Goal: Task Accomplishment & Management: Complete application form

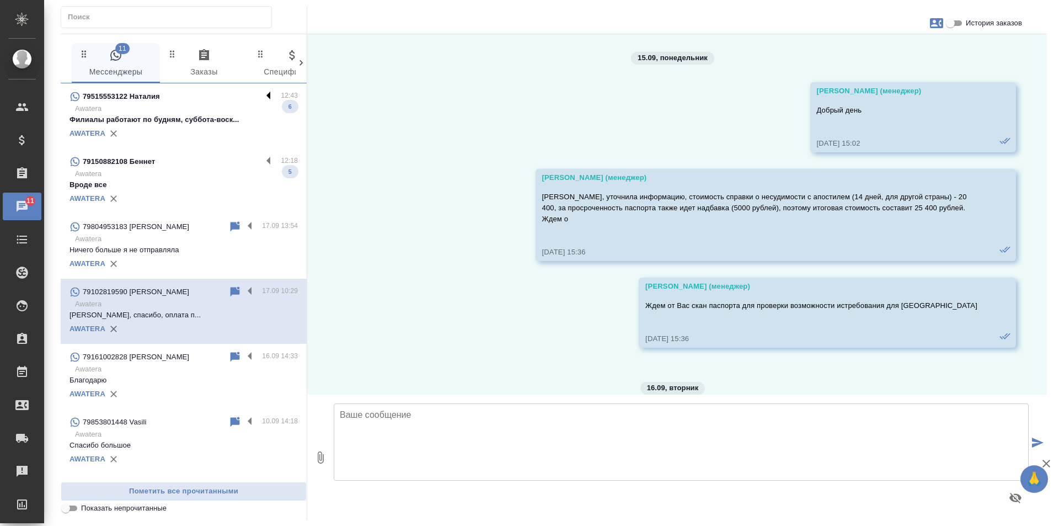
scroll to position [2109, 0]
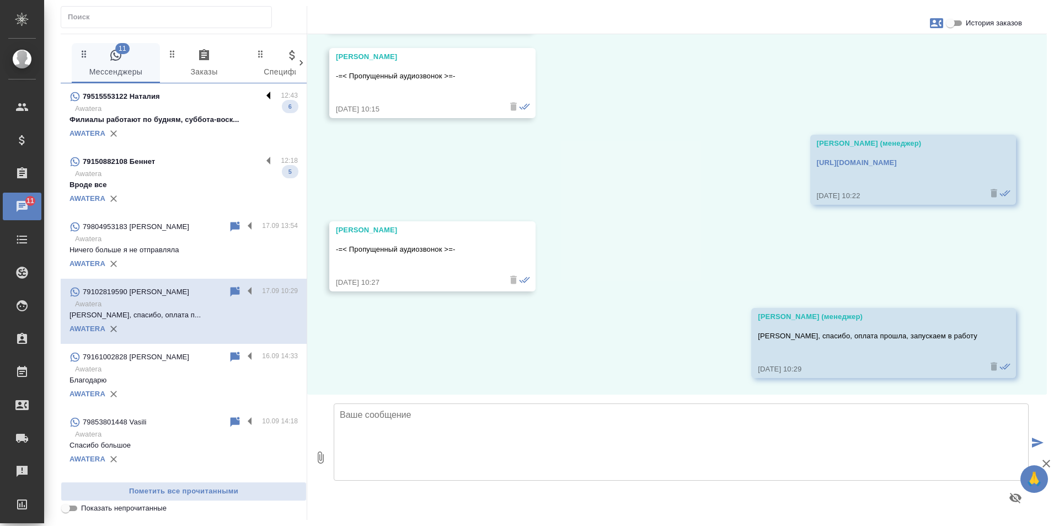
click at [264, 93] on label at bounding box center [271, 96] width 19 height 13
click at [0, 0] on input "checkbox" at bounding box center [0, 0] width 0 height 0
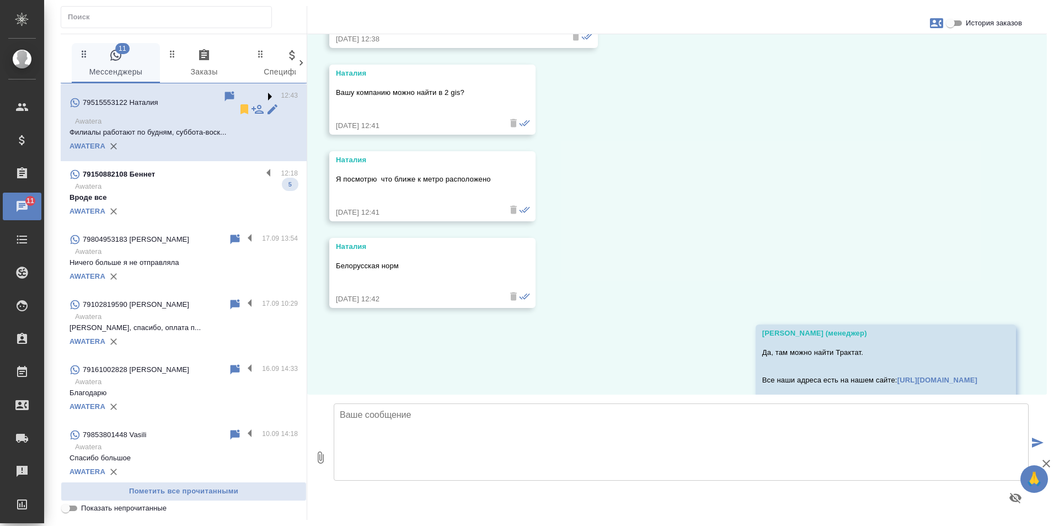
scroll to position [1795, 0]
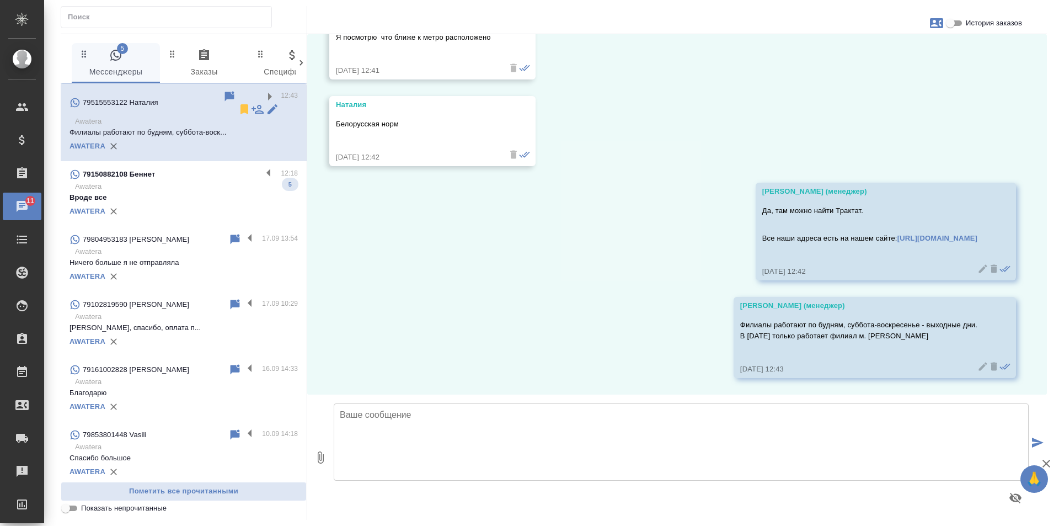
click at [238, 103] on icon at bounding box center [244, 109] width 13 height 13
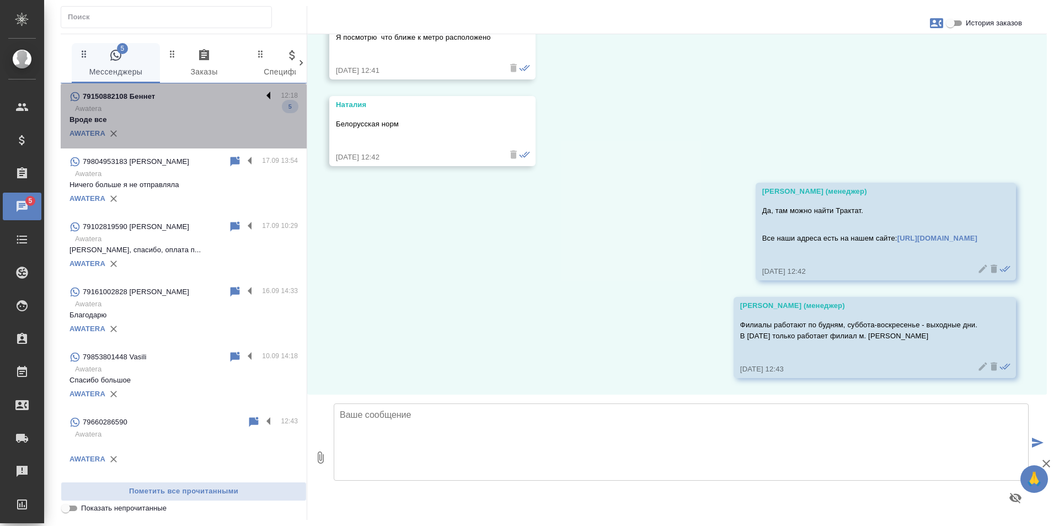
click at [269, 93] on label at bounding box center [271, 96] width 19 height 13
click at [0, 0] on input "checkbox" at bounding box center [0, 0] width 0 height 0
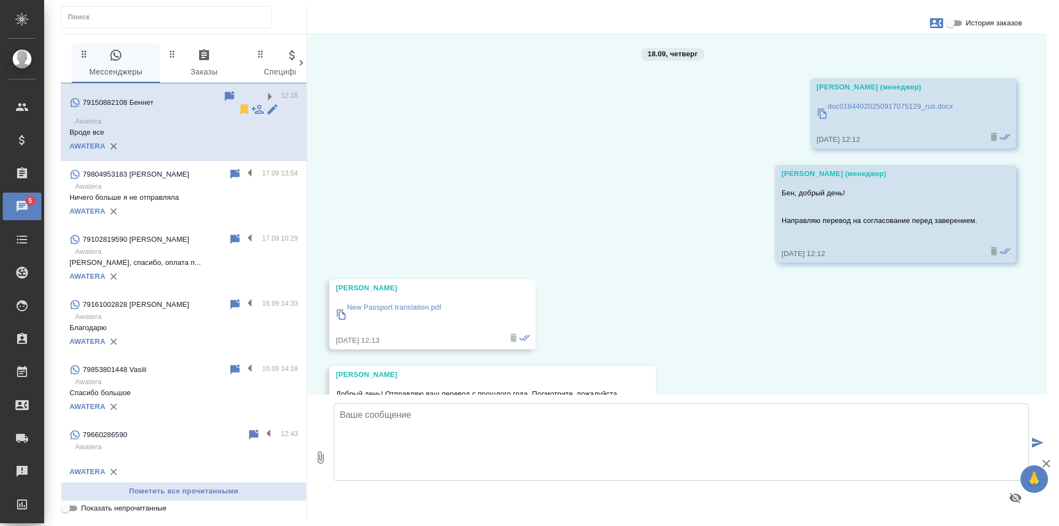
scroll to position [0, 0]
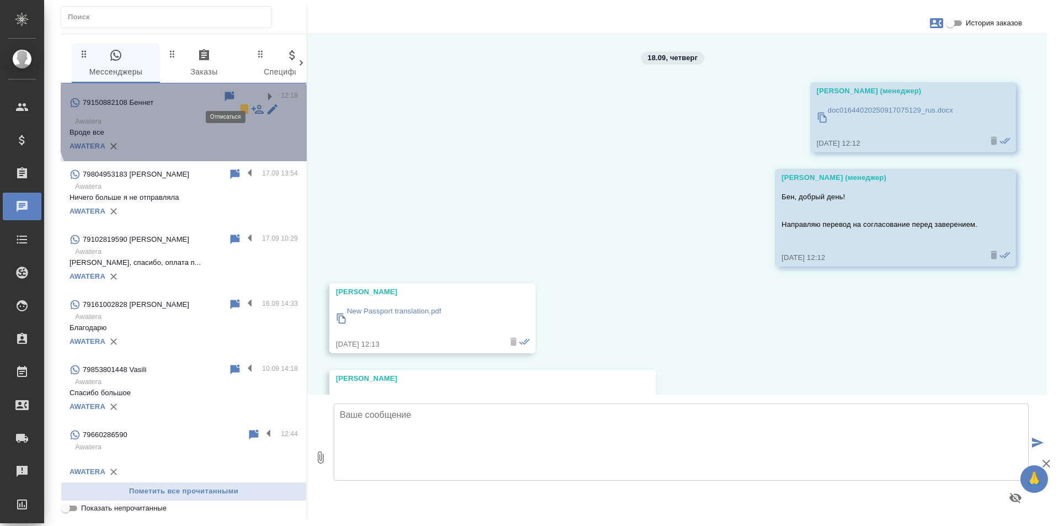
click at [238, 103] on icon at bounding box center [244, 109] width 13 height 13
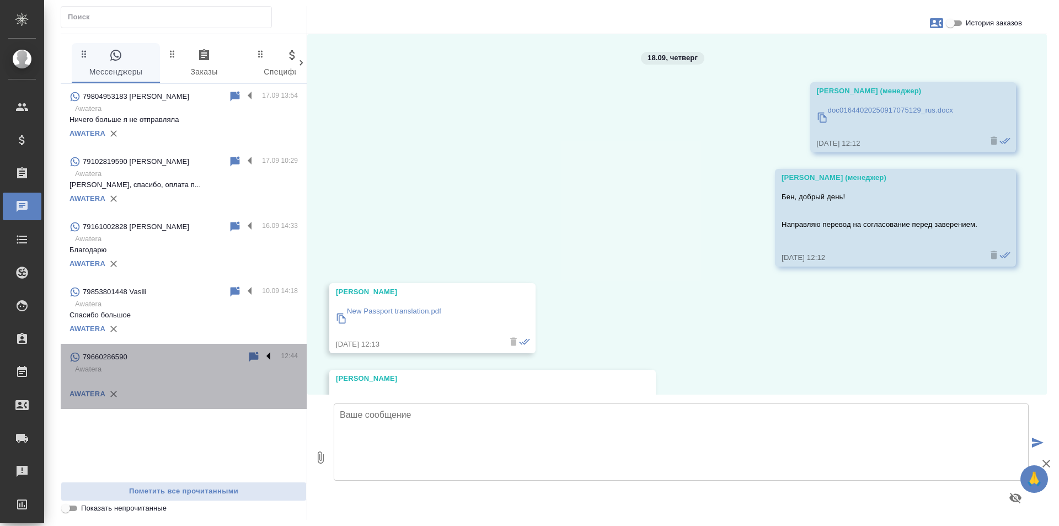
click at [266, 356] on label at bounding box center [271, 356] width 19 height 13
click at [0, 0] on input "checkbox" at bounding box center [0, 0] width 0 height 0
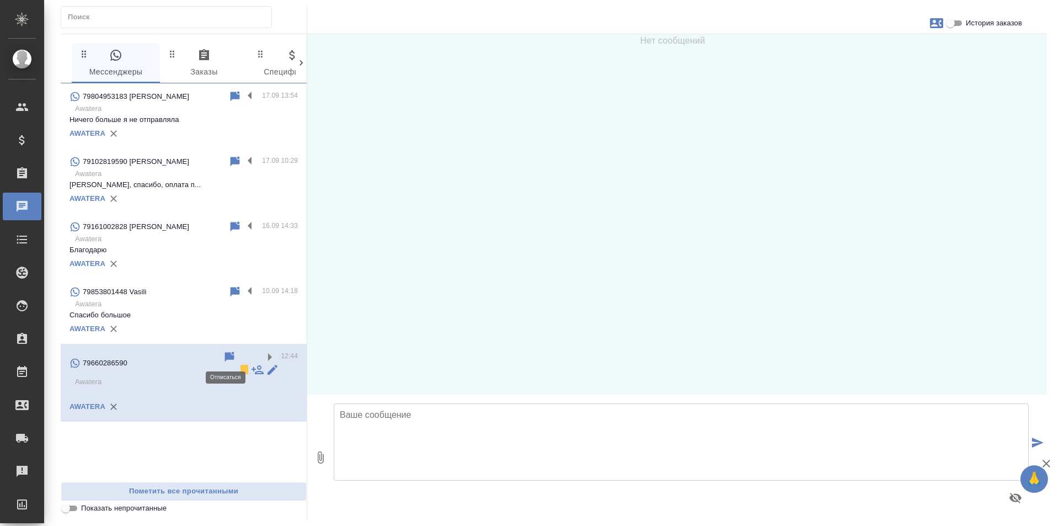
click at [241, 365] on icon at bounding box center [245, 370] width 8 height 10
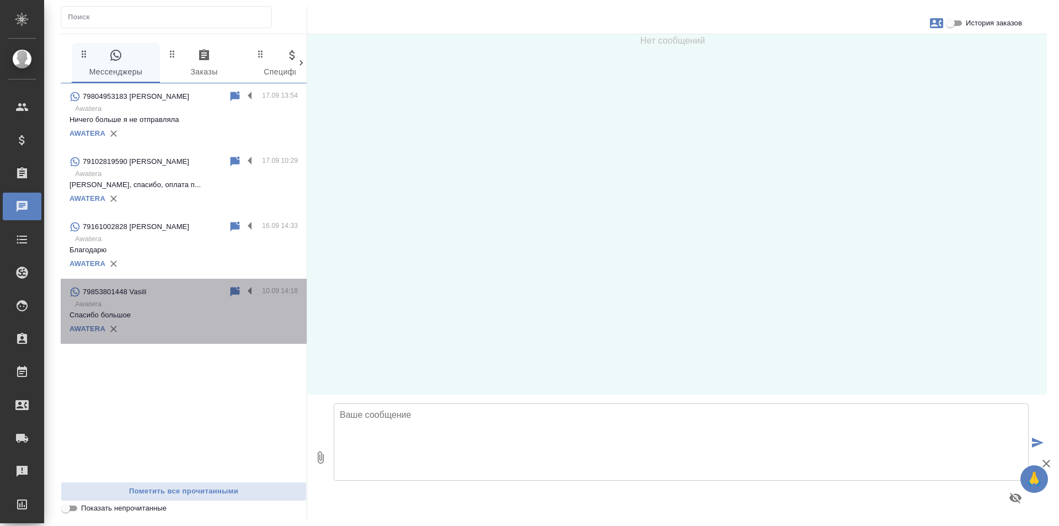
click at [237, 327] on div "AWATERA" at bounding box center [184, 329] width 228 height 17
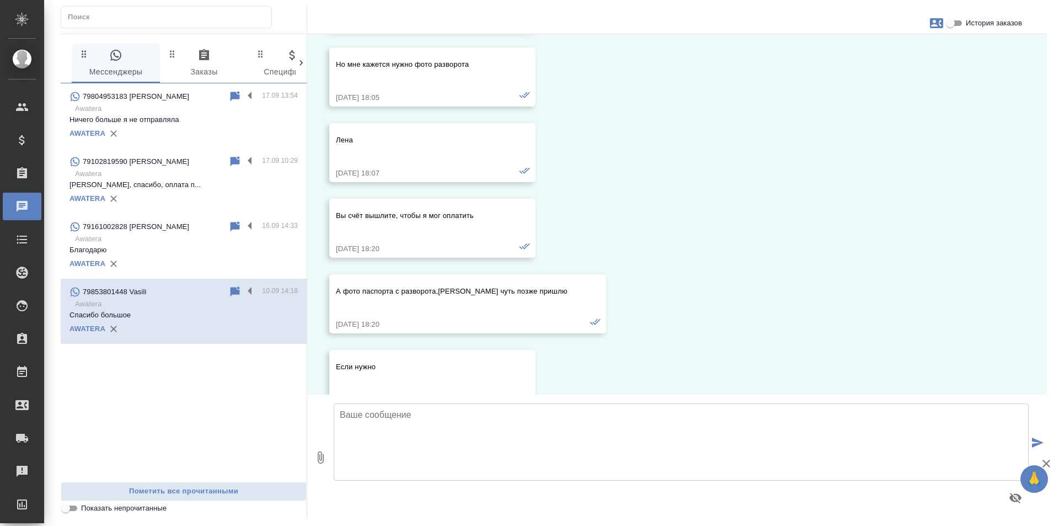
scroll to position [9798, 0]
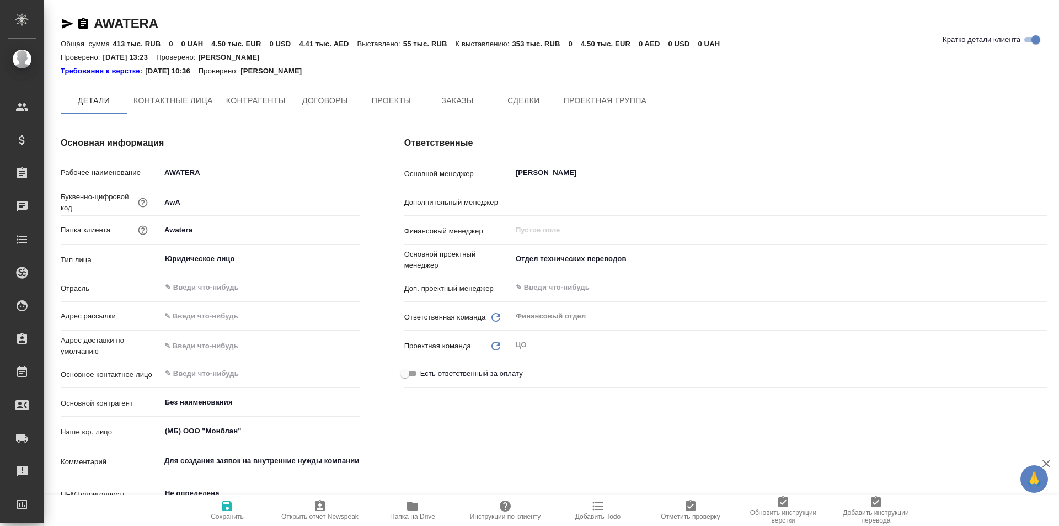
type textarea "x"
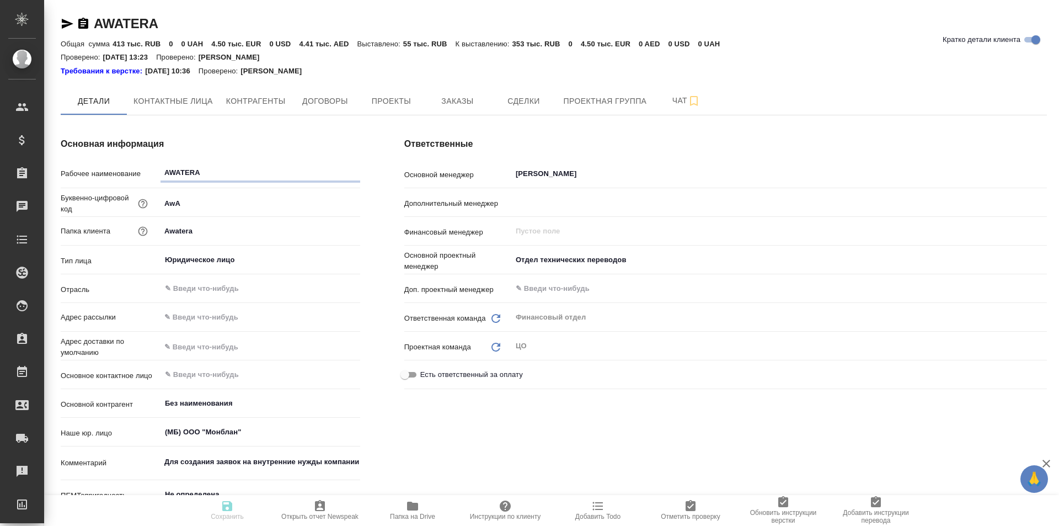
type textarea "x"
click at [64, 22] on icon "button" at bounding box center [68, 24] width 12 height 10
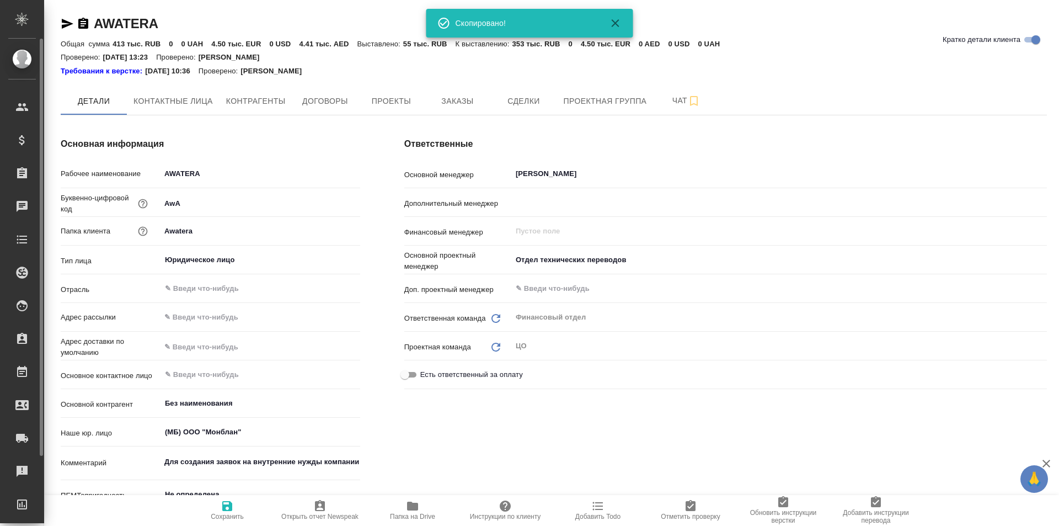
type textarea "x"
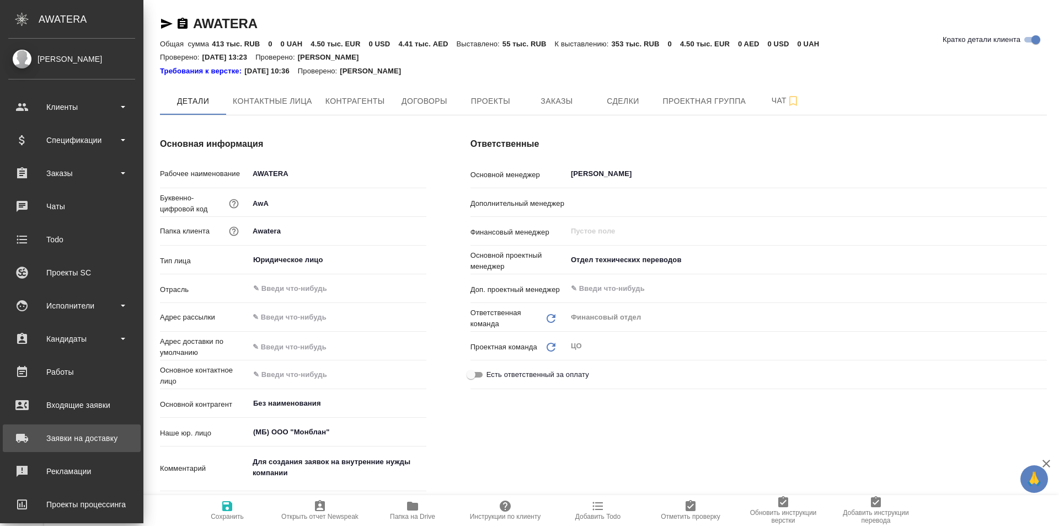
scroll to position [55, 0]
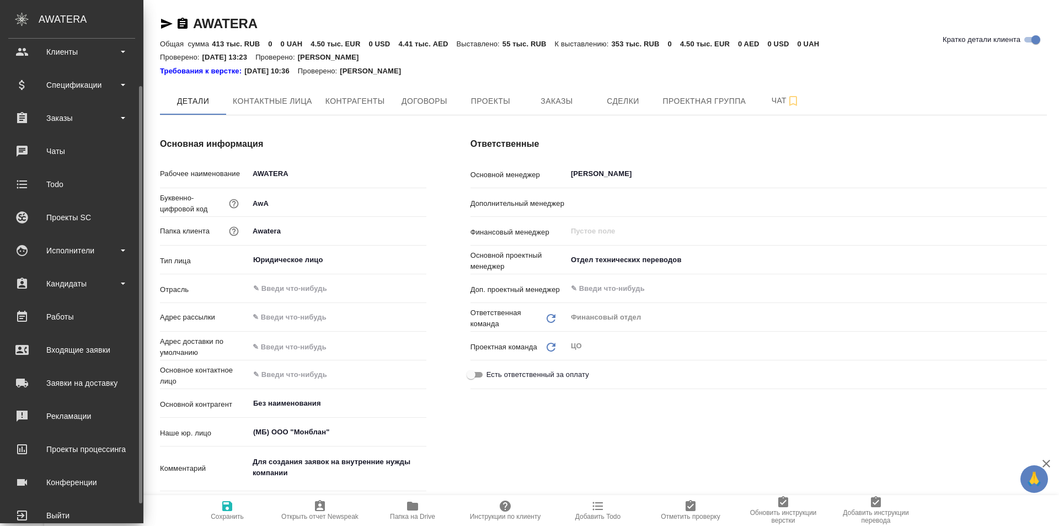
type textarea "x"
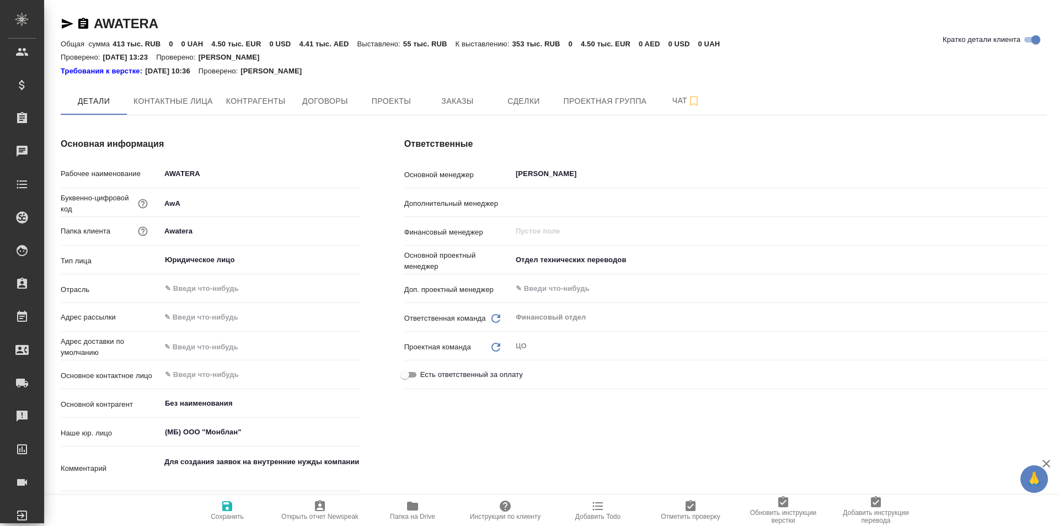
click at [130, 28] on link "AWATERA" at bounding box center [126, 23] width 65 height 15
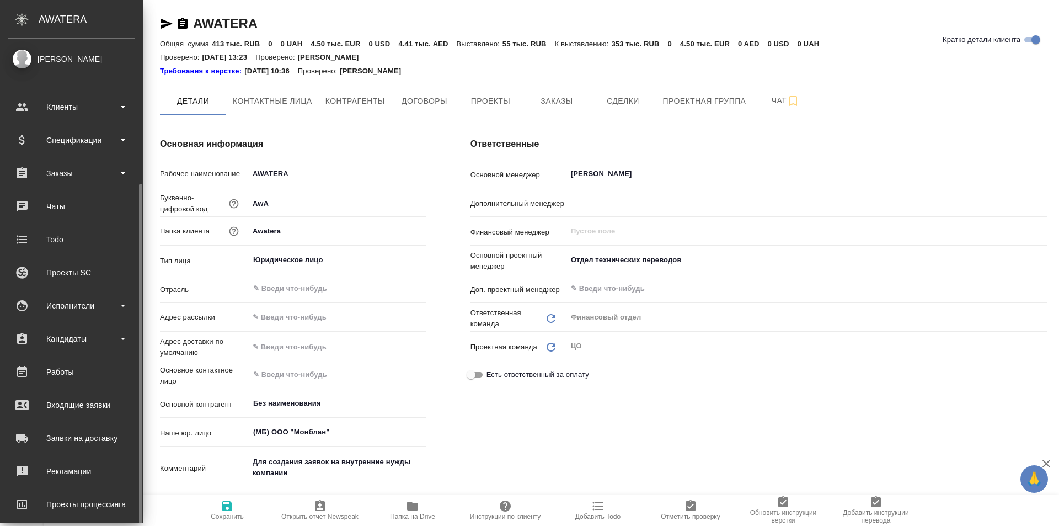
scroll to position [78, 0]
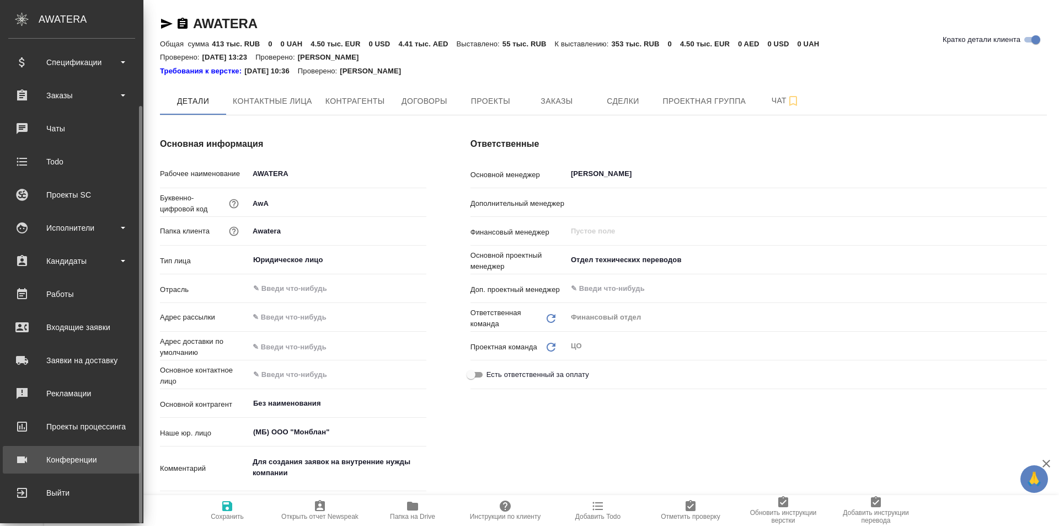
click at [95, 455] on div "Конференции" at bounding box center [71, 459] width 127 height 17
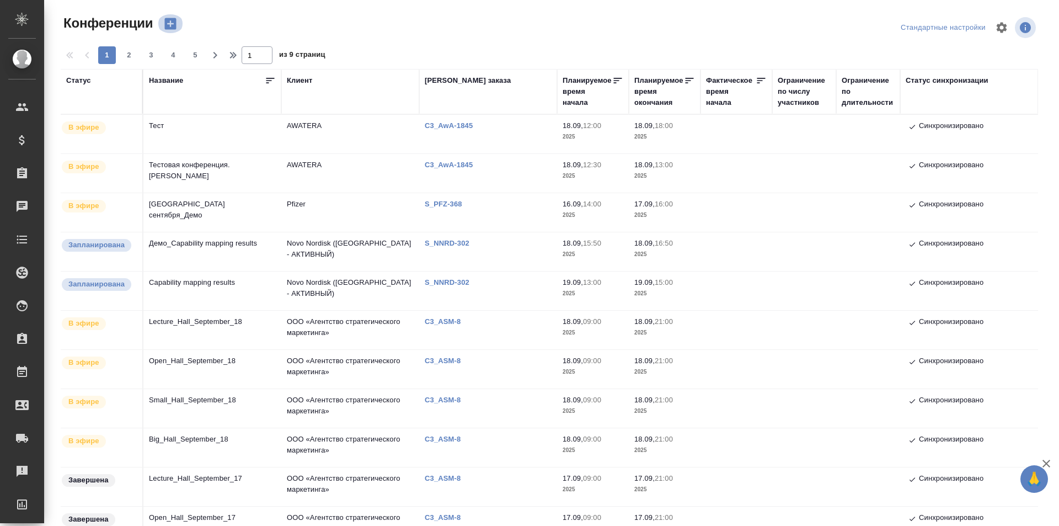
click at [175, 19] on icon "button" at bounding box center [171, 24] width 12 height 12
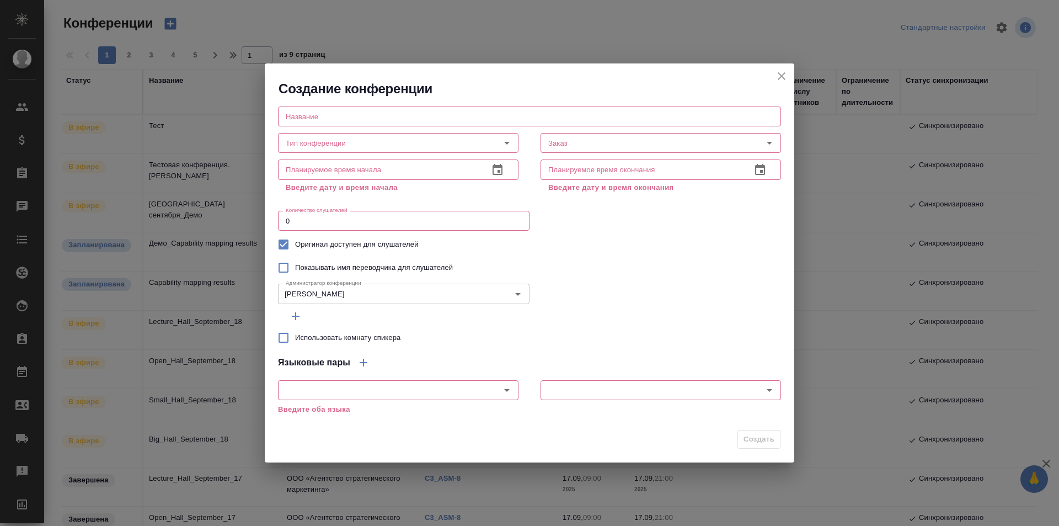
click at [380, 119] on input "text" at bounding box center [529, 116] width 503 height 20
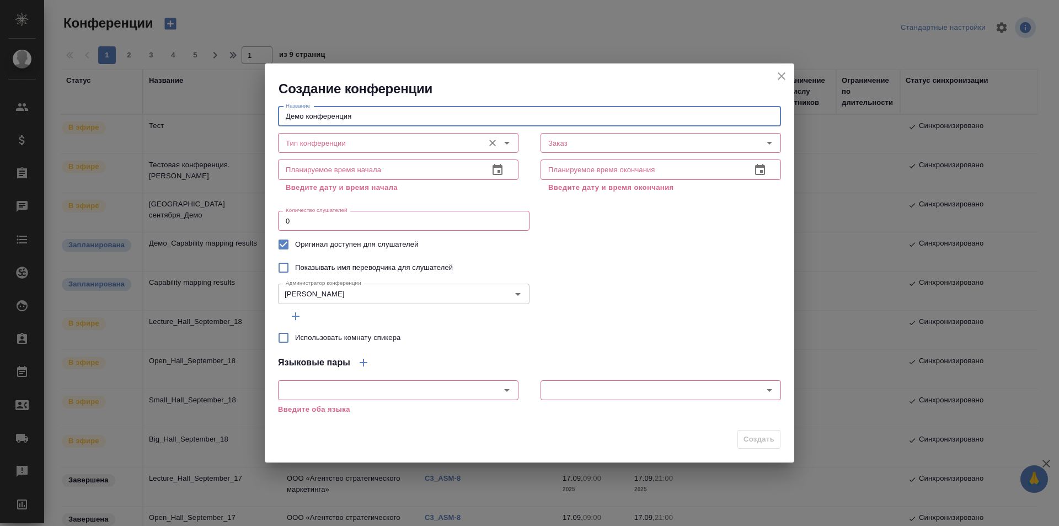
type input "Демо конференция"
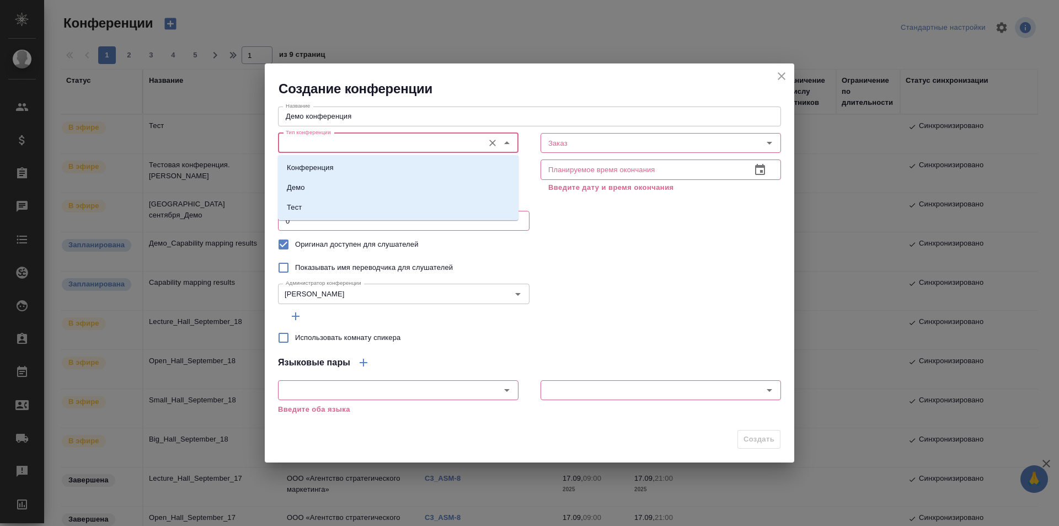
click at [384, 138] on input "Тип конференции" at bounding box center [379, 142] width 197 height 13
click at [404, 189] on li "Демо" at bounding box center [398, 188] width 241 height 20
type input "Демо"
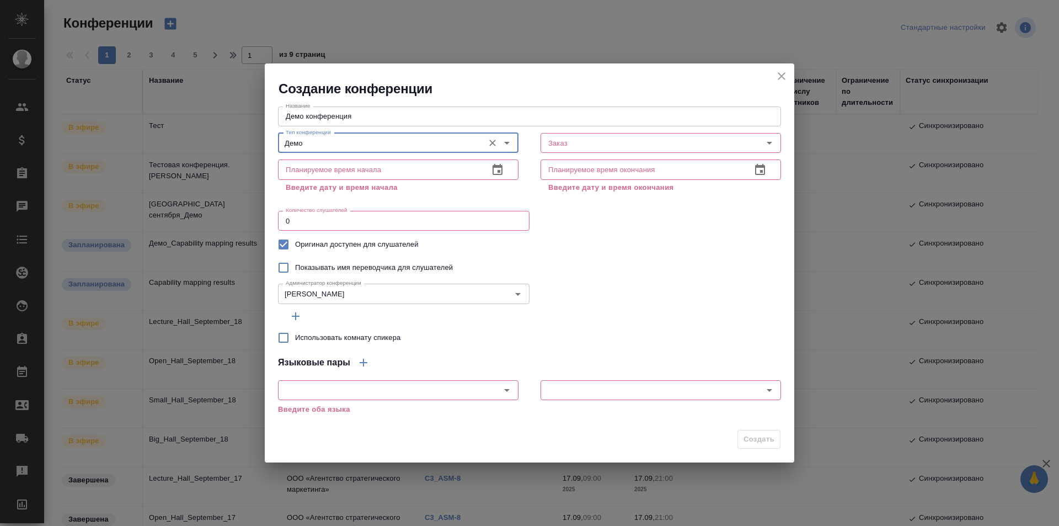
click at [429, 164] on input "text" at bounding box center [379, 169] width 202 height 20
click at [506, 167] on button "button" at bounding box center [497, 170] width 26 height 26
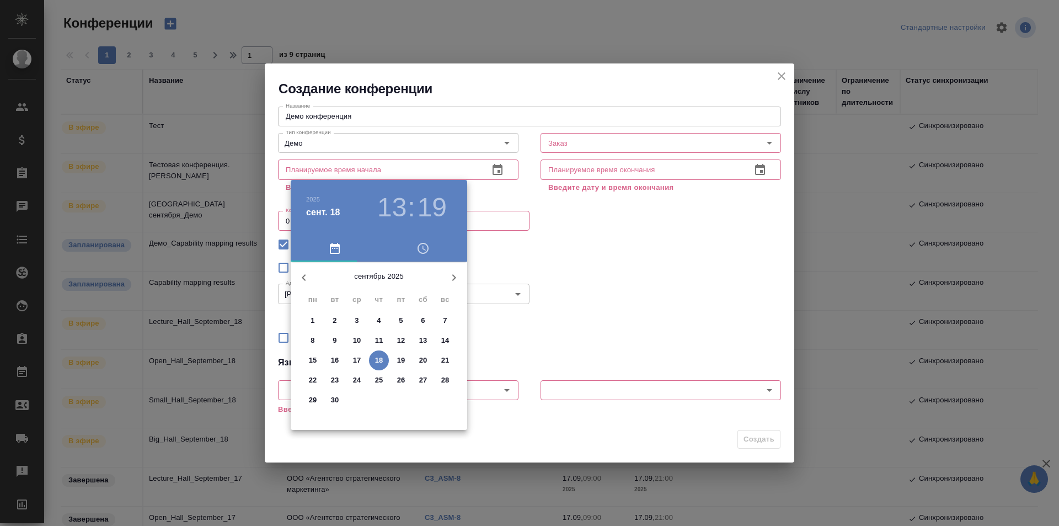
click at [397, 210] on h3 "13" at bounding box center [391, 207] width 29 height 31
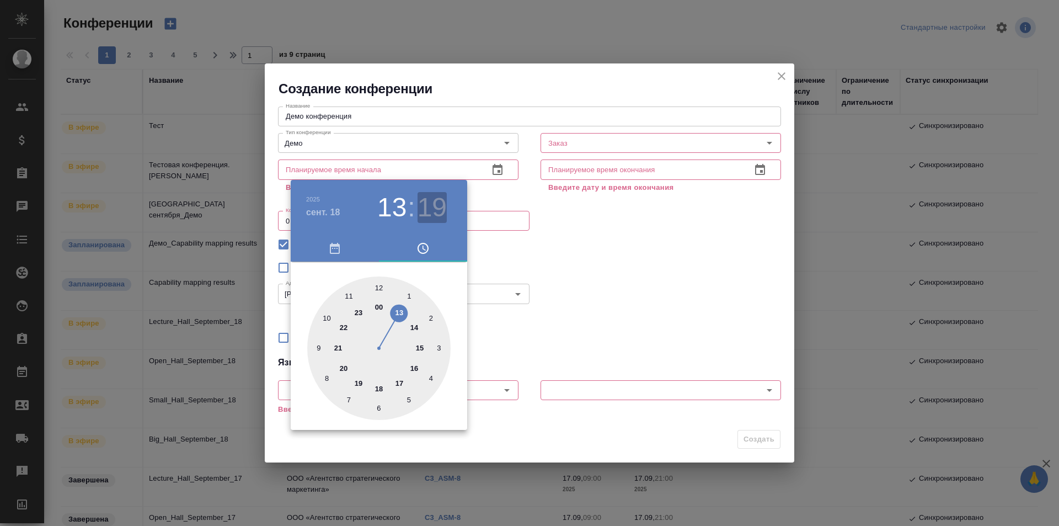
click at [428, 212] on h3 "19" at bounding box center [432, 207] width 29 height 31
click at [376, 408] on div at bounding box center [378, 347] width 143 height 143
type input "[DATE] 13:30"
click at [559, 238] on div at bounding box center [529, 263] width 1059 height 526
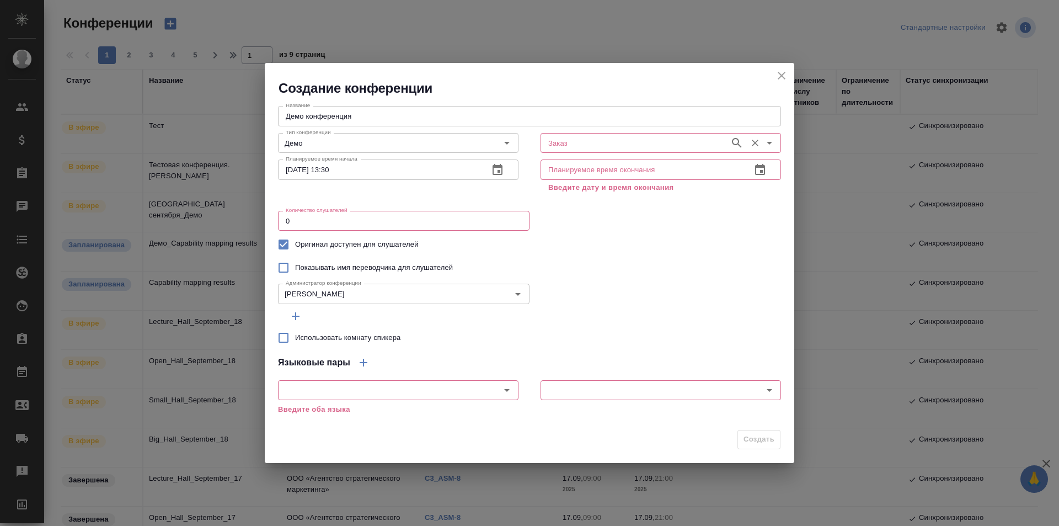
click at [680, 138] on input "Заказ" at bounding box center [634, 142] width 180 height 13
paste input "https://tera.awatera.com/Client/5cf7a66667dec502c3234f82/"
type input "https://tera.awatera.com/Client/5cf7a66667dec502c3234f82/"
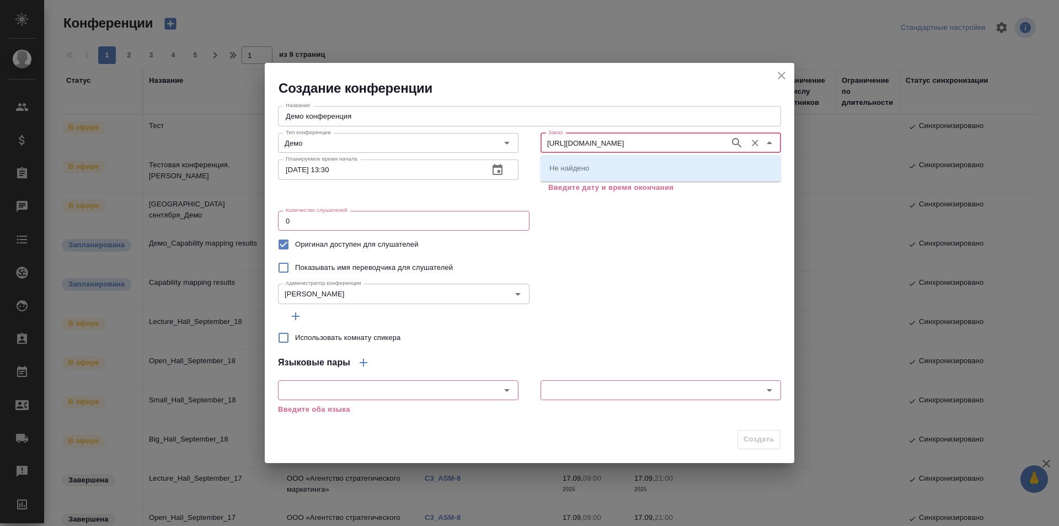
scroll to position [0, 20]
click at [749, 140] on button "Очистить" at bounding box center [754, 142] width 15 height 15
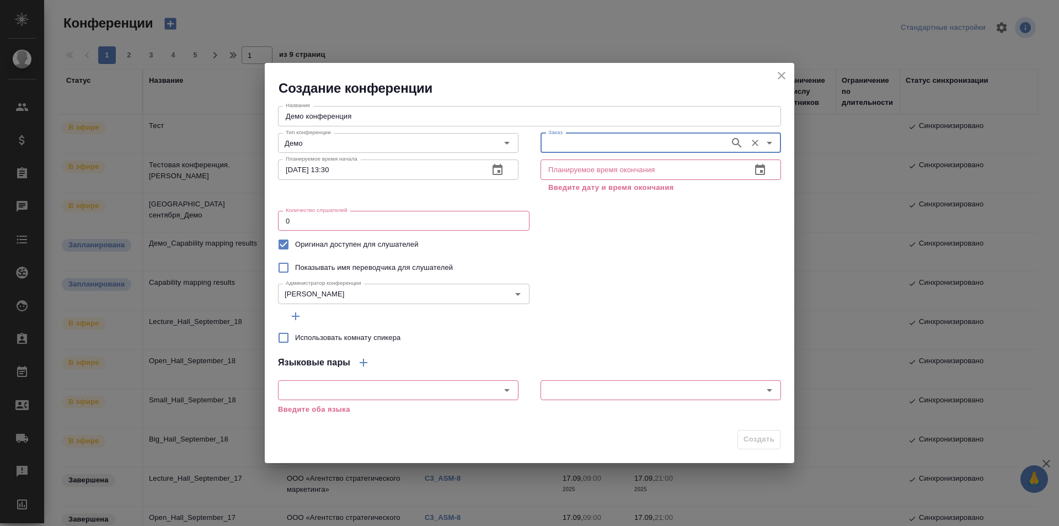
paste input "AWATERA"
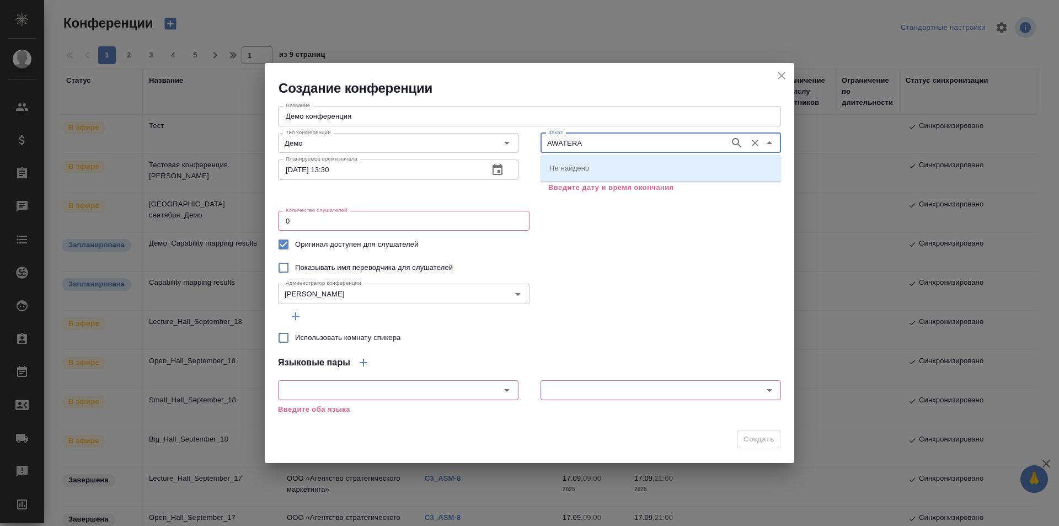
type input "AWATERA"
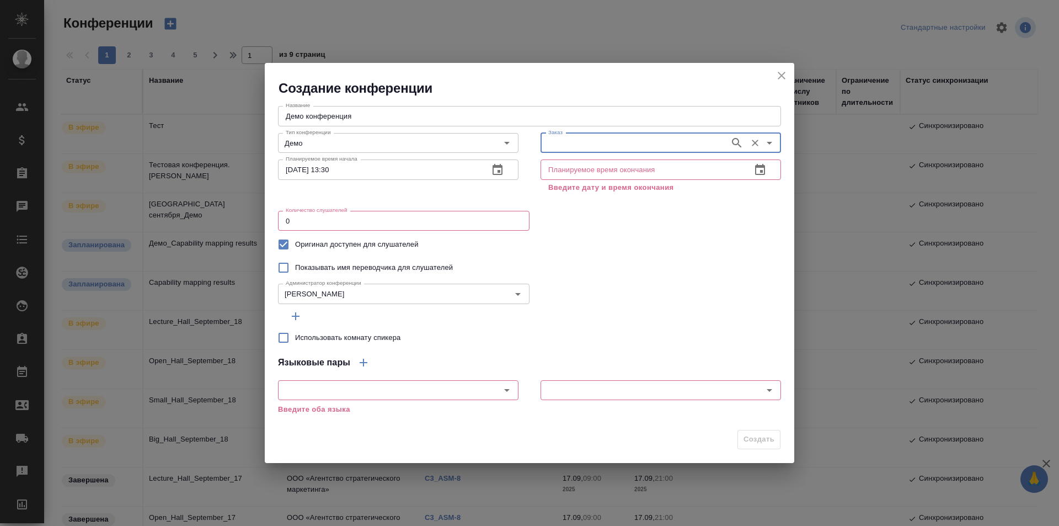
paste input "**[AWATERA](https://tera.awatera.com/Client/5cf7a66667dec502c3234f82/details)**"
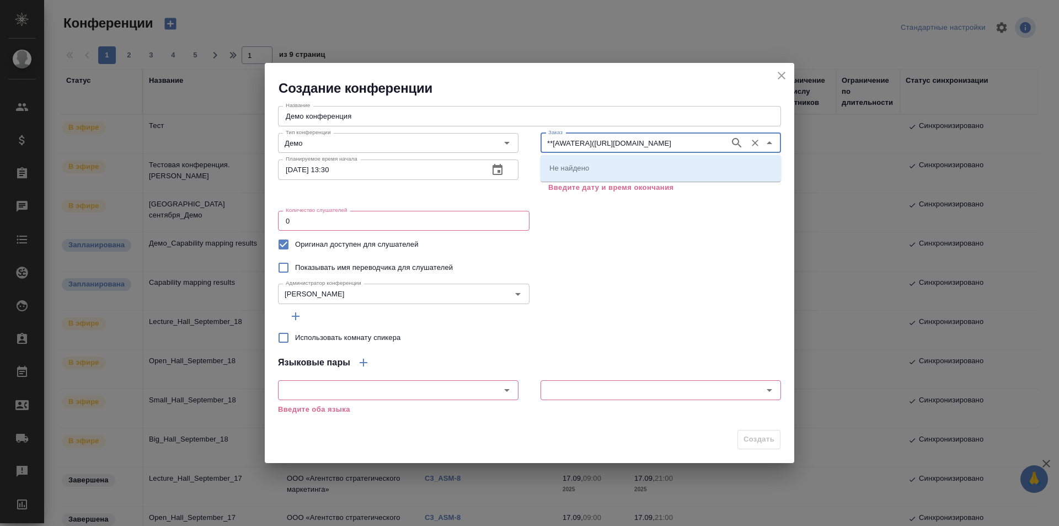
type input "**[AWATERA](https://tera.awatera.com/Client/5cf7a66667dec502c3234f82/details)**"
click at [750, 145] on icon "Очистить" at bounding box center [755, 142] width 11 height 11
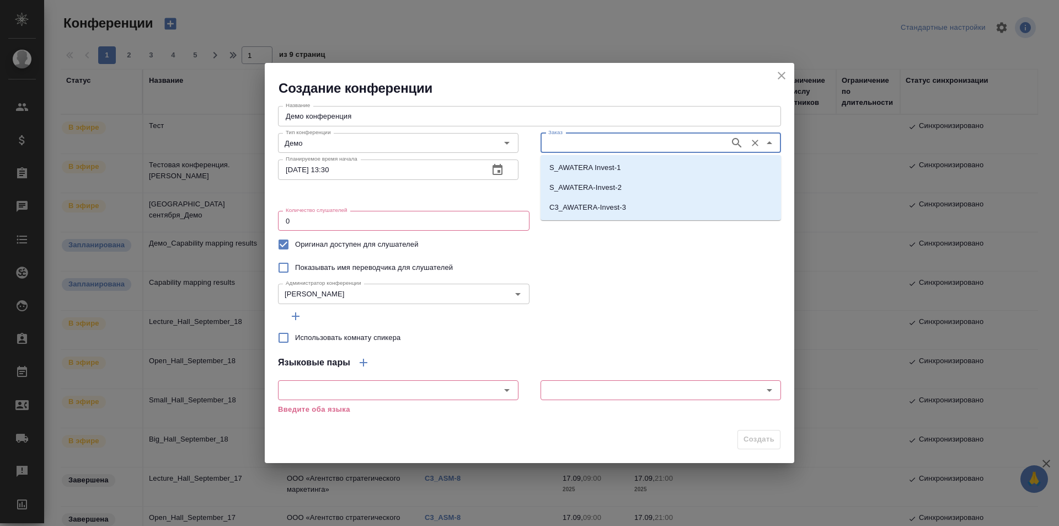
scroll to position [0, 0]
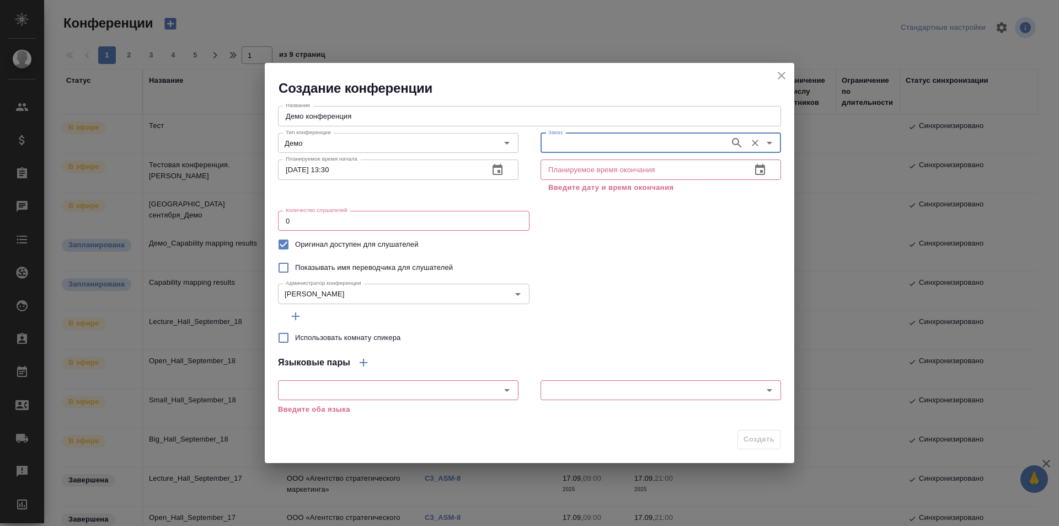
paste input "AWATERA"
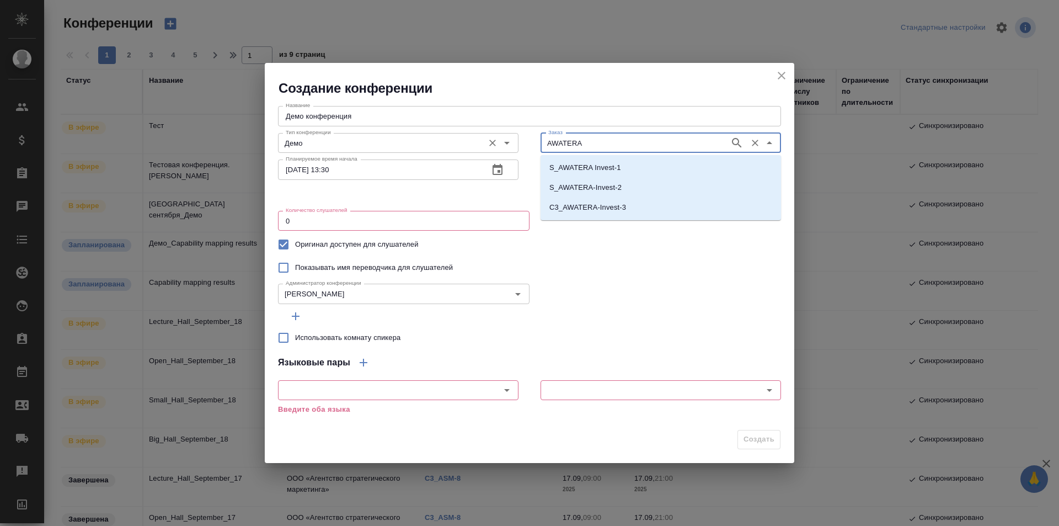
drag, startPoint x: 652, startPoint y: 145, endPoint x: 436, endPoint y: 148, distance: 215.2
click at [436, 148] on div "Тип конференции Демо Тип конференции Заказ AWATERA Заказ" at bounding box center [529, 142] width 525 height 49
paste input "C3_AwA-1845"
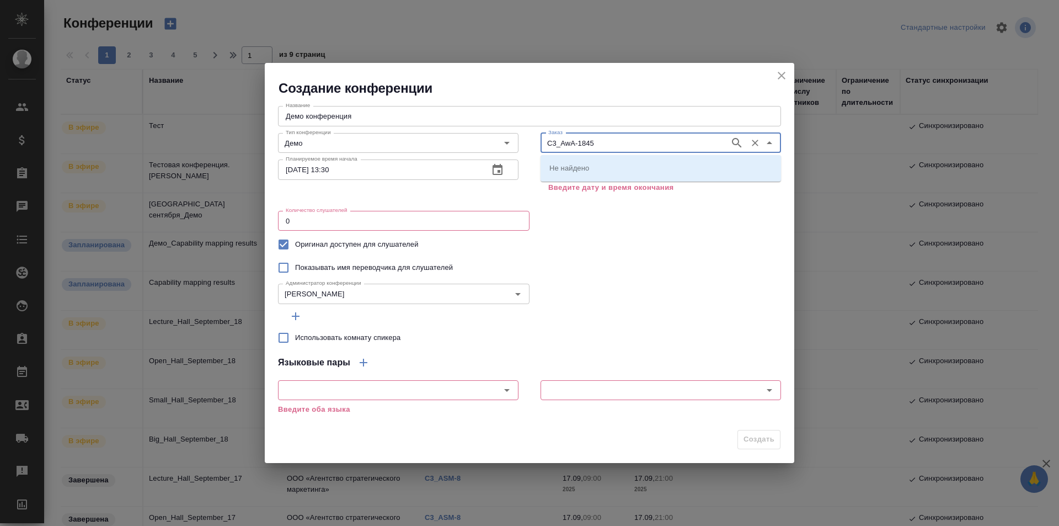
type input "C3_AwA-1845"
click at [628, 157] on div "C3_AwA-1845" at bounding box center [661, 167] width 241 height 25
click at [628, 161] on li "C3_AwA-1845" at bounding box center [661, 168] width 241 height 20
type input "C3_AwA-1845"
click at [764, 173] on icon "button" at bounding box center [760, 169] width 10 height 11
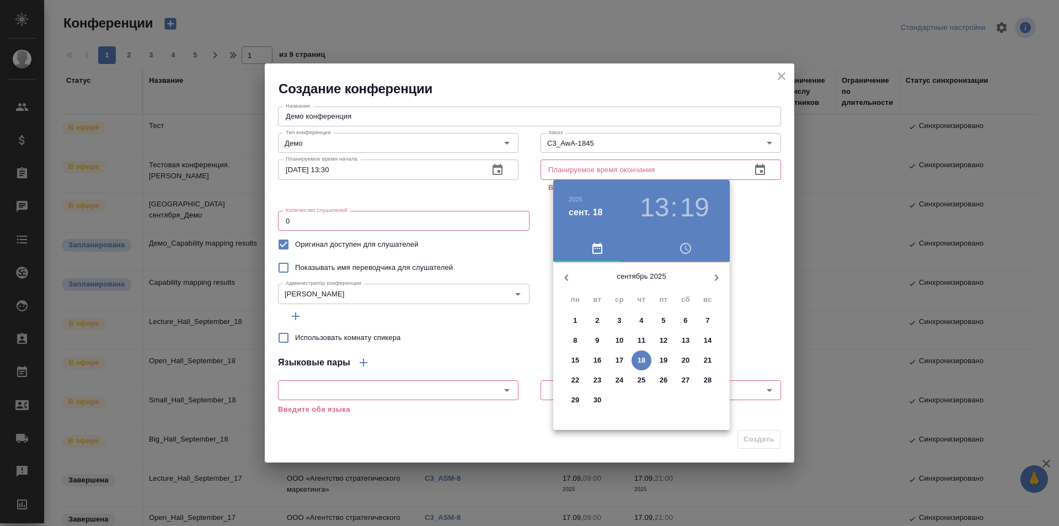
click at [665, 205] on h3 "13" at bounding box center [654, 207] width 29 height 31
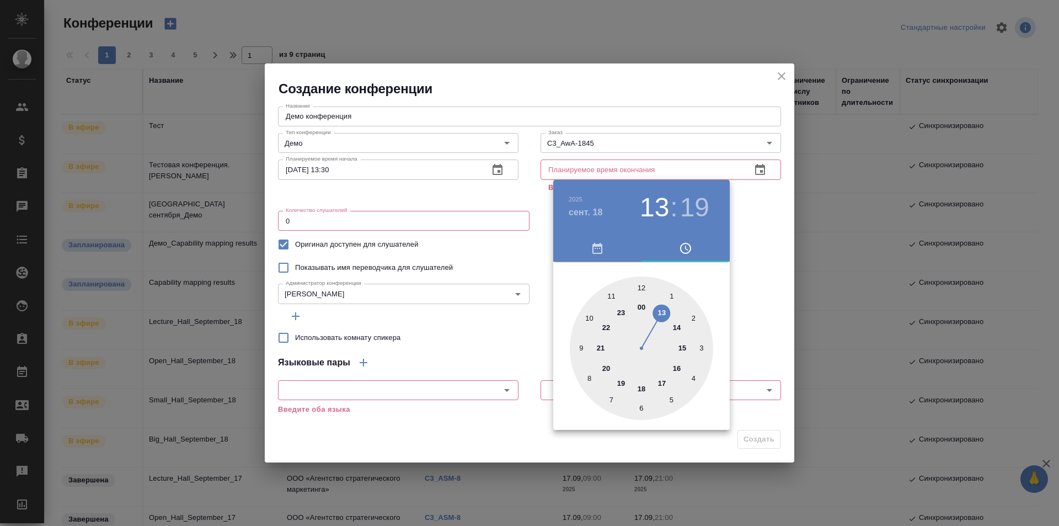
click at [681, 323] on div at bounding box center [641, 347] width 143 height 143
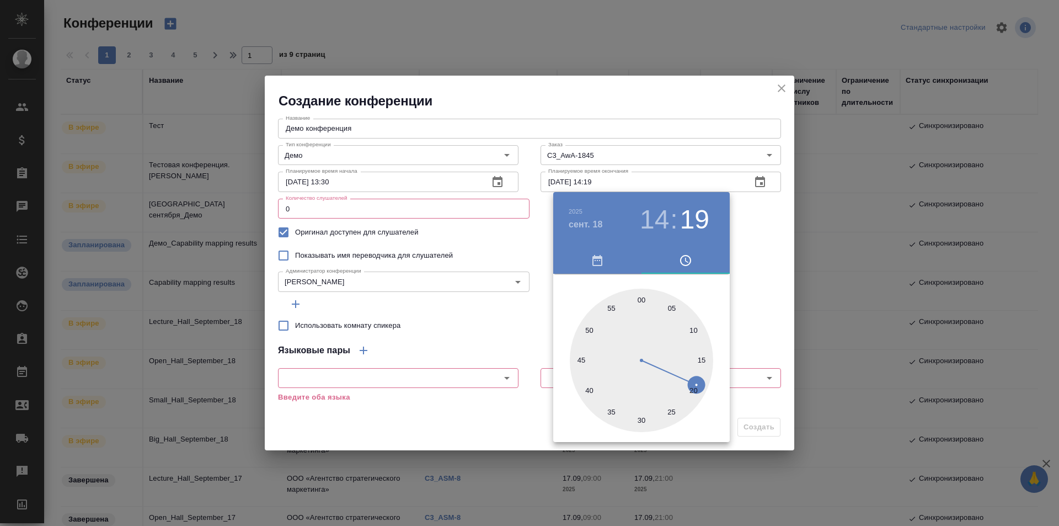
click at [643, 415] on div at bounding box center [641, 360] width 143 height 143
type input "18.09.2025 14:30"
click at [738, 266] on div at bounding box center [529, 263] width 1059 height 526
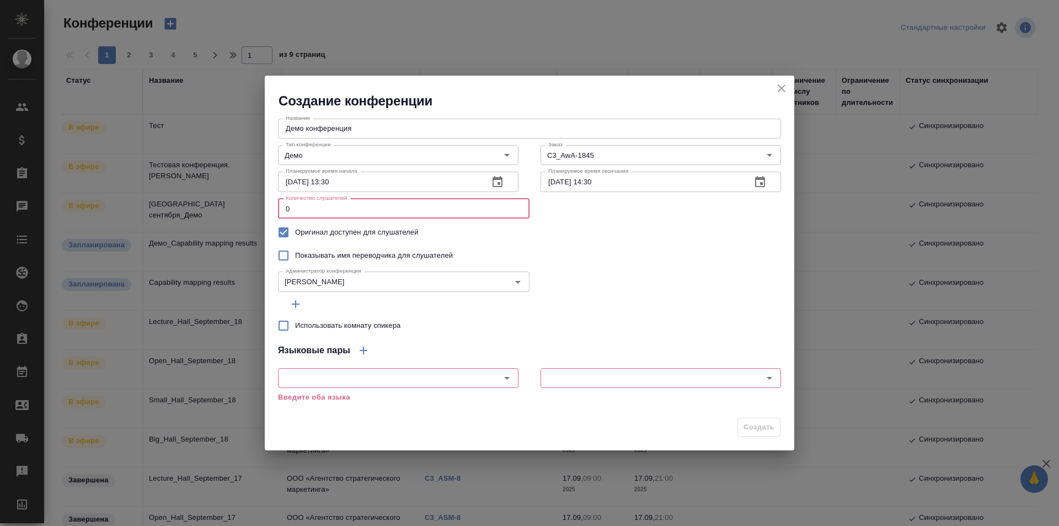
click at [466, 210] on input "0" at bounding box center [404, 209] width 252 height 20
type input "20"
click at [283, 252] on input "Показывать имя переводчика для слушателей" at bounding box center [283, 255] width 23 height 23
checkbox input "true"
click at [284, 327] on input "Использовать комнату спикера" at bounding box center [283, 325] width 23 height 23
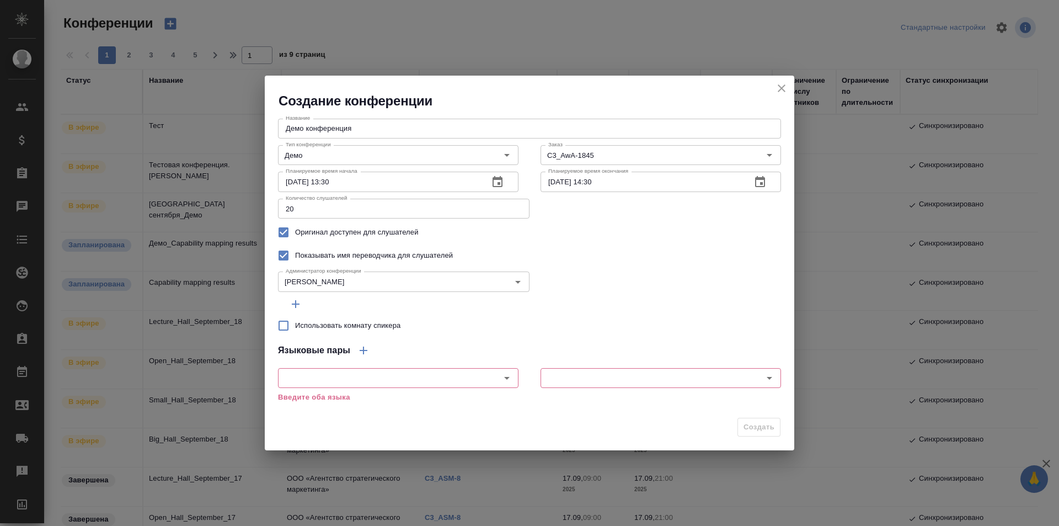
checkbox input "true"
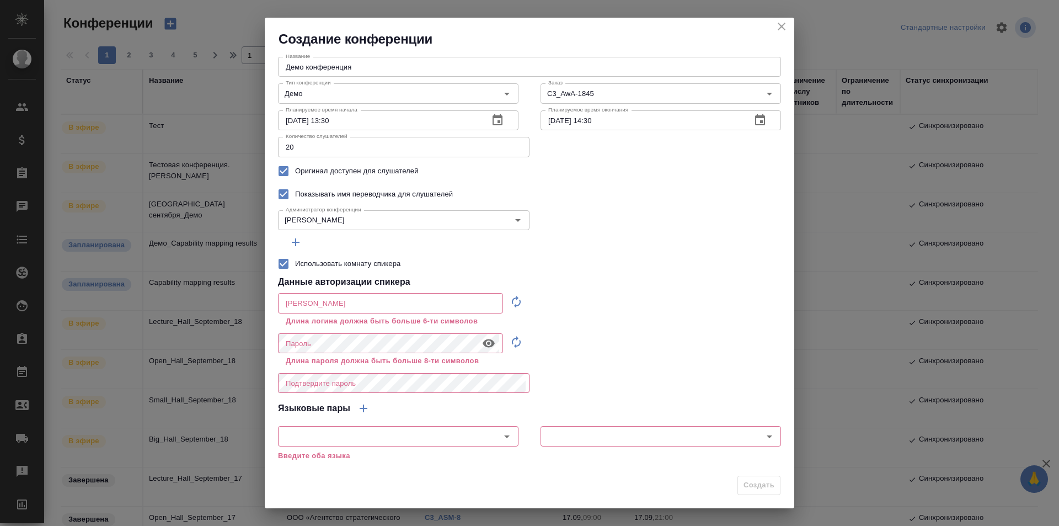
scroll to position [4, 0]
click at [518, 301] on icon "button" at bounding box center [516, 301] width 13 height 13
type input "speaker_AVJpTdP0"
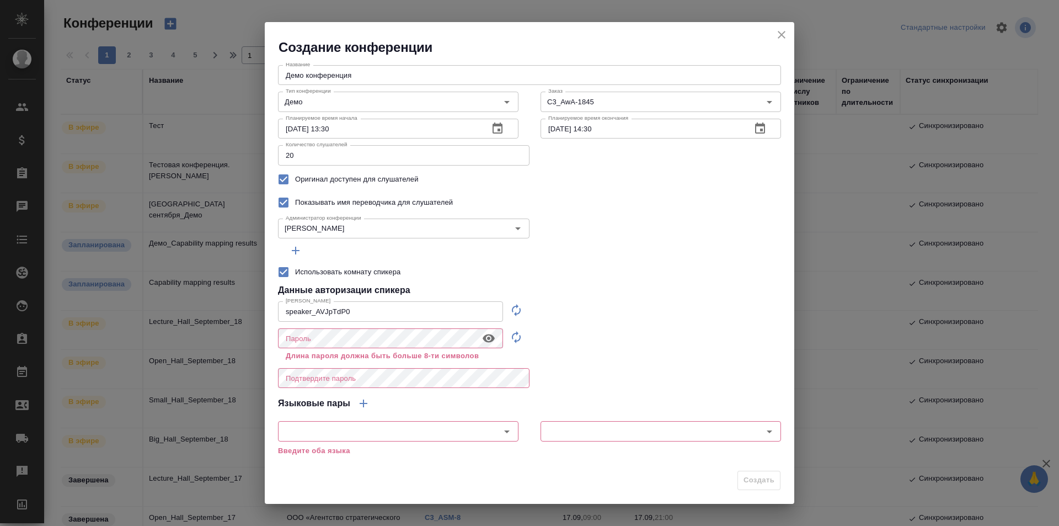
scroll to position [0, 0]
click at [517, 334] on icon "button" at bounding box center [516, 336] width 13 height 13
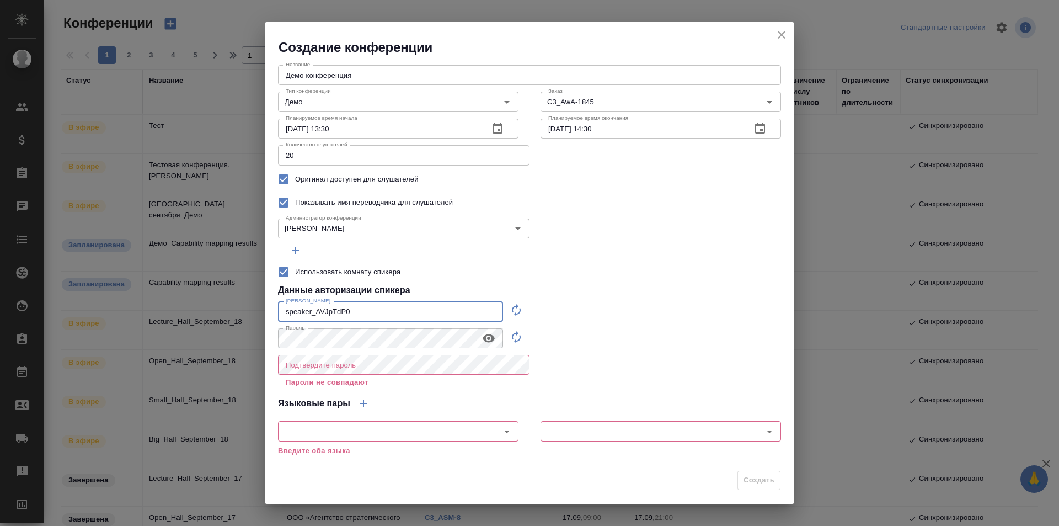
drag, startPoint x: 369, startPoint y: 309, endPoint x: 264, endPoint y: 313, distance: 104.4
click at [264, 313] on div "Создание конференции Название Демо конференция Название Тип конференции Демо Ти…" at bounding box center [529, 263] width 1059 height 526
click at [485, 338] on icon "button" at bounding box center [489, 338] width 12 height 8
click at [273, 334] on div "Название Демо конференция Название Тип конференции Демо Тип конференции Заказ C…" at bounding box center [530, 260] width 530 height 409
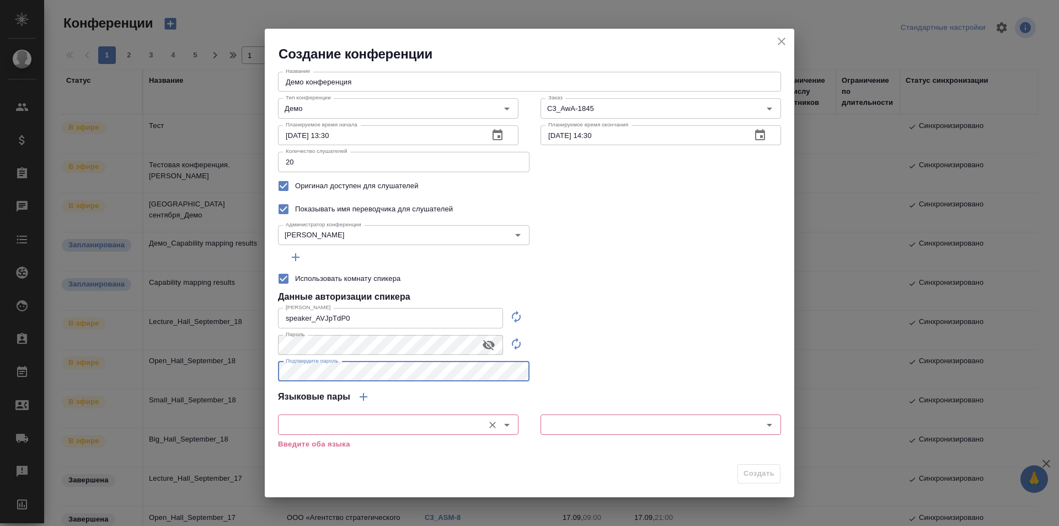
click at [511, 424] on icon "Open" at bounding box center [506, 424] width 13 height 13
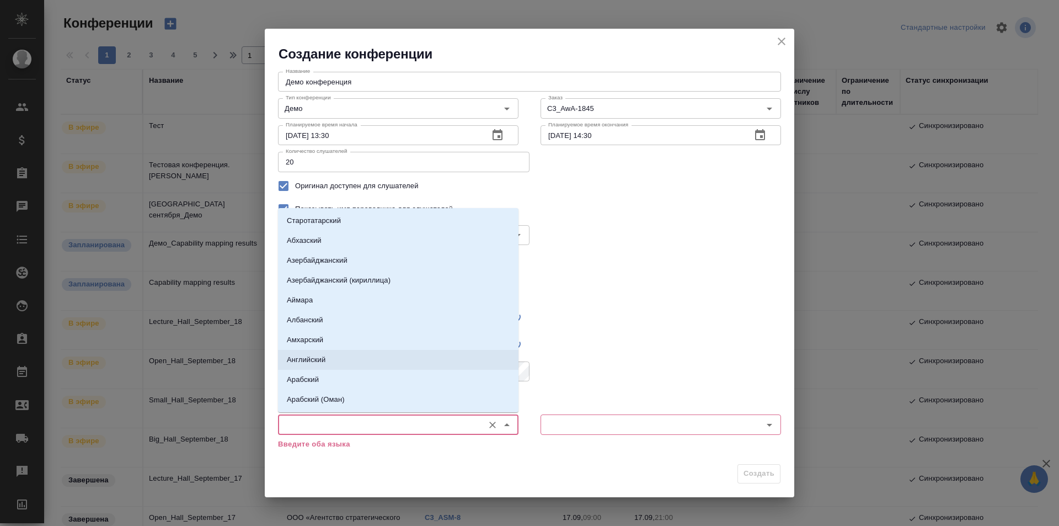
click at [450, 361] on li "Английский" at bounding box center [398, 360] width 241 height 20
type input "Английский"
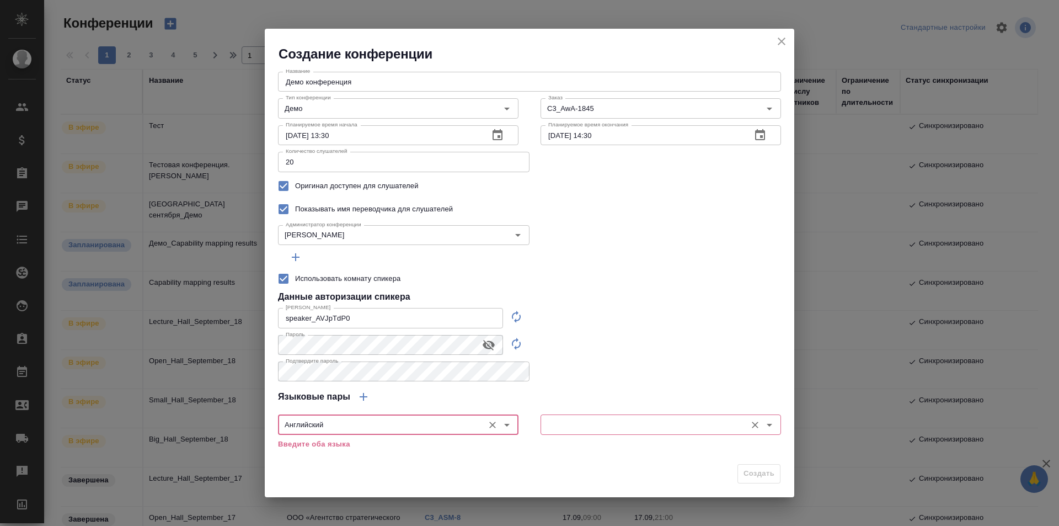
click at [635, 427] on input "text" at bounding box center [642, 424] width 197 height 13
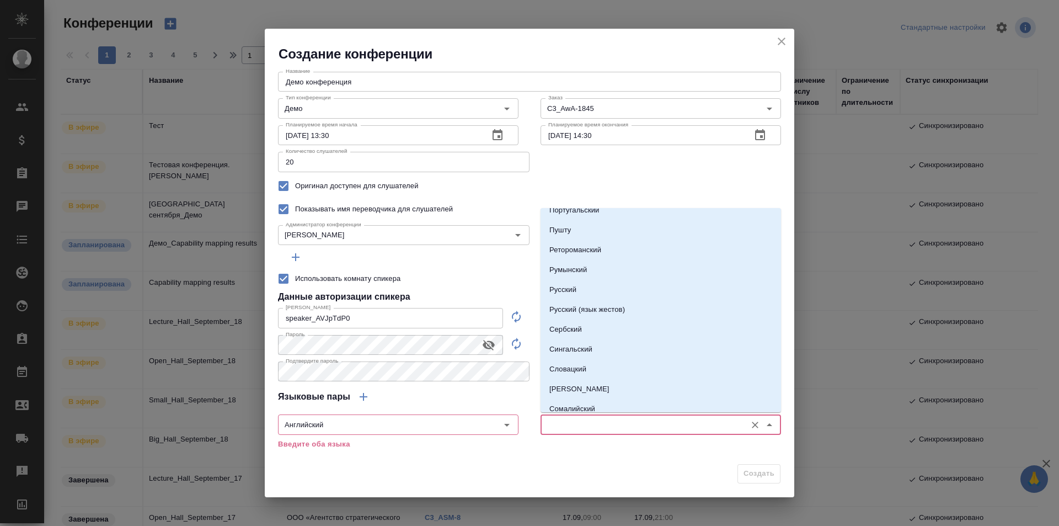
scroll to position [1710, 0]
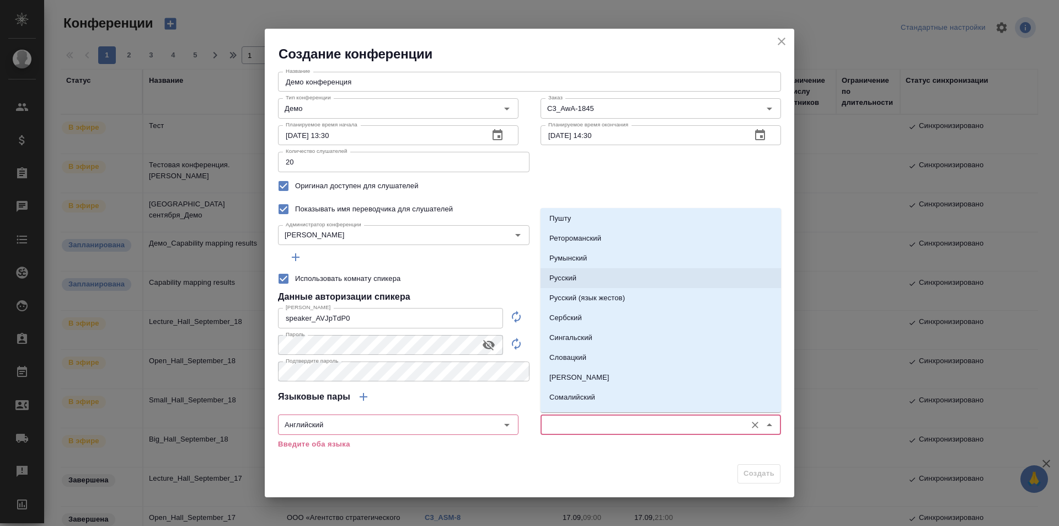
click at [624, 275] on li "Русский" at bounding box center [661, 278] width 241 height 20
type input "Русский"
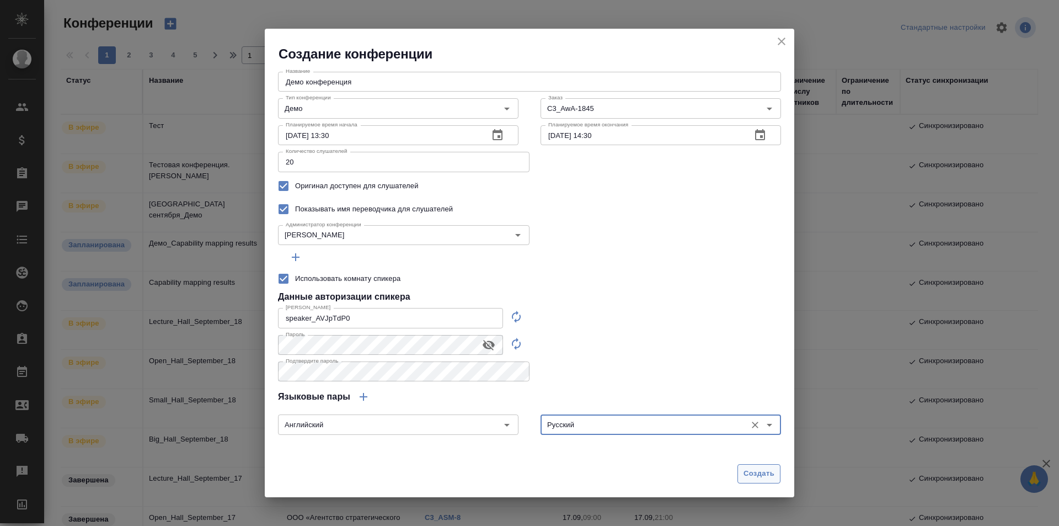
click at [763, 470] on span "Создать" at bounding box center [759, 473] width 31 height 13
type input "0"
checkbox input "false"
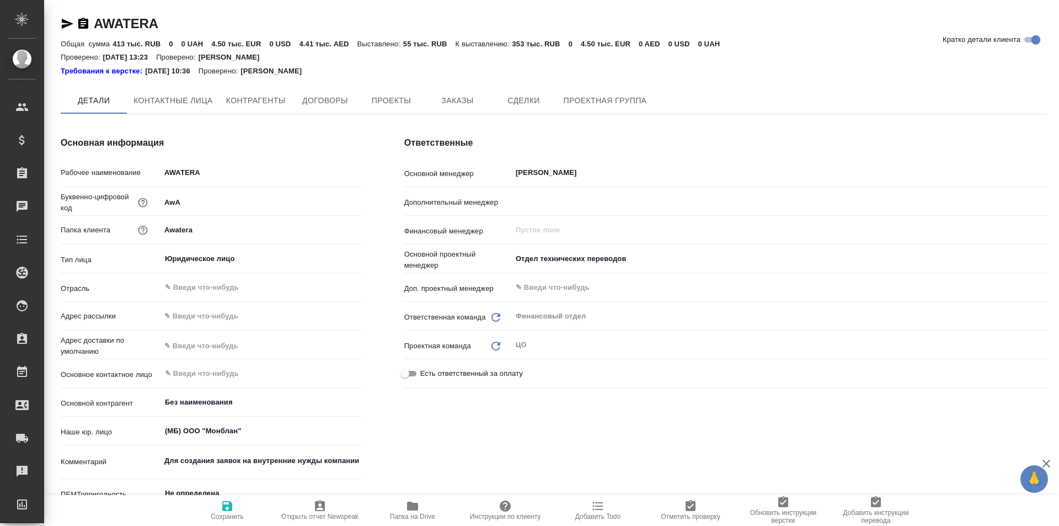
type textarea "x"
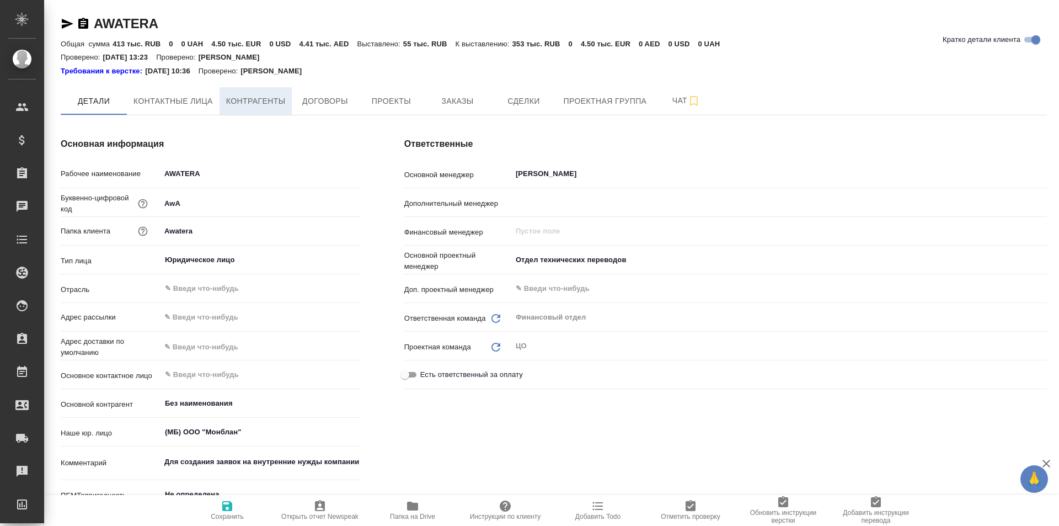
type textarea "x"
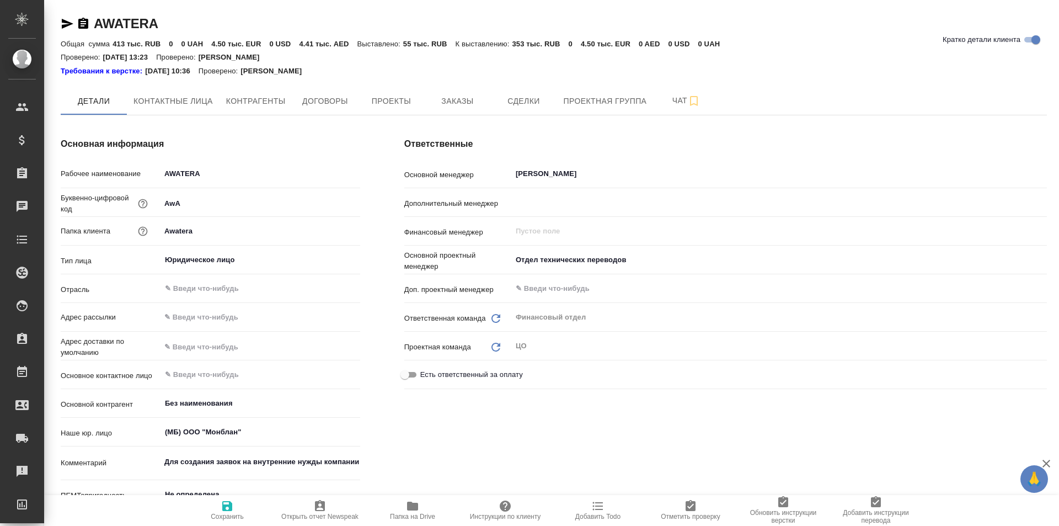
click at [81, 26] on icon "button" at bounding box center [83, 23] width 10 height 11
click at [482, 94] on span "Заказы" at bounding box center [457, 101] width 53 height 14
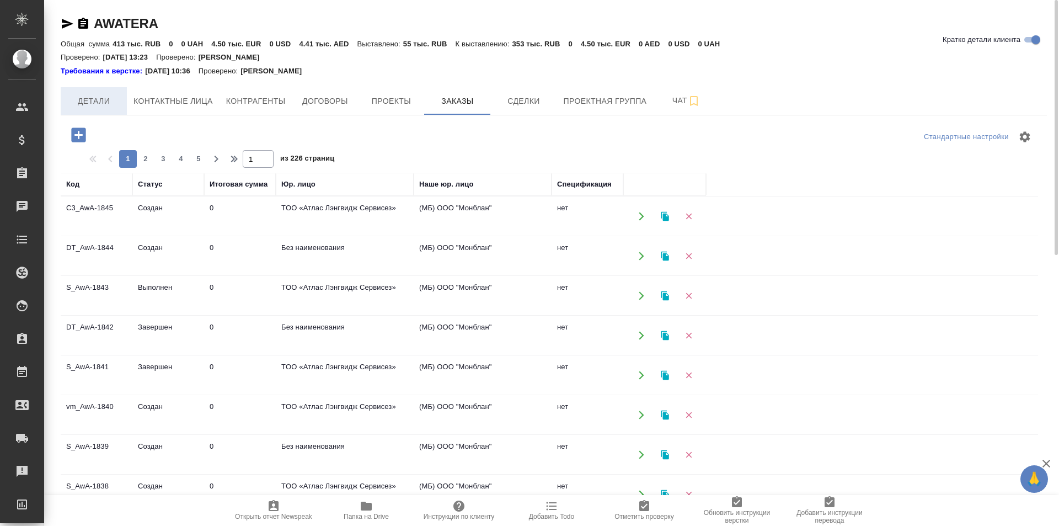
click at [101, 95] on span "Детали" at bounding box center [93, 101] width 53 height 14
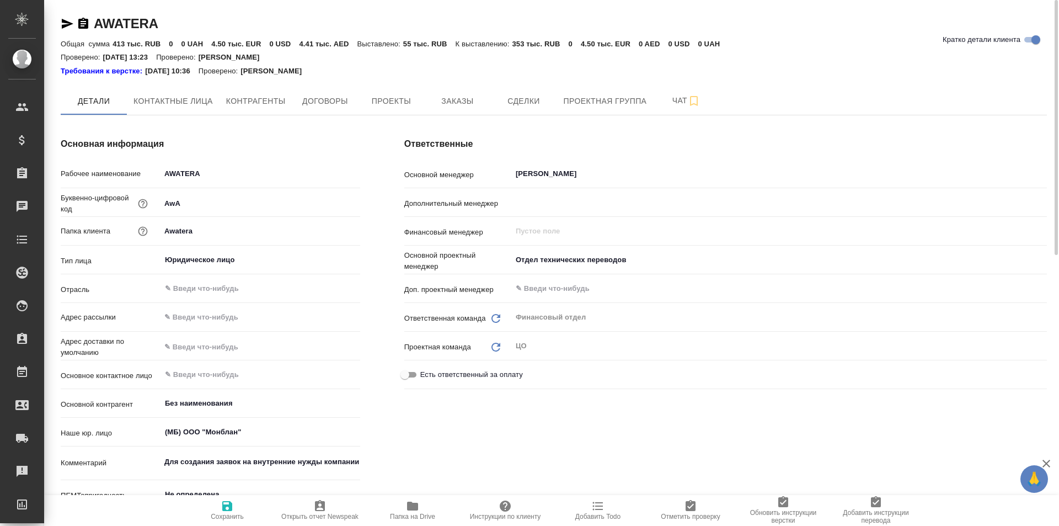
type textarea "x"
click at [70, 22] on icon "button" at bounding box center [68, 24] width 12 height 10
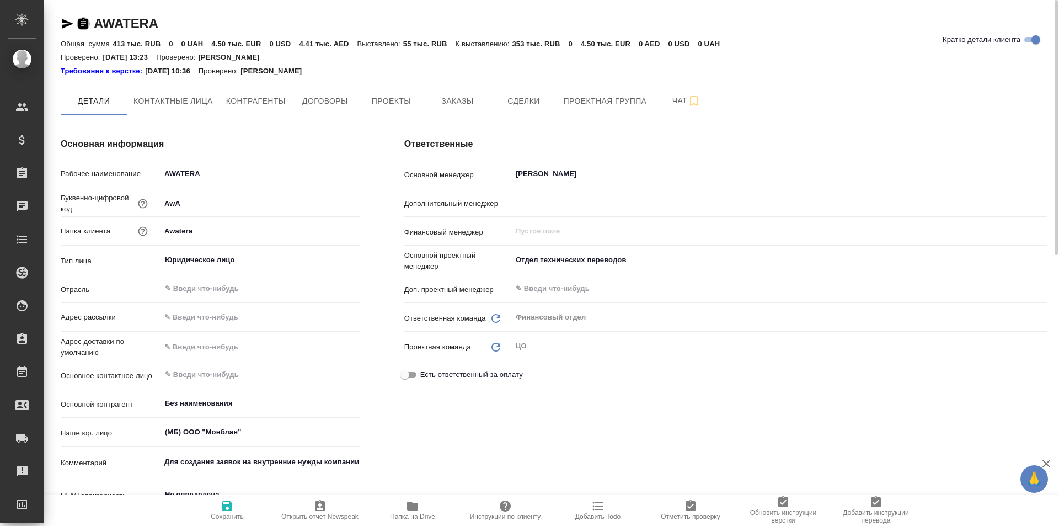
click at [83, 25] on icon "button" at bounding box center [83, 23] width 10 height 11
click at [445, 94] on span "Заказы" at bounding box center [457, 101] width 53 height 14
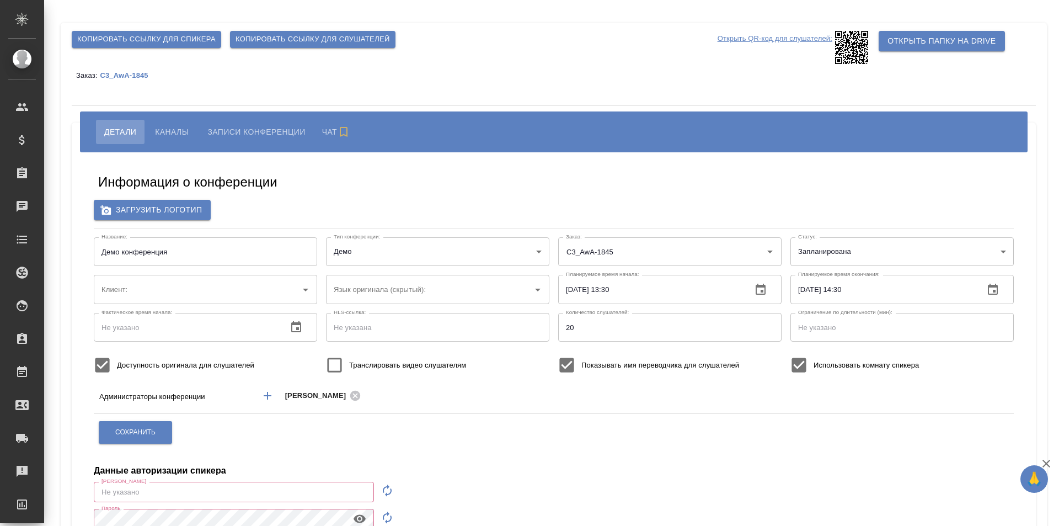
type input "AWATERA"
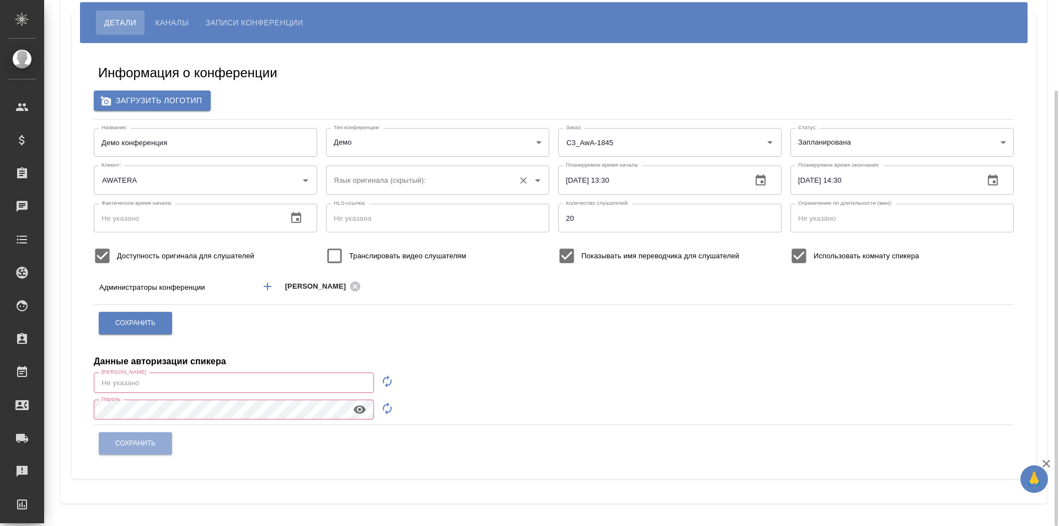
type input "[EMAIL_ADDRESS][DOMAIN_NAME]"
click at [514, 186] on div "Язык оригинала (скрытый):" at bounding box center [437, 179] width 223 height 29
click at [220, 215] on input "text" at bounding box center [186, 218] width 185 height 29
click at [852, 231] on input "number" at bounding box center [902, 218] width 223 height 29
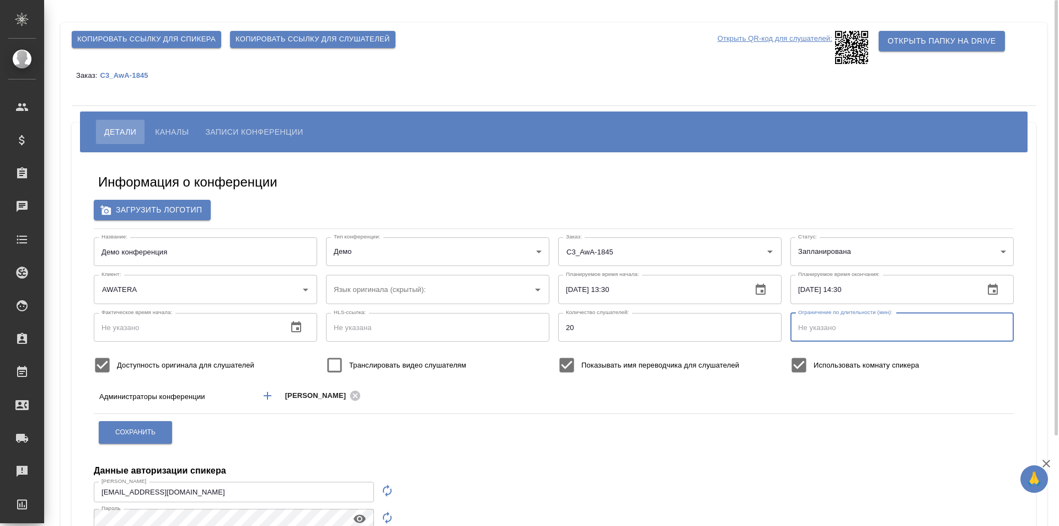
click at [191, 132] on button "Каналы" at bounding box center [172, 132] width 50 height 24
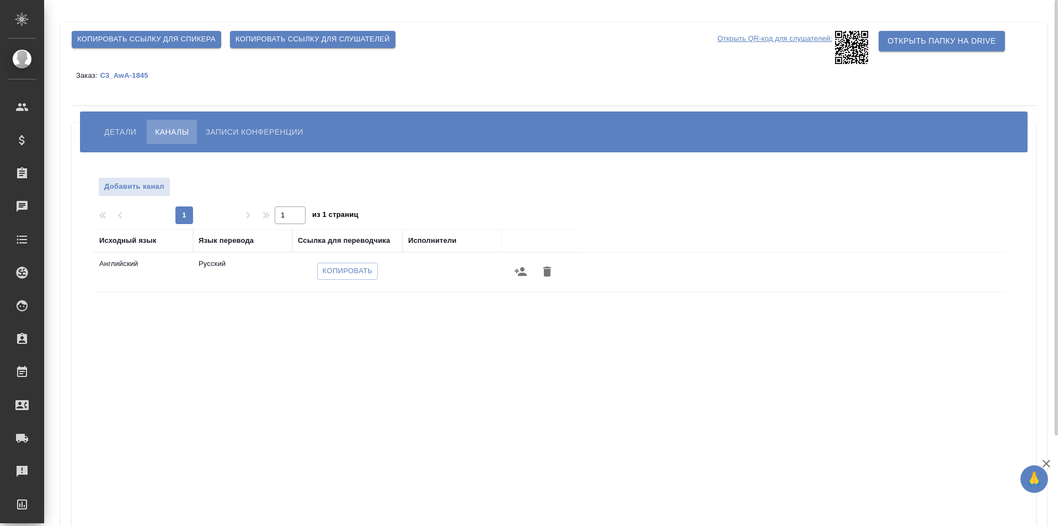
click at [117, 133] on span "Детали" at bounding box center [120, 131] width 32 height 13
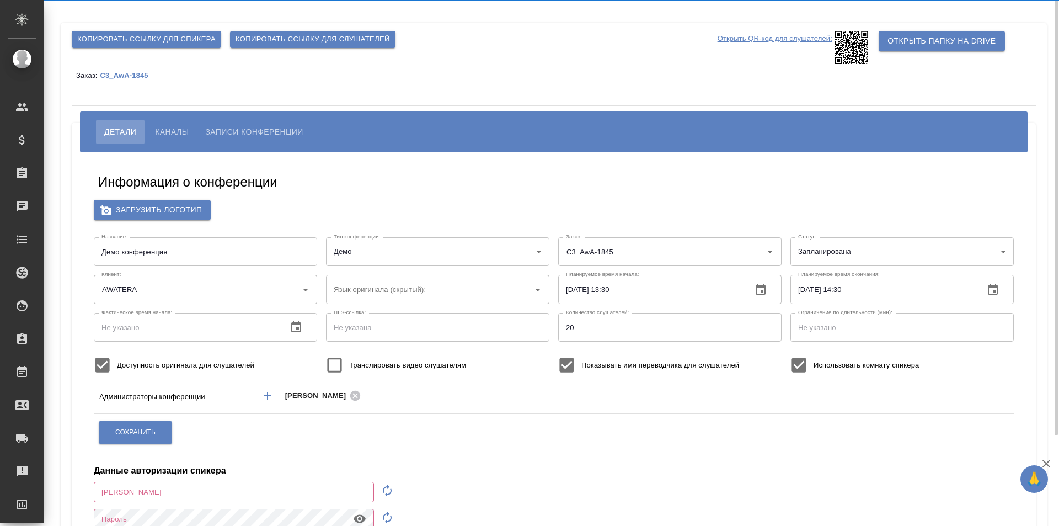
type input "[EMAIL_ADDRESS][DOMAIN_NAME]"
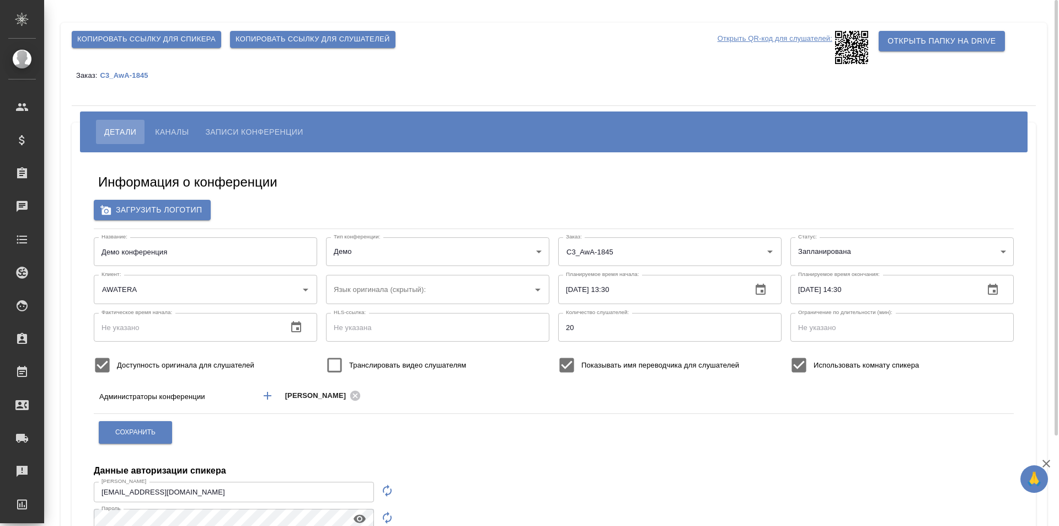
click at [173, 130] on span "Каналы" at bounding box center [172, 131] width 34 height 13
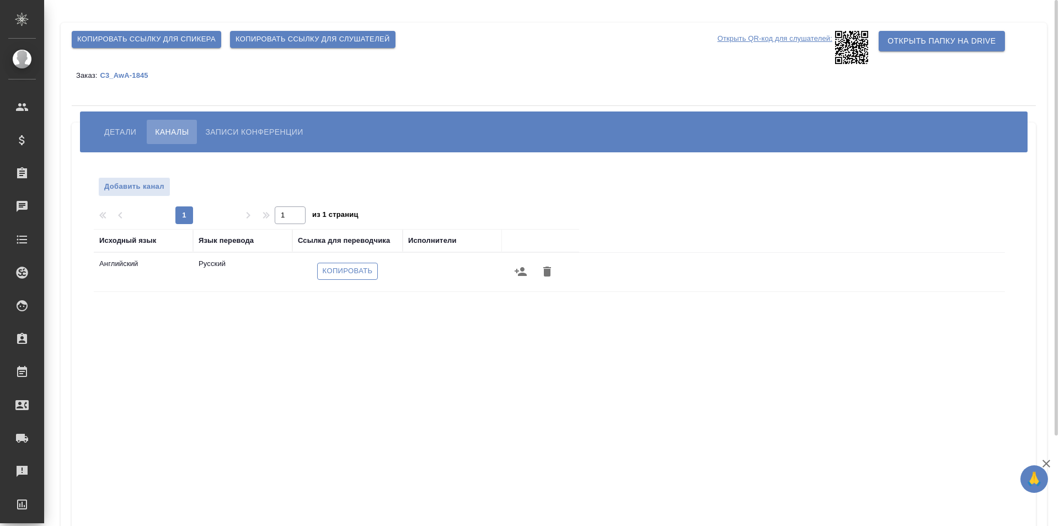
click at [347, 269] on span "Копировать" at bounding box center [348, 271] width 50 height 13
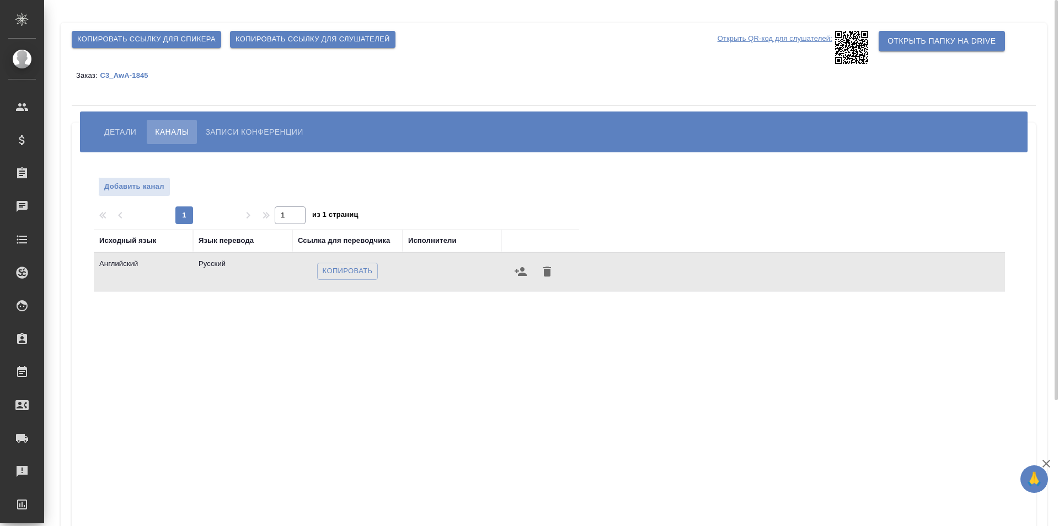
click at [116, 130] on span "Детали" at bounding box center [120, 131] width 32 height 13
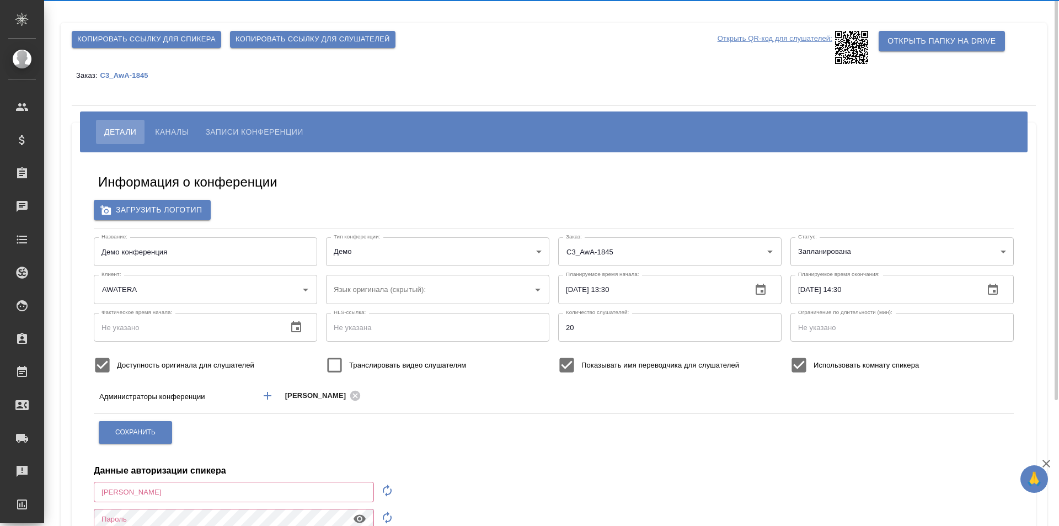
type input "[EMAIL_ADDRESS][DOMAIN_NAME]"
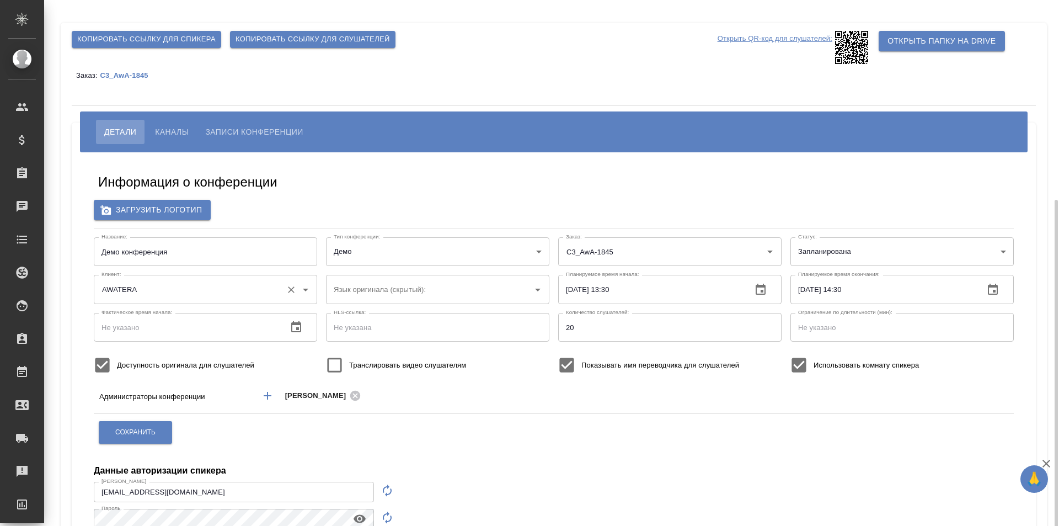
scroll to position [109, 0]
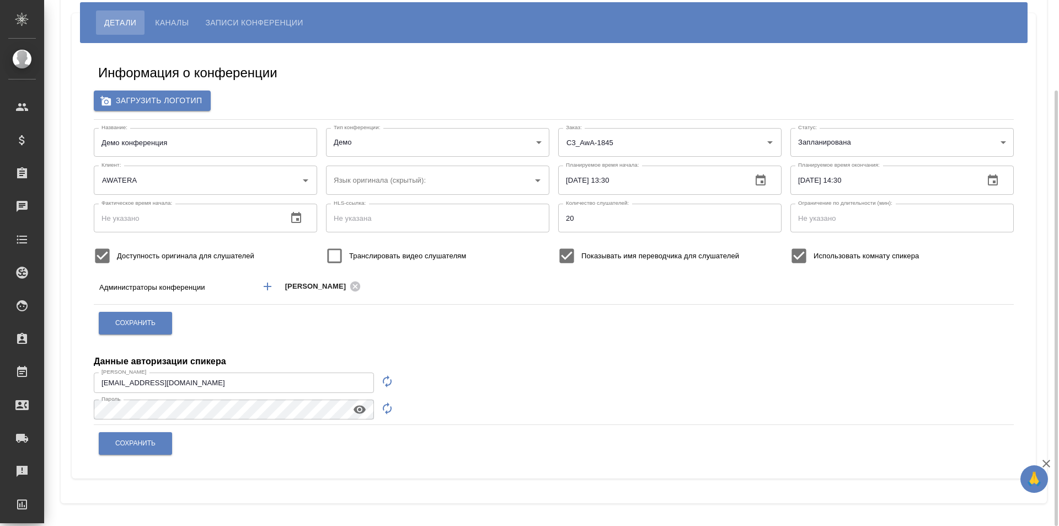
click at [355, 410] on icon "button" at bounding box center [360, 409] width 12 height 8
click at [355, 410] on icon "button" at bounding box center [360, 409] width 12 height 10
click at [910, 146] on body "🙏 .cls-1 fill:#fff; AWATERA Galisheva [PERSON_NAME] Спецификации Заказы 0 Чаты …" at bounding box center [529, 263] width 1059 height 526
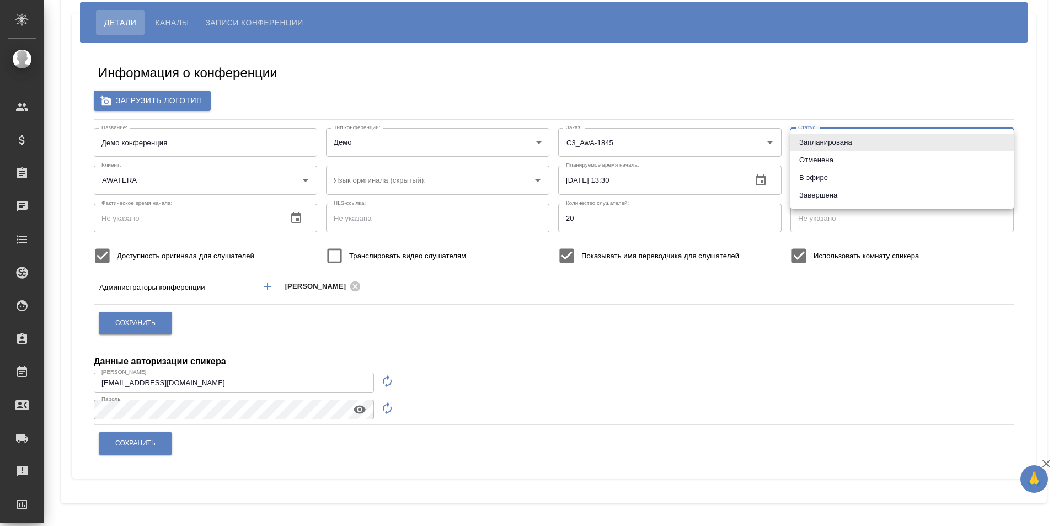
click at [903, 178] on li "В эфире" at bounding box center [902, 178] width 223 height 18
type input "online"
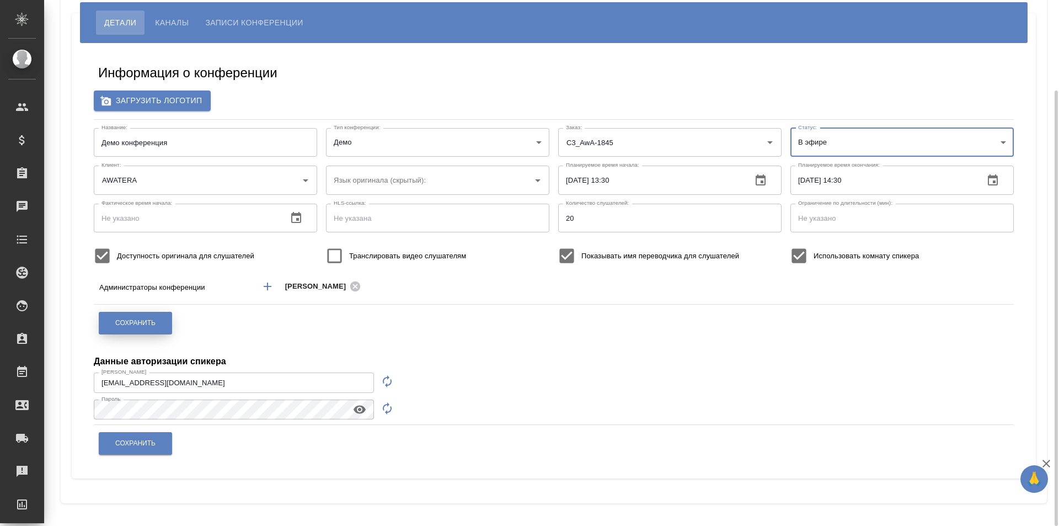
click at [133, 324] on span "Сохранить" at bounding box center [135, 322] width 40 height 9
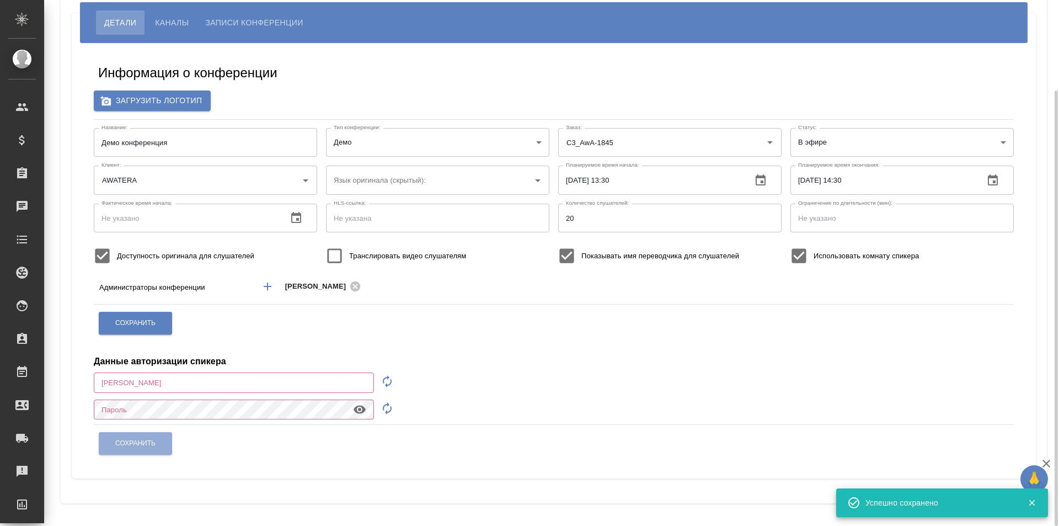
type input "[EMAIL_ADDRESS][DOMAIN_NAME]"
click at [151, 448] on button "Сохранить" at bounding box center [135, 443] width 73 height 23
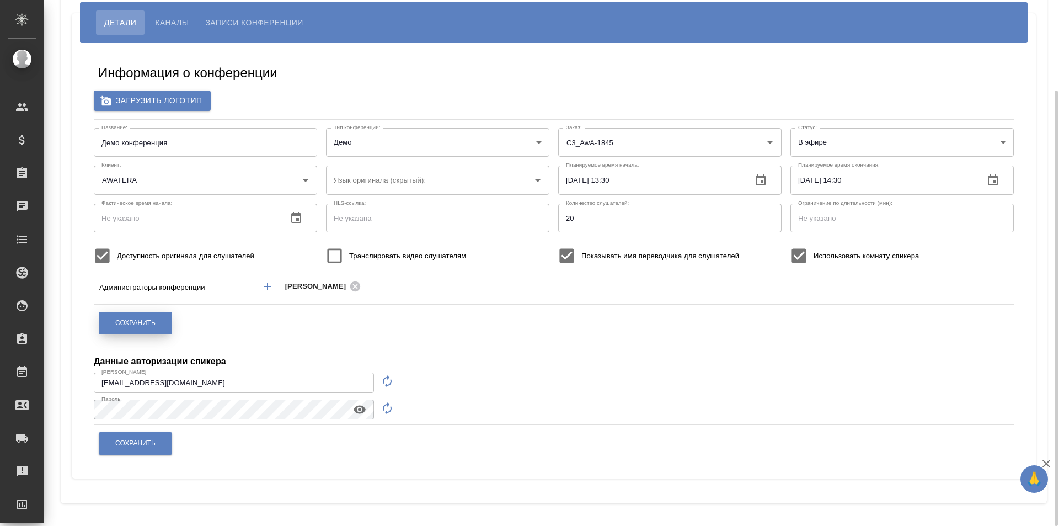
click at [142, 314] on button "Сохранить" at bounding box center [135, 323] width 73 height 23
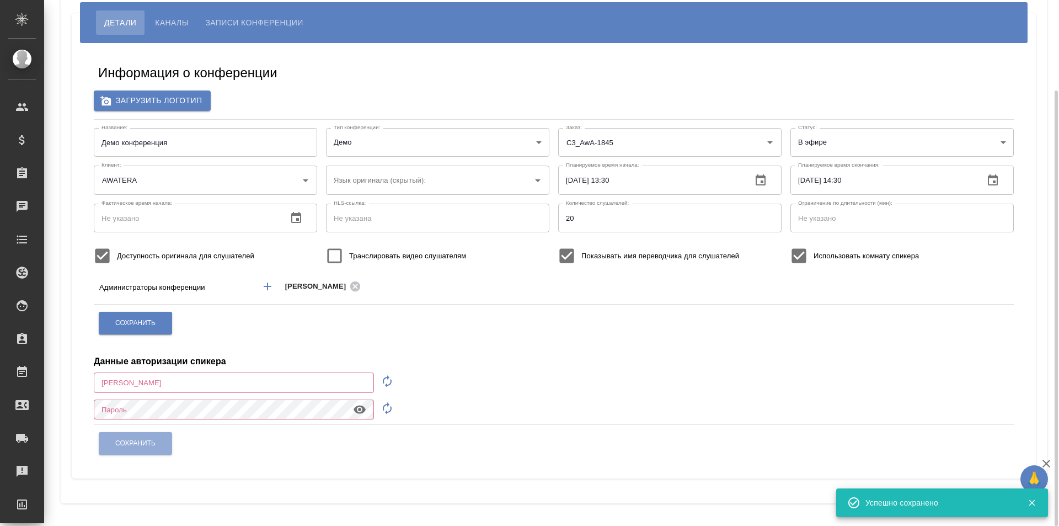
type input "m.galisheva@awatera.com"
click at [292, 221] on icon "button" at bounding box center [296, 217] width 10 height 11
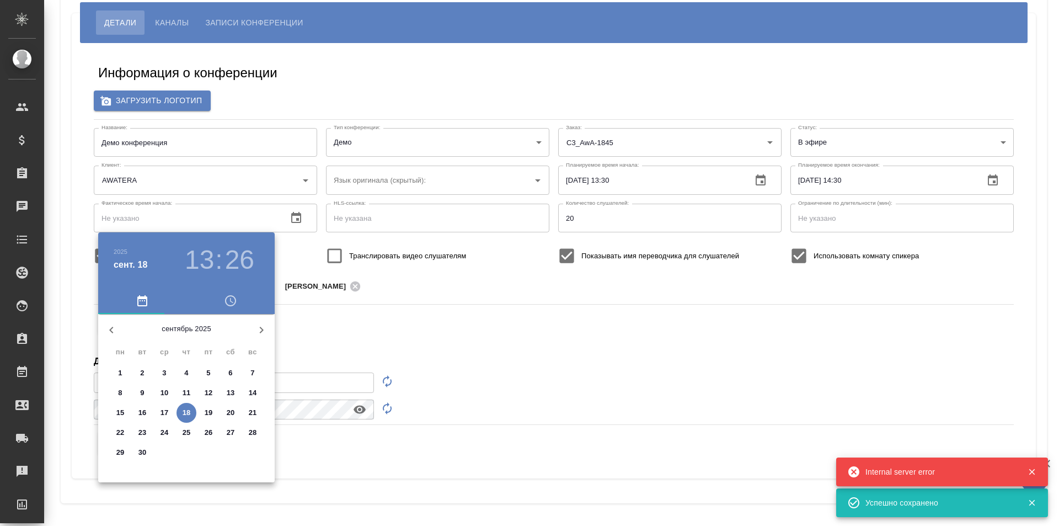
click at [229, 264] on h3 "26" at bounding box center [239, 259] width 29 height 31
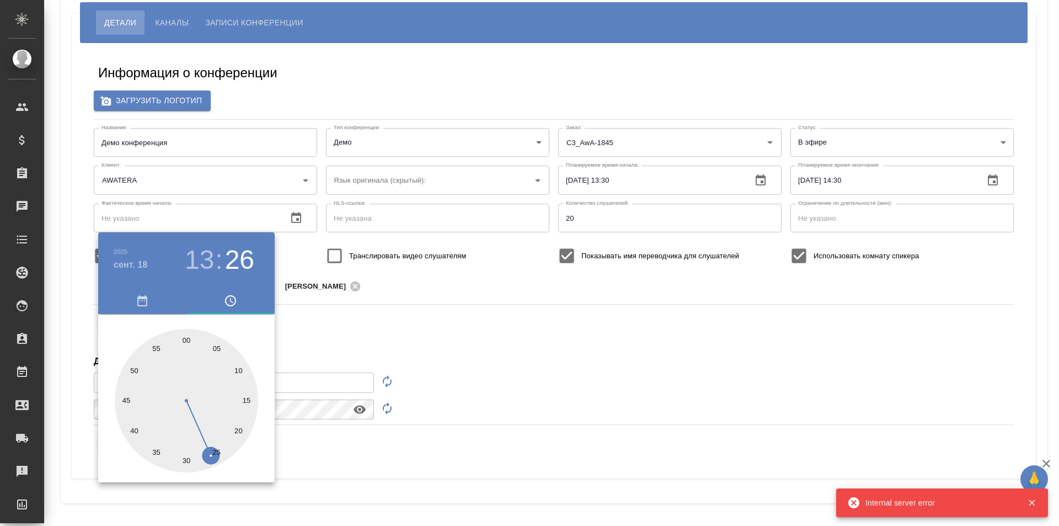
click at [213, 456] on div at bounding box center [186, 400] width 143 height 143
type input "18.09.2025 13:26"
click at [391, 347] on div at bounding box center [529, 263] width 1059 height 526
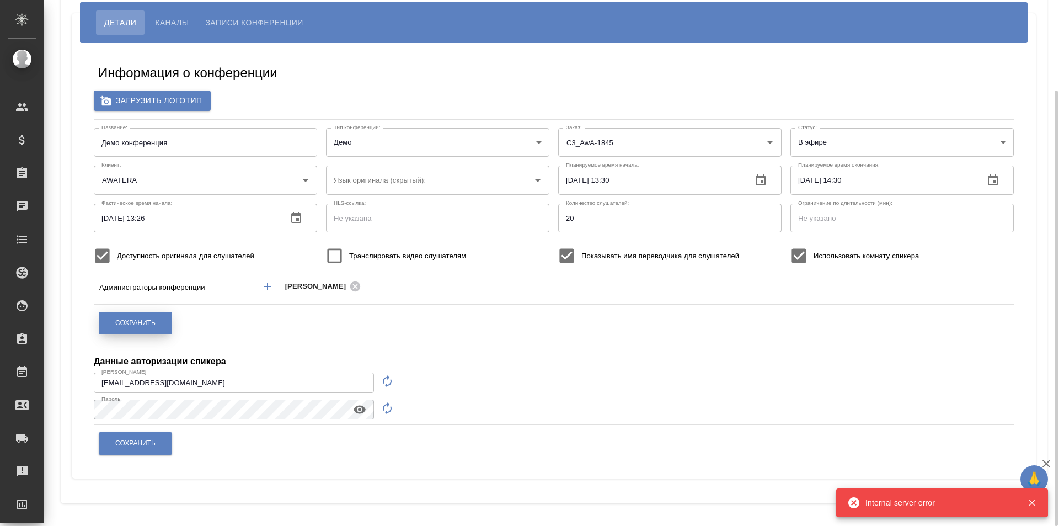
click at [149, 323] on span "Сохранить" at bounding box center [135, 322] width 40 height 9
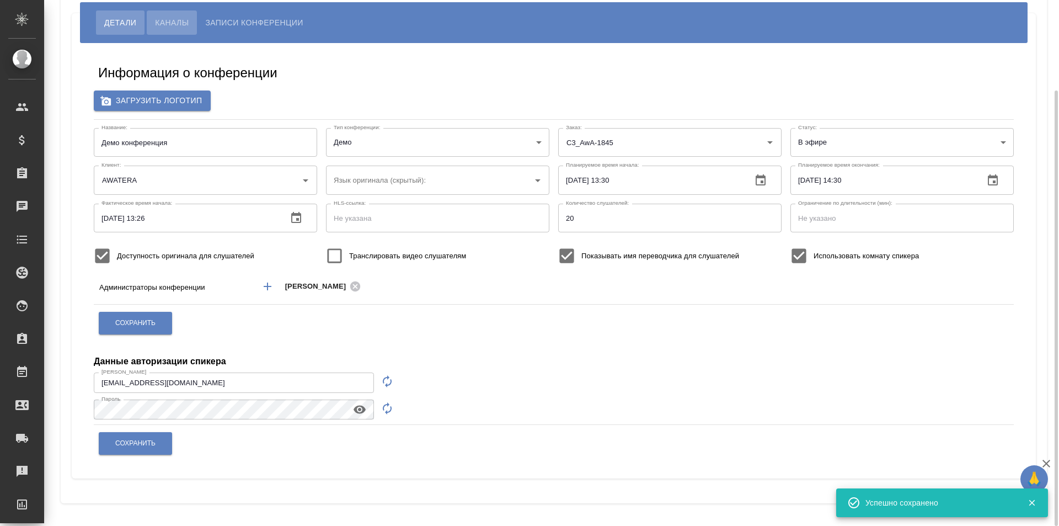
click at [177, 13] on button "Каналы" at bounding box center [172, 22] width 50 height 24
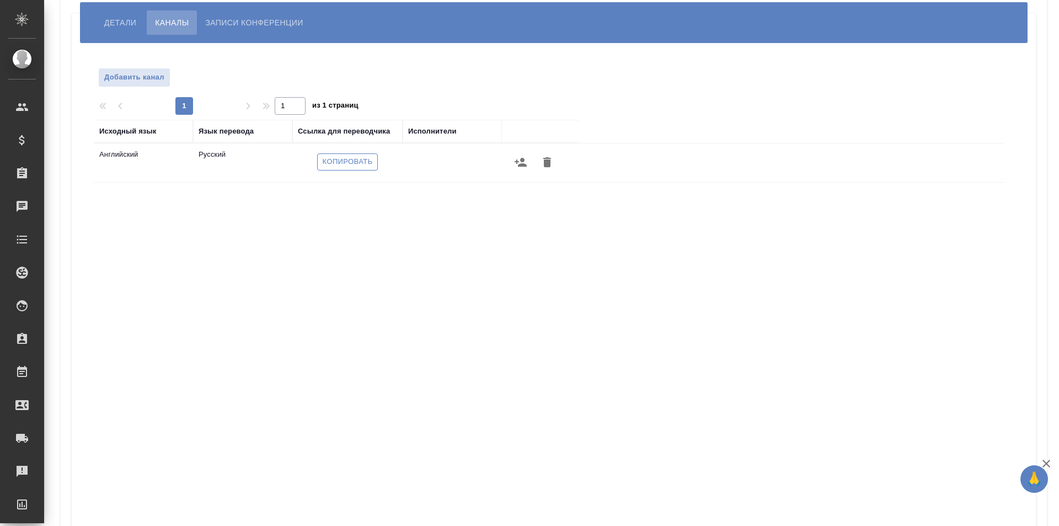
click at [366, 158] on span "Копировать" at bounding box center [348, 162] width 50 height 13
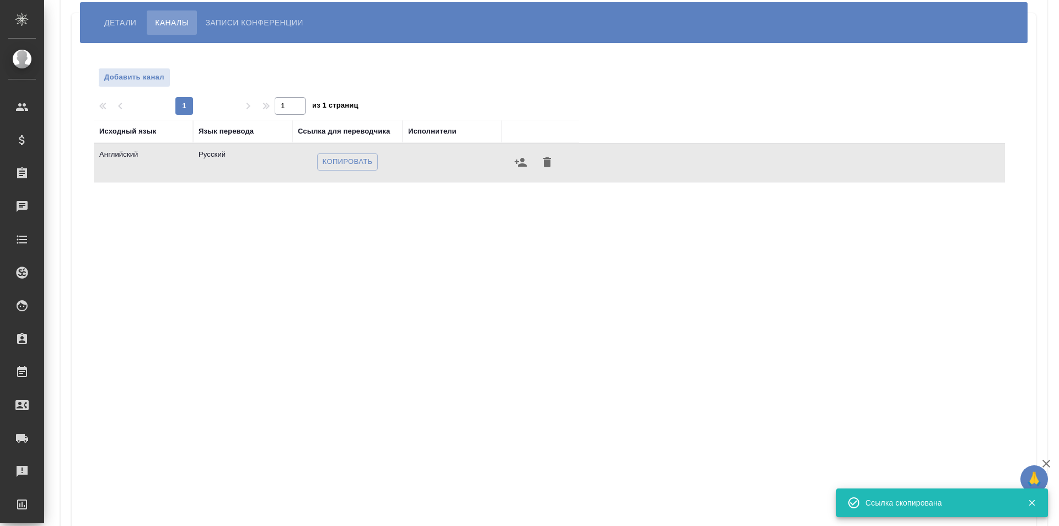
click at [517, 158] on icon "button" at bounding box center [520, 162] width 13 height 13
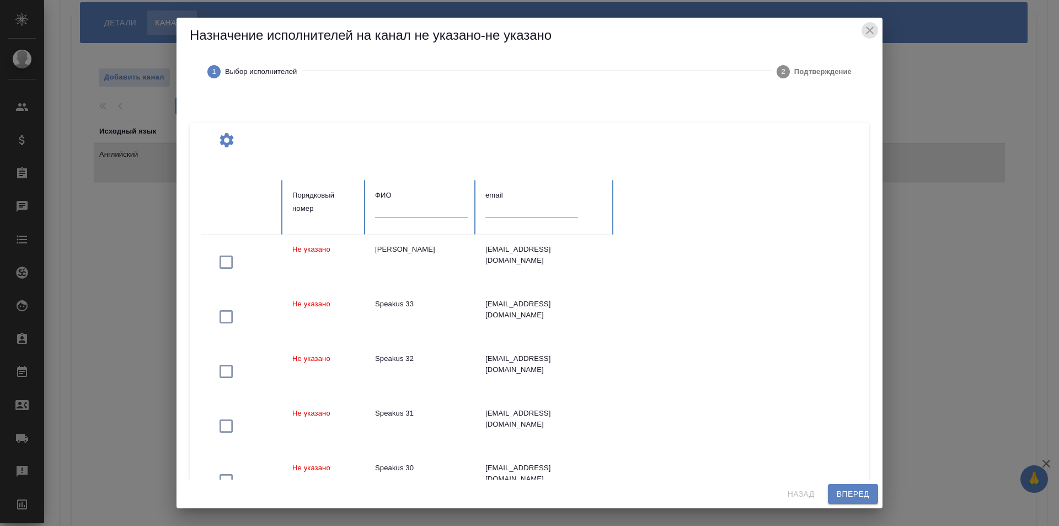
click at [871, 32] on icon "close" at bounding box center [869, 30] width 13 height 13
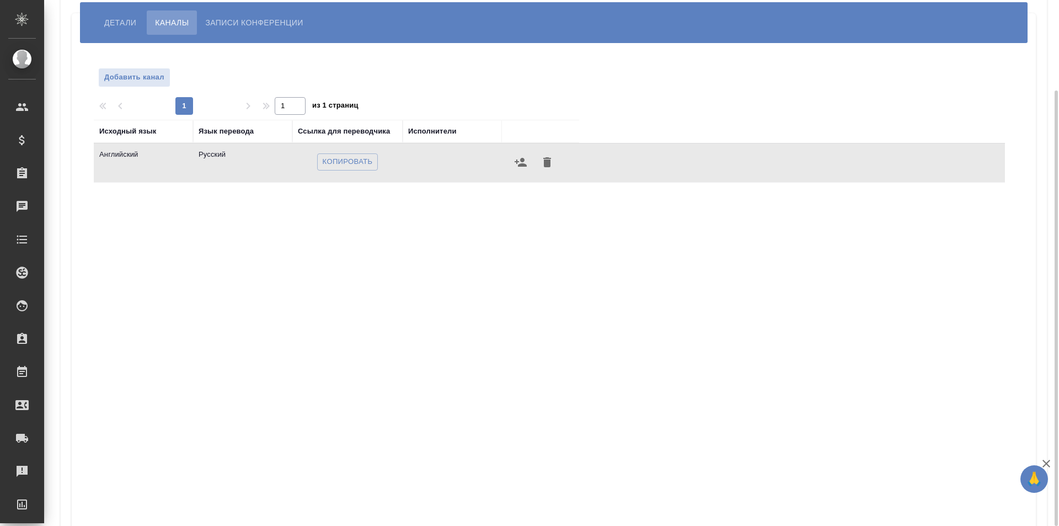
click at [121, 22] on span "Детали" at bounding box center [120, 22] width 32 height 13
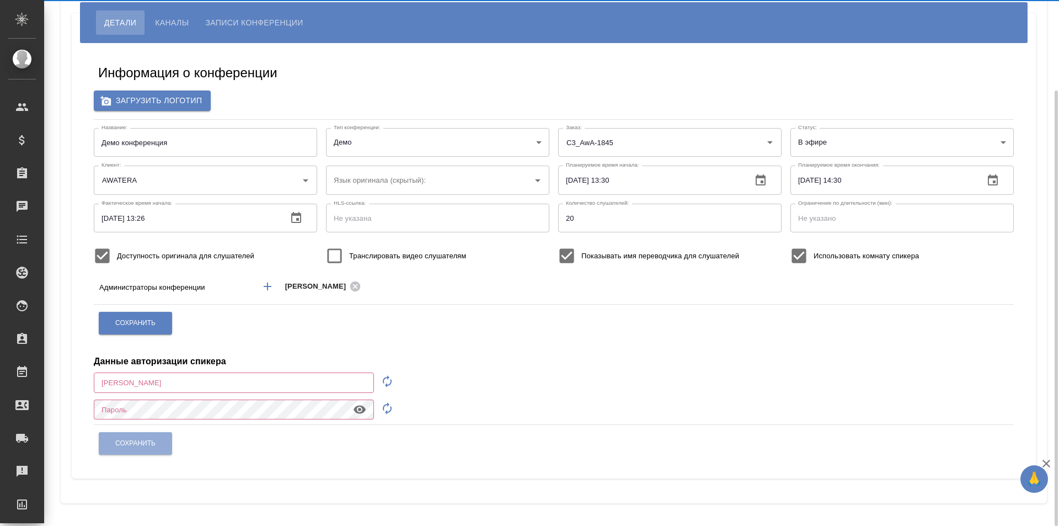
type input "m.galisheva@awatera.com"
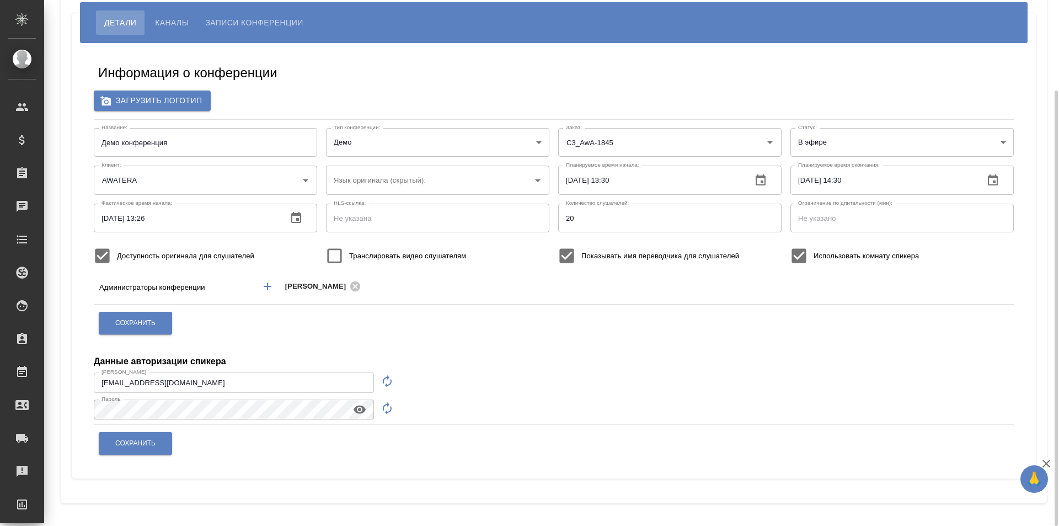
click at [253, 348] on div "Данные авторизации спикера" at bounding box center [554, 354] width 920 height 26
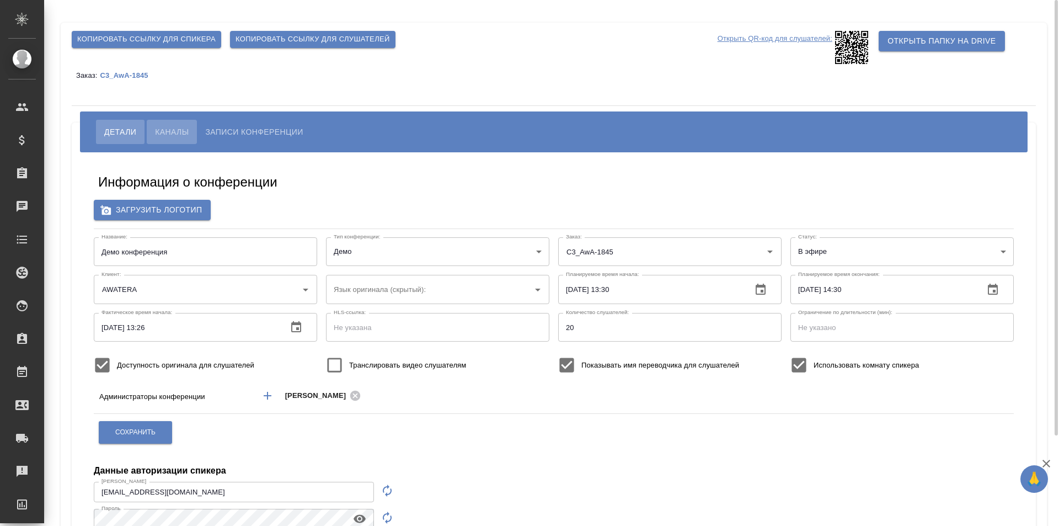
click at [166, 122] on button "Каналы" at bounding box center [172, 132] width 50 height 24
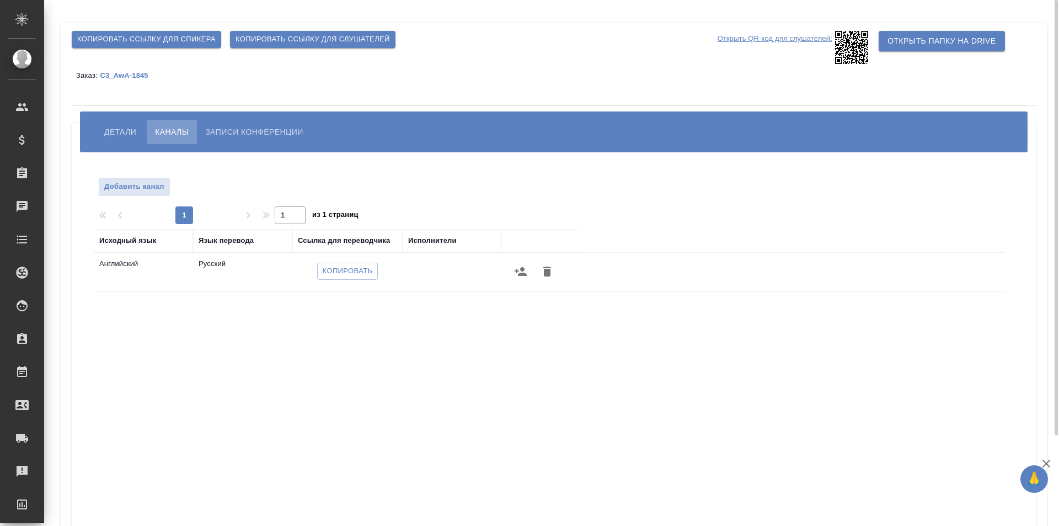
click at [245, 125] on button "Записи конференции" at bounding box center [254, 132] width 114 height 24
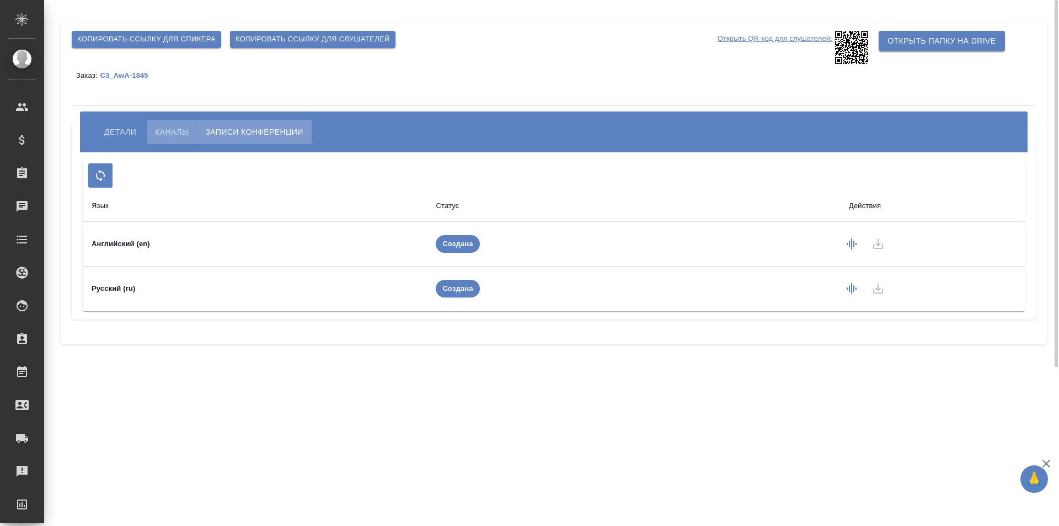
click at [179, 129] on span "Каналы" at bounding box center [172, 131] width 34 height 13
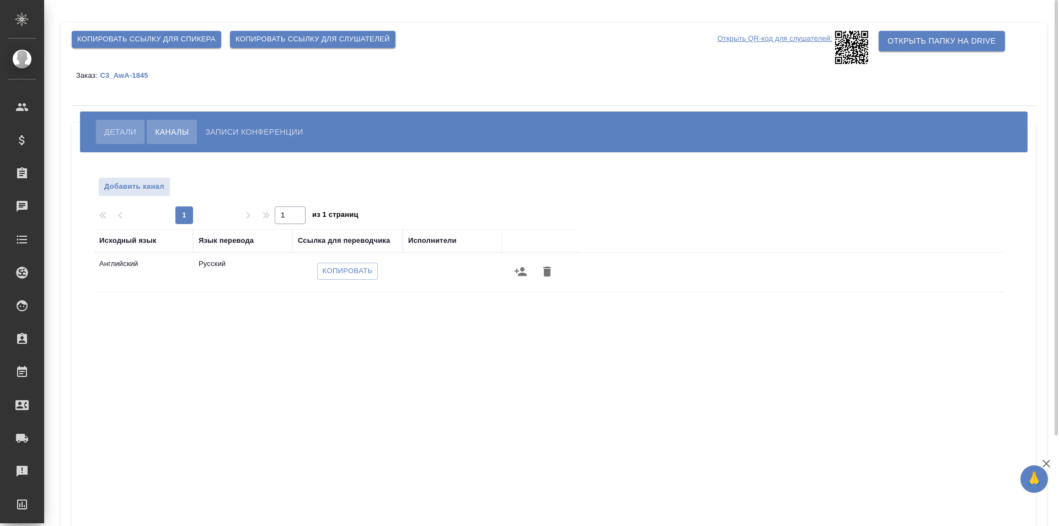
click at [131, 133] on span "Детали" at bounding box center [120, 131] width 32 height 13
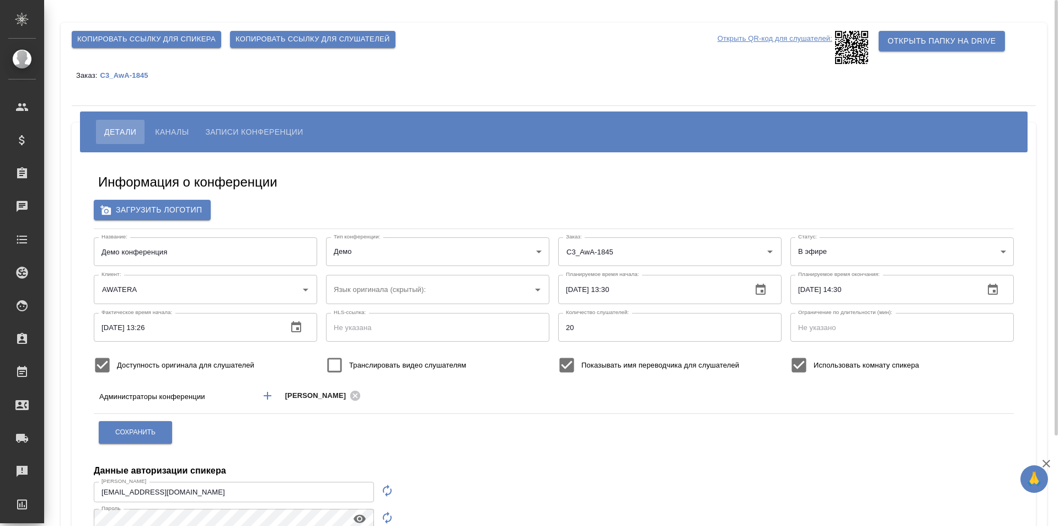
click at [168, 38] on span "Копировать ссылку для спикера" at bounding box center [146, 39] width 138 height 13
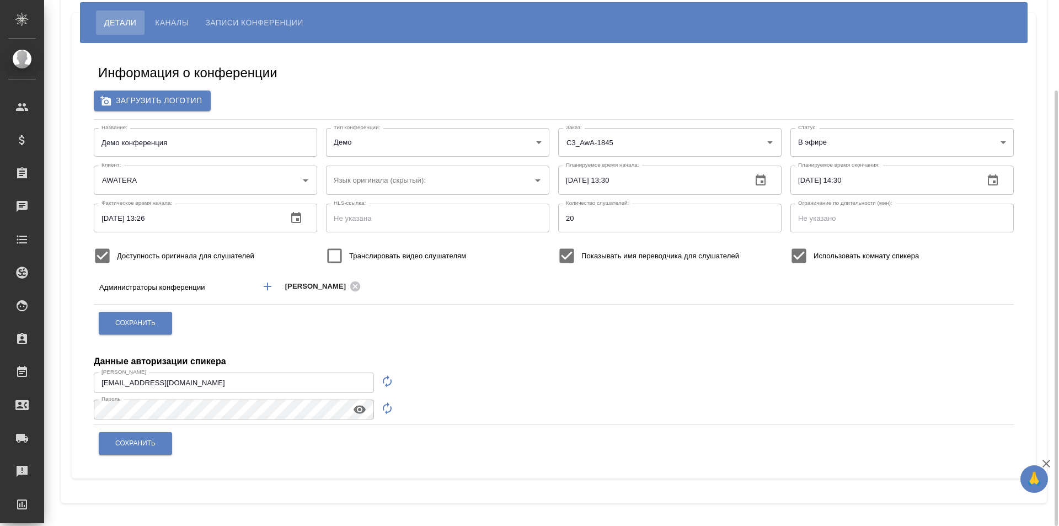
click at [388, 391] on button "button" at bounding box center [387, 381] width 26 height 26
type input "speaker_V1QRQbBD"
click at [389, 412] on icon "button" at bounding box center [387, 408] width 9 height 12
drag, startPoint x: 300, startPoint y: 386, endPoint x: 68, endPoint y: 380, distance: 231.8
click at [68, 380] on div "Копировать ссылку для спикера Копировать ссылку для слушателей Открыть QR-код д…" at bounding box center [554, 208] width 986 height 590
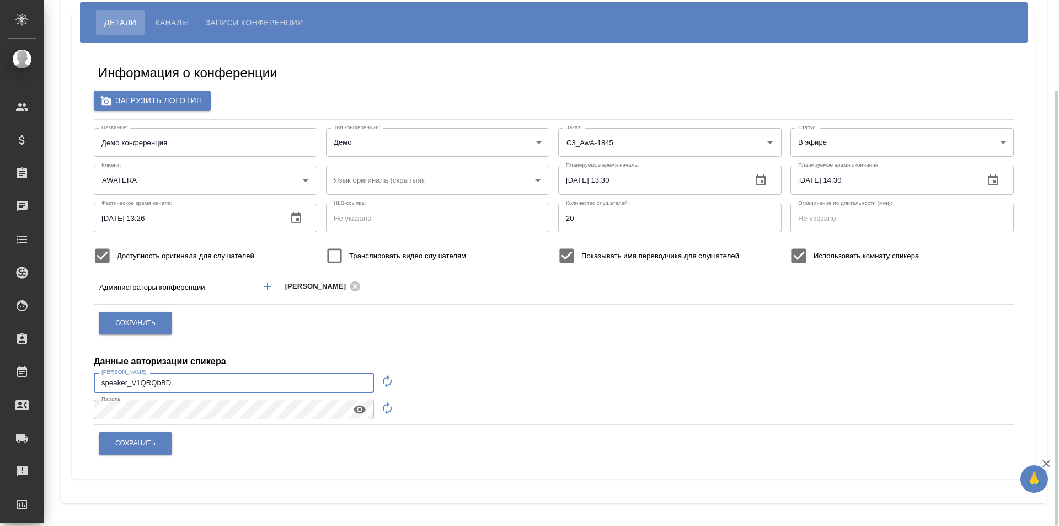
click at [357, 410] on icon "button" at bounding box center [360, 409] width 12 height 8
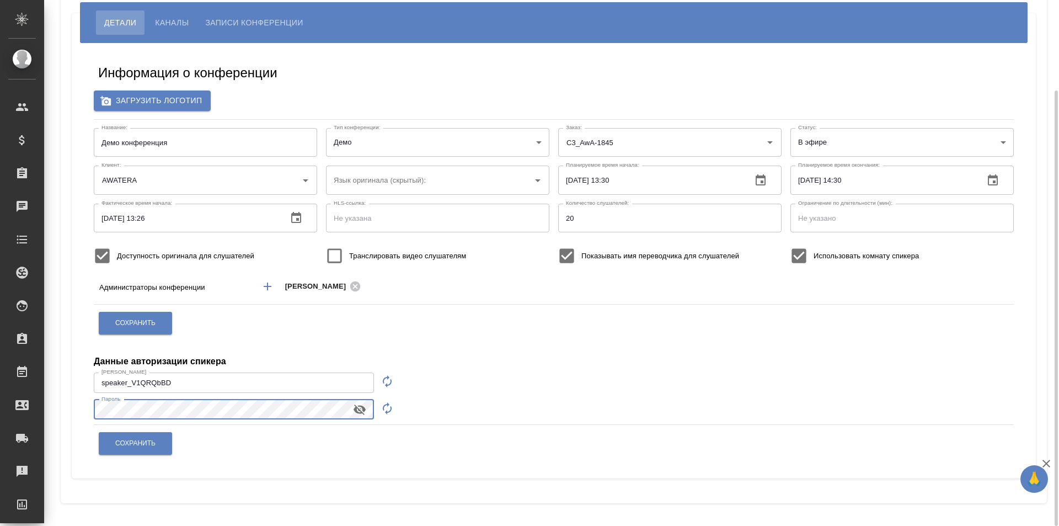
click at [58, 423] on div "Копировать ссылку для спикера Копировать ссылку для слушателей Открыть QR-код д…" at bounding box center [554, 208] width 998 height 635
click at [148, 451] on button "Сохранить" at bounding box center [135, 443] width 73 height 23
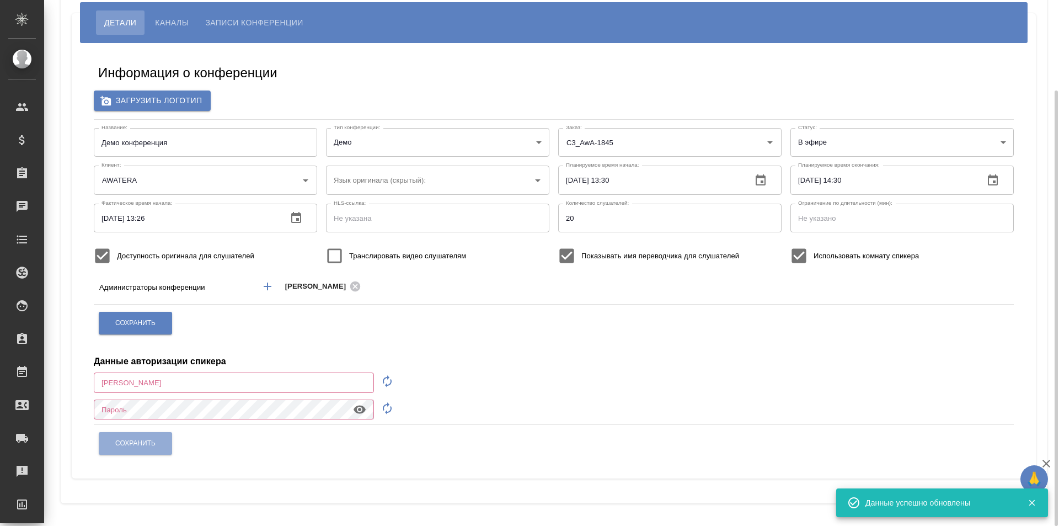
type input "m.galisheva@awatera.com"
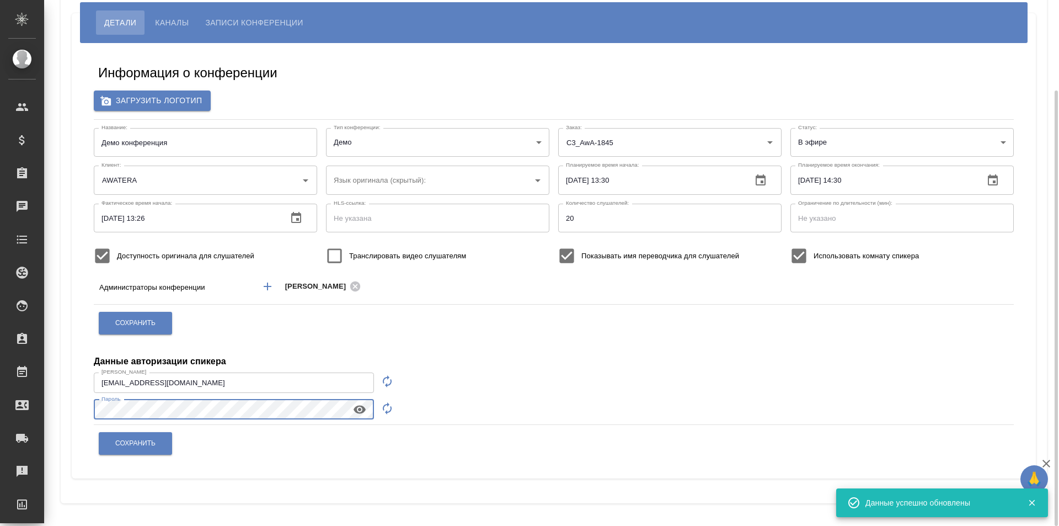
click at [87, 412] on div "Информация о конференции Загрузить логотип Название: Демо конференция Название:…" at bounding box center [554, 260] width 942 height 419
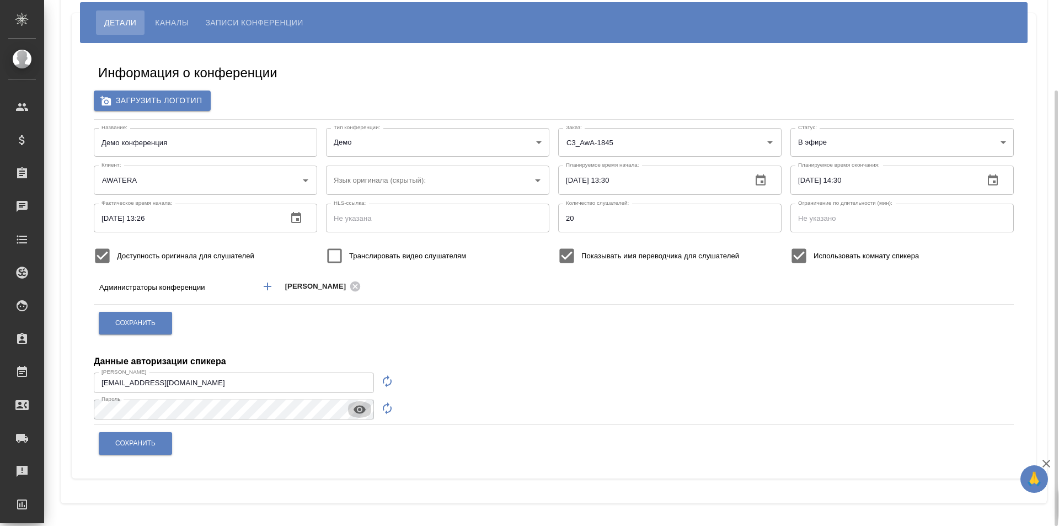
click at [366, 407] on icon "button" at bounding box center [359, 409] width 13 height 13
click at [381, 408] on icon "button" at bounding box center [387, 408] width 13 height 13
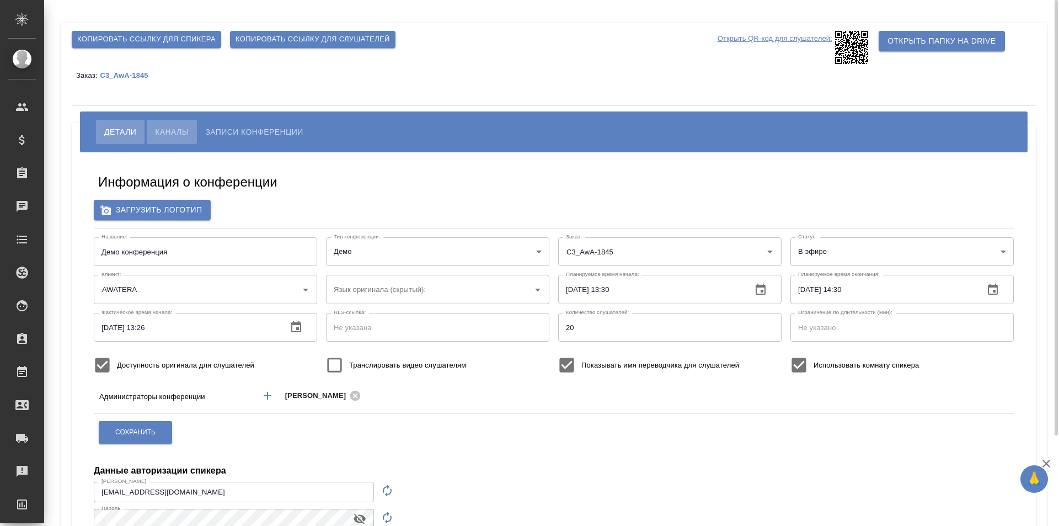
click at [180, 131] on span "Каналы" at bounding box center [172, 131] width 34 height 13
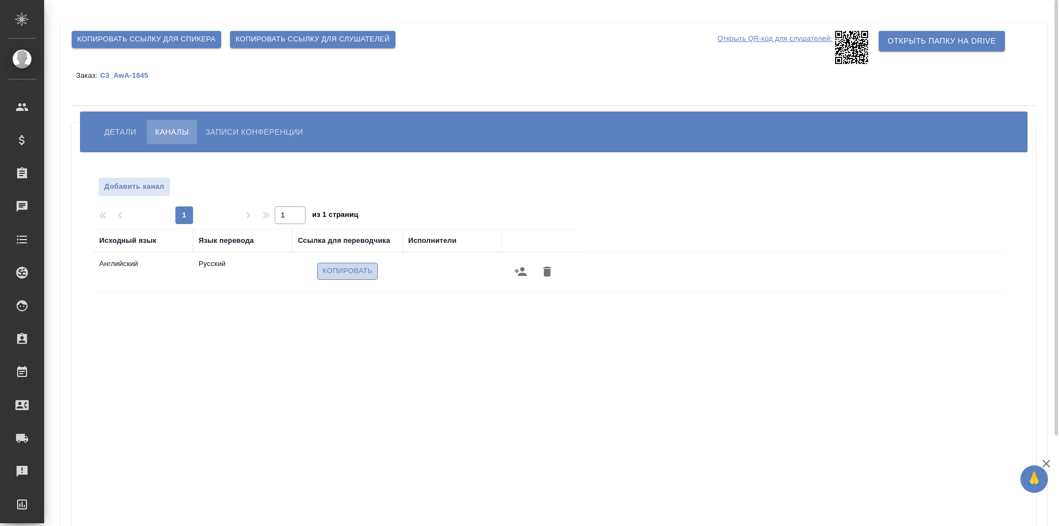
click at [366, 271] on span "Копировать" at bounding box center [348, 271] width 50 height 13
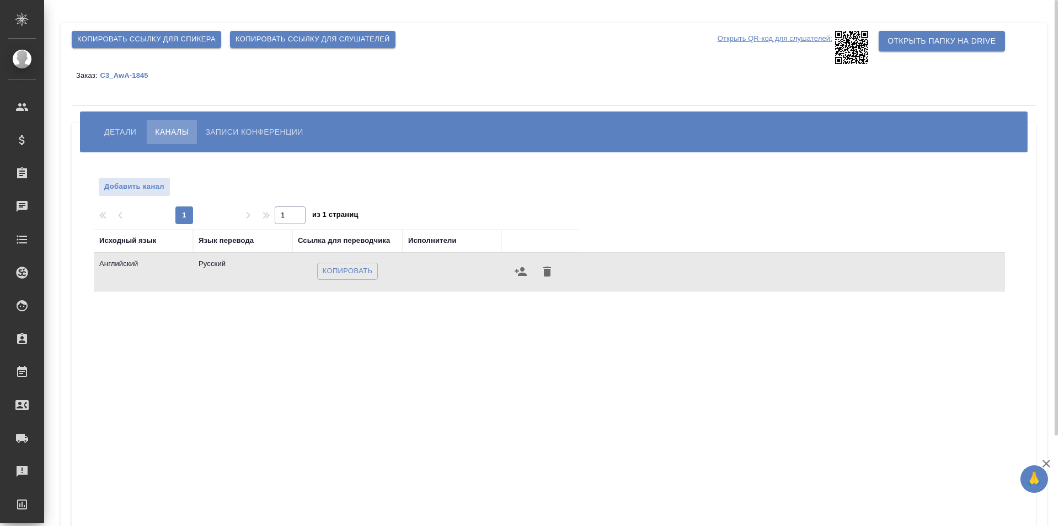
click at [104, 136] on span "Детали" at bounding box center [120, 131] width 32 height 13
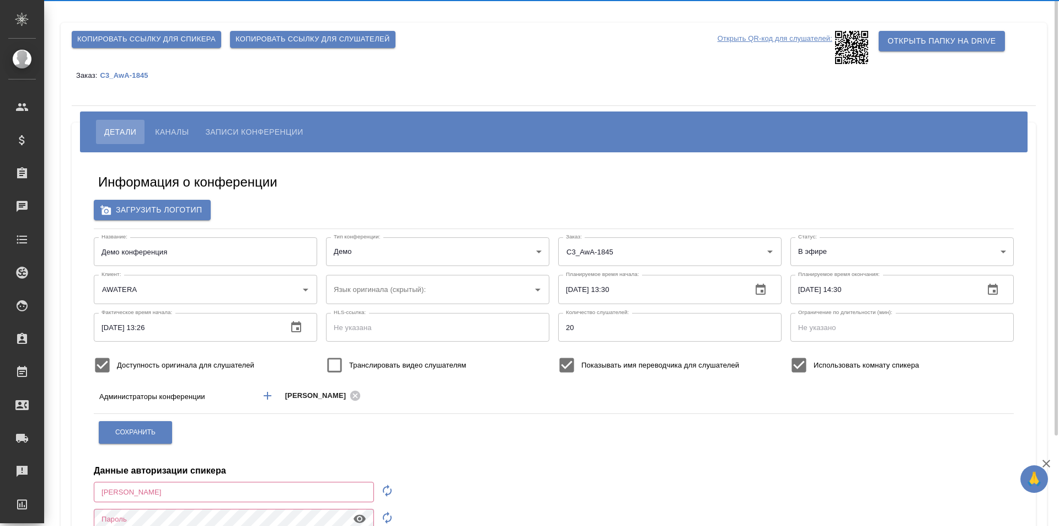
type input "[EMAIL_ADDRESS][DOMAIN_NAME]"
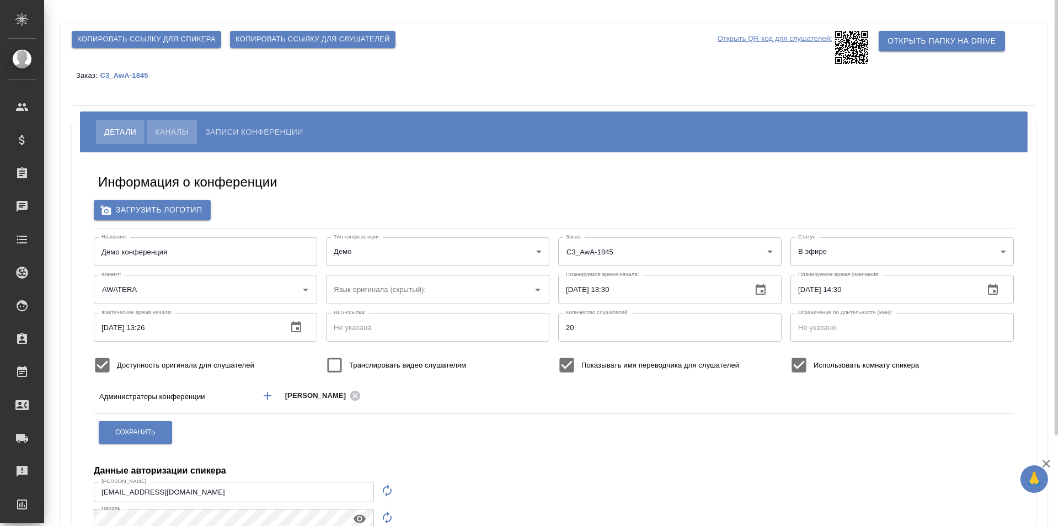
click at [181, 133] on span "Каналы" at bounding box center [172, 131] width 34 height 13
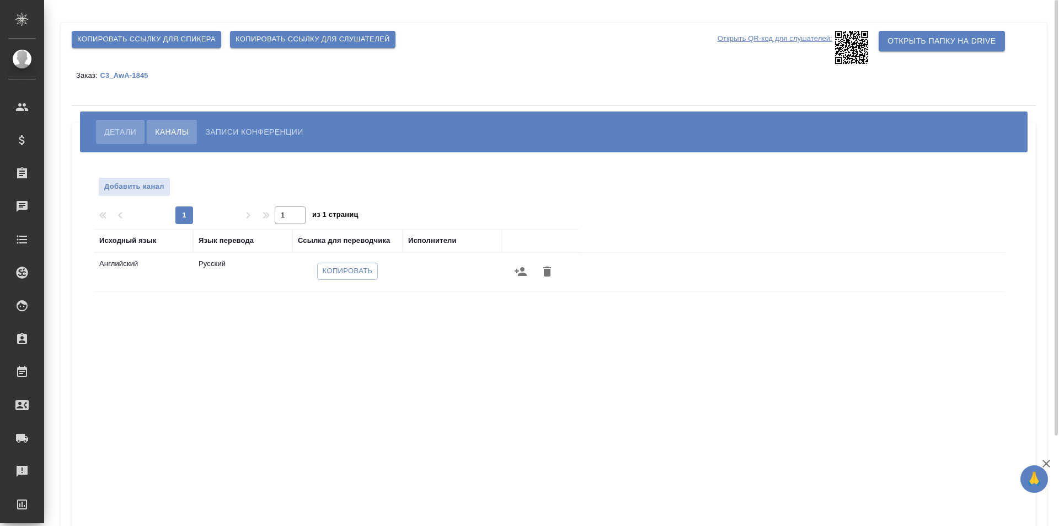
click at [109, 132] on span "Детали" at bounding box center [120, 131] width 32 height 13
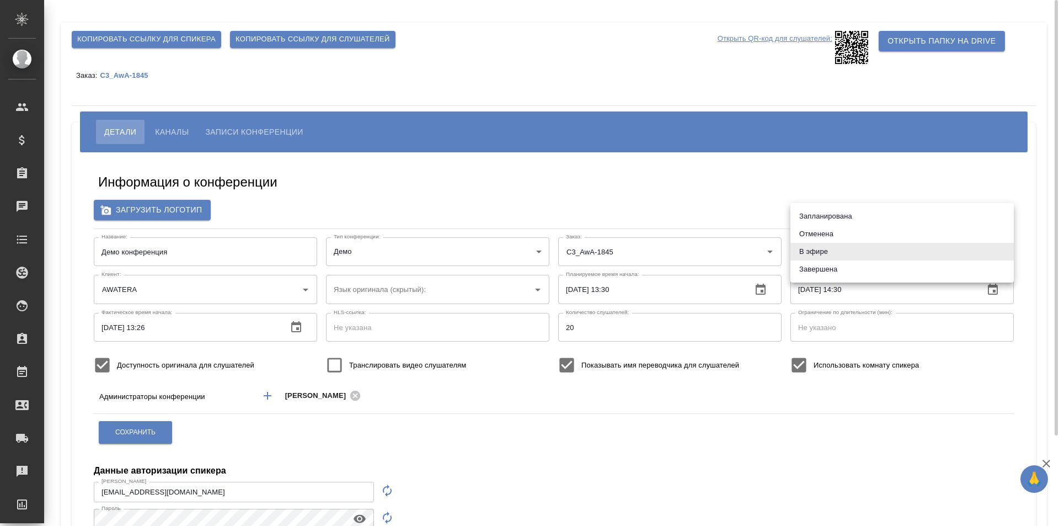
click at [968, 238] on body "🙏 .cls-1 fill:#fff; AWATERA Galisheva Mariya Клиенты Спецификации Заказы 0 Чаты…" at bounding box center [529, 263] width 1059 height 526
click at [946, 223] on li "Запланирована" at bounding box center [902, 216] width 223 height 18
type input "planned"
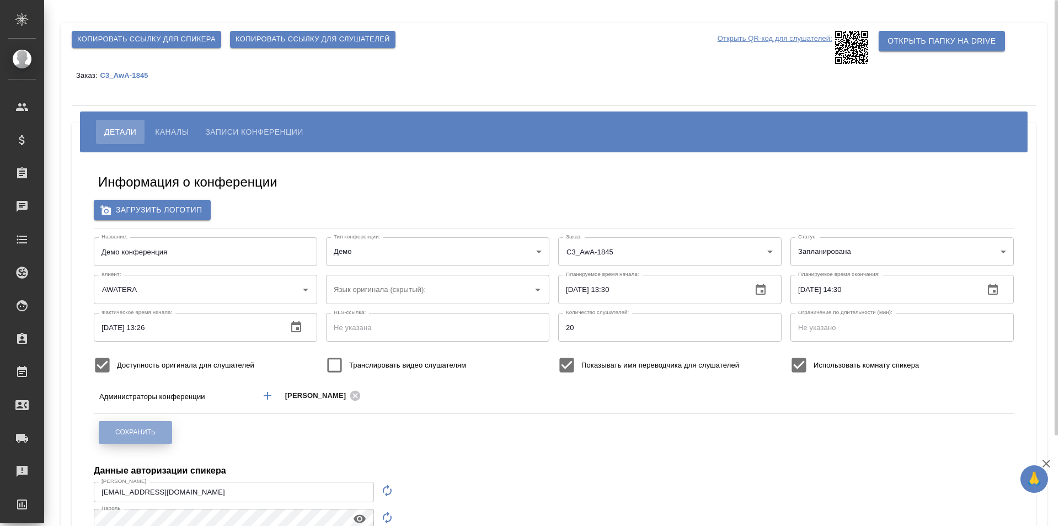
click at [139, 432] on span "Сохранить" at bounding box center [135, 432] width 40 height 9
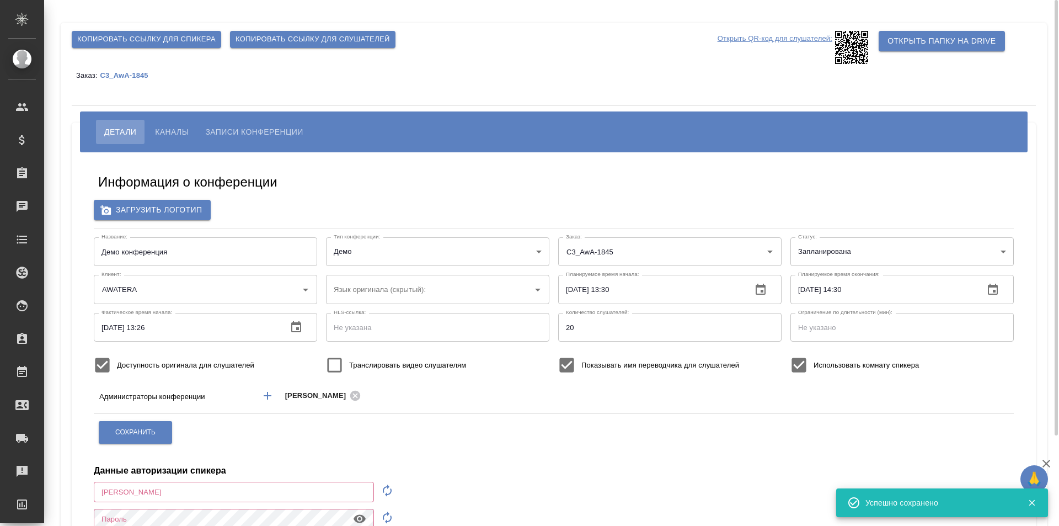
type input "[EMAIL_ADDRESS][DOMAIN_NAME]"
click at [767, 295] on button "button" at bounding box center [760, 289] width 26 height 26
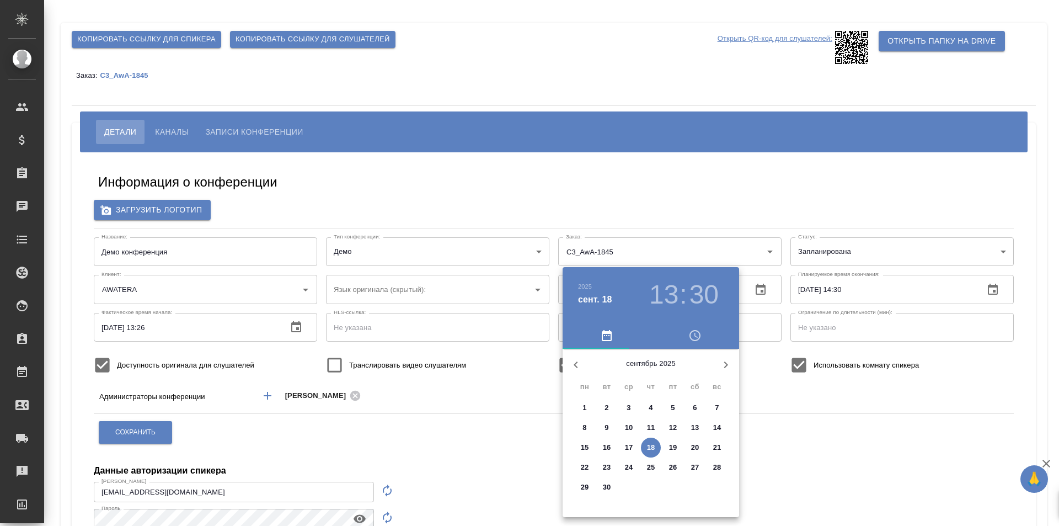
click at [659, 302] on h3 "13" at bounding box center [663, 294] width 29 height 31
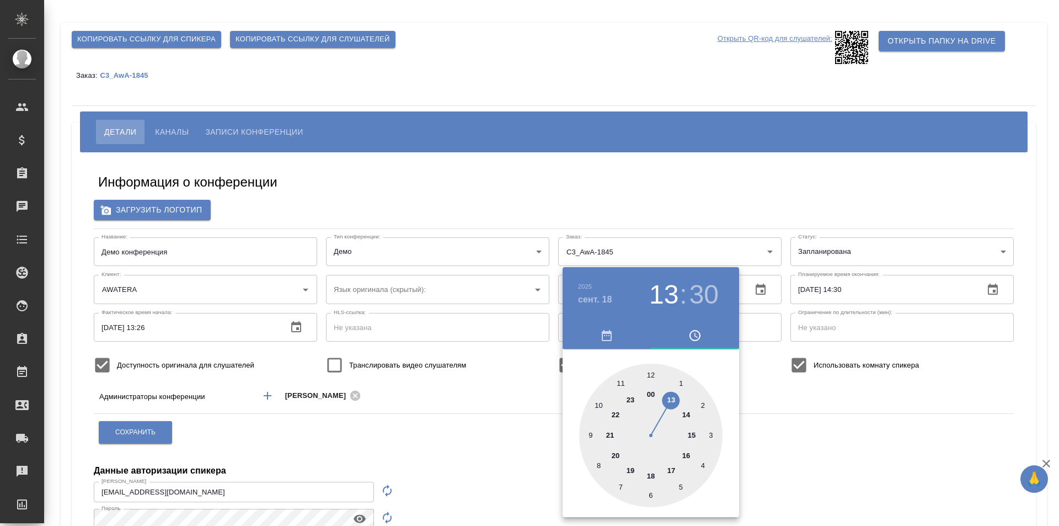
click at [688, 409] on div at bounding box center [650, 435] width 143 height 143
click at [650, 371] on div at bounding box center [650, 435] width 143 height 143
type input "[DATE] 14:00"
click at [1005, 279] on div at bounding box center [529, 263] width 1059 height 526
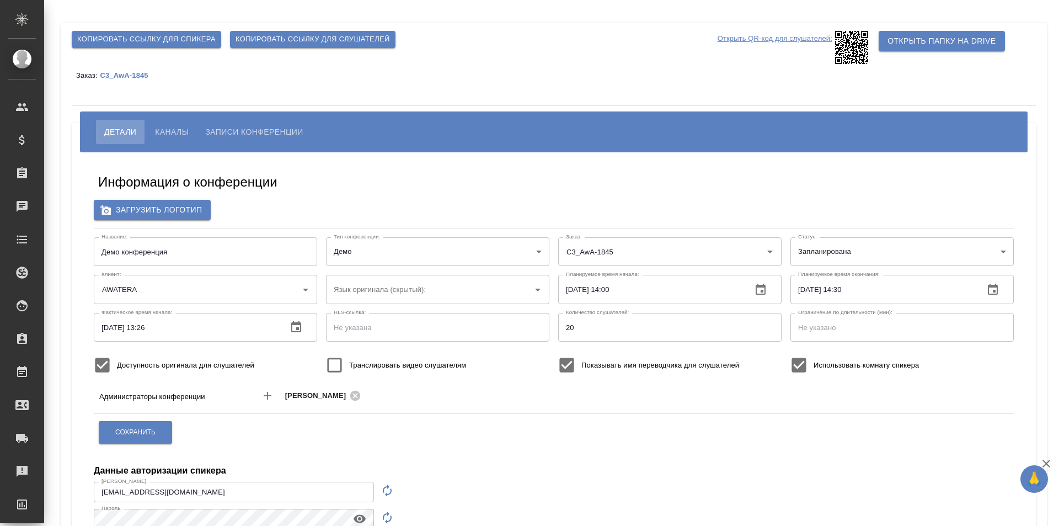
click at [990, 296] on div "2025 сент. 18 14 : 00 00 05 10 15 20 25 30 35 40 45 50 55" at bounding box center [529, 263] width 1059 height 526
click at [988, 287] on icon "button" at bounding box center [992, 289] width 13 height 13
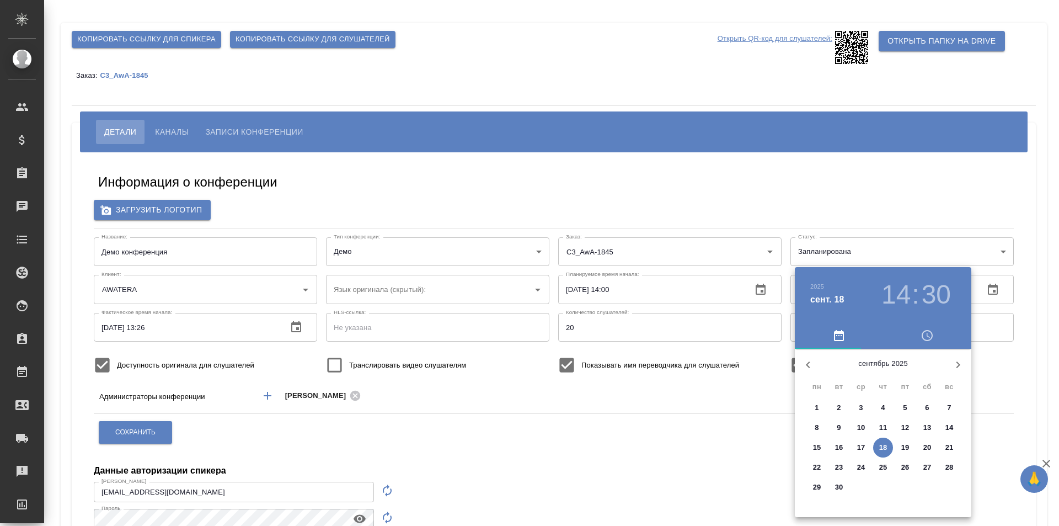
click at [906, 297] on h3 "14" at bounding box center [896, 294] width 29 height 31
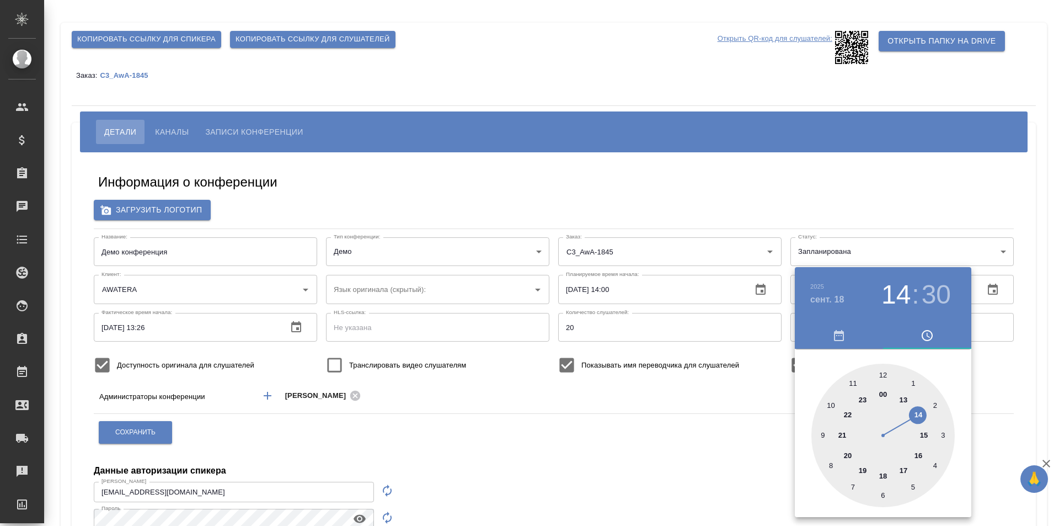
click at [928, 432] on div at bounding box center [882, 435] width 143 height 143
type input "[DATE] 15:30"
click at [1000, 389] on div at bounding box center [529, 263] width 1059 height 526
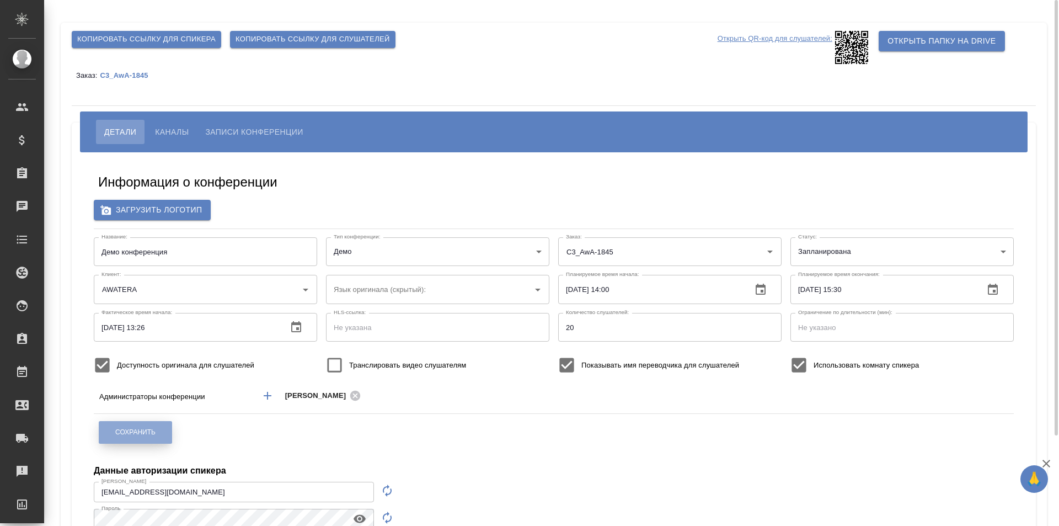
click at [155, 428] on span "Сохранить" at bounding box center [135, 432] width 40 height 9
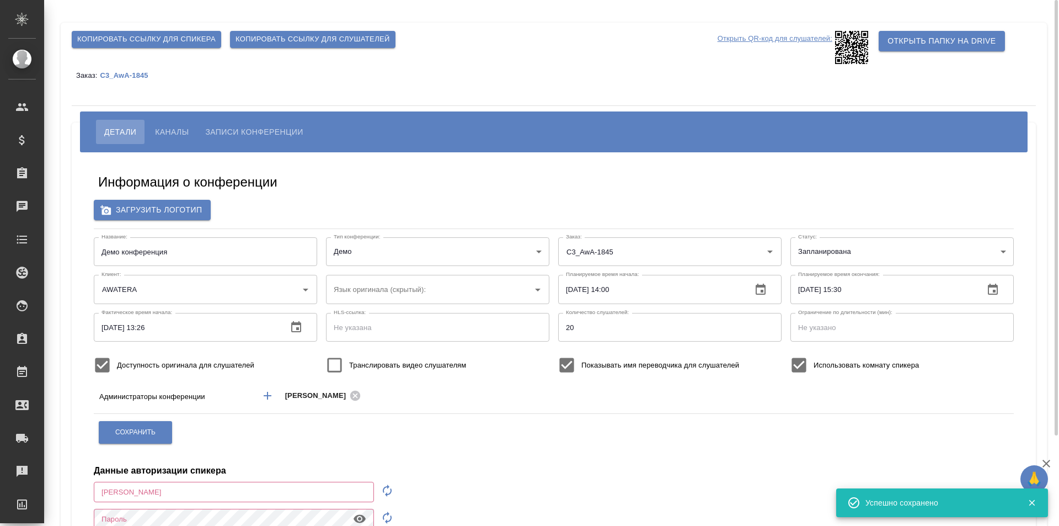
type input "[EMAIL_ADDRESS][DOMAIN_NAME]"
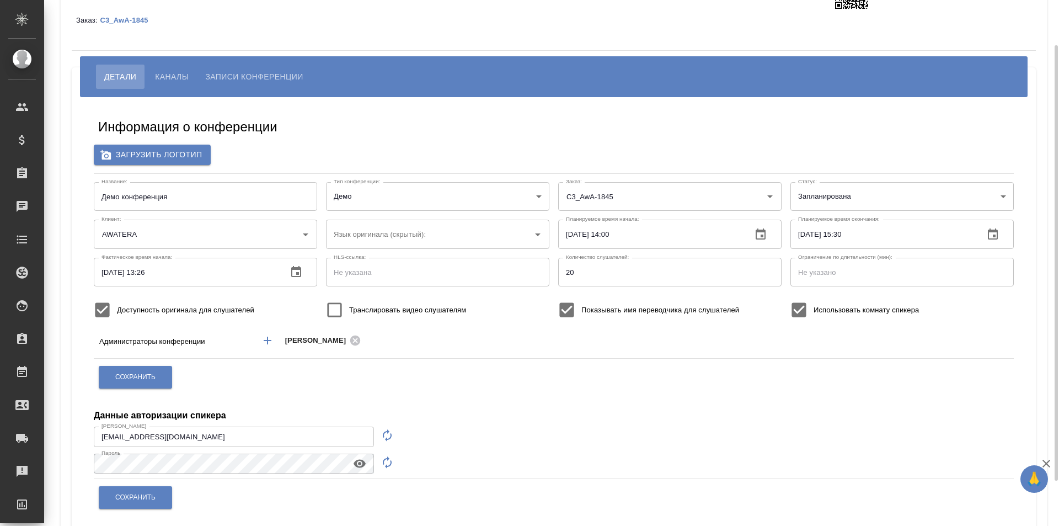
click at [902, 206] on body "🙏 .cls-1 fill:#fff; AWATERA Galisheva Mariya Клиенты Спецификации Заказы 0 Чаты…" at bounding box center [529, 263] width 1059 height 526
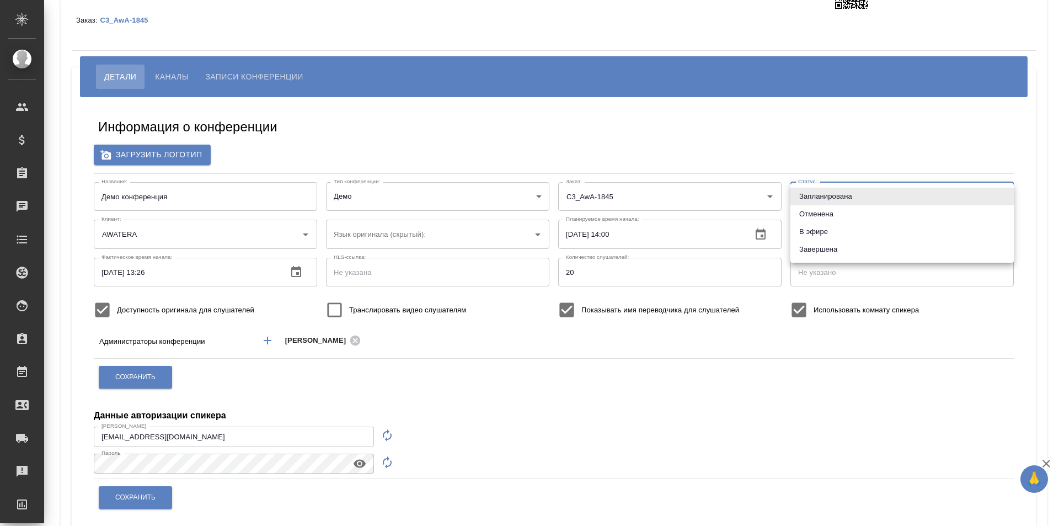
click at [903, 229] on li "В эфире" at bounding box center [902, 232] width 223 height 18
type input "online"
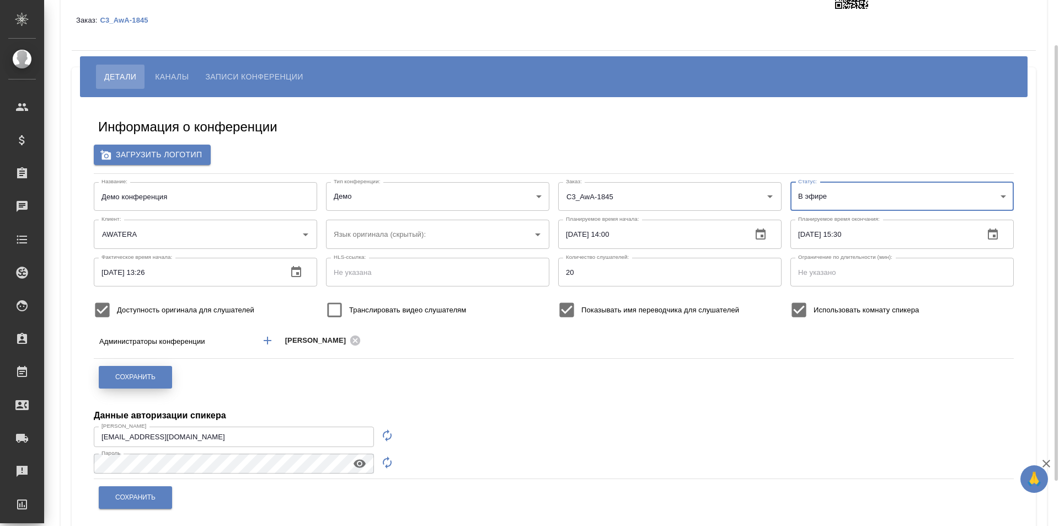
click at [148, 385] on button "Сохранить" at bounding box center [135, 377] width 73 height 23
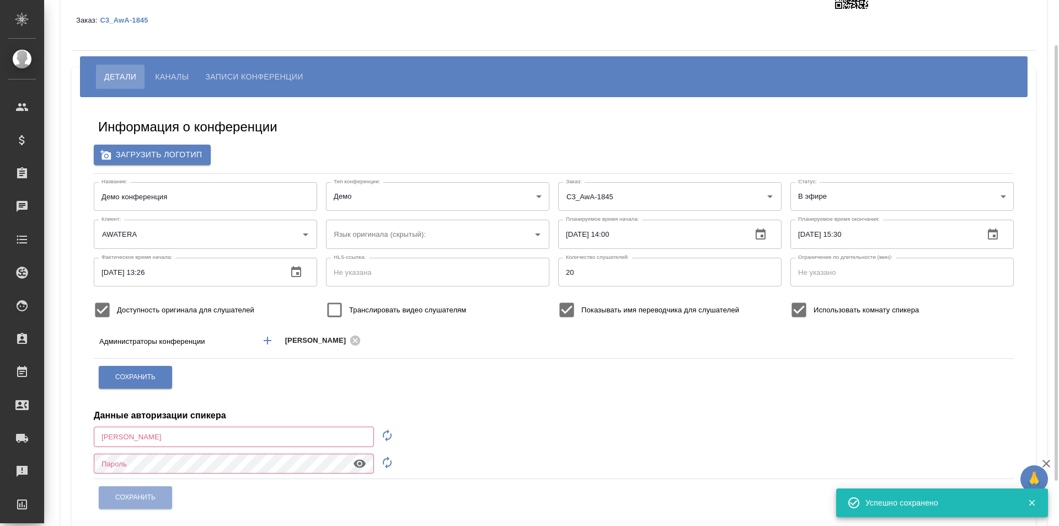
type input "[EMAIL_ADDRESS][DOMAIN_NAME]"
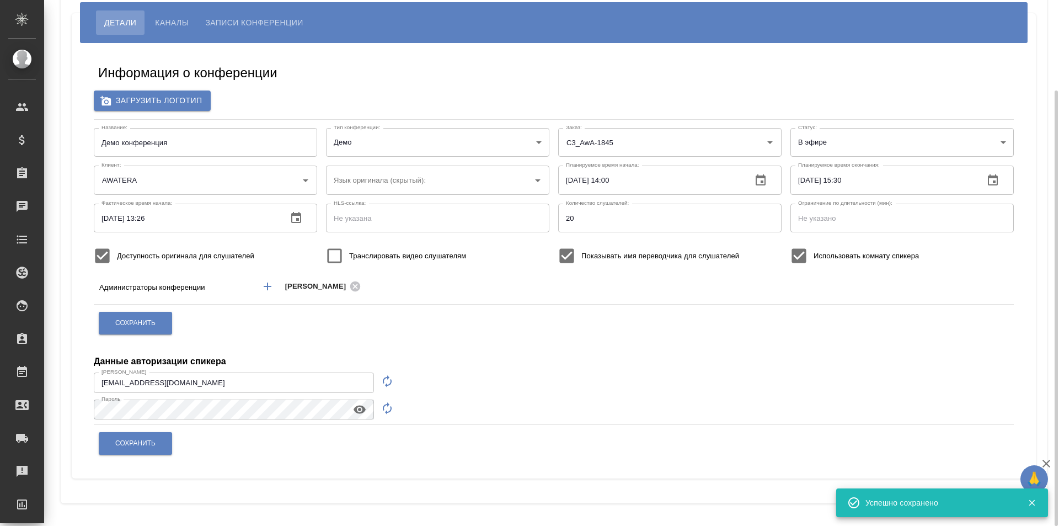
scroll to position [0, 0]
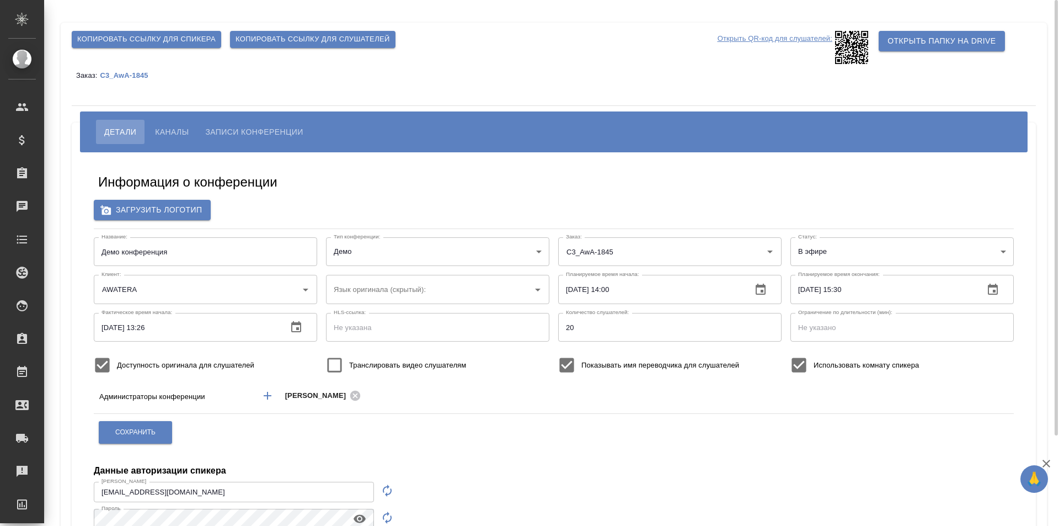
click at [799, 36] on p "Открыть QR-код для слушателей:" at bounding box center [775, 47] width 115 height 33
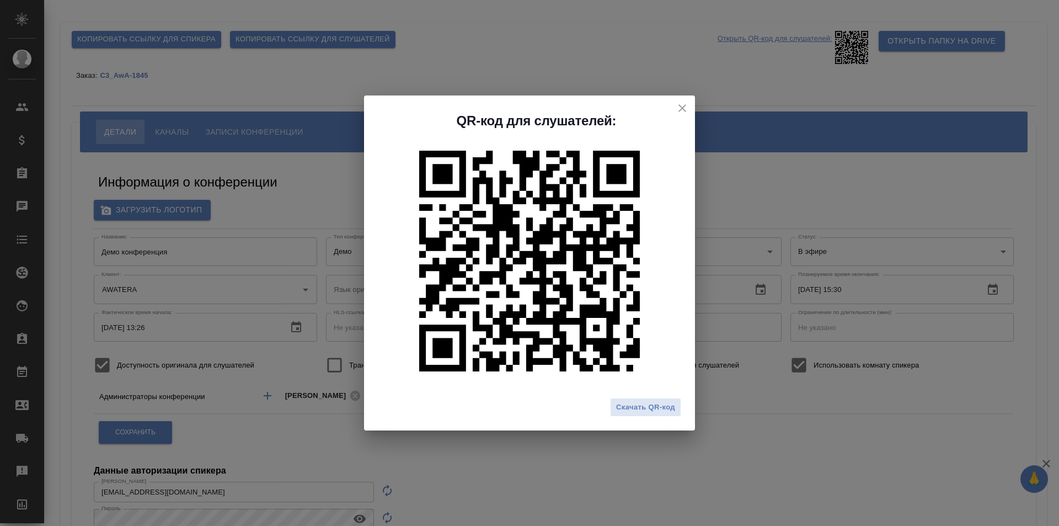
click at [681, 106] on icon "close" at bounding box center [682, 108] width 13 height 13
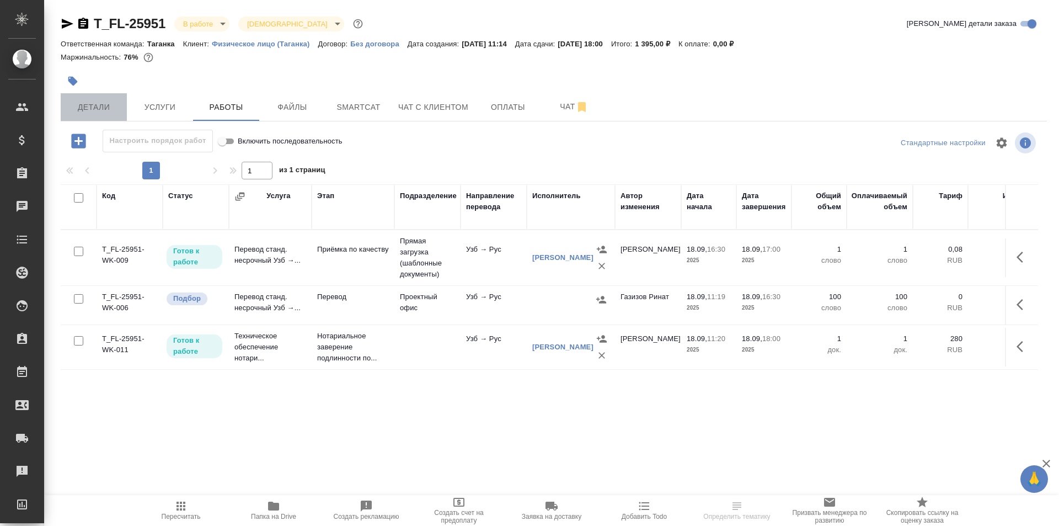
click at [93, 116] on button "Детали" at bounding box center [94, 107] width 66 height 28
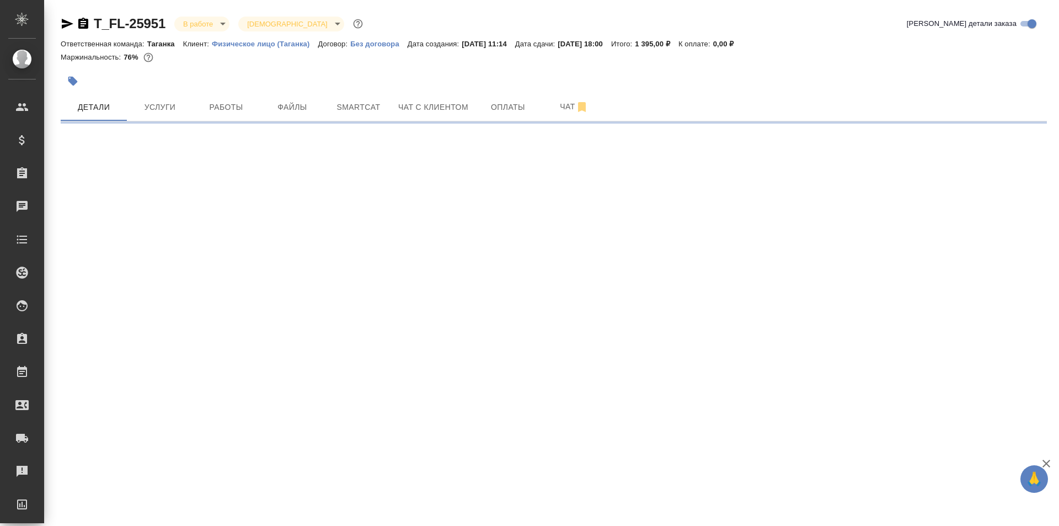
select select "RU"
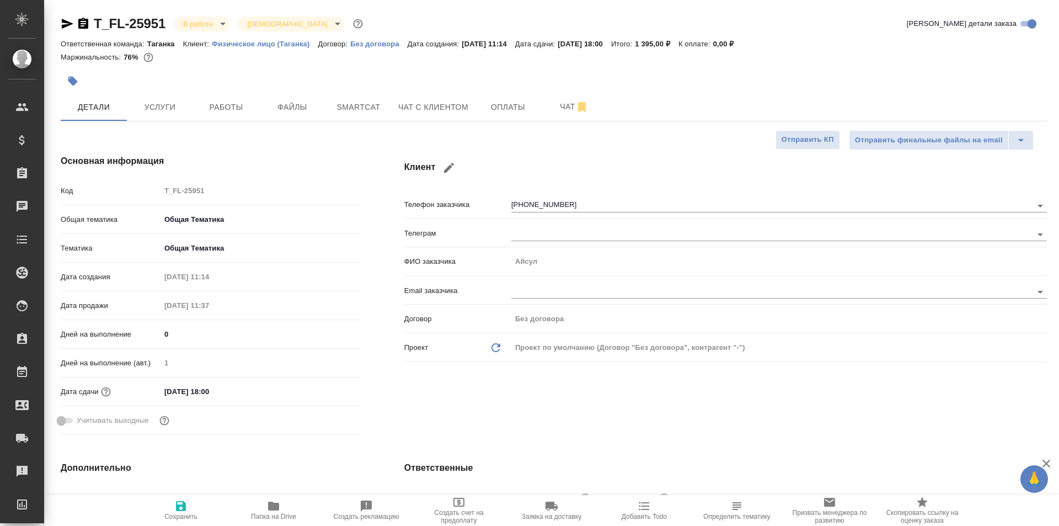
type textarea "x"
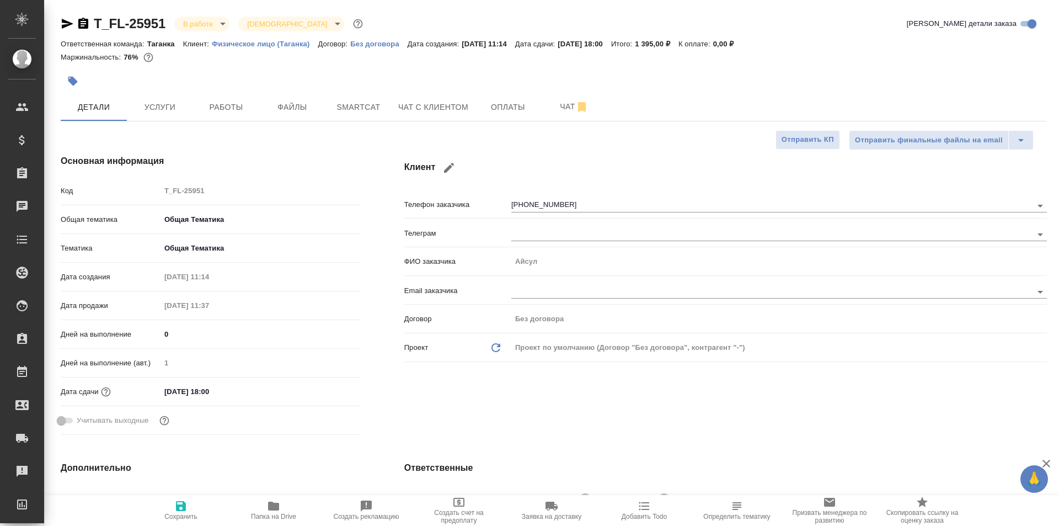
type textarea "x"
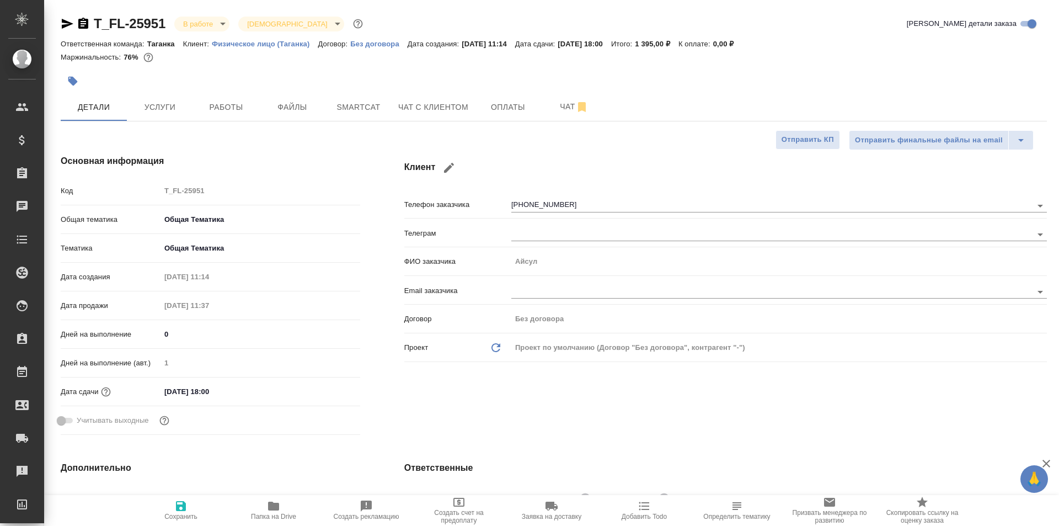
type textarea "x"
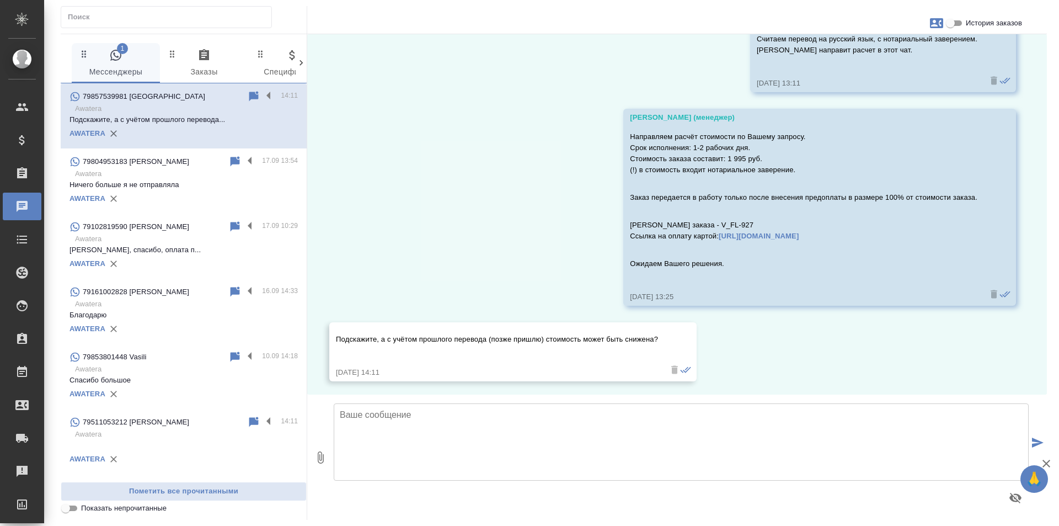
scroll to position [1797, 0]
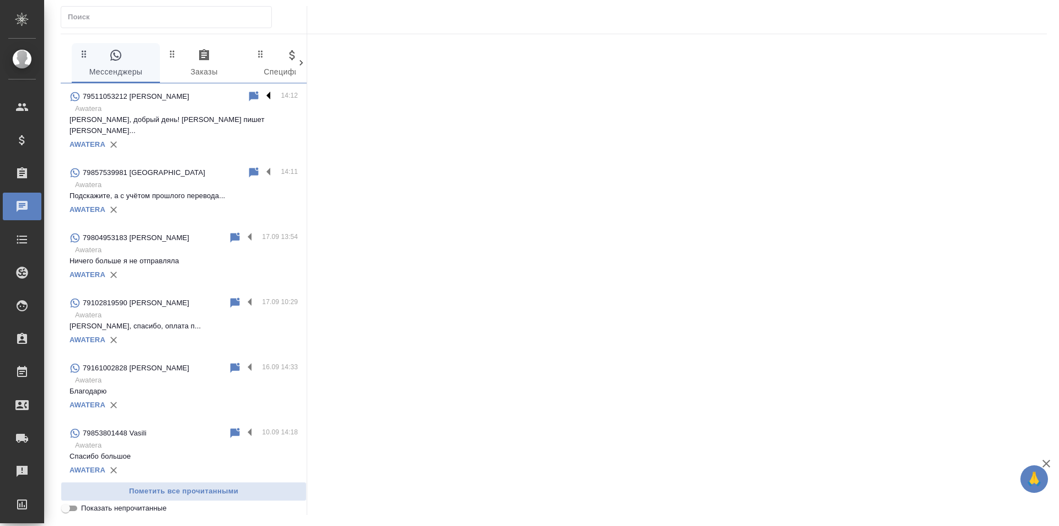
click at [271, 94] on label at bounding box center [271, 96] width 19 height 13
click at [0, 0] on input "checkbox" at bounding box center [0, 0] width 0 height 0
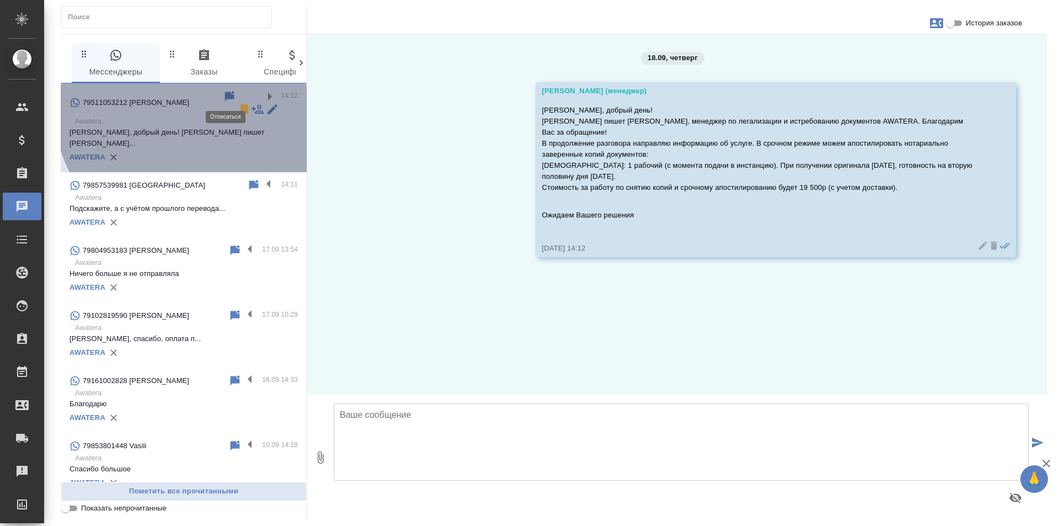
click at [241, 104] on icon at bounding box center [245, 109] width 8 height 10
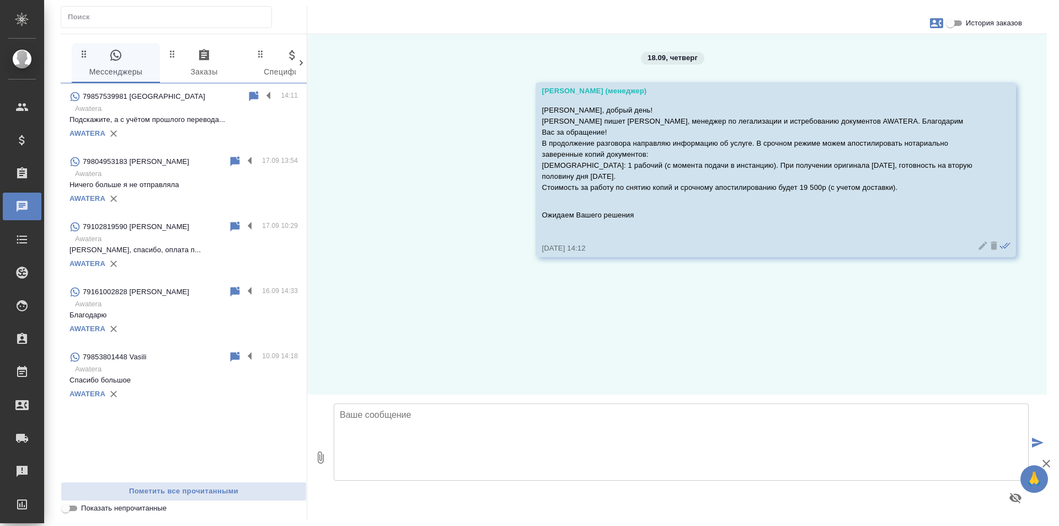
click at [241, 122] on p "Подскажите, а с учётом прошлого перевода..." at bounding box center [184, 119] width 228 height 11
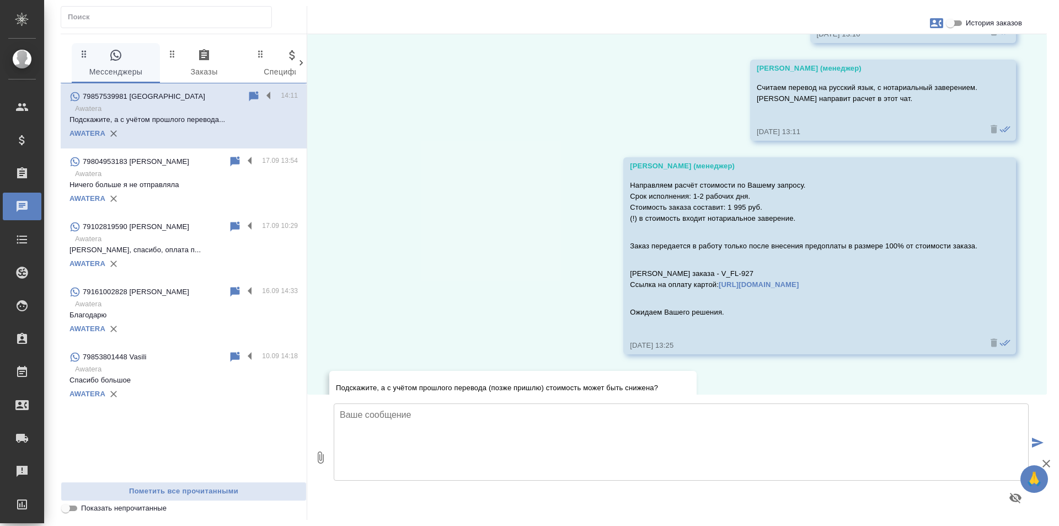
scroll to position [1797, 0]
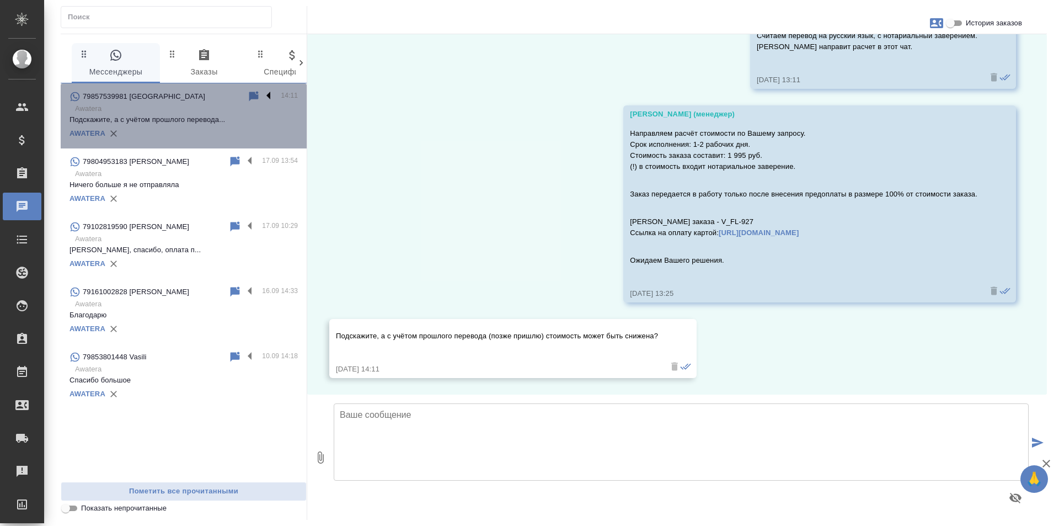
click at [269, 96] on label at bounding box center [271, 96] width 19 height 13
click at [0, 0] on input "checkbox" at bounding box center [0, 0] width 0 height 0
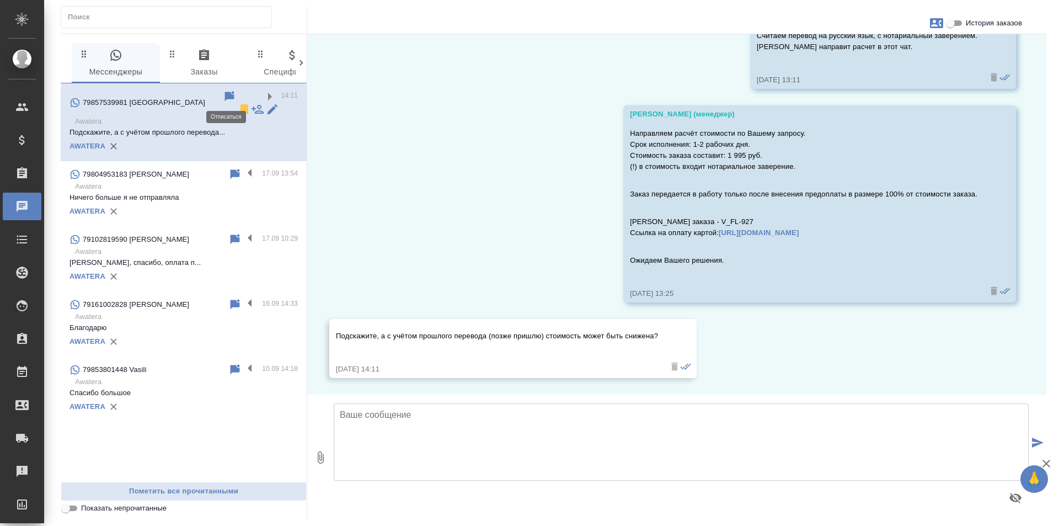
click at [241, 104] on icon at bounding box center [245, 109] width 8 height 10
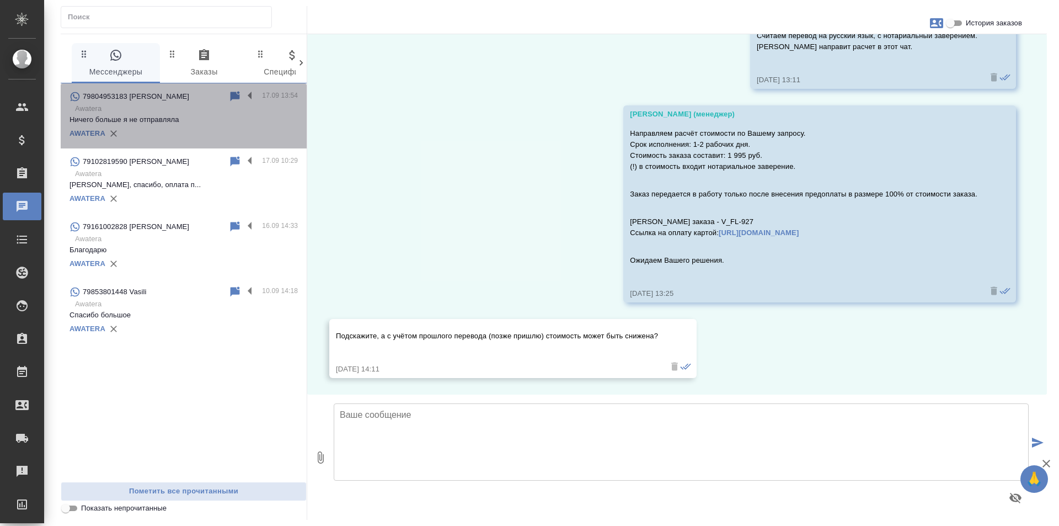
click at [269, 136] on div "AWATERA" at bounding box center [184, 133] width 228 height 17
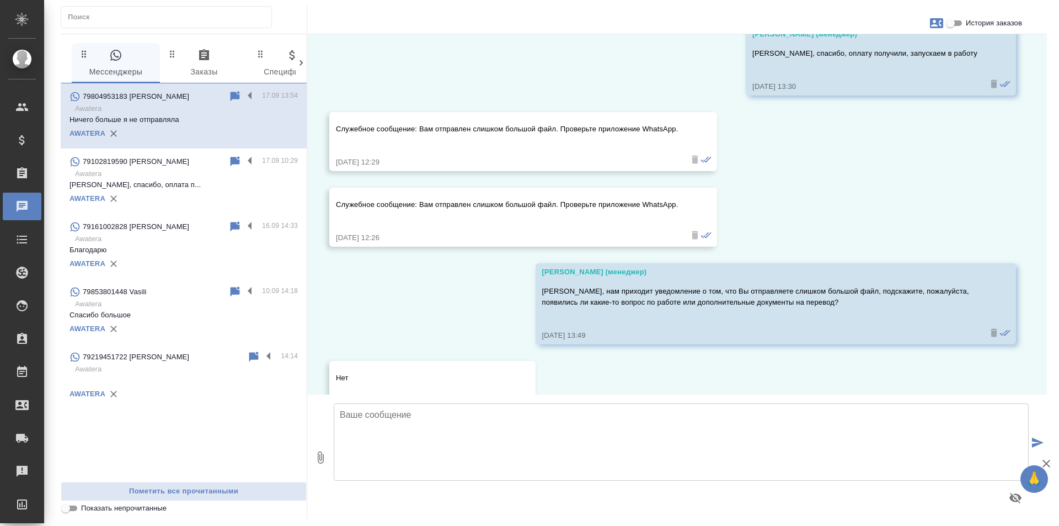
scroll to position [4258, 0]
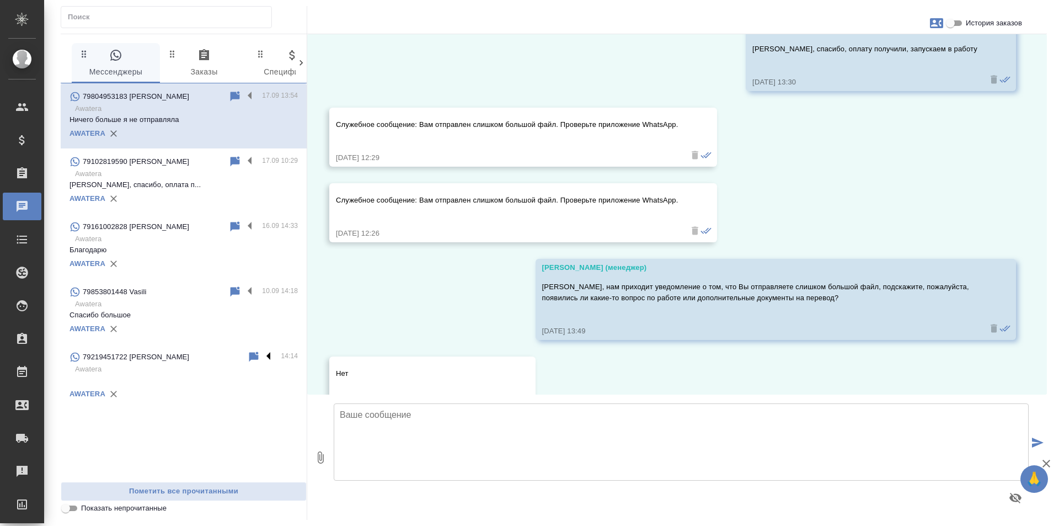
click at [269, 358] on label at bounding box center [271, 356] width 19 height 13
click at [0, 0] on input "checkbox" at bounding box center [0, 0] width 0 height 0
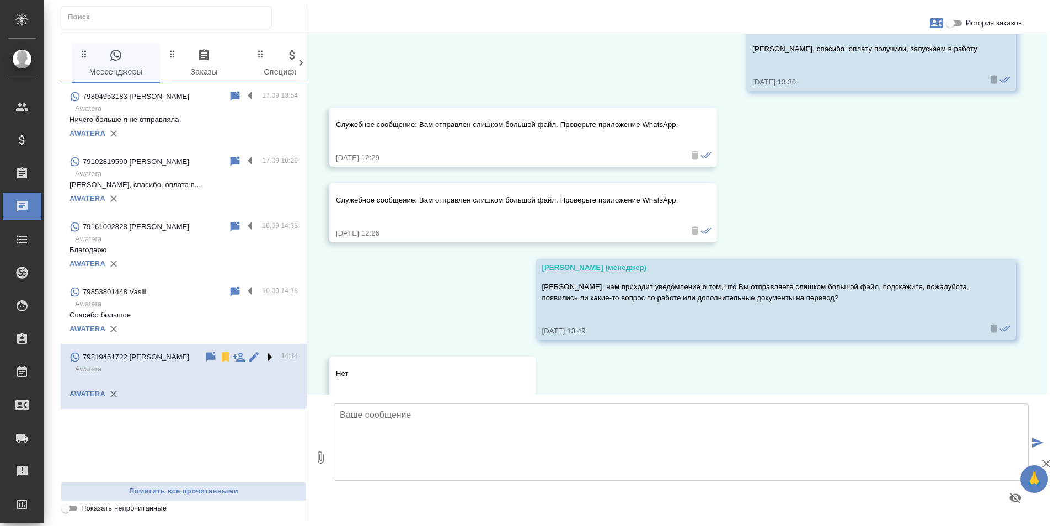
scroll to position [0, 0]
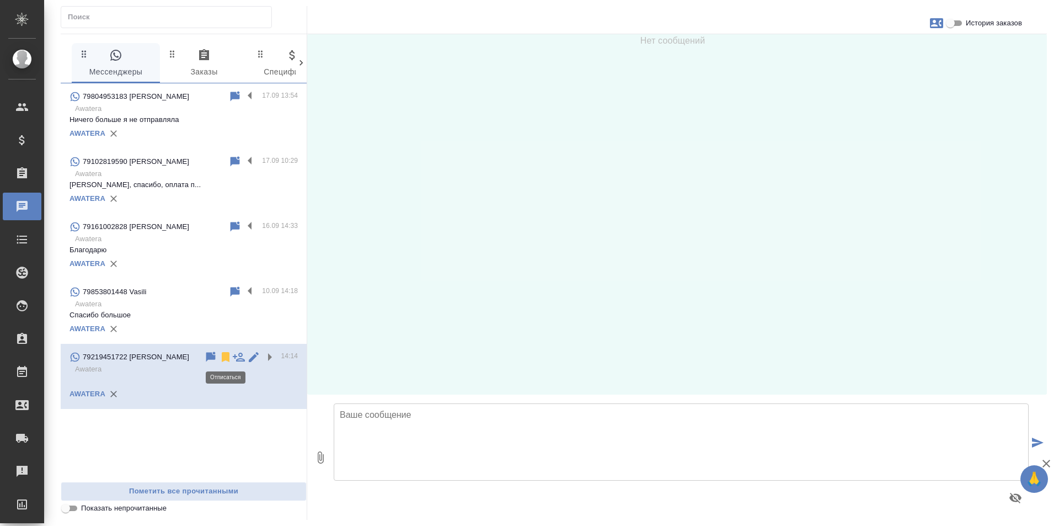
click at [226, 359] on icon at bounding box center [226, 357] width 8 height 10
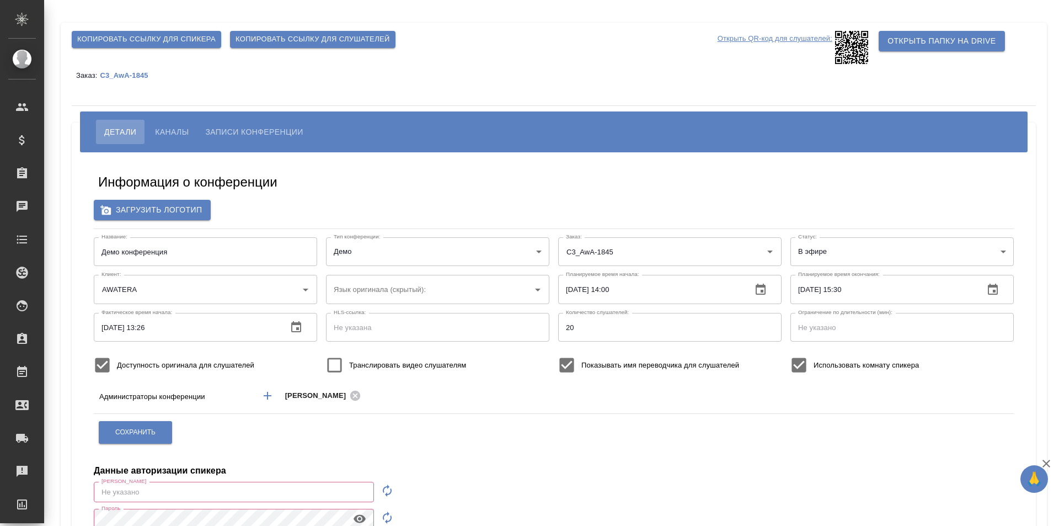
scroll to position [109, 0]
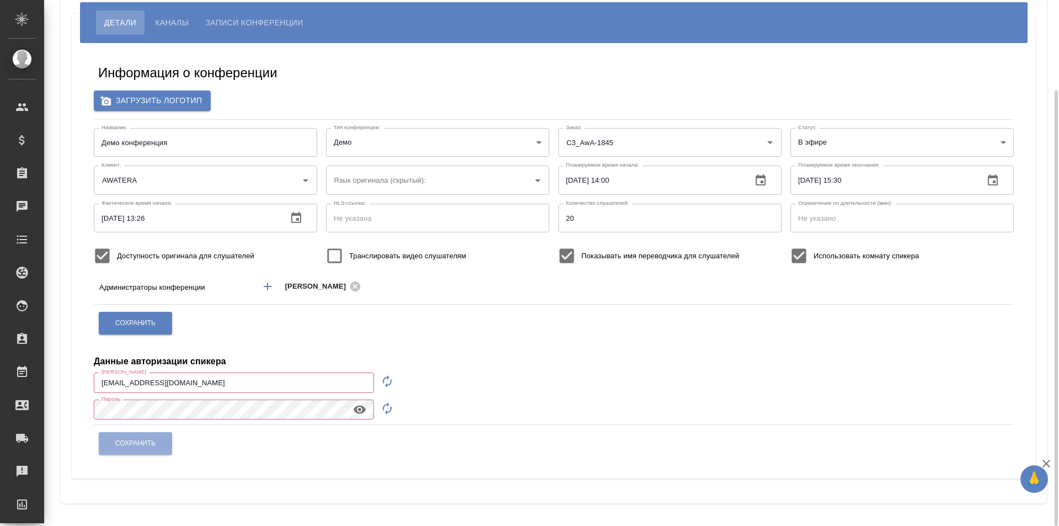
click at [387, 381] on icon "button" at bounding box center [387, 381] width 13 height 13
type input "speaker_HDEjJ2ZR"
click at [387, 404] on icon "button" at bounding box center [387, 408] width 9 height 12
drag, startPoint x: 320, startPoint y: 384, endPoint x: 60, endPoint y: 364, distance: 260.6
click at [60, 364] on div "Копировать ссылку для спикера Копировать ссылку для слушателей Открыть QR-код д…" at bounding box center [554, 208] width 998 height 635
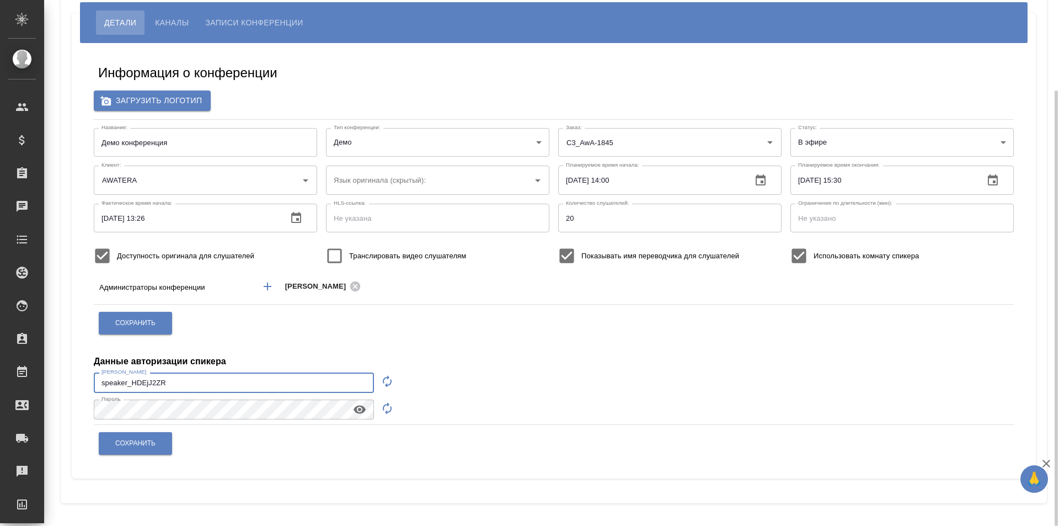
click at [355, 416] on button "button" at bounding box center [359, 409] width 26 height 17
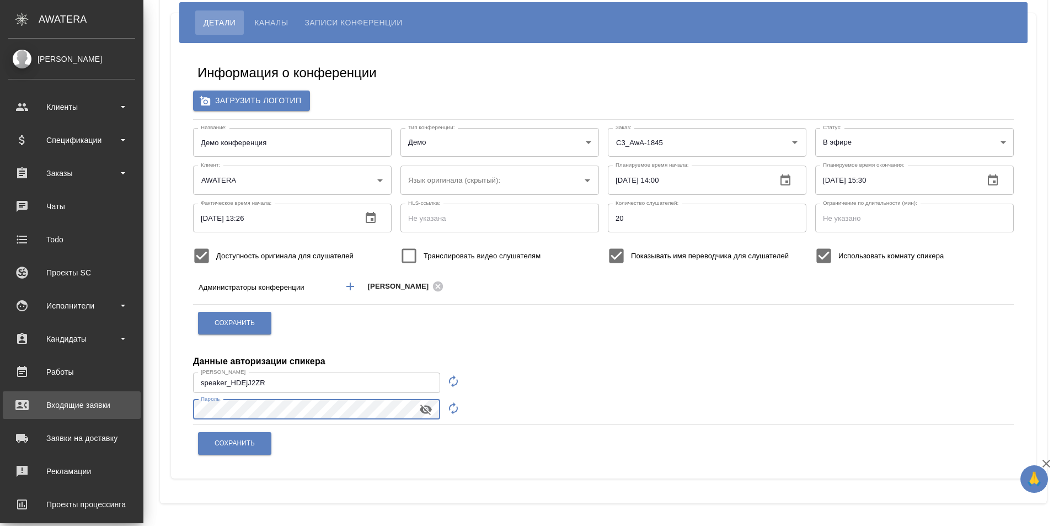
click at [36, 407] on div ".cls-1 fill:#fff; AWATERA Galisheva Mariya Клиенты Спецификации Заказы 0 Чаты T…" at bounding box center [529, 263] width 1059 height 526
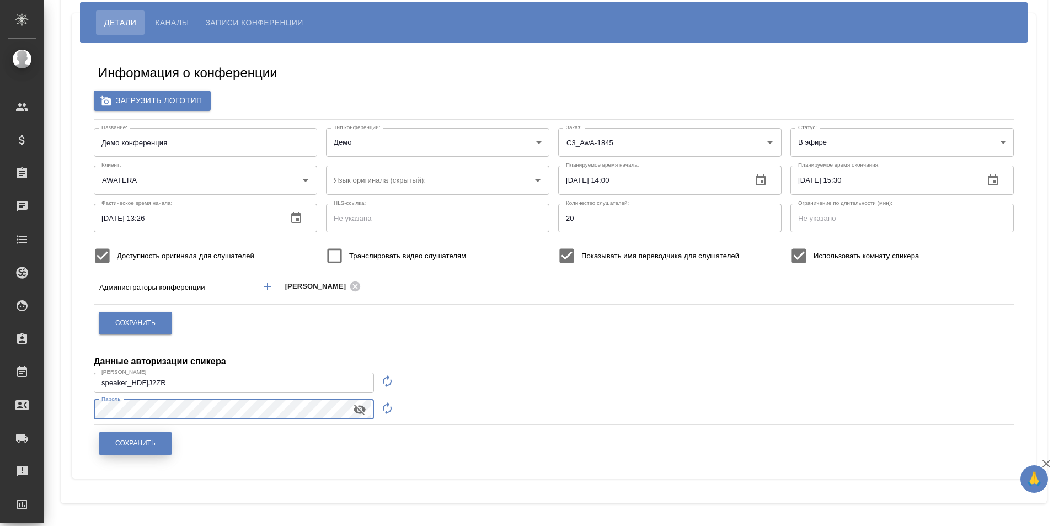
click at [153, 440] on span "Сохранить" at bounding box center [135, 443] width 40 height 9
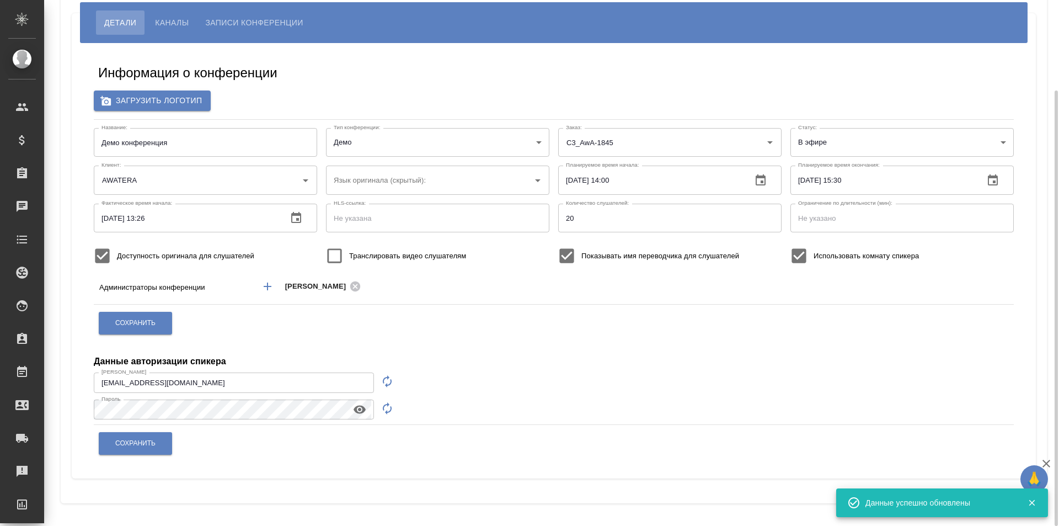
scroll to position [0, 0]
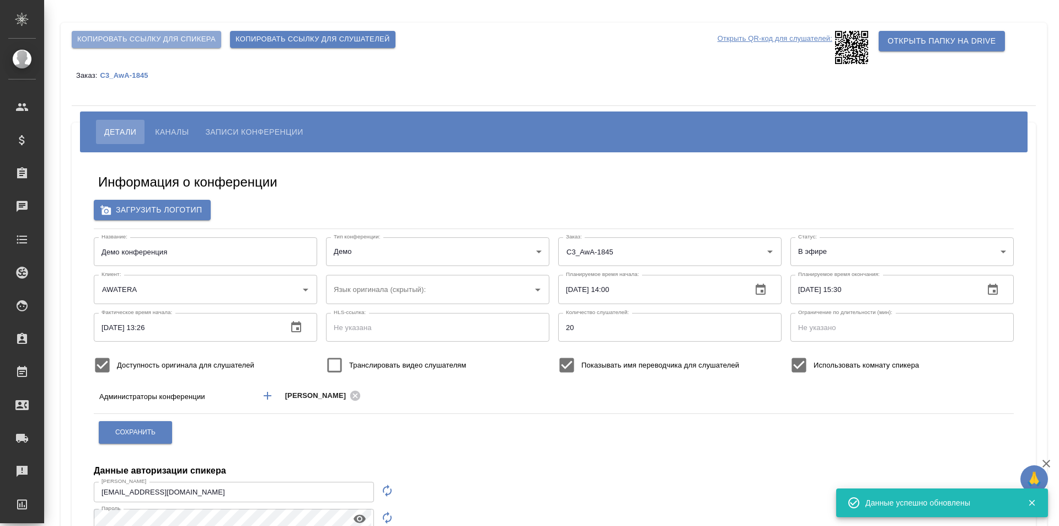
click at [180, 38] on span "Копировать ссылку для спикера" at bounding box center [146, 39] width 138 height 13
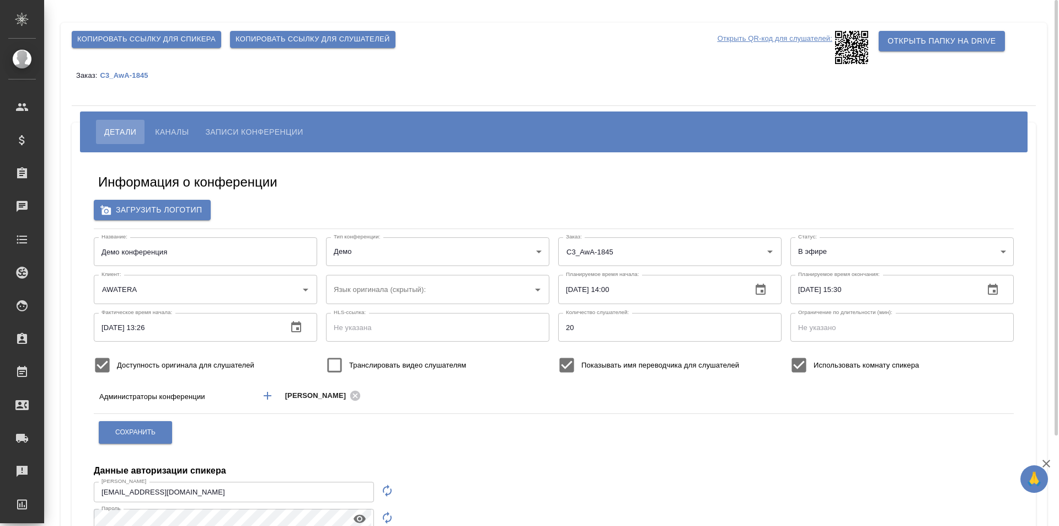
click at [814, 36] on p "Открыть QR-код для слушателей:" at bounding box center [775, 47] width 115 height 33
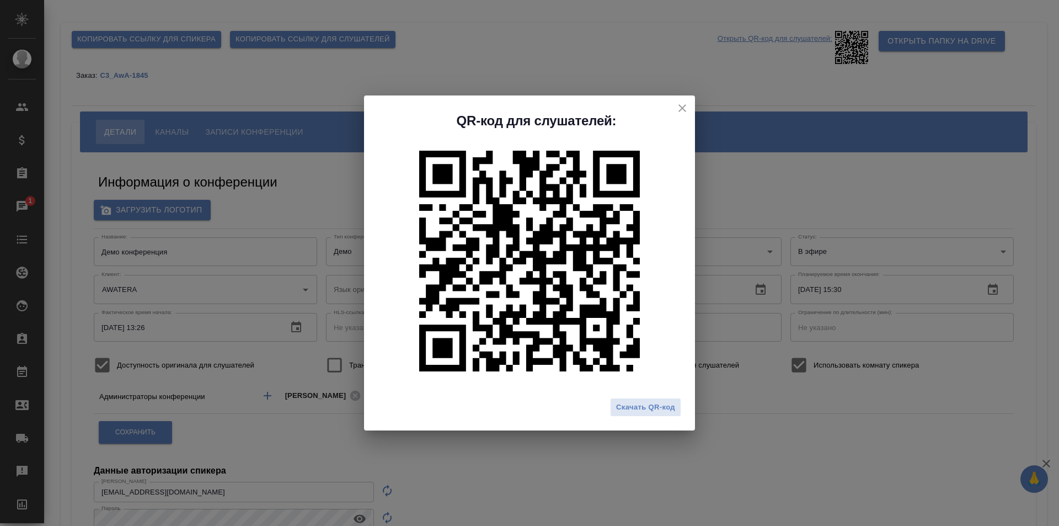
click at [685, 105] on icon "close" at bounding box center [683, 108] width 8 height 8
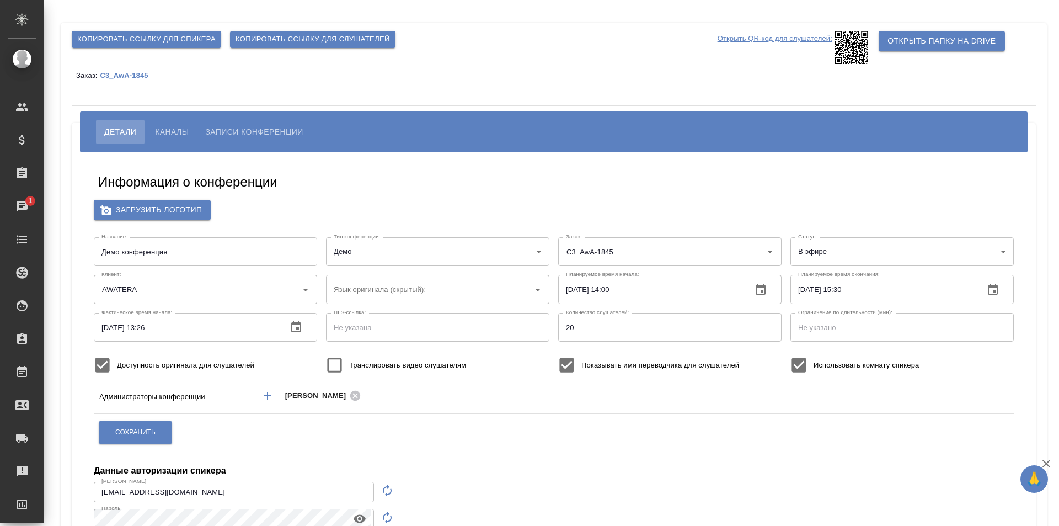
click at [183, 130] on span "Каналы" at bounding box center [172, 131] width 34 height 13
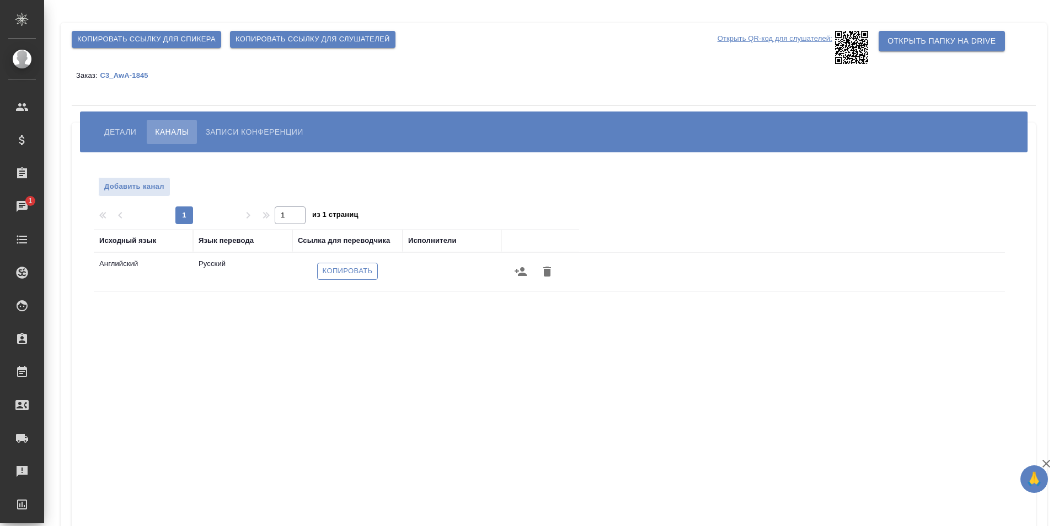
click at [353, 268] on span "Копировать" at bounding box center [348, 271] width 50 height 13
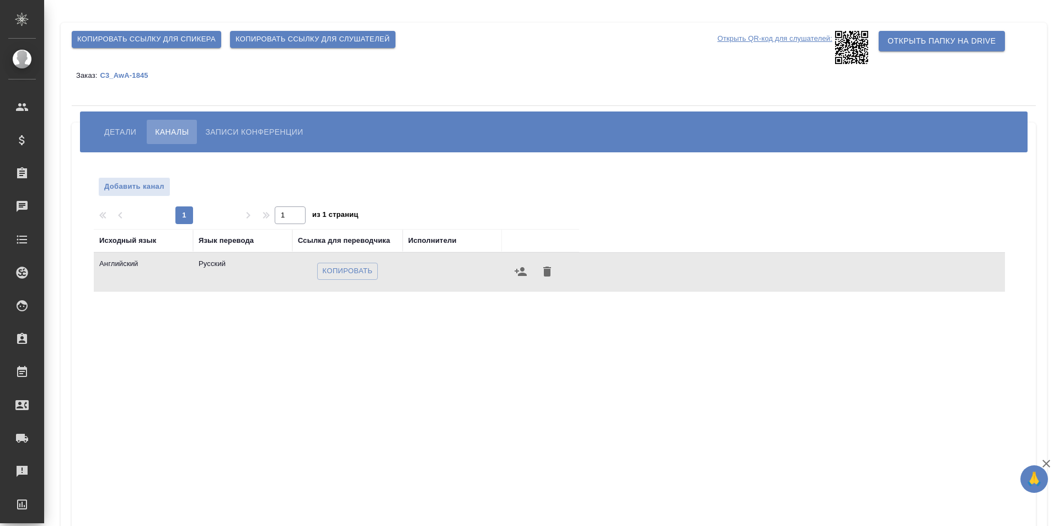
click at [128, 136] on span "Детали" at bounding box center [120, 131] width 32 height 13
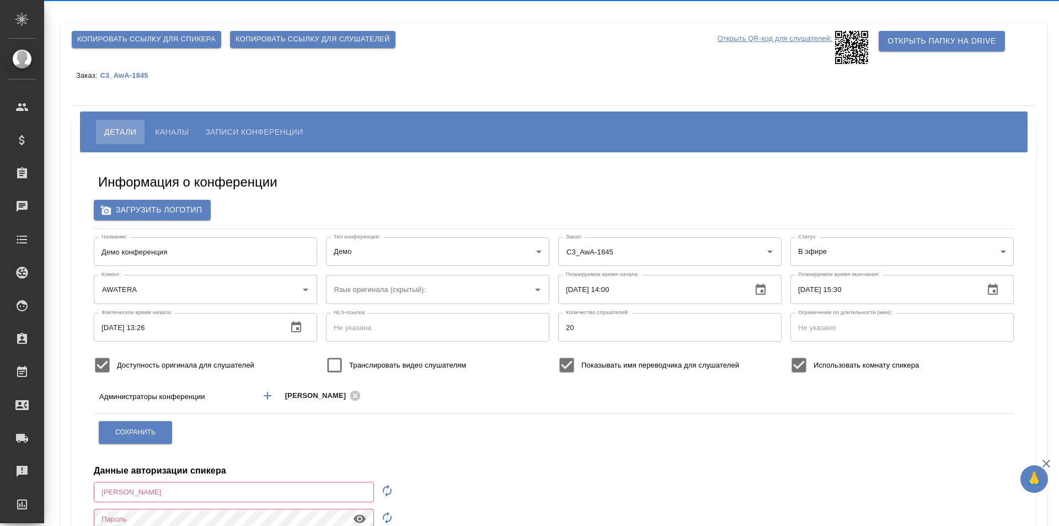
type input "m.galisheva@awatera.com"
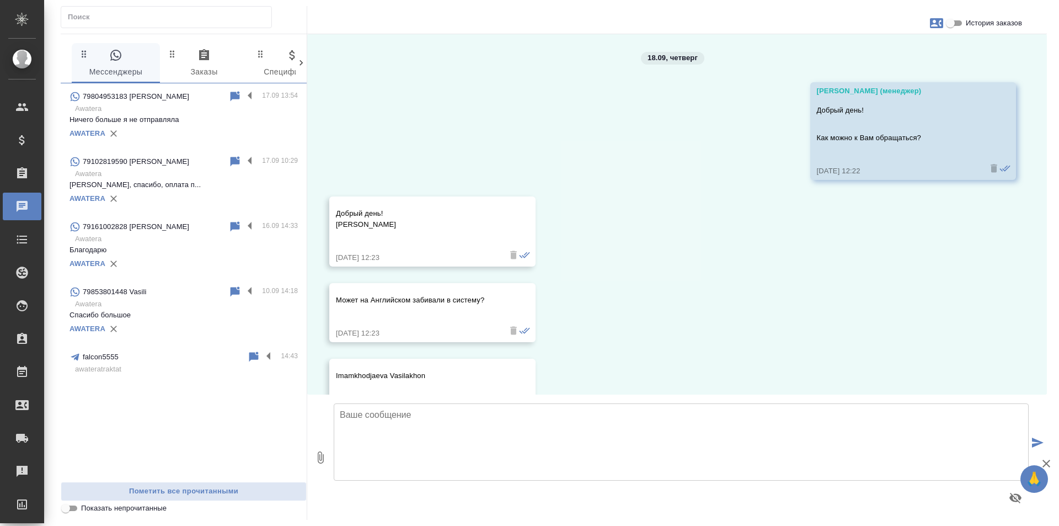
scroll to position [1982, 0]
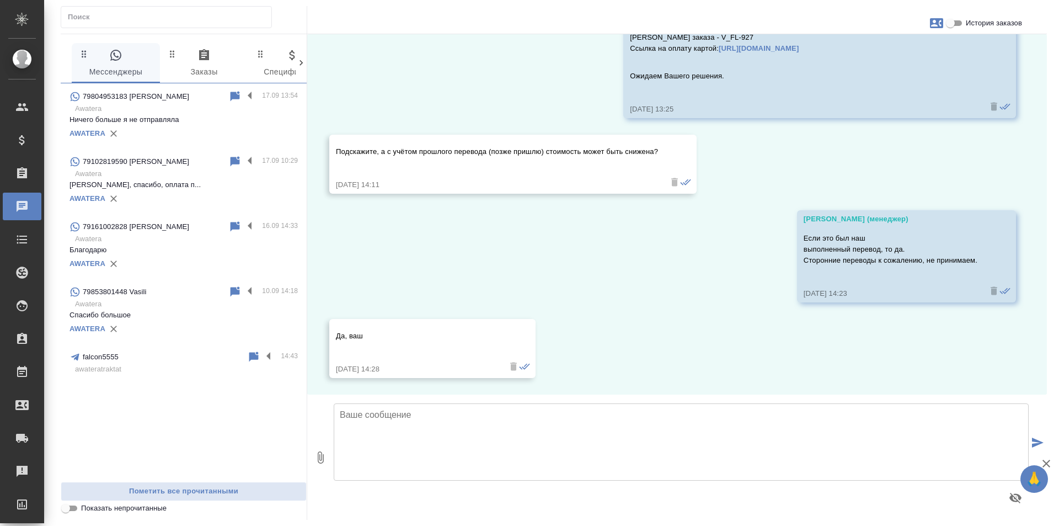
click at [214, 137] on div "AWATERA" at bounding box center [184, 133] width 228 height 17
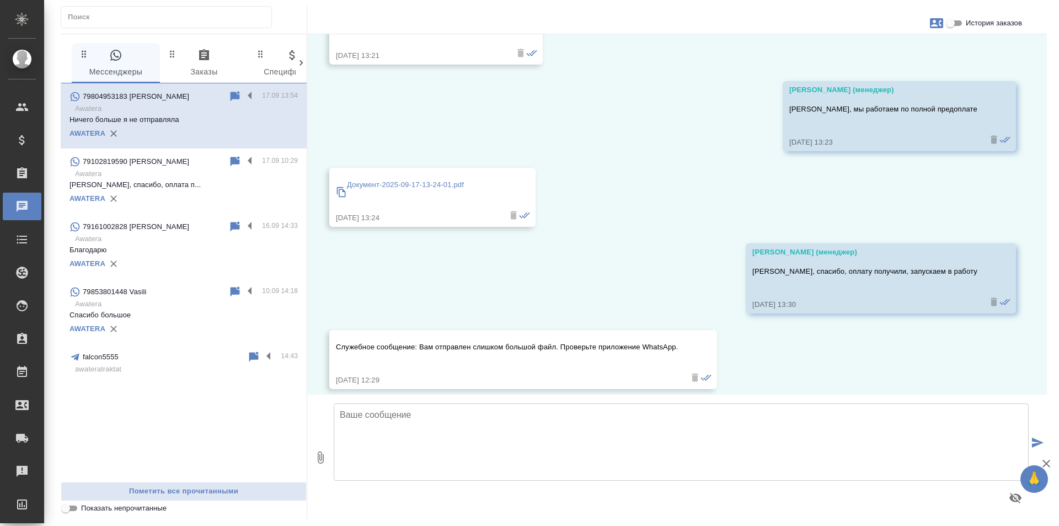
scroll to position [4258, 0]
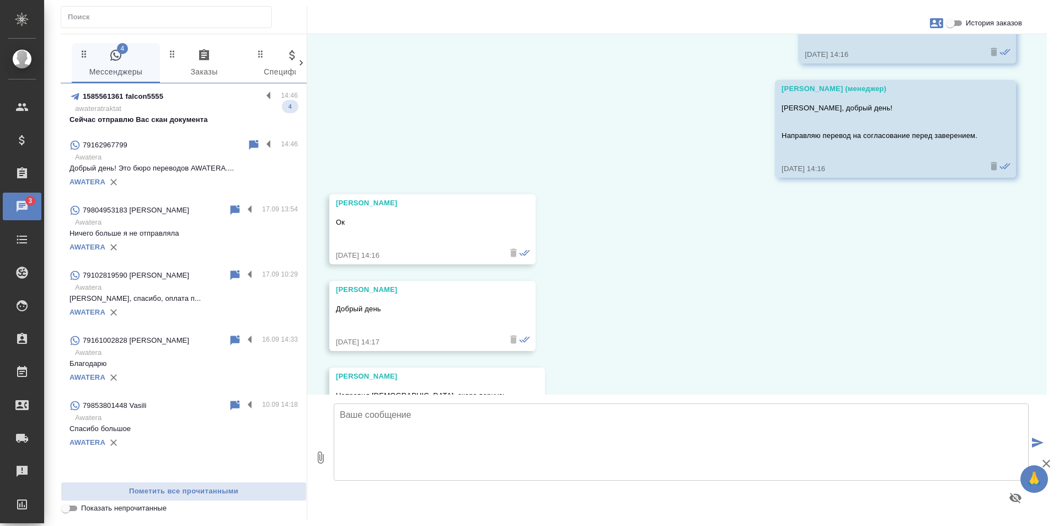
scroll to position [148, 0]
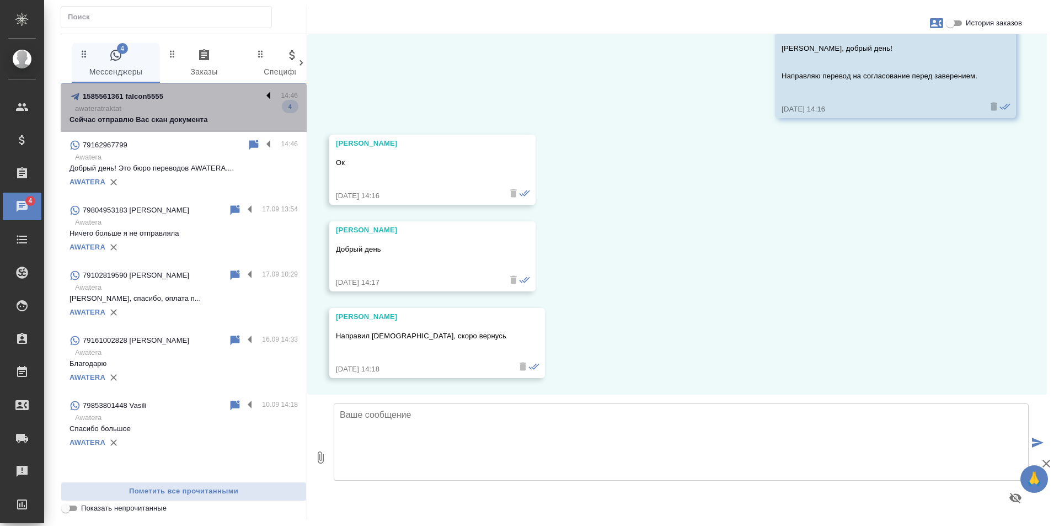
click at [266, 97] on label at bounding box center [271, 96] width 19 height 13
click at [0, 0] on input "checkbox" at bounding box center [0, 0] width 0 height 0
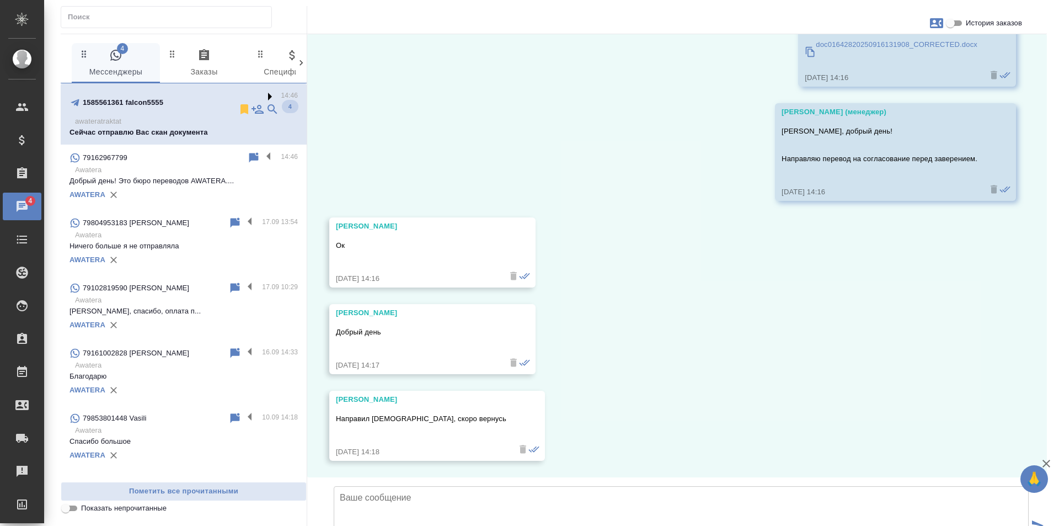
scroll to position [9, 0]
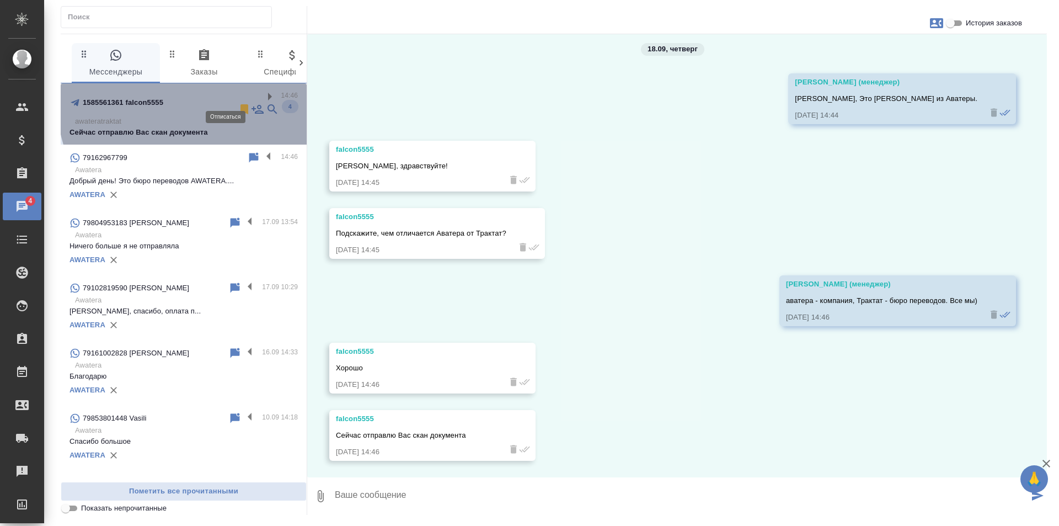
click at [241, 104] on icon at bounding box center [245, 109] width 8 height 10
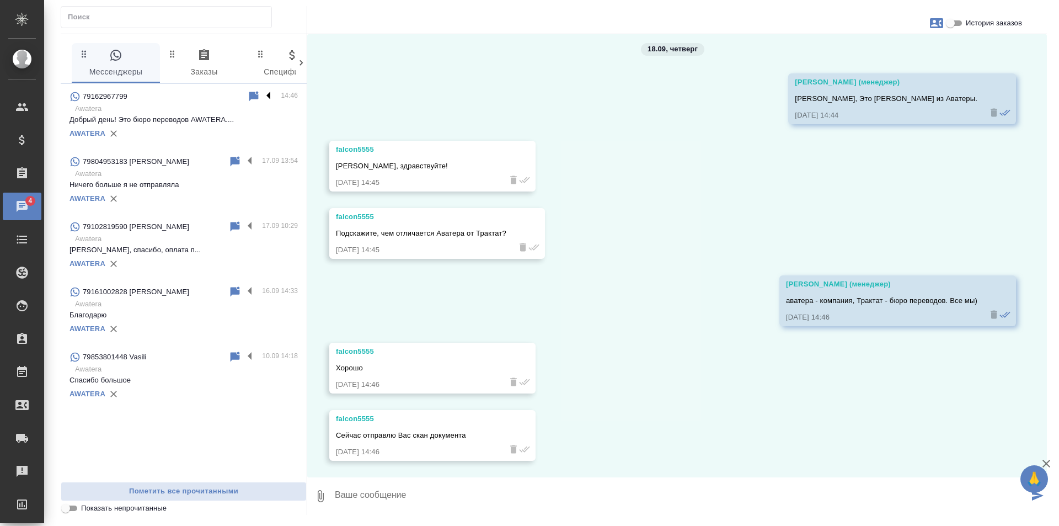
click at [268, 91] on label at bounding box center [271, 96] width 19 height 13
click at [0, 0] on input "checkbox" at bounding box center [0, 0] width 0 height 0
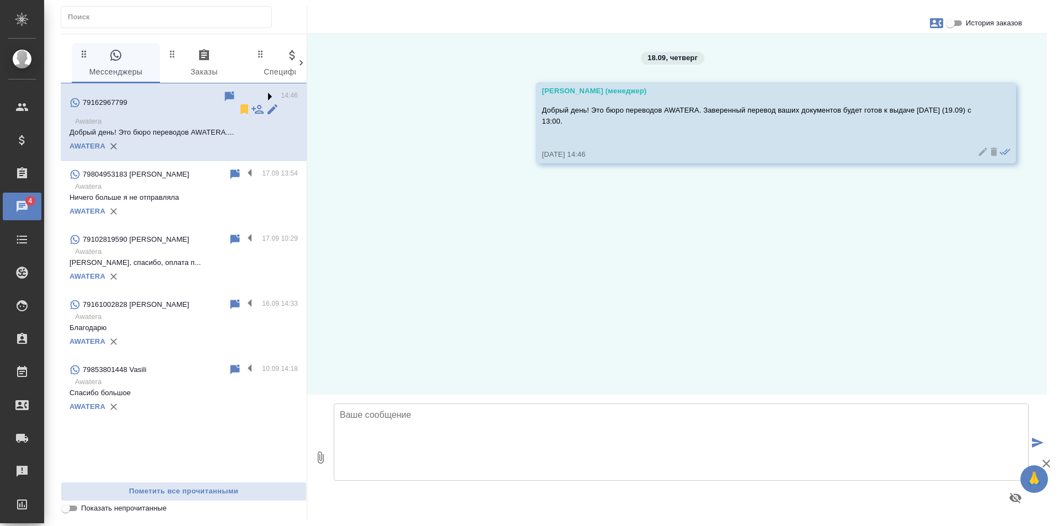
scroll to position [0, 0]
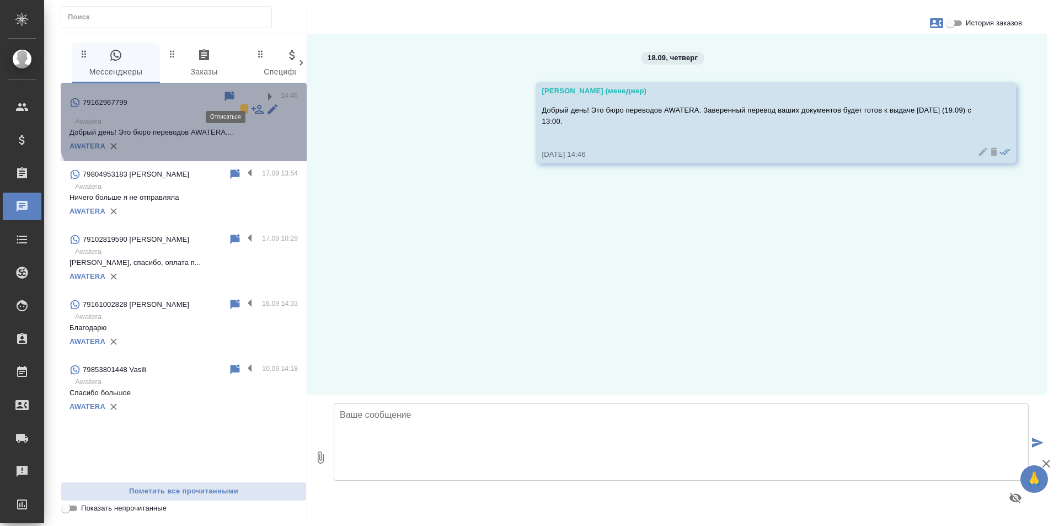
click at [241, 104] on icon at bounding box center [245, 109] width 8 height 10
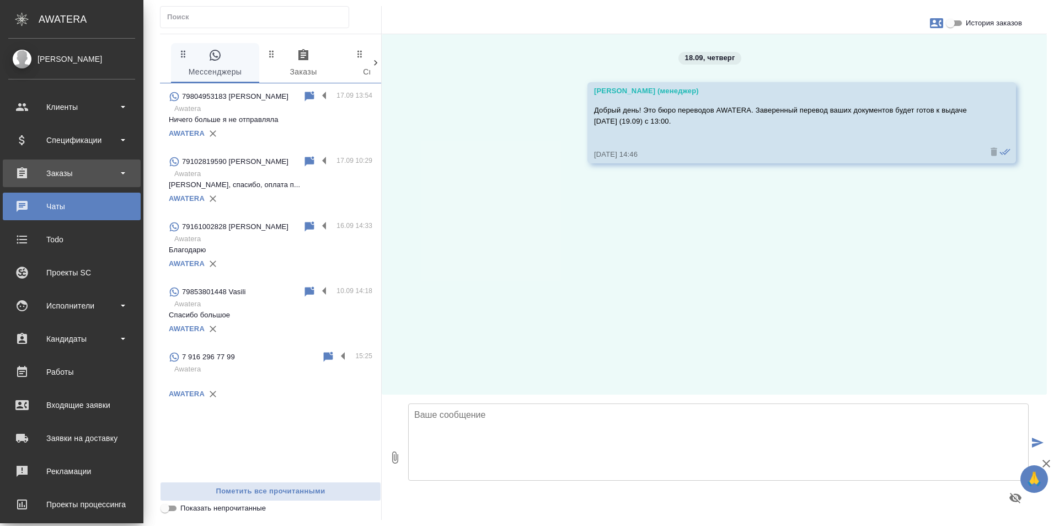
click at [95, 173] on div "Заказы" at bounding box center [71, 173] width 127 height 17
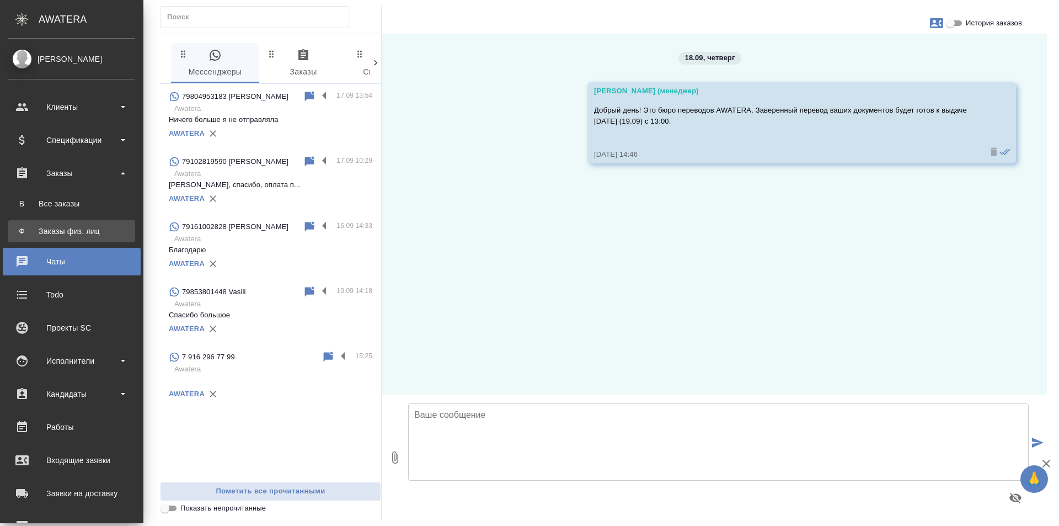
click at [115, 225] on div ".cls-1 fill:#fff; AWATERA Galisheva [PERSON_NAME] Спецификации Заказы В Все зак…" at bounding box center [529, 263] width 1059 height 526
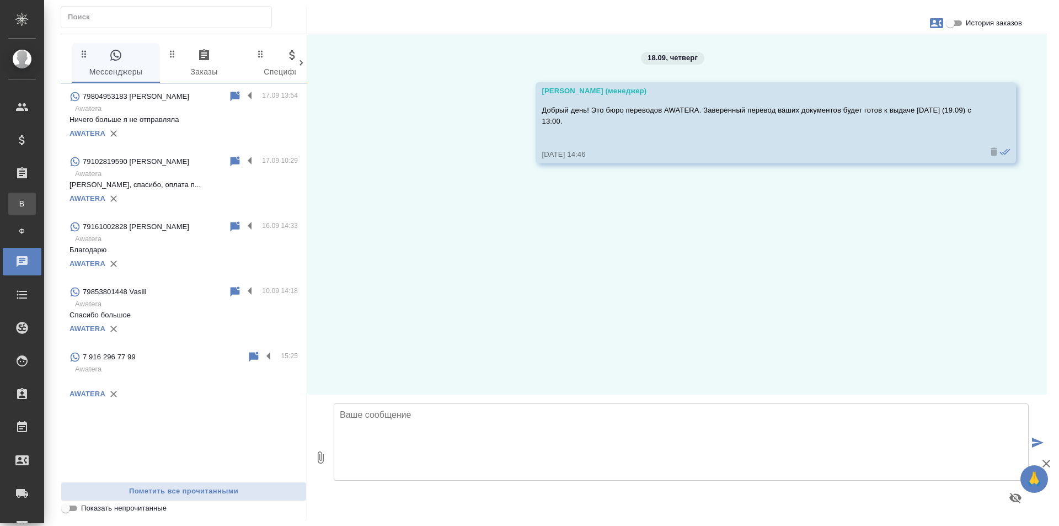
click at [29, 197] on link "В Все заказы" at bounding box center [22, 204] width 28 height 22
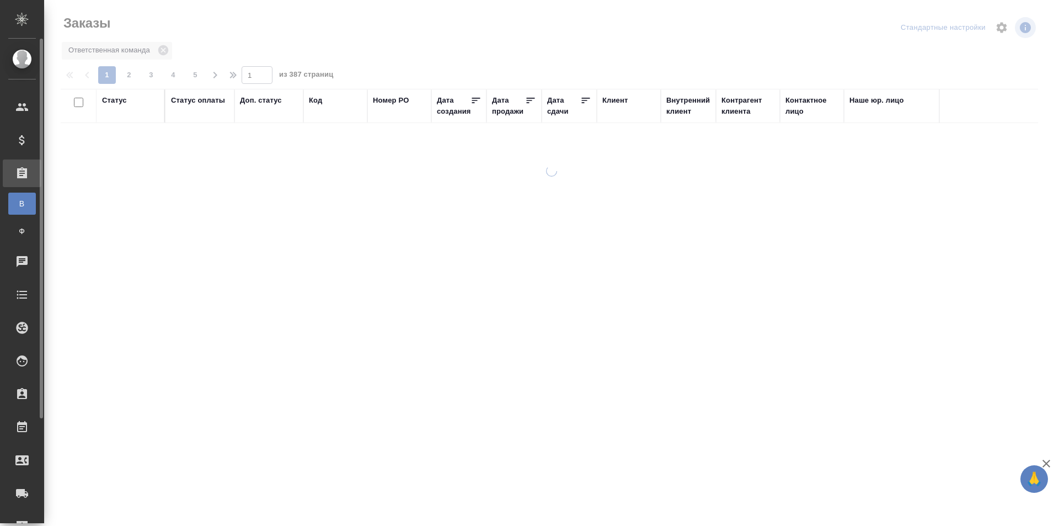
click at [17, 200] on div "Все заказы" at bounding box center [8, 203] width 17 height 11
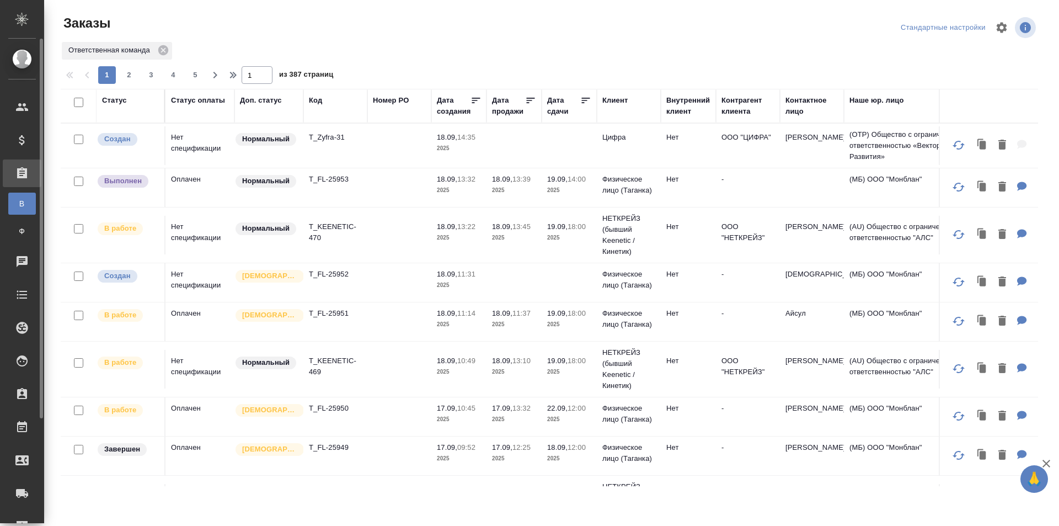
click at [38, 277] on ul "Клиенты Спецификации Заказы В Все заказы Ф Заказы физ. лиц 0 Чаты Todo Проекты …" at bounding box center [22, 364] width 44 height 552
click at [24, 201] on span "В" at bounding box center [22, 203] width 17 height 11
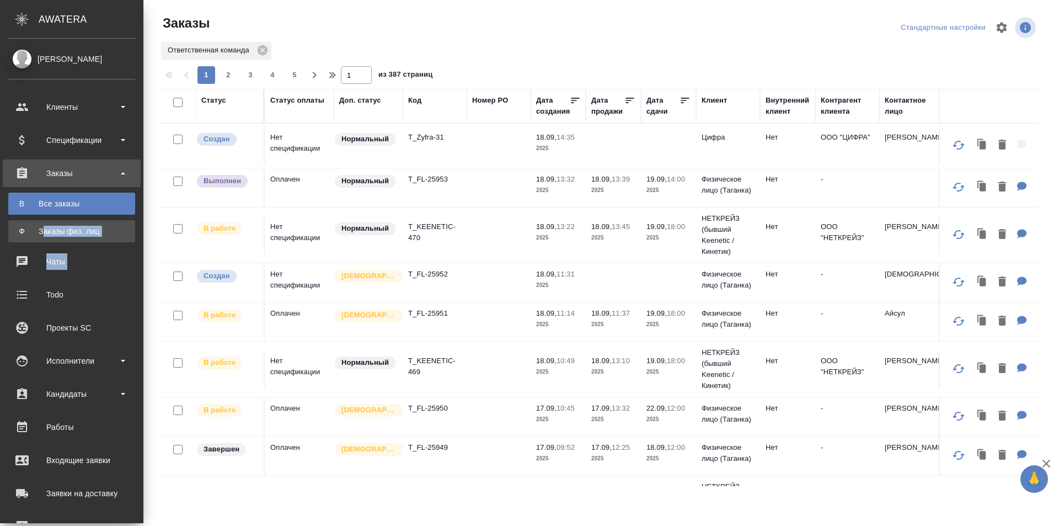
click at [44, 232] on div "Заказы физ. лиц" at bounding box center [72, 231] width 116 height 11
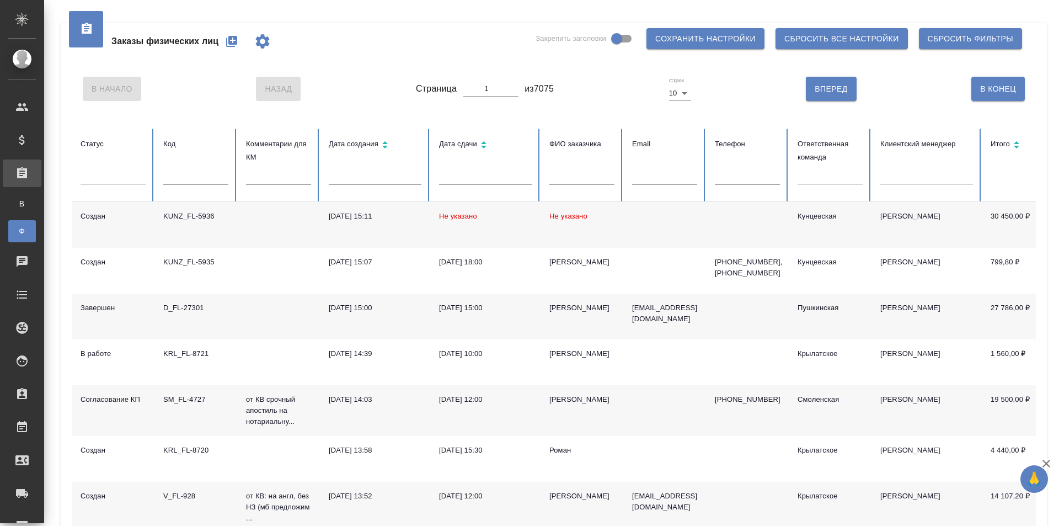
click at [233, 41] on icon "button" at bounding box center [231, 41] width 13 height 13
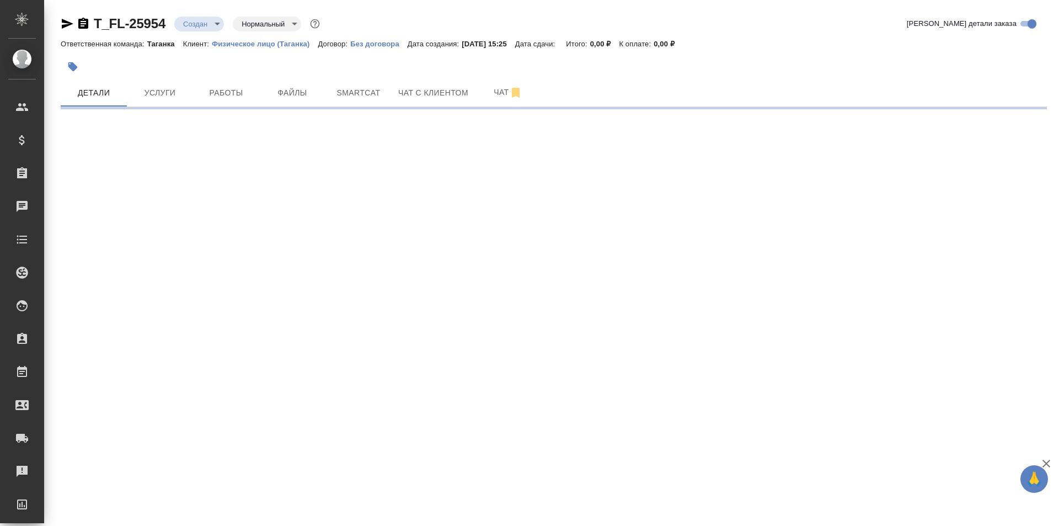
select select "RU"
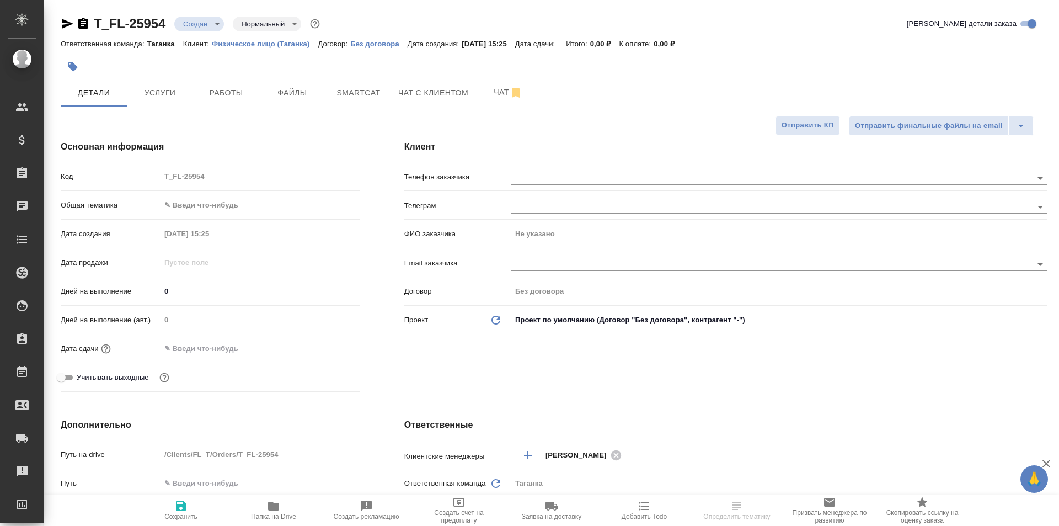
type textarea "x"
click at [526, 181] on input "text" at bounding box center [753, 177] width 484 height 13
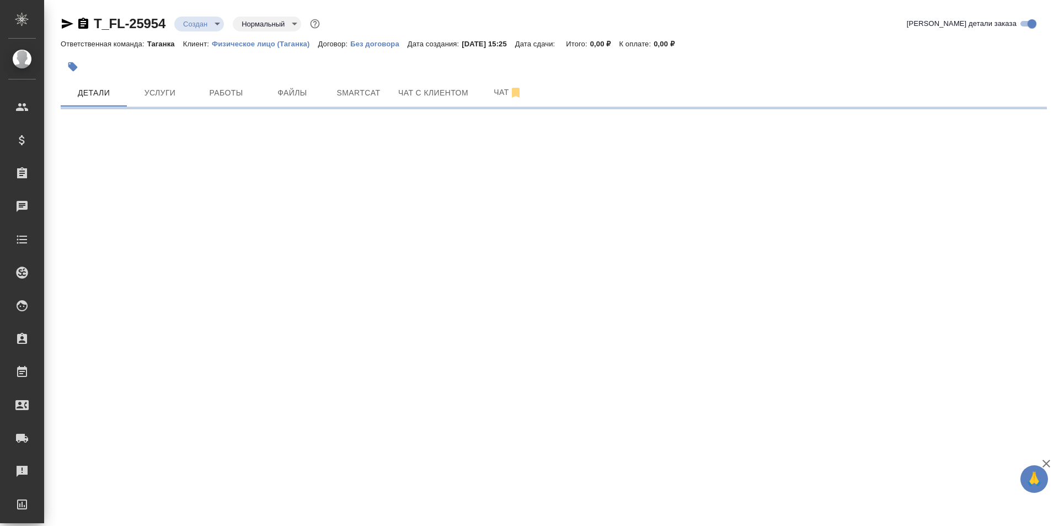
select select "RU"
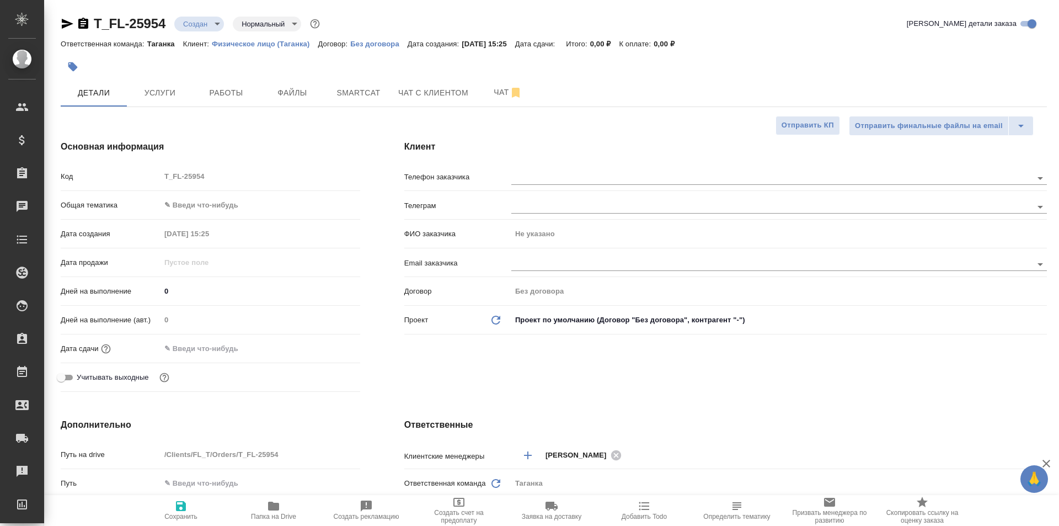
type textarea "x"
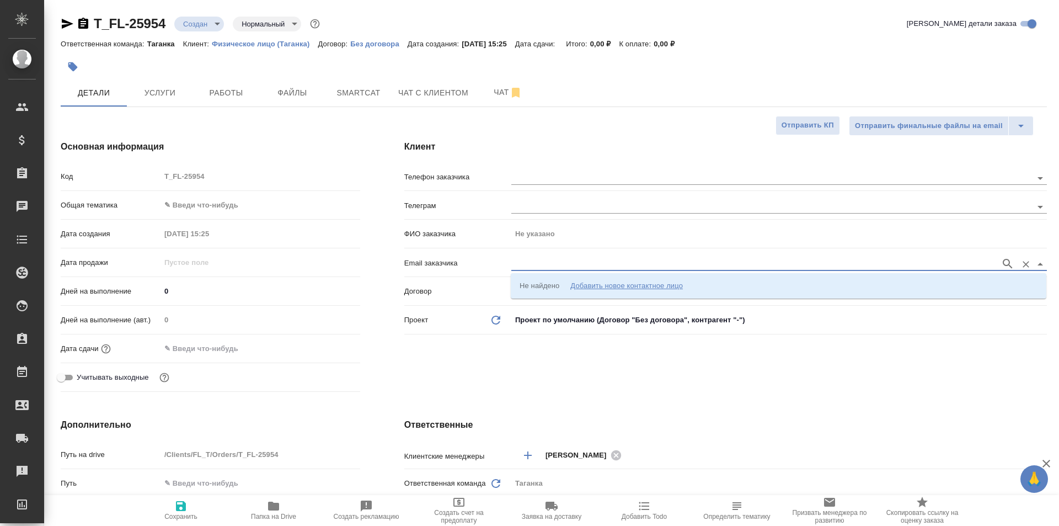
click at [537, 258] on input "text" at bounding box center [753, 263] width 484 height 13
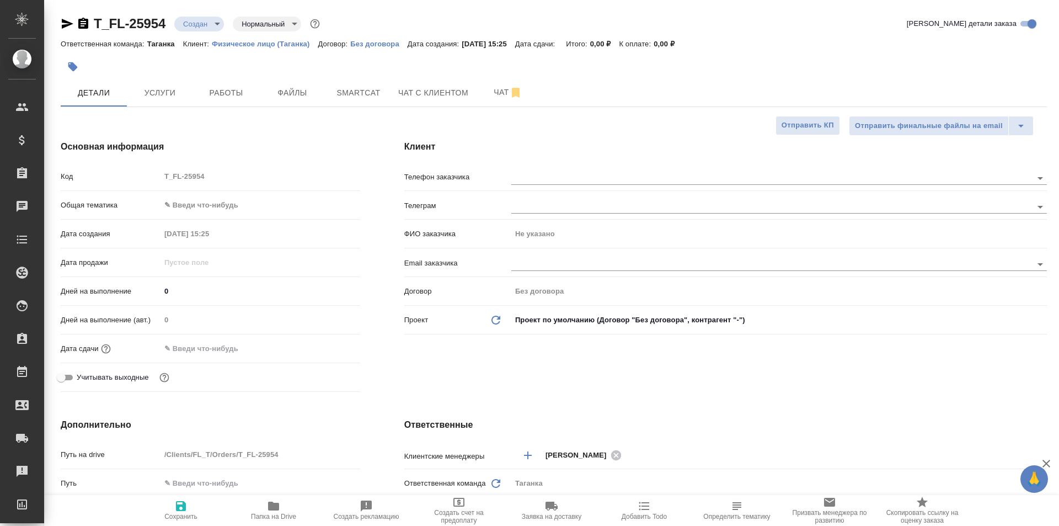
type textarea "x"
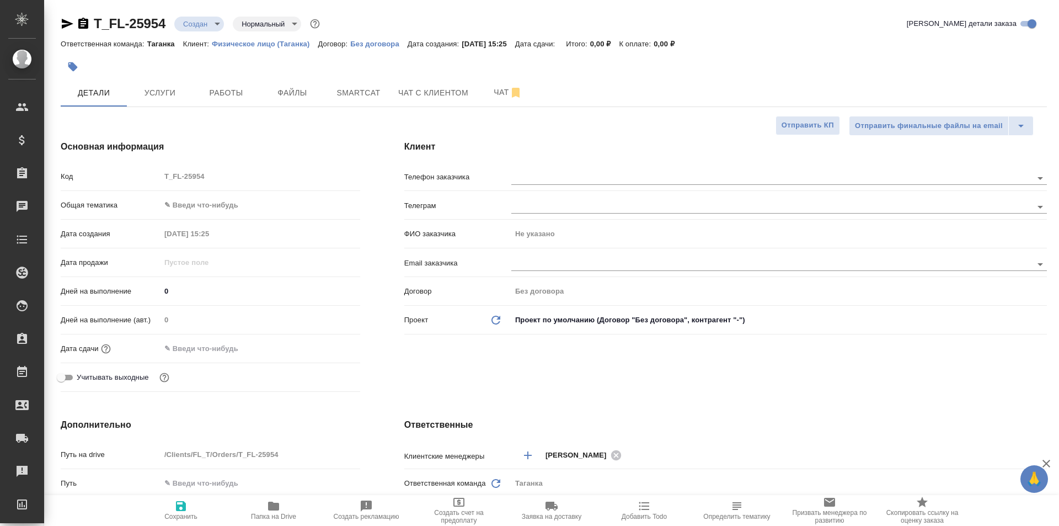
type textarea "x"
click at [563, 201] on input "text" at bounding box center [753, 206] width 484 height 13
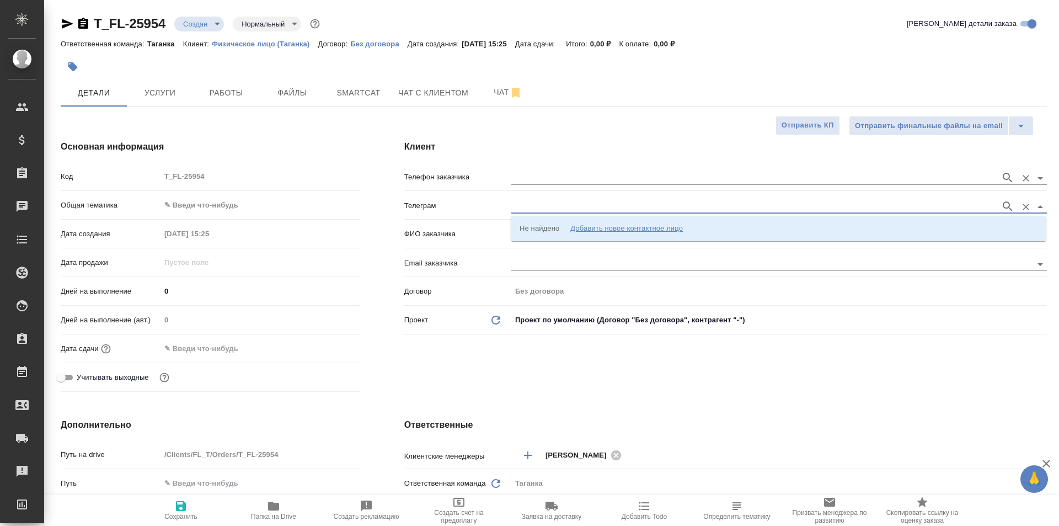
click at [544, 175] on input "text" at bounding box center [753, 177] width 484 height 13
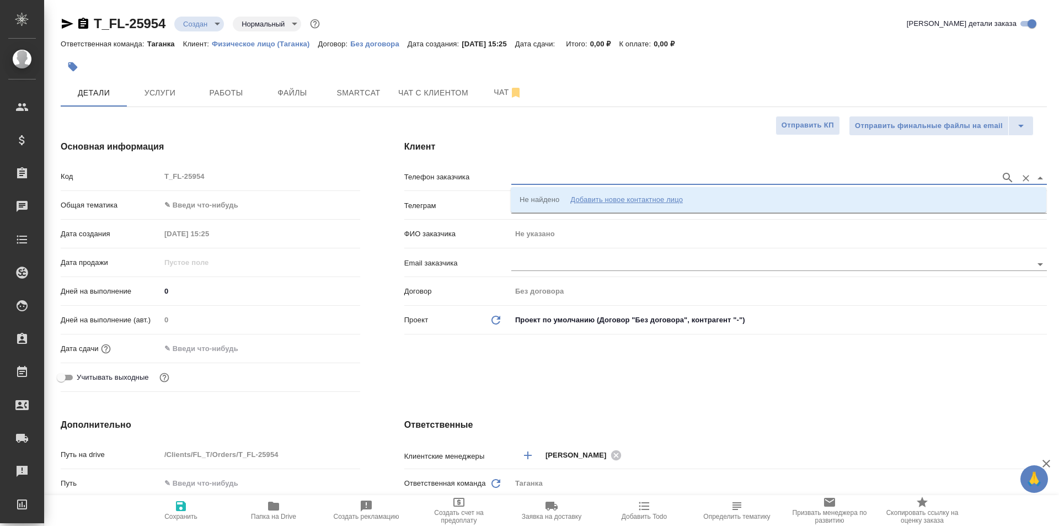
paste input "[PHONE_NUMBER]"
type input "[PHONE_NUMBER]"
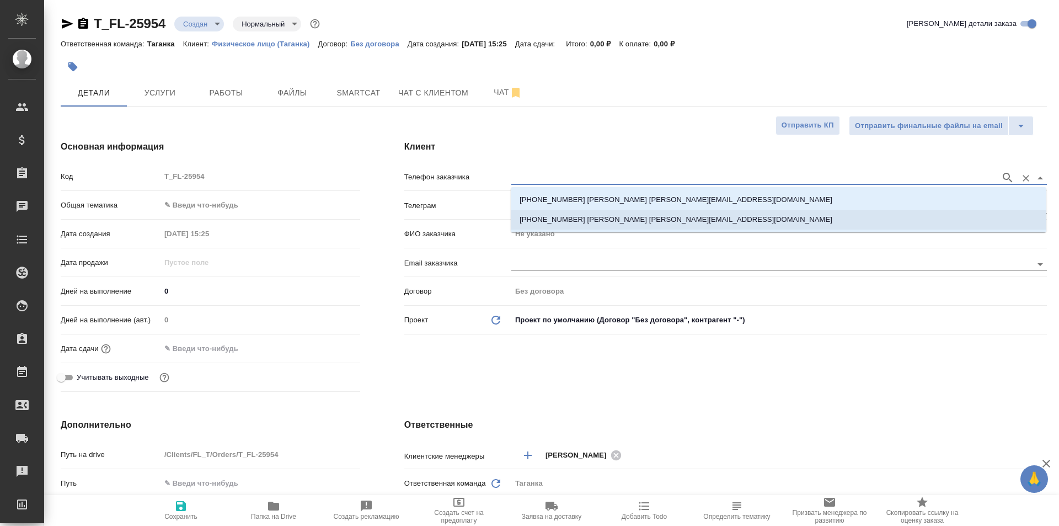
click at [750, 212] on li "[PHONE_NUMBER] [PERSON_NAME] [PERSON_NAME][EMAIL_ADDRESS][DOMAIN_NAME]" at bounding box center [779, 220] width 536 height 20
type input "[PHONE_NUMBER] [PERSON_NAME] [PERSON_NAME][EMAIL_ADDRESS][DOMAIN_NAME]"
type input "[PERSON_NAME]"
type textarea "x"
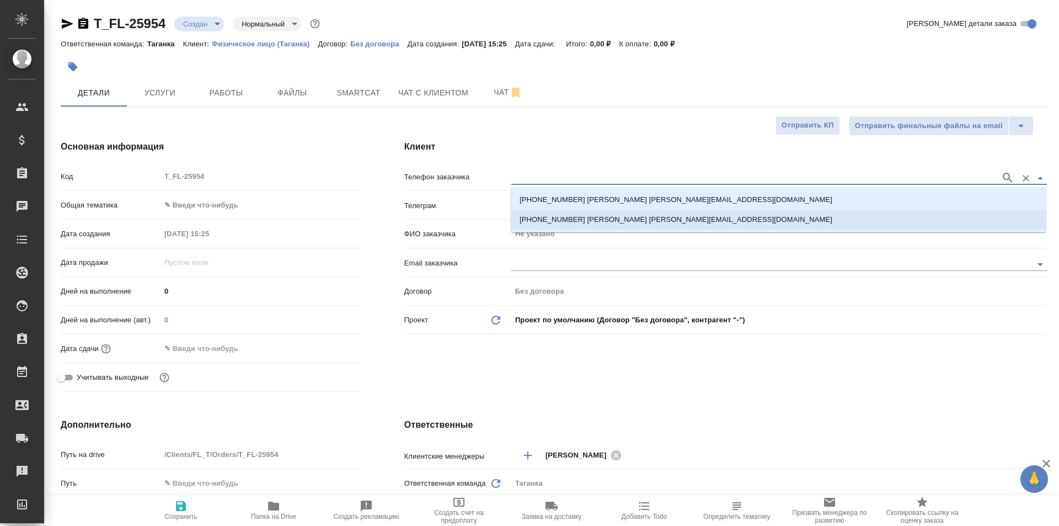
type textarea "x"
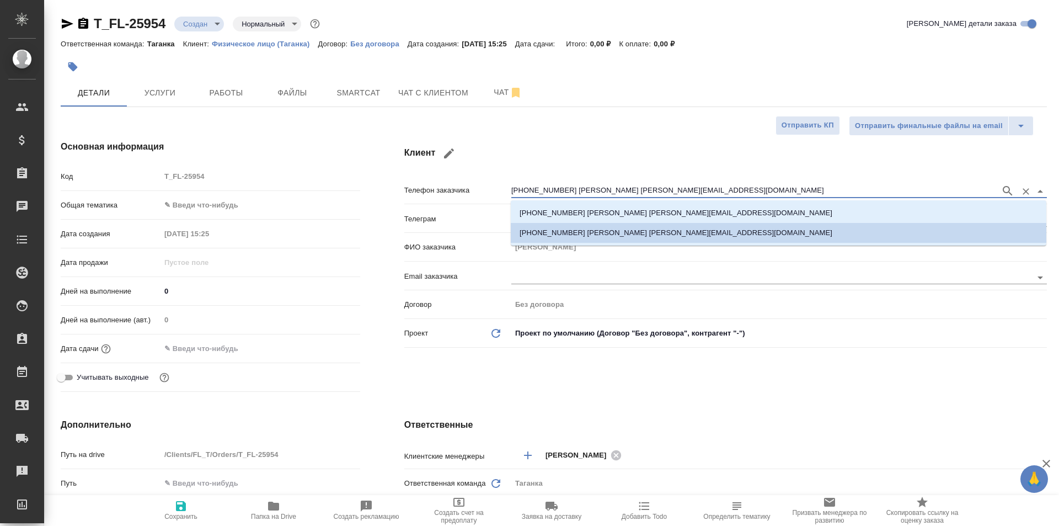
drag, startPoint x: 699, startPoint y: 189, endPoint x: 562, endPoint y: 187, distance: 136.8
click at [562, 187] on input "[PHONE_NUMBER] [PERSON_NAME] [PERSON_NAME][EMAIL_ADDRESS][DOMAIN_NAME]" at bounding box center [753, 190] width 484 height 13
type input "[PHONE_NUMBER]"
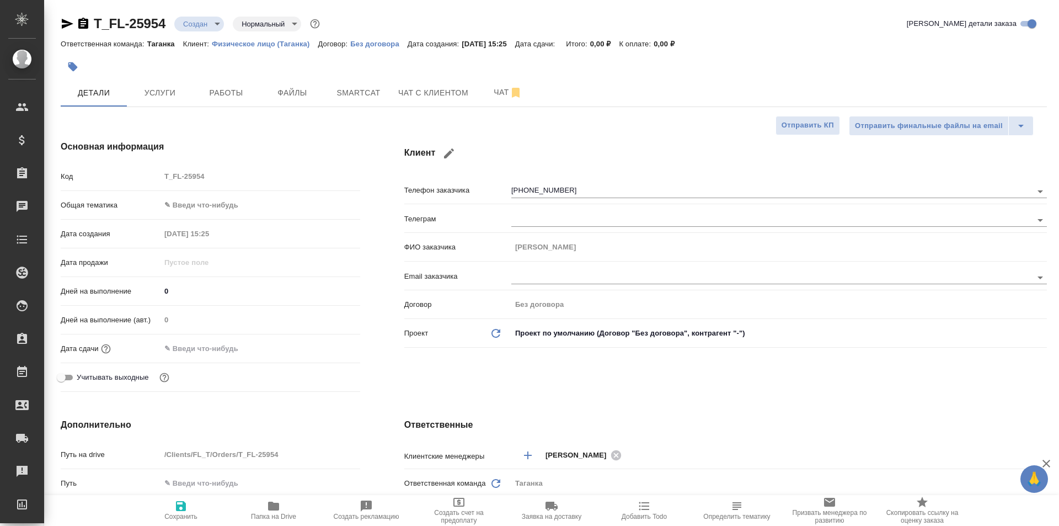
click at [186, 516] on span "Сохранить" at bounding box center [180, 516] width 33 height 8
type textarea "x"
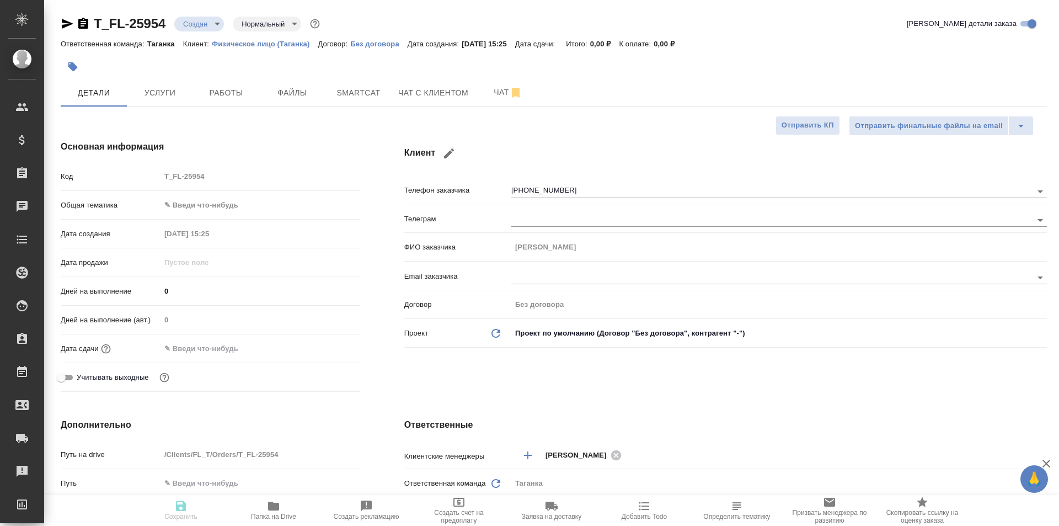
type textarea "x"
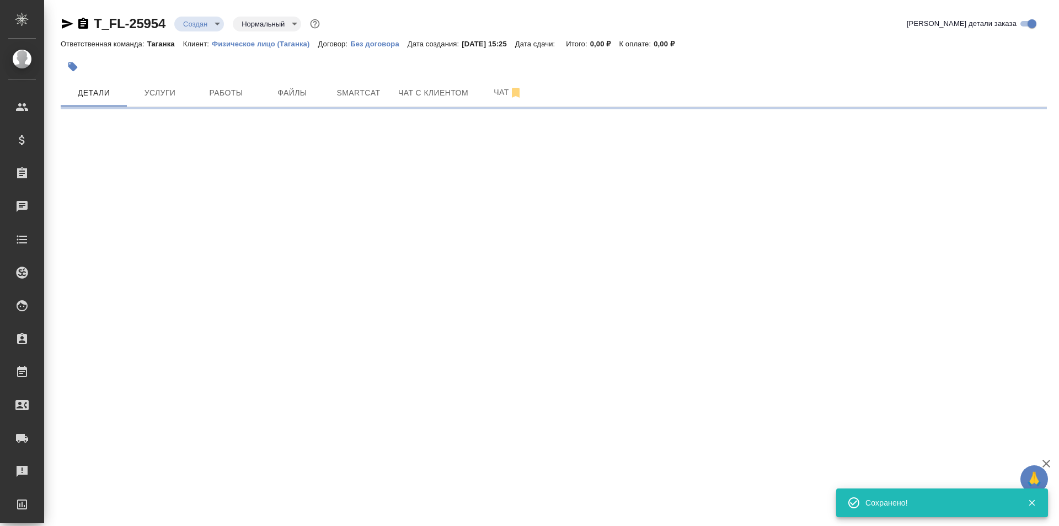
type input "holyTrinity"
select select "RU"
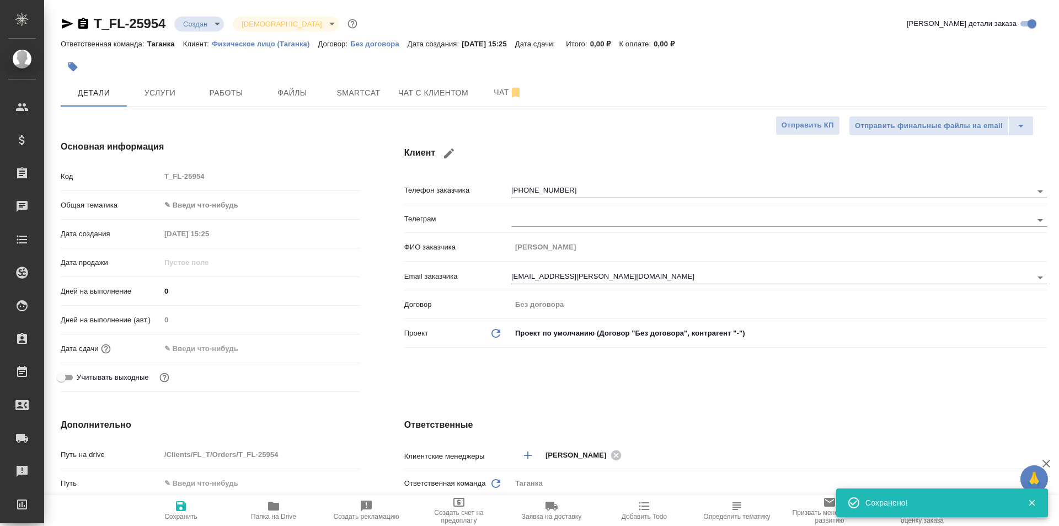
type textarea "x"
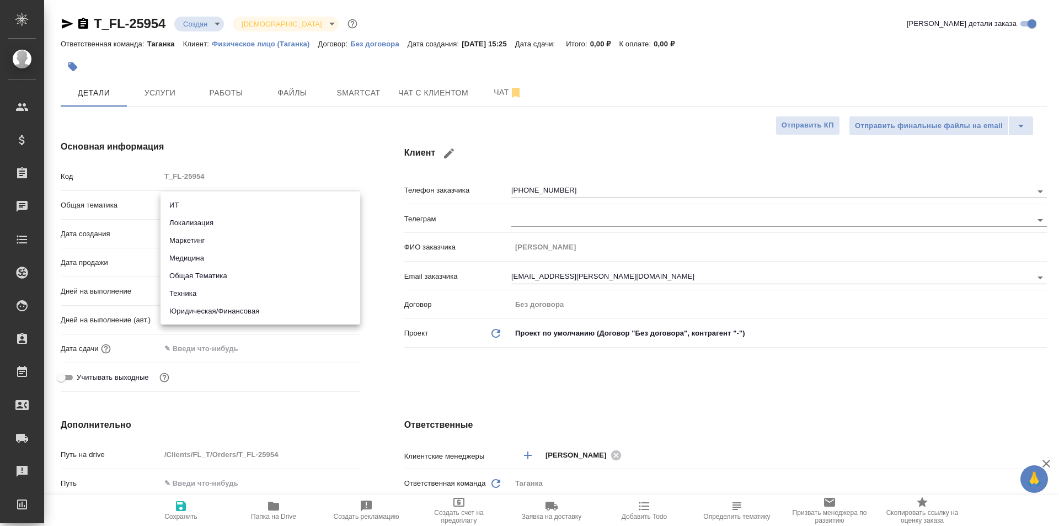
click at [257, 212] on body "🙏 .cls-1 fill:#fff; AWATERA Galisheva [PERSON_NAME] Спецификации Заказы 0 Чаты …" at bounding box center [529, 307] width 1059 height 615
click at [360, 177] on div at bounding box center [529, 263] width 1059 height 526
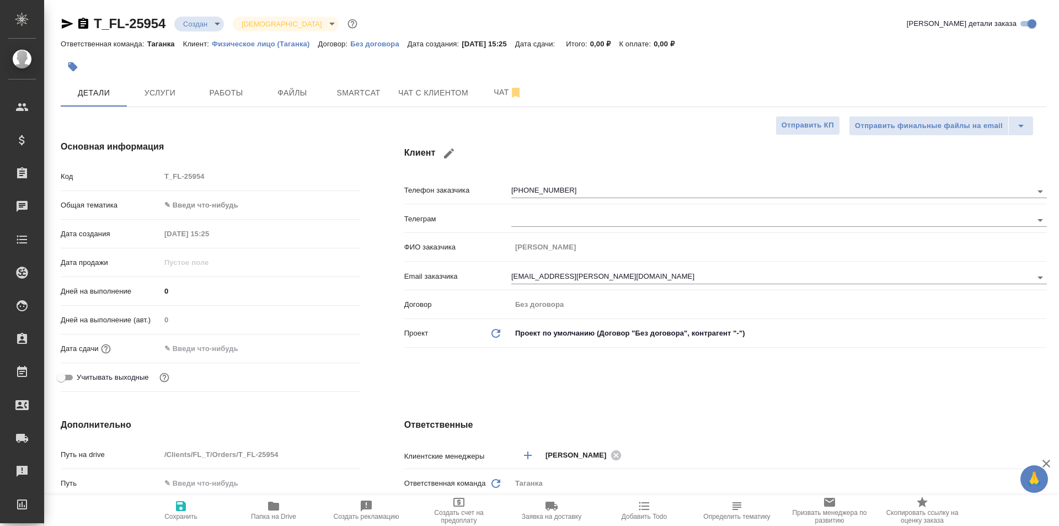
type textarea "x"
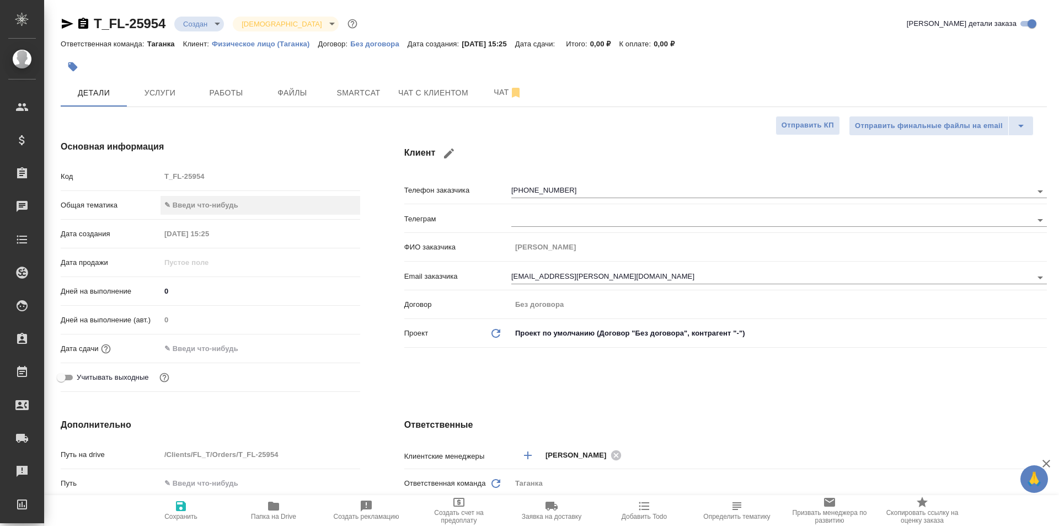
type textarea "x"
click at [241, 104] on button "Работы" at bounding box center [226, 93] width 66 height 28
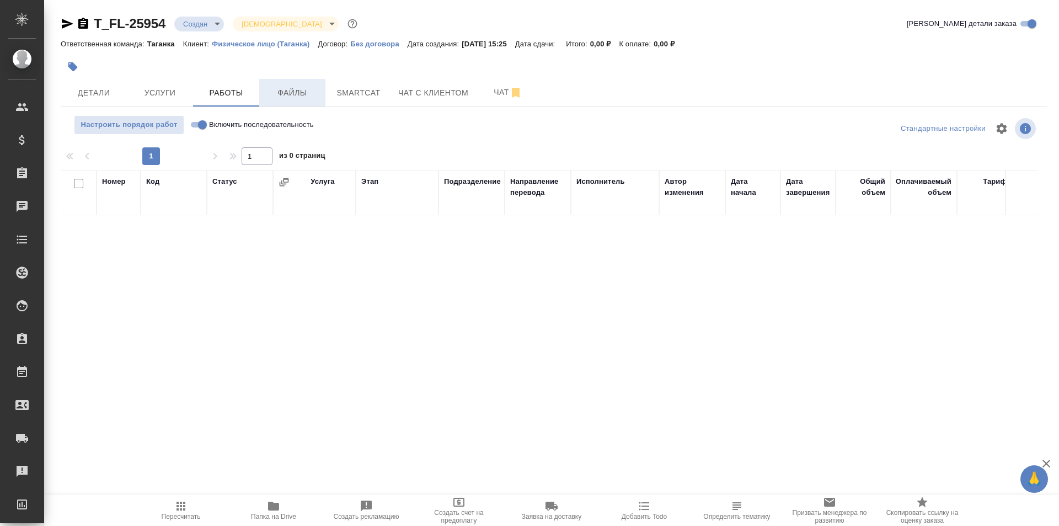
click at [284, 93] on span "Файлы" at bounding box center [292, 93] width 53 height 14
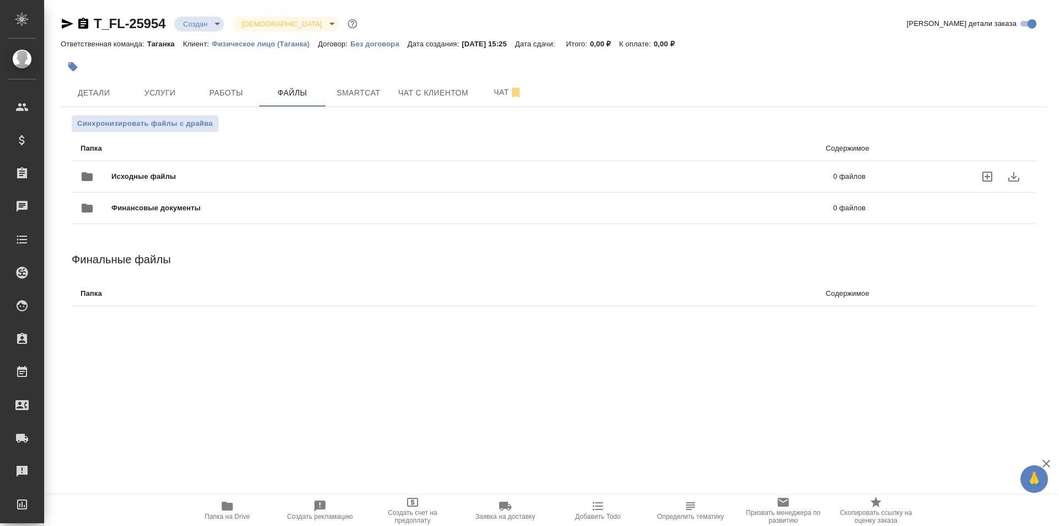
click at [389, 173] on span "Исходные файлы" at bounding box center [307, 176] width 393 height 11
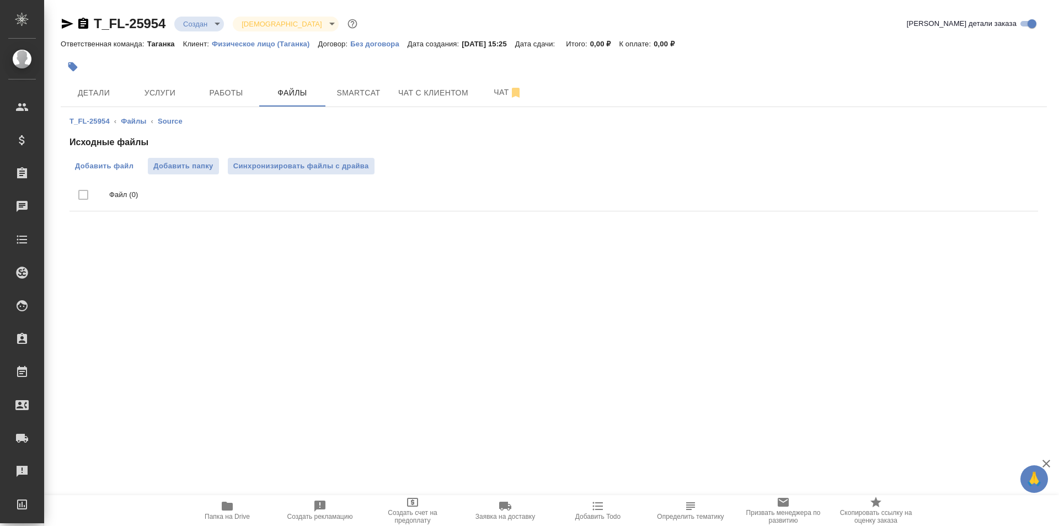
click at [120, 163] on span "Добавить файл" at bounding box center [104, 166] width 58 height 11
click at [0, 0] on input "Добавить файл" at bounding box center [0, 0] width 0 height 0
drag, startPoint x: 231, startPoint y: 224, endPoint x: 154, endPoint y: 275, distance: 92.4
click at [154, 275] on div ".cls-1 fill:#fff; AWATERA Galisheva [PERSON_NAME] Спецификации Заказы 0 Чаты To…" at bounding box center [529, 263] width 1059 height 526
click at [115, 87] on span "Детали" at bounding box center [93, 93] width 53 height 14
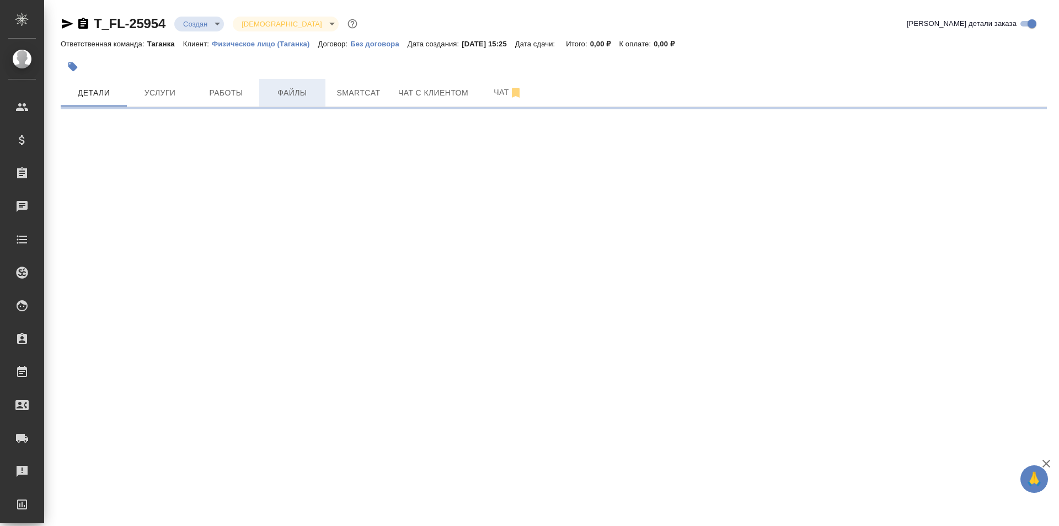
select select "RU"
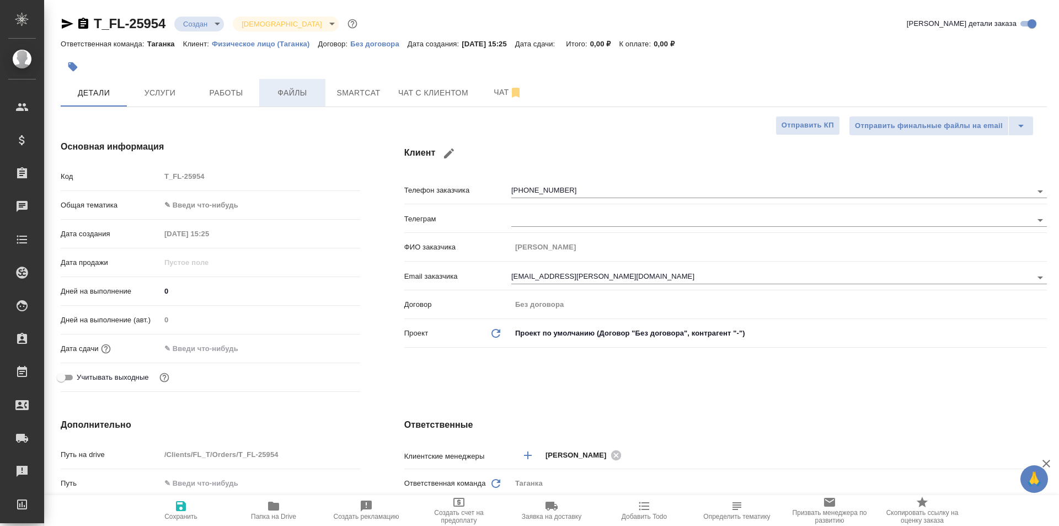
type textarea "x"
click at [265, 507] on span "Папка на Drive" at bounding box center [273, 509] width 79 height 21
type textarea "x"
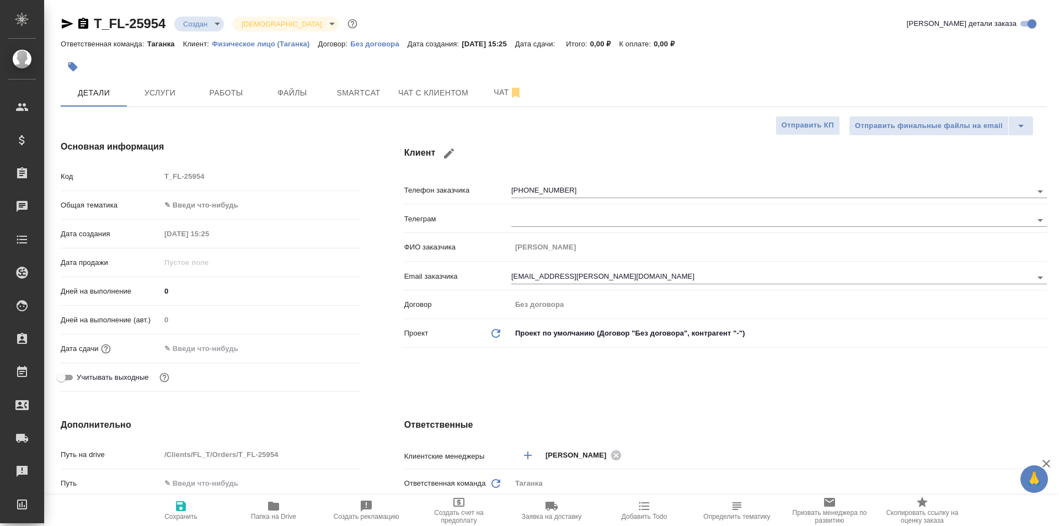
type textarea "x"
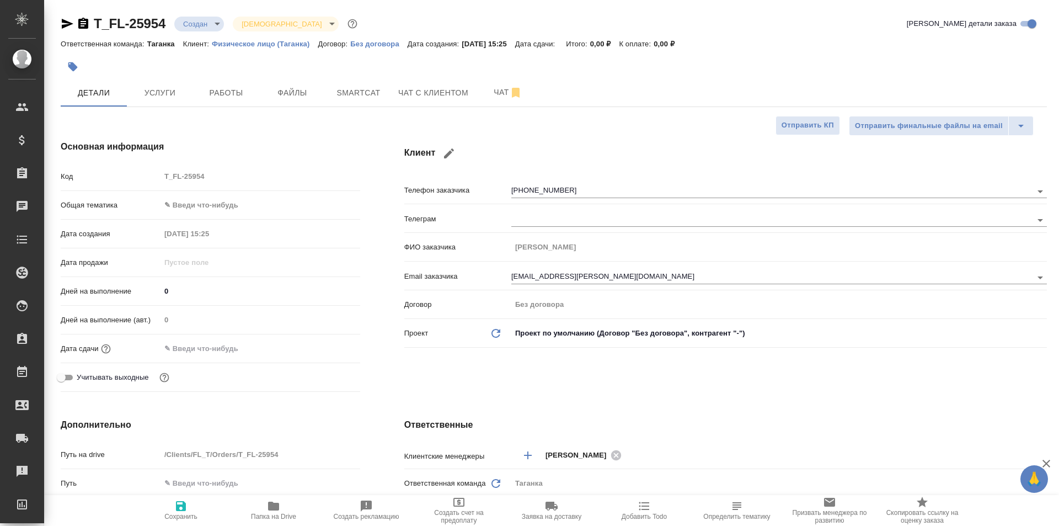
click at [230, 207] on body "🙏 .cls-1 fill:#fff; AWATERA Galisheva [PERSON_NAME] Спецификации Заказы 0 Чаты …" at bounding box center [529, 307] width 1059 height 615
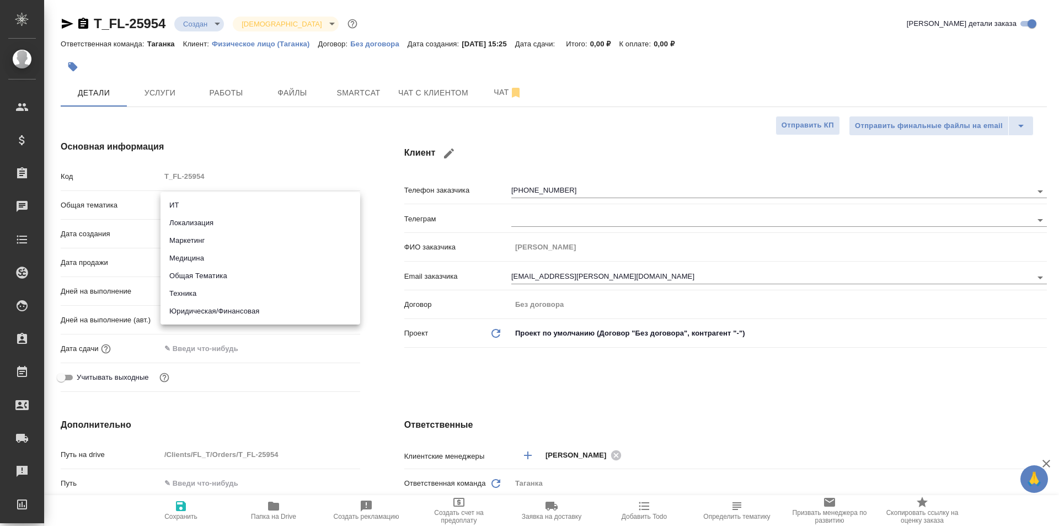
click at [381, 233] on div at bounding box center [529, 263] width 1059 height 526
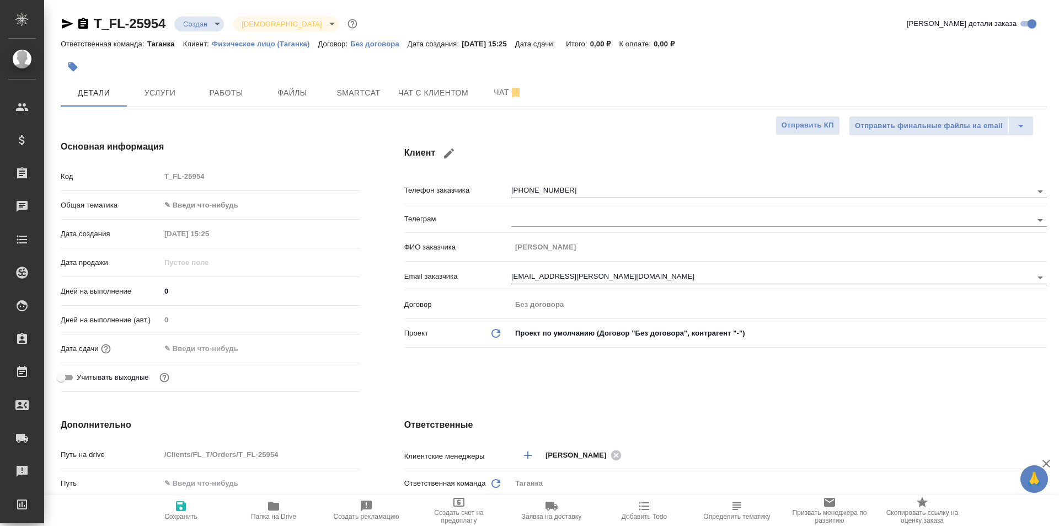
click at [267, 208] on body "🙏 .cls-1 fill:#fff; AWATERA Galisheva [PERSON_NAME] Спецификации Заказы 0 Чаты …" at bounding box center [529, 307] width 1059 height 615
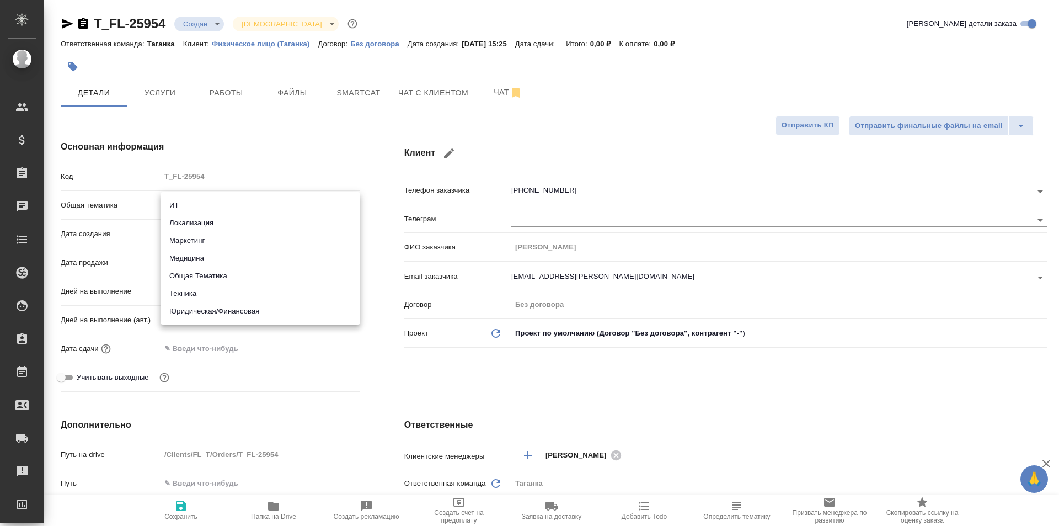
click at [306, 306] on li "Юридическая/Финансовая" at bounding box center [261, 311] width 200 height 18
type input "yr-fn"
type textarea "x"
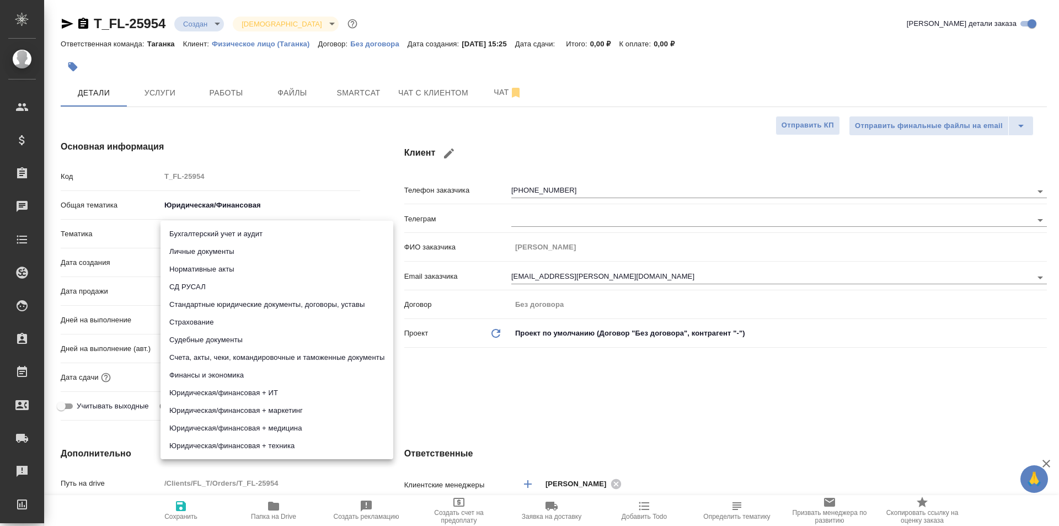
click at [252, 229] on body "🙏 .cls-1 fill:#fff; AWATERA Galisheva [PERSON_NAME] Спецификации Заказы 0 Чаты …" at bounding box center [529, 307] width 1059 height 615
click at [335, 248] on li "Личные документы" at bounding box center [277, 252] width 233 height 18
type textarea "x"
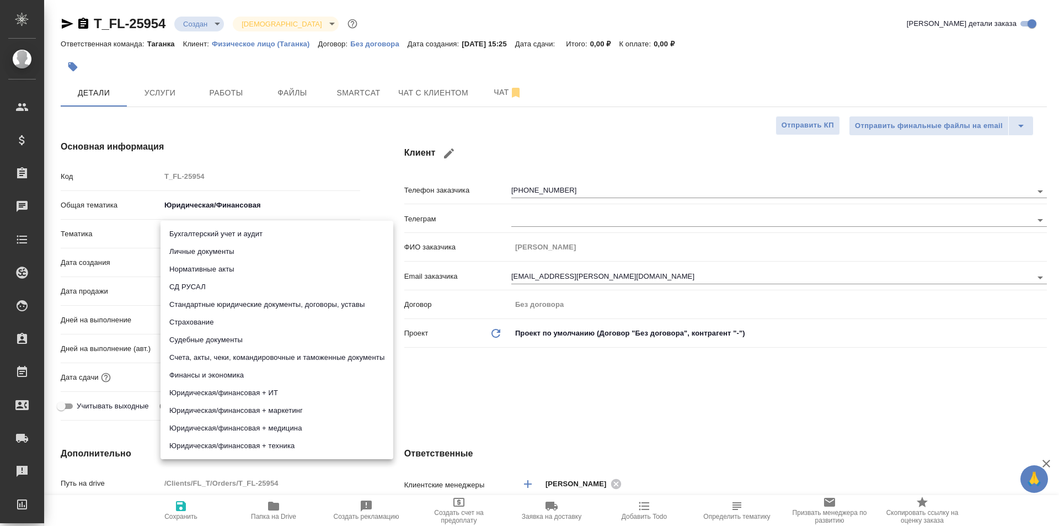
type input "5a8b8b956a9677013d343cfe"
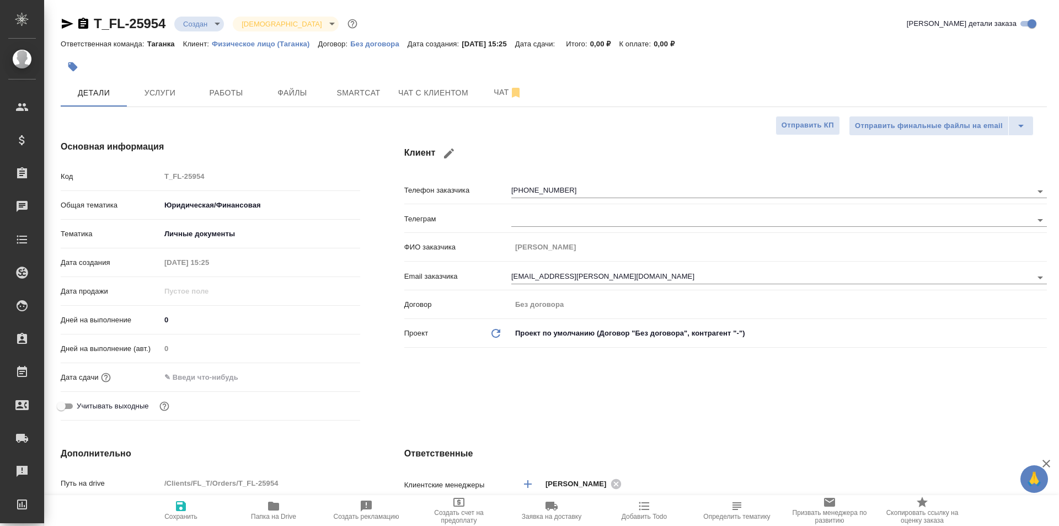
click at [170, 506] on span "Сохранить" at bounding box center [180, 509] width 79 height 21
type textarea "x"
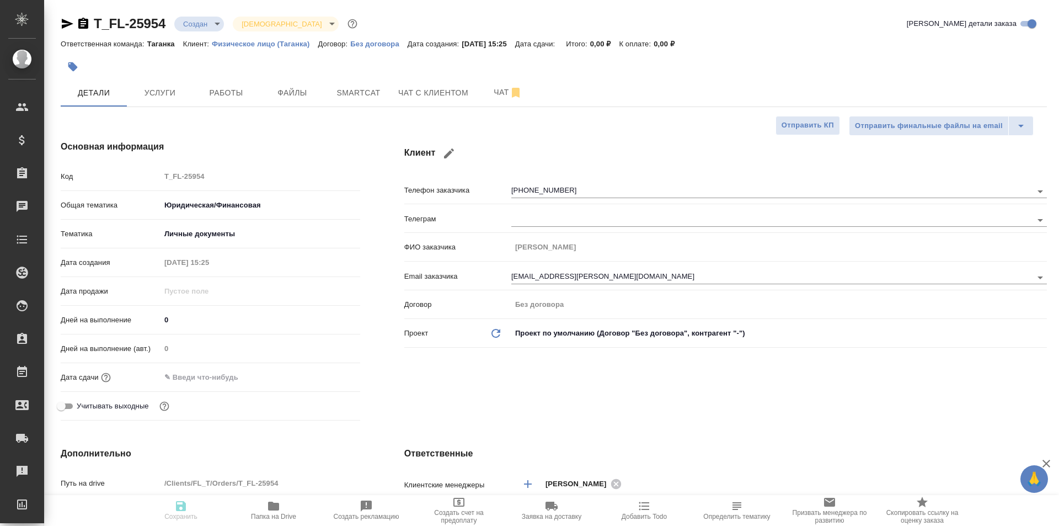
type textarea "x"
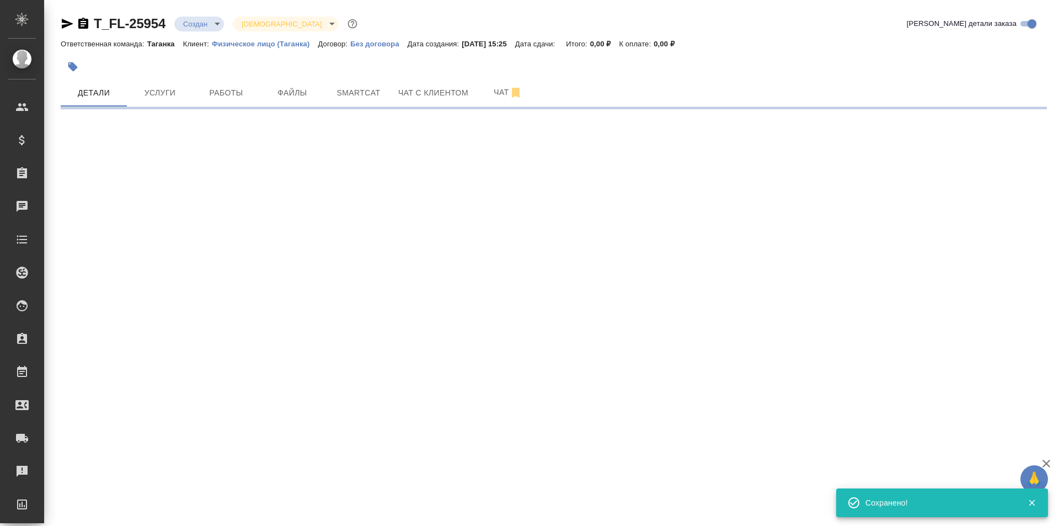
select select "RU"
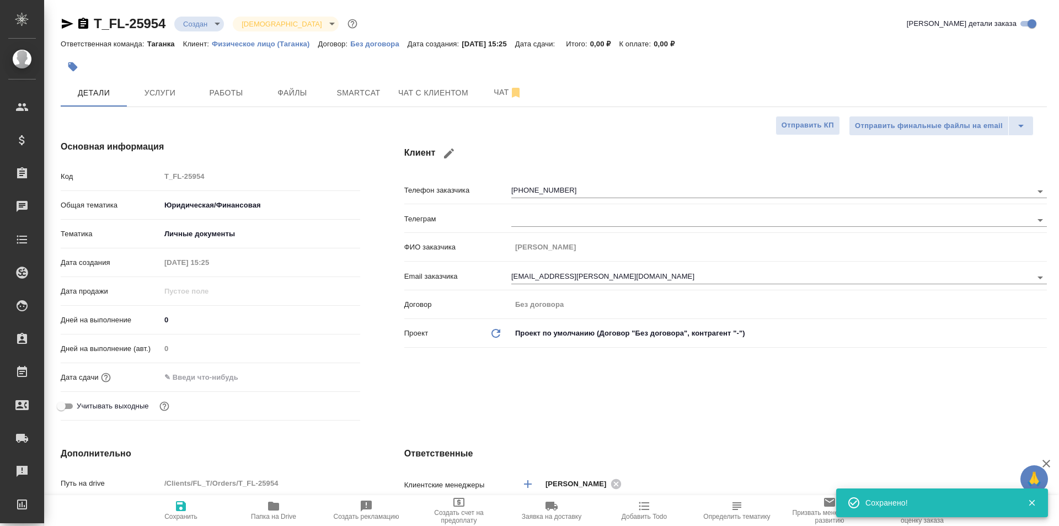
type textarea "x"
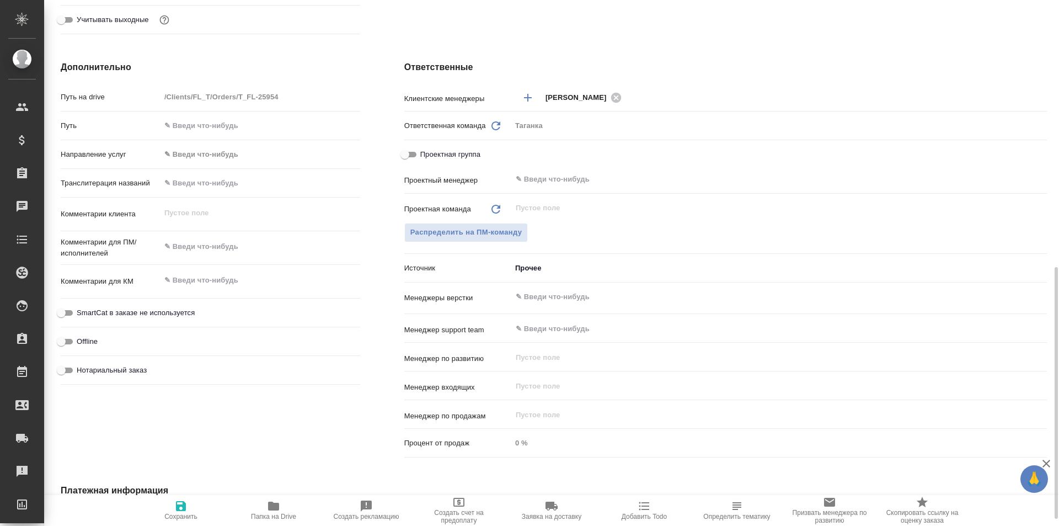
scroll to position [441, 0]
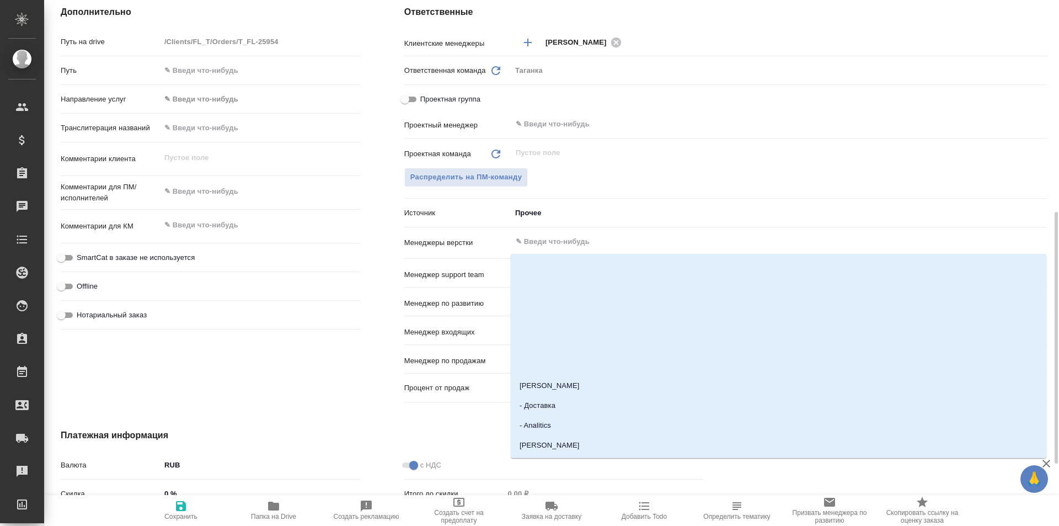
click at [571, 239] on input "text" at bounding box center [761, 241] width 492 height 13
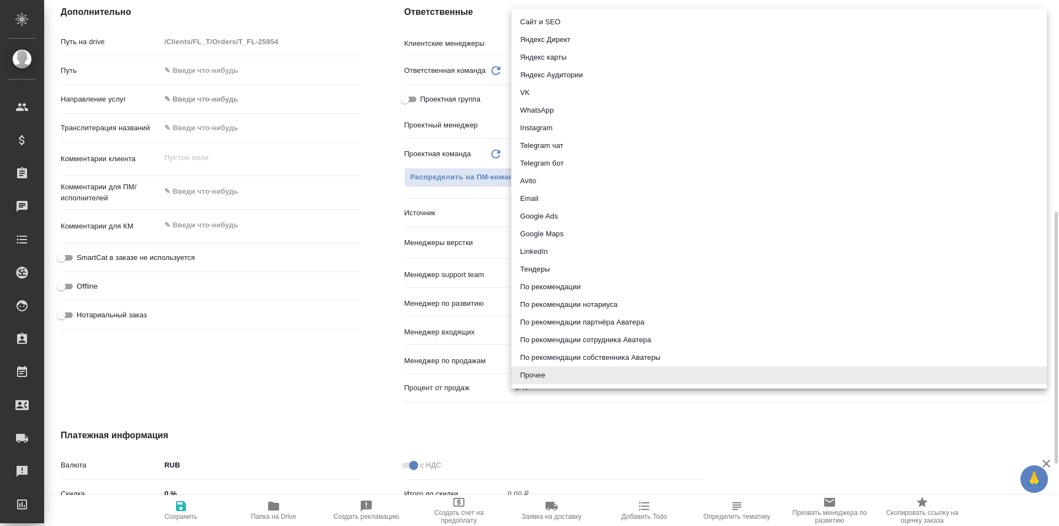
click at [569, 216] on body "🙏 .cls-1 fill:#fff; AWATERA Galisheva [PERSON_NAME] Спецификации Заказы 0 Чаты …" at bounding box center [529, 307] width 1059 height 615
click at [357, 249] on div at bounding box center [529, 263] width 1059 height 526
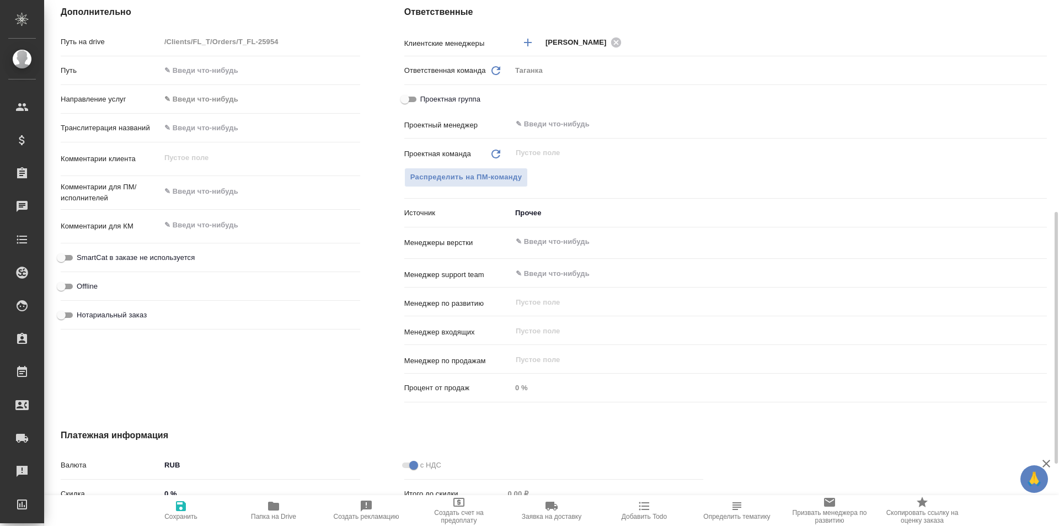
click at [535, 241] on input "text" at bounding box center [761, 241] width 492 height 13
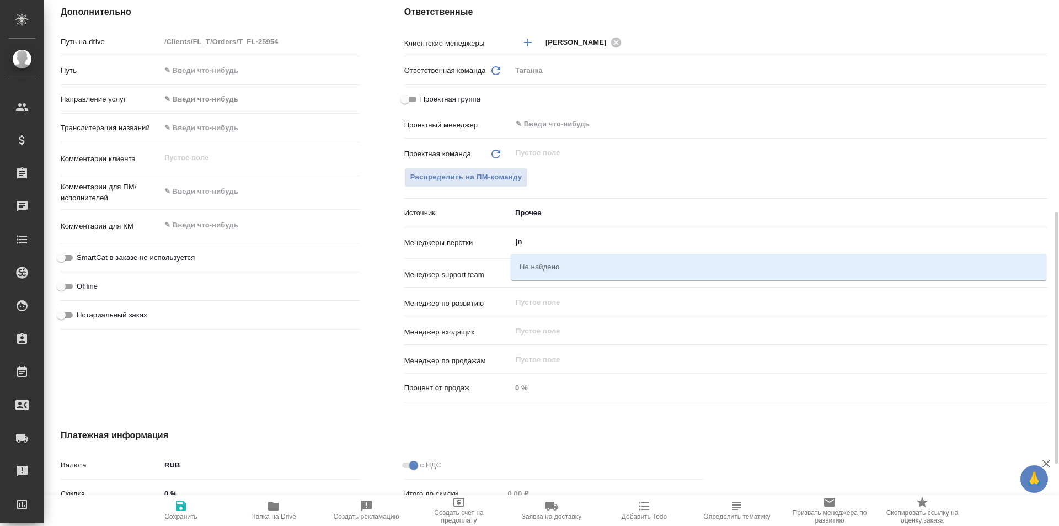
type input "j"
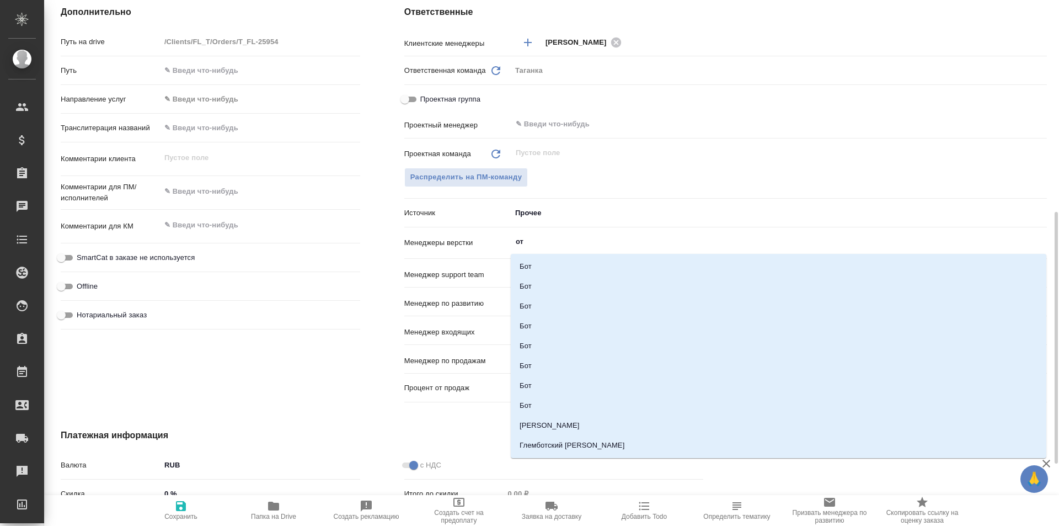
type input "отд"
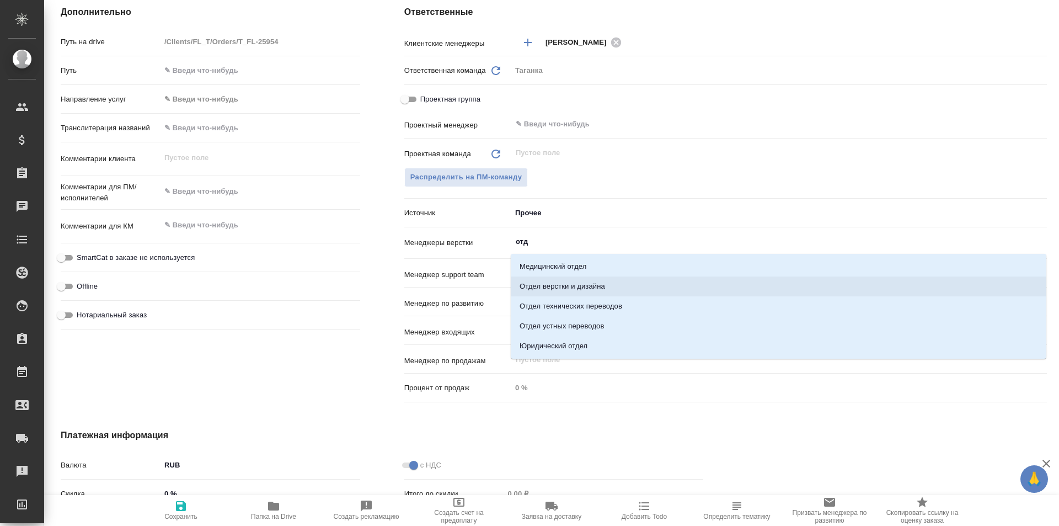
click at [594, 280] on li "Отдел верстки и дизайна" at bounding box center [779, 286] width 536 height 20
type textarea "x"
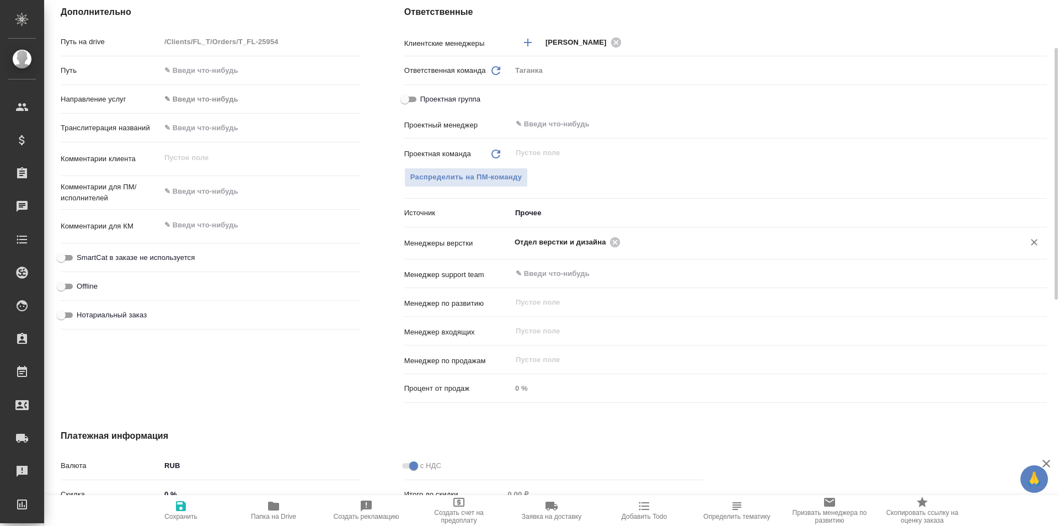
scroll to position [331, 0]
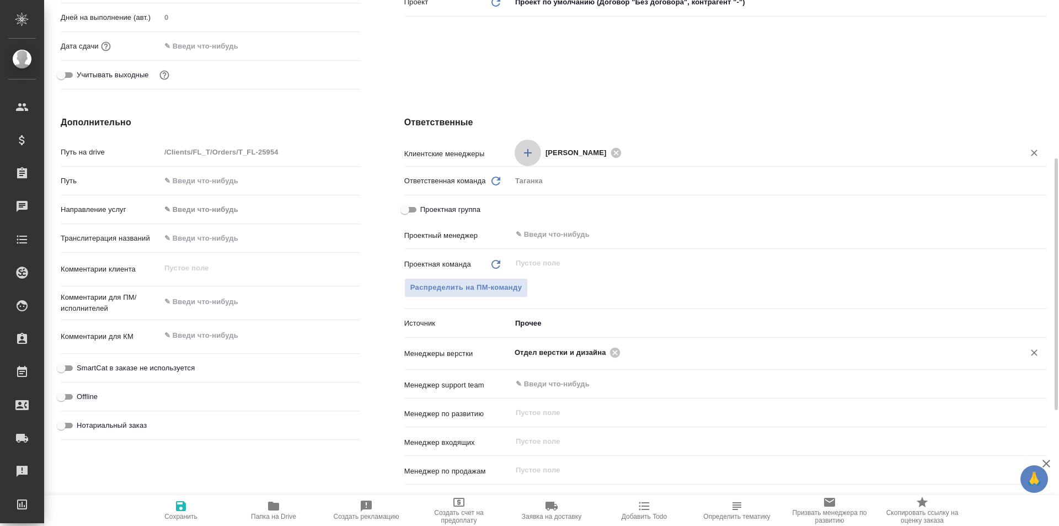
click at [525, 152] on icon "Добавить менеджера" at bounding box center [528, 153] width 8 height 8
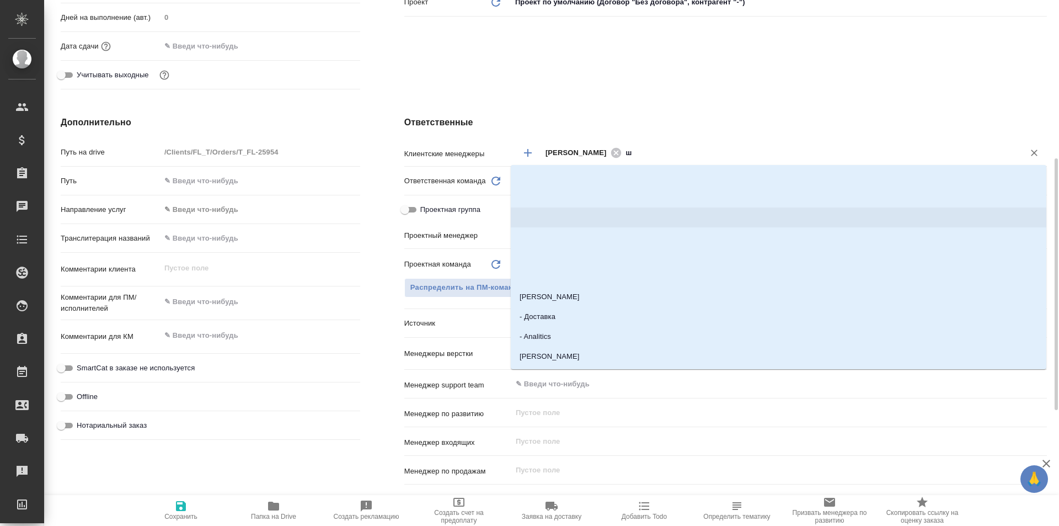
type input "шу"
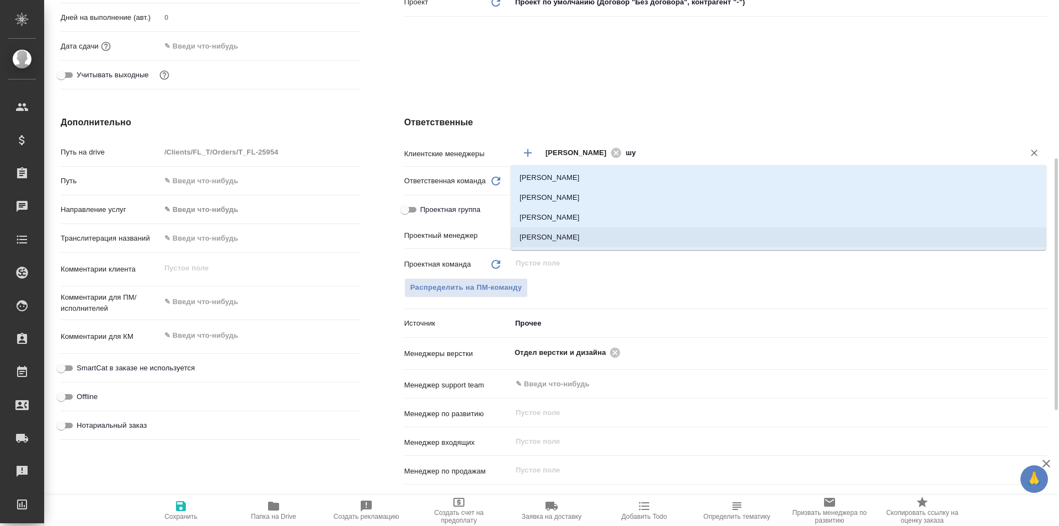
click at [583, 236] on li "[PERSON_NAME]" at bounding box center [779, 237] width 536 height 20
type textarea "x"
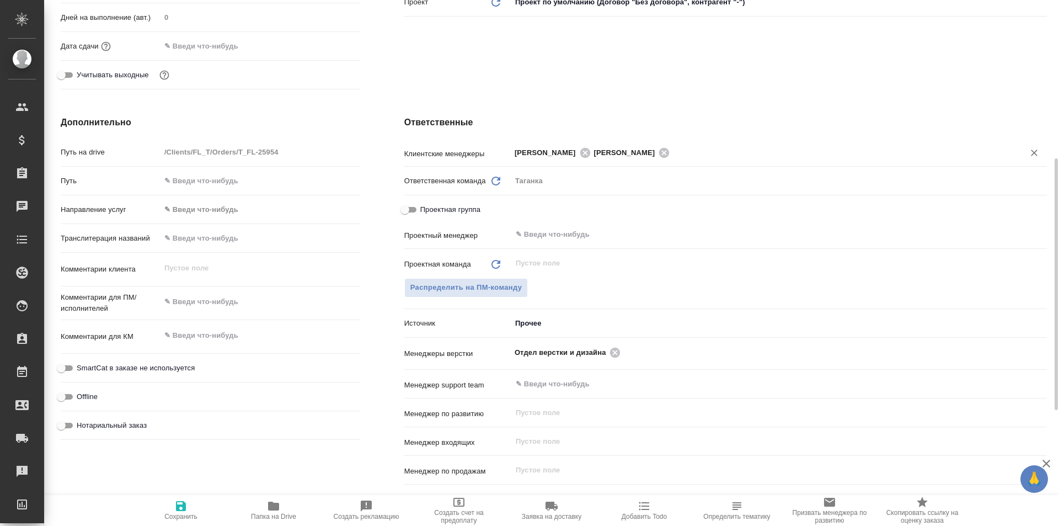
click at [189, 507] on span "Сохранить" at bounding box center [180, 509] width 79 height 21
type textarea "x"
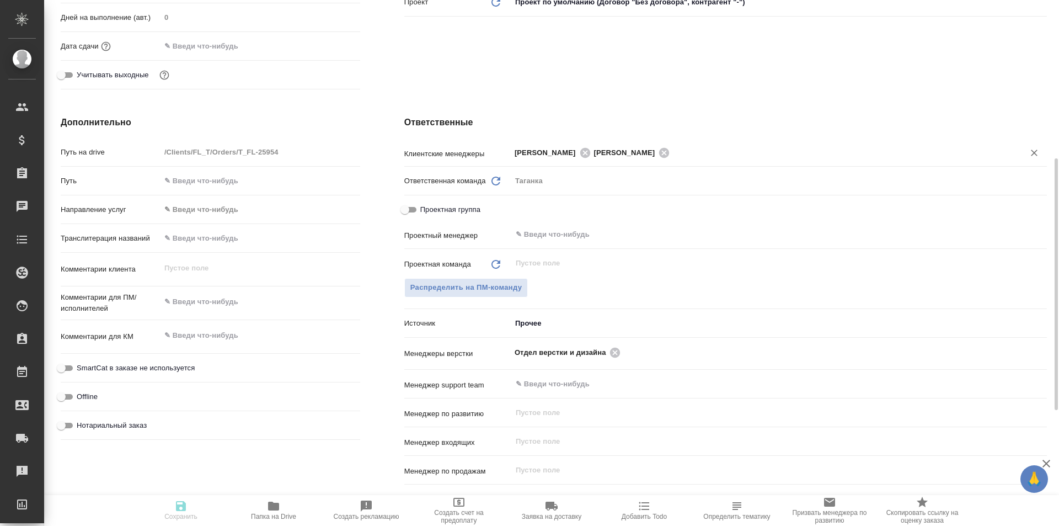
type textarea "x"
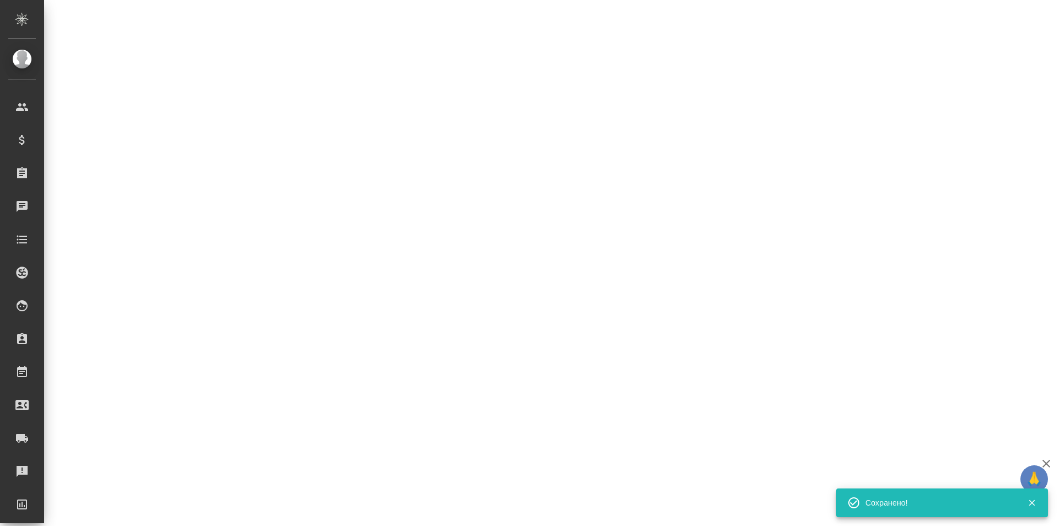
select select "RU"
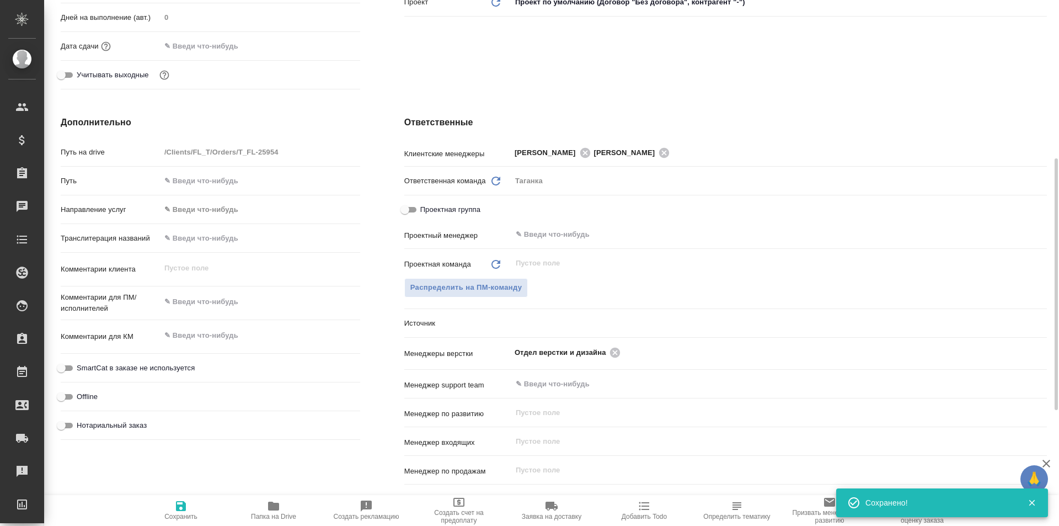
type textarea "x"
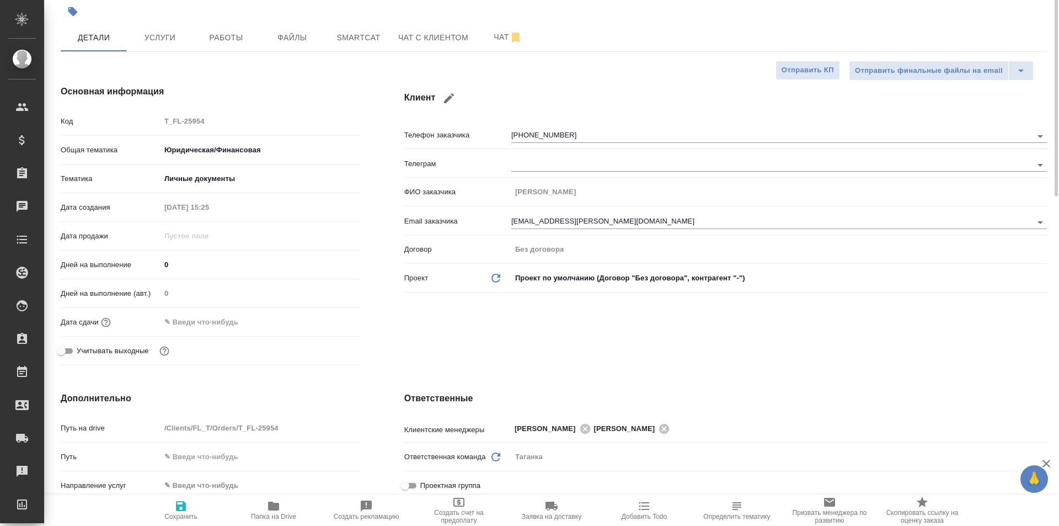
scroll to position [0, 0]
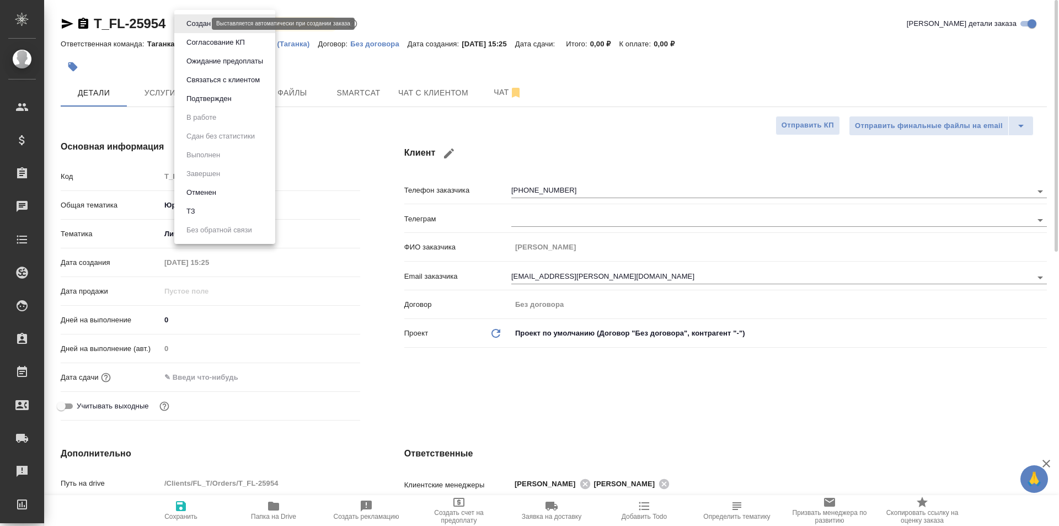
click at [200, 23] on body "🙏 .cls-1 fill:#fff; AWATERA Galisheva Mariya Клиенты Спецификации Заказы 0 Чаты…" at bounding box center [529, 307] width 1059 height 615
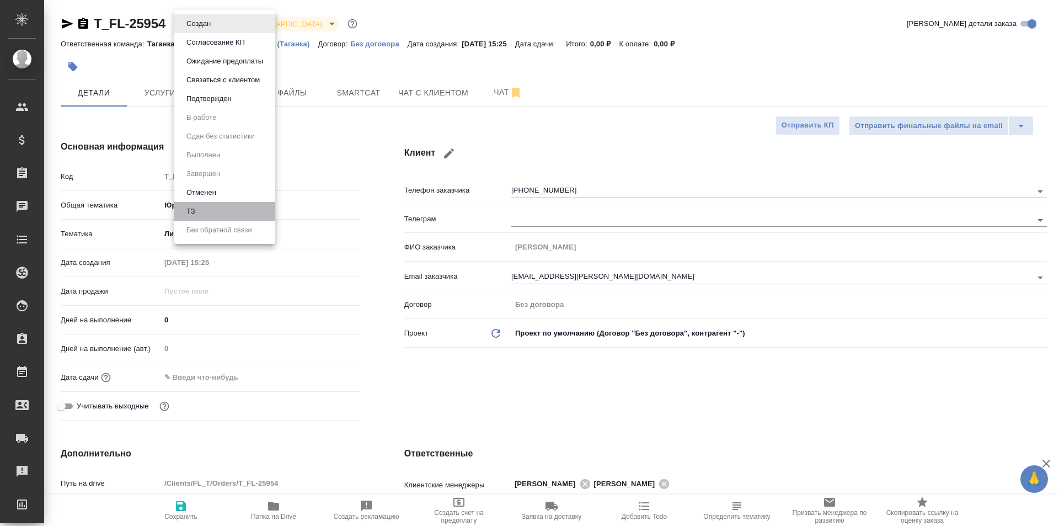
click at [236, 220] on li "ТЗ" at bounding box center [224, 211] width 101 height 19
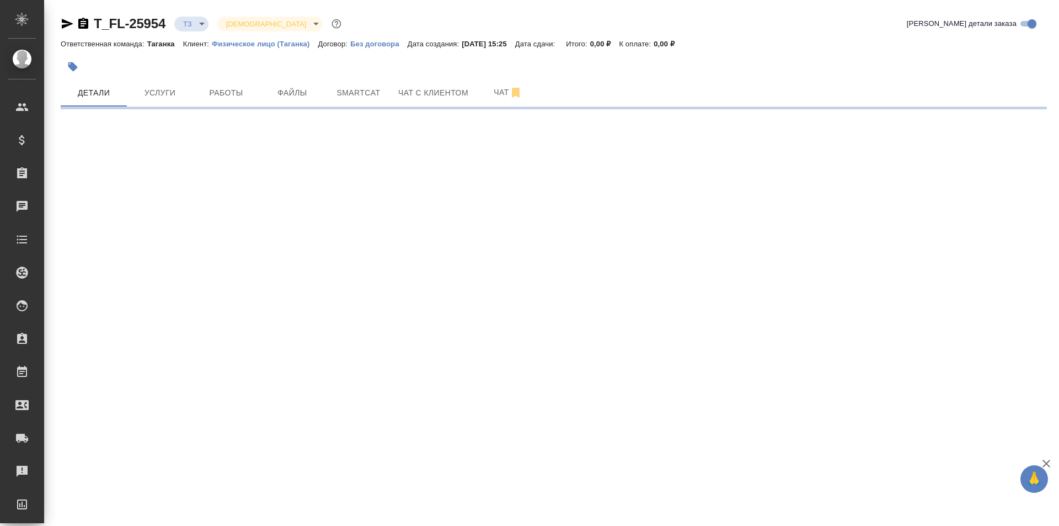
select select "RU"
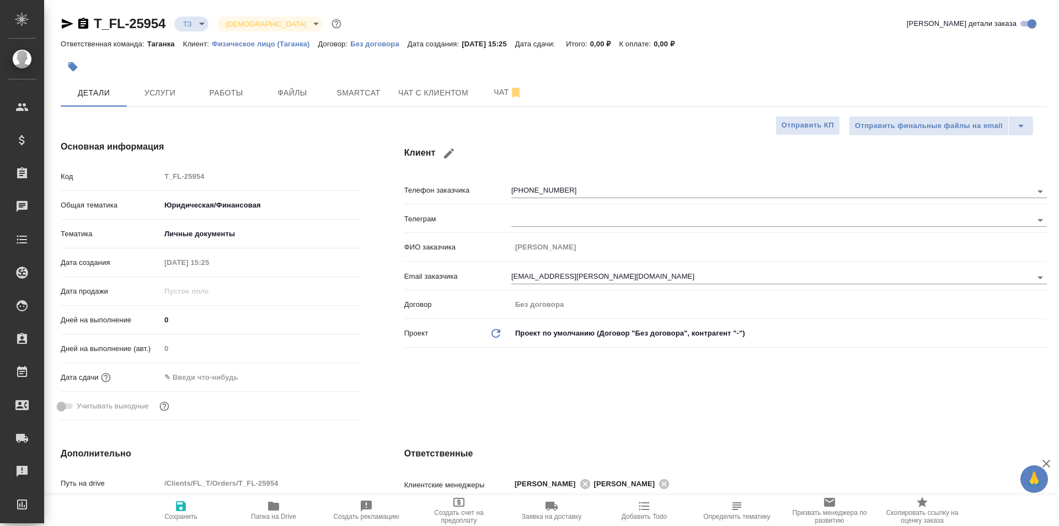
type textarea "x"
click at [182, 99] on span "Услуги" at bounding box center [159, 93] width 53 height 14
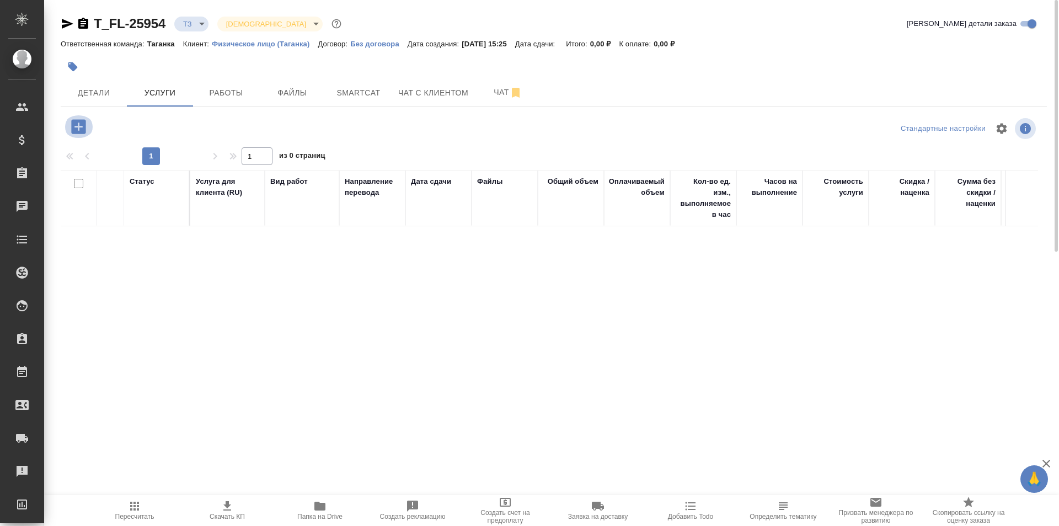
click at [84, 130] on icon "button" at bounding box center [78, 126] width 14 height 14
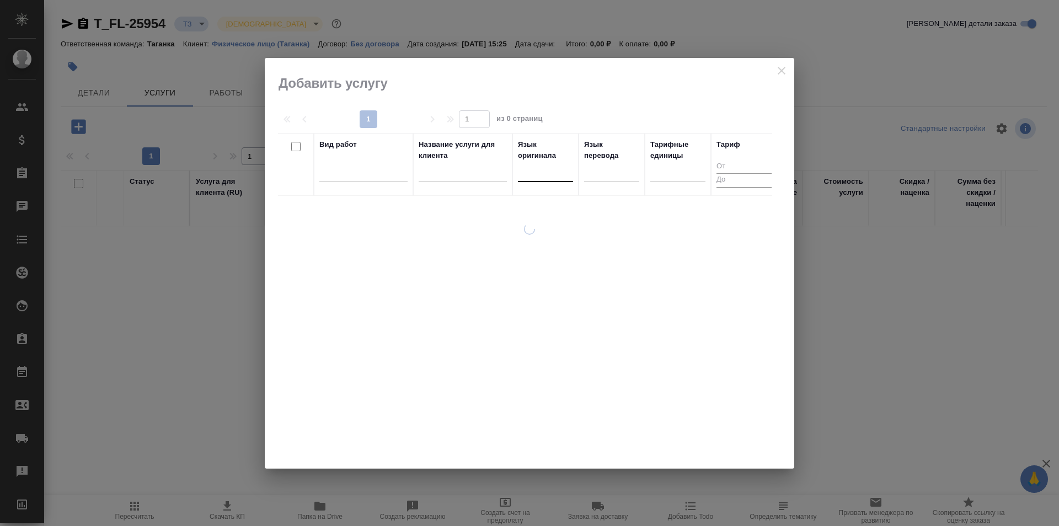
click at [561, 173] on div at bounding box center [545, 171] width 55 height 16
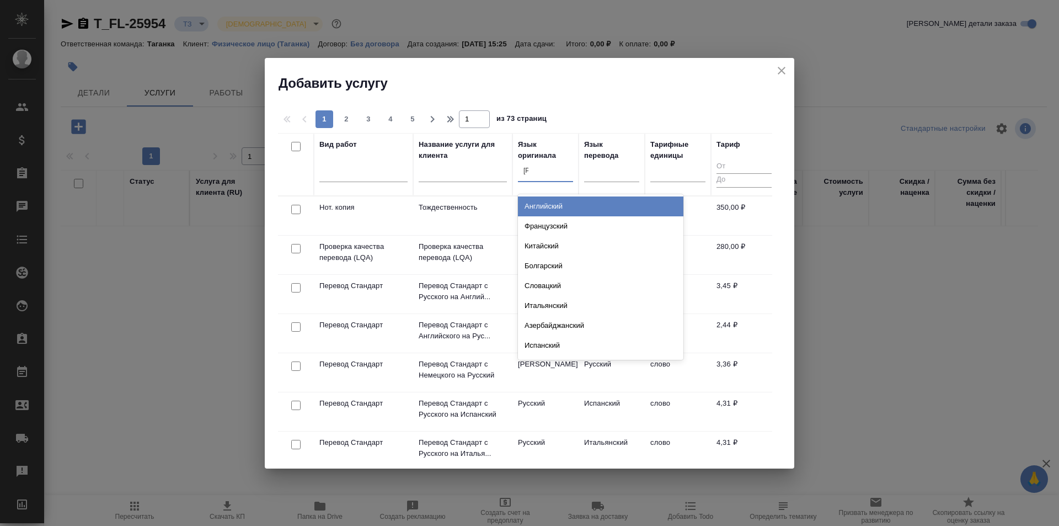
type input "ан"
click at [571, 202] on div "Английский" at bounding box center [600, 206] width 165 height 20
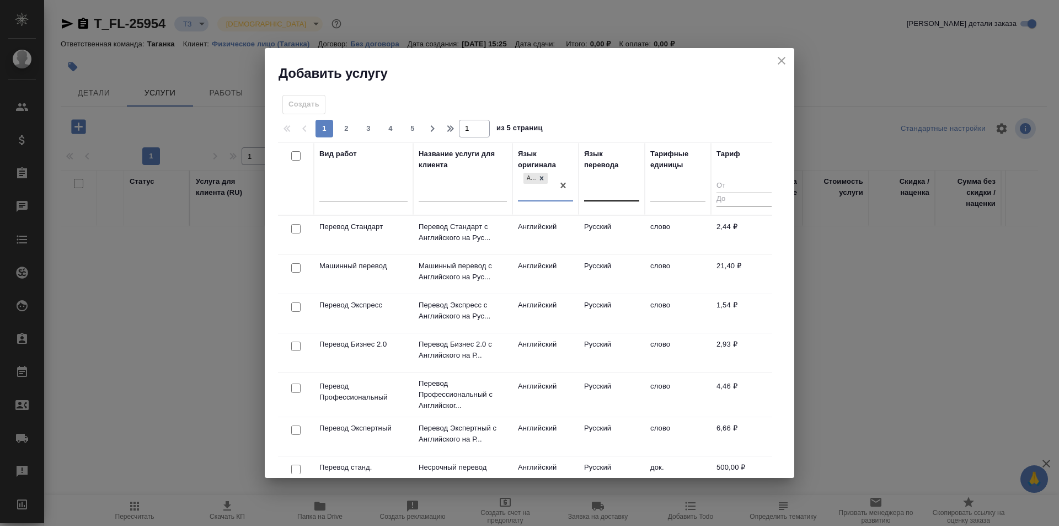
click at [599, 186] on div at bounding box center [611, 190] width 55 height 16
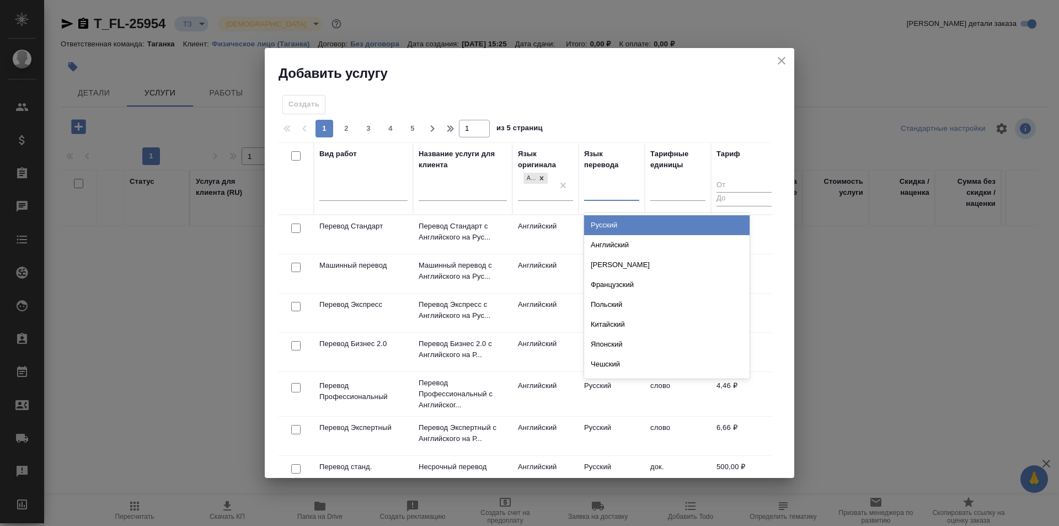
click at [622, 226] on div "Русский" at bounding box center [666, 225] width 165 height 20
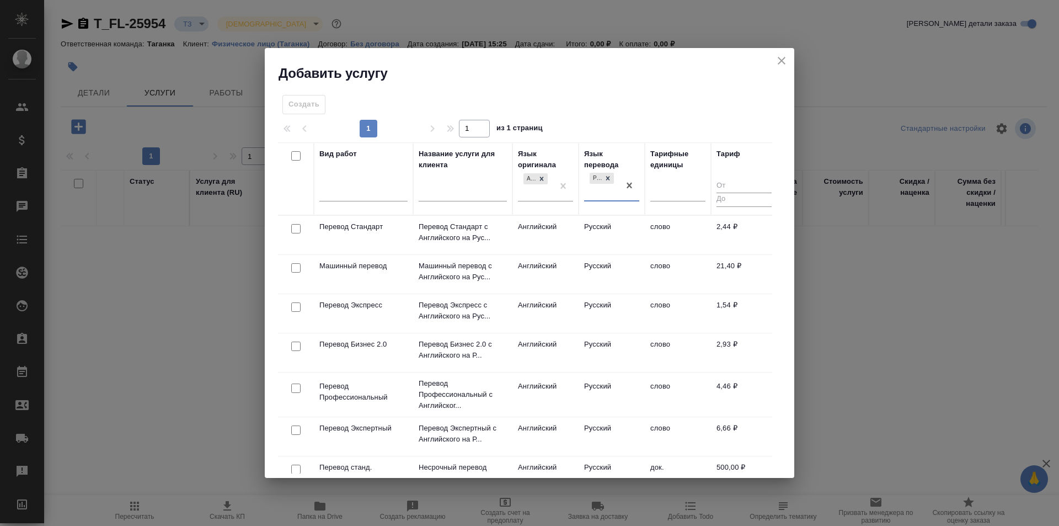
click at [613, 236] on td "Русский" at bounding box center [612, 235] width 66 height 39
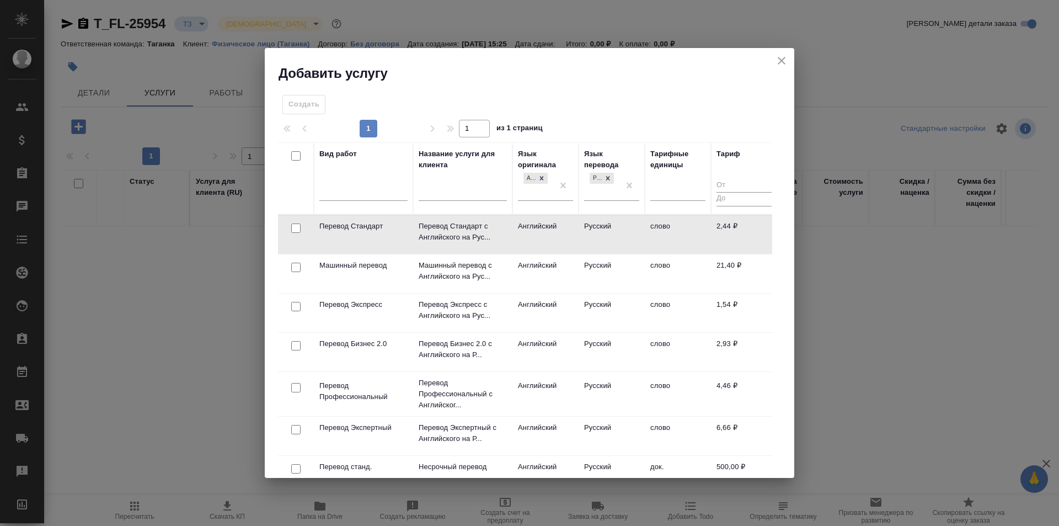
click at [613, 236] on td "Русский" at bounding box center [612, 234] width 66 height 39
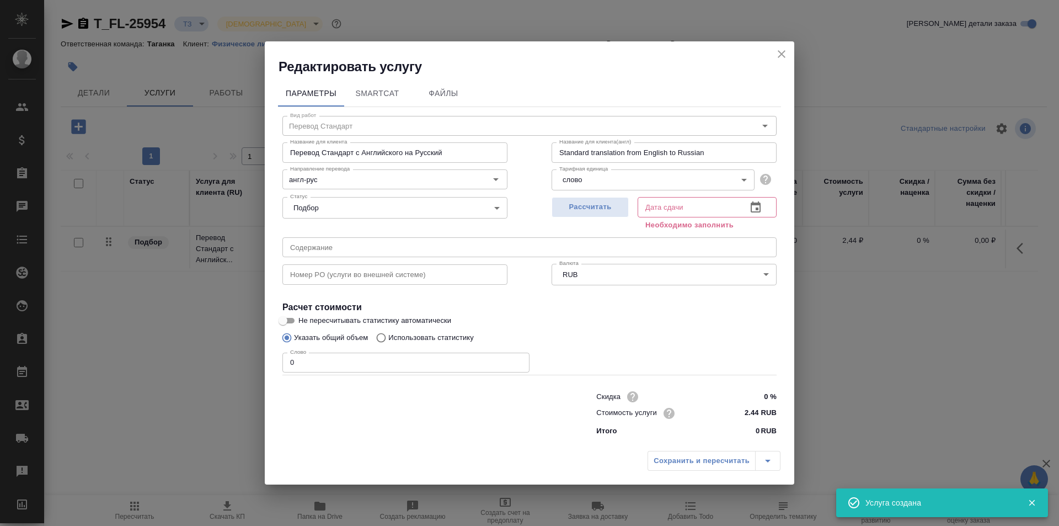
click at [341, 364] on input "0" at bounding box center [405, 363] width 247 height 20
type input "250"
click at [612, 210] on span "Рассчитать" at bounding box center [590, 207] width 65 height 13
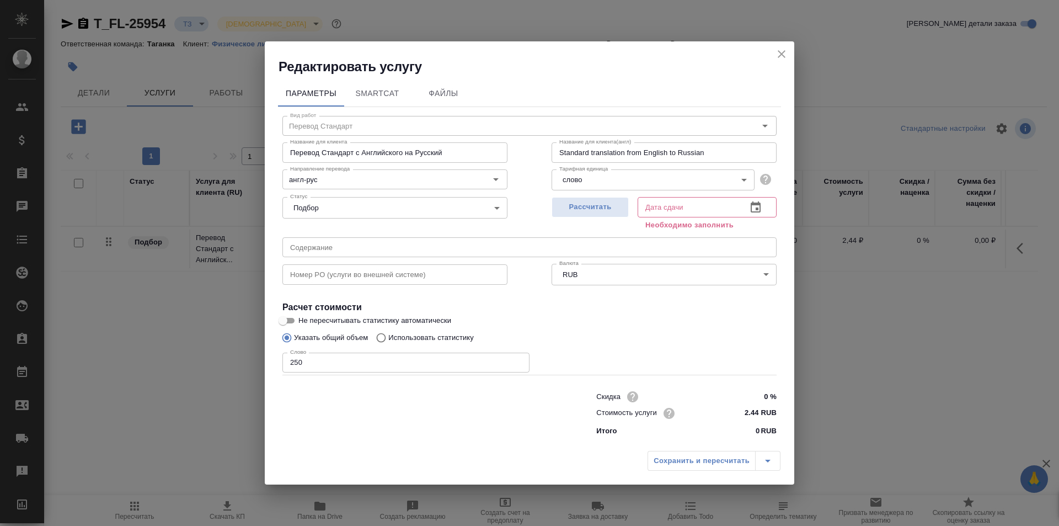
type input "18.09.2025 16:30"
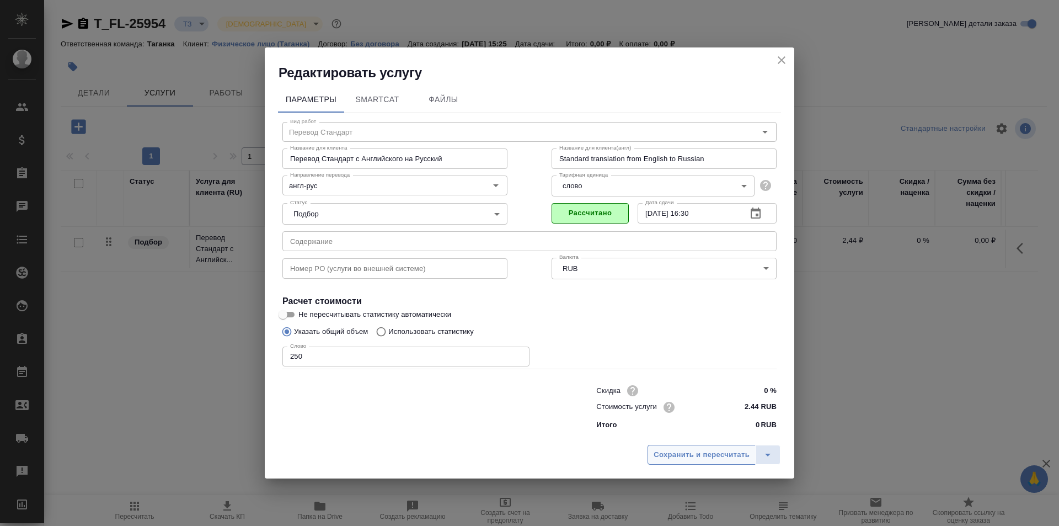
click at [715, 452] on span "Сохранить и пересчитать" at bounding box center [702, 454] width 96 height 13
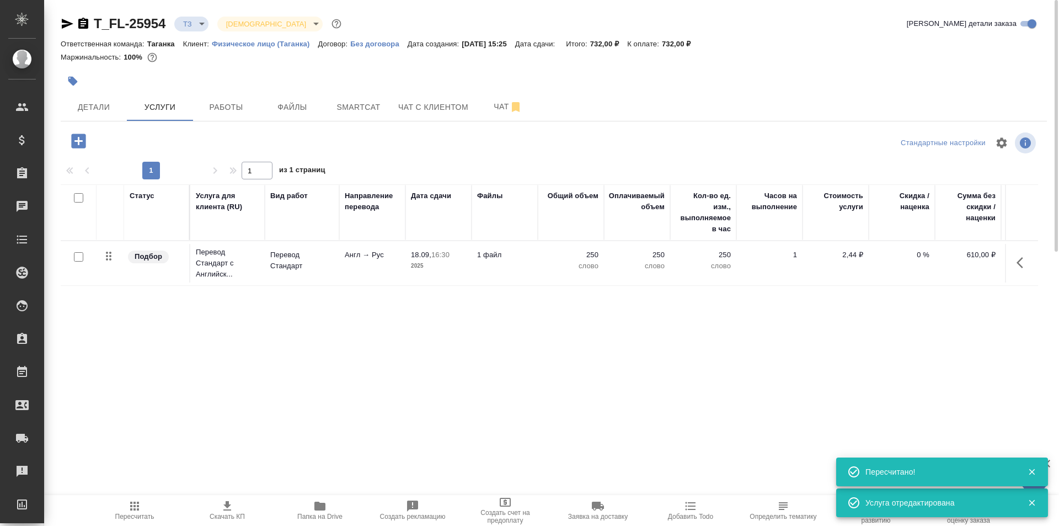
click at [76, 136] on icon "button" at bounding box center [78, 140] width 14 height 14
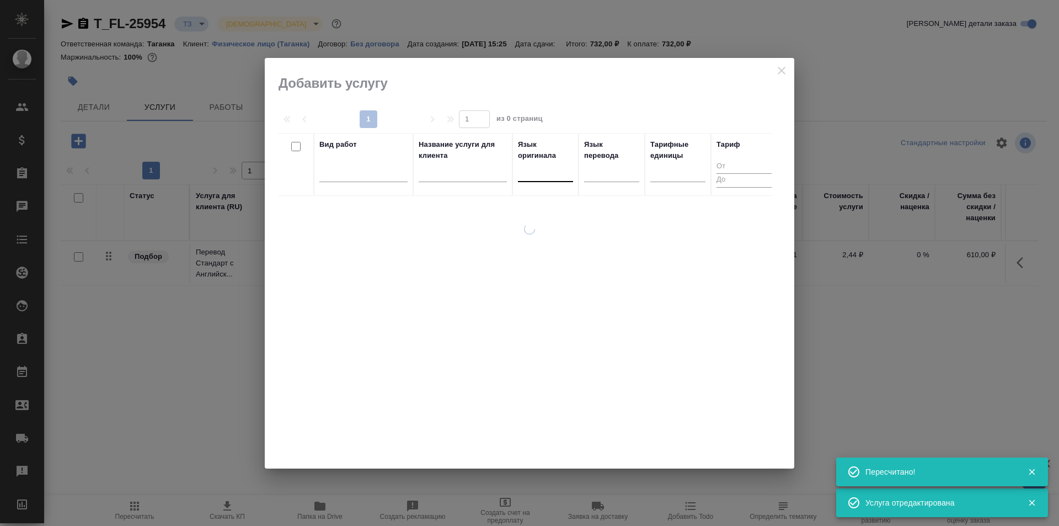
click at [541, 175] on div at bounding box center [545, 171] width 55 height 16
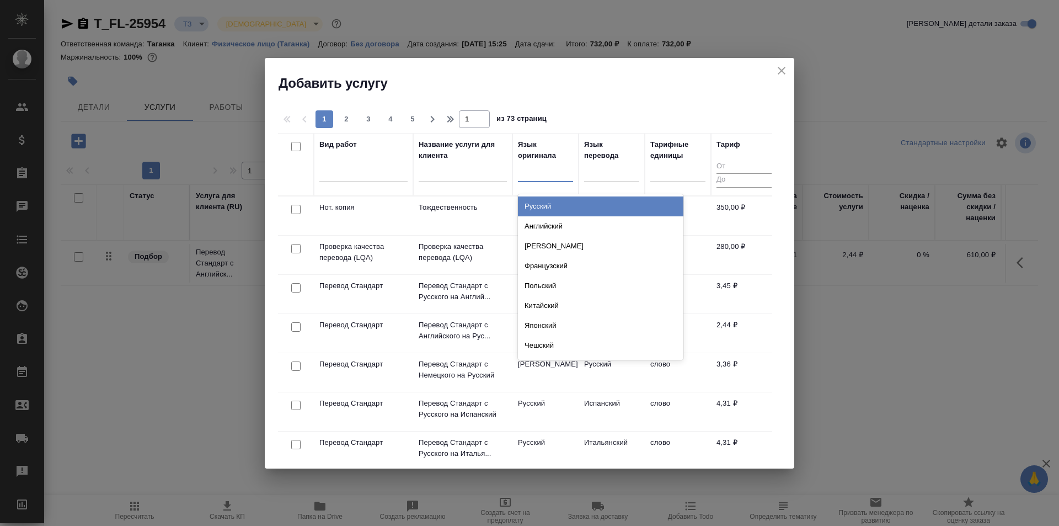
click at [556, 200] on div "Русский" at bounding box center [600, 206] width 165 height 20
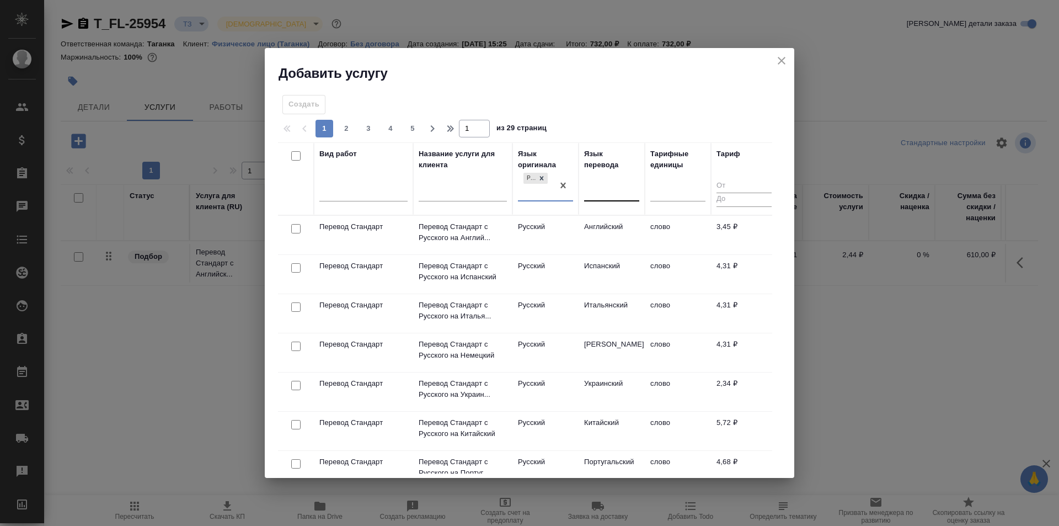
click at [597, 194] on div at bounding box center [611, 190] width 55 height 16
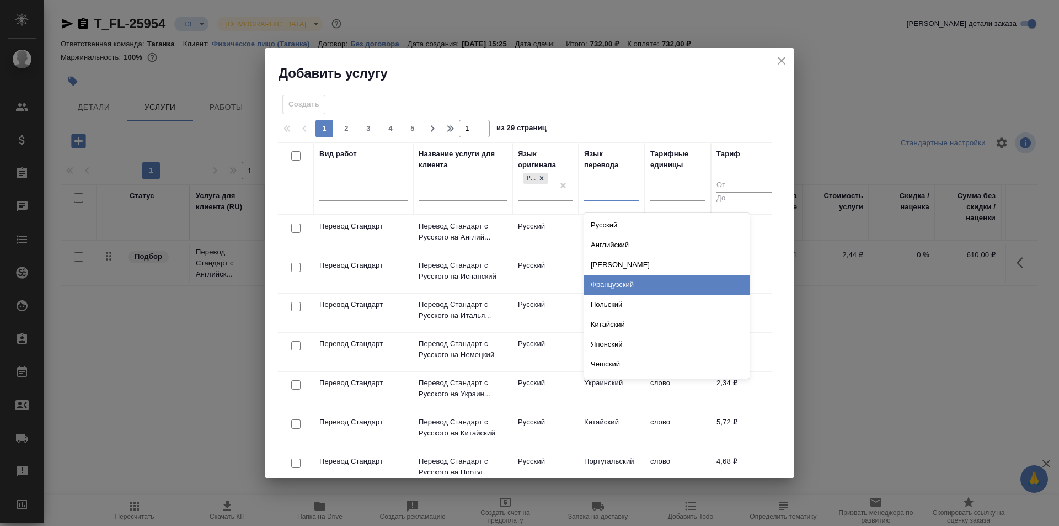
click at [663, 291] on div "Французский" at bounding box center [666, 285] width 165 height 20
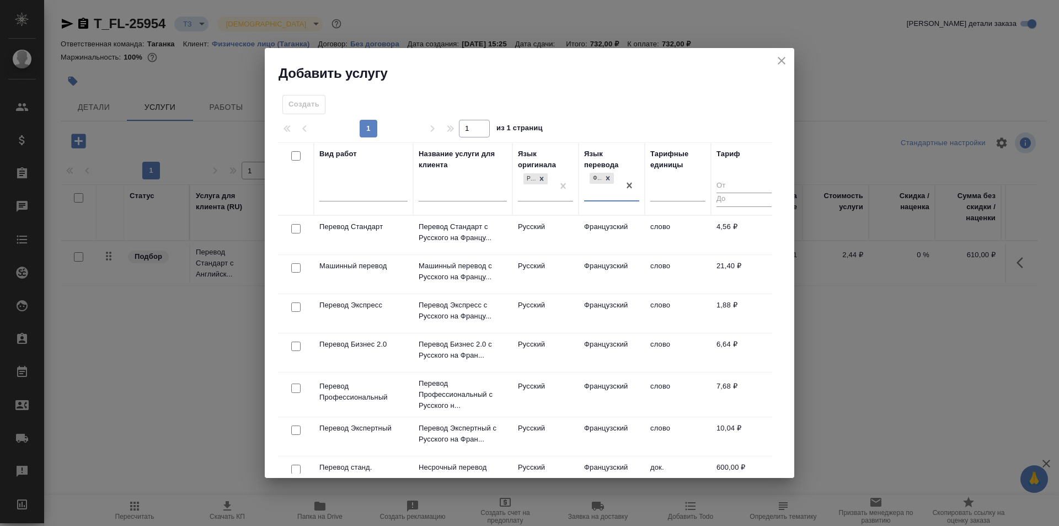
click at [402, 239] on td "Перевод Стандарт" at bounding box center [363, 235] width 99 height 39
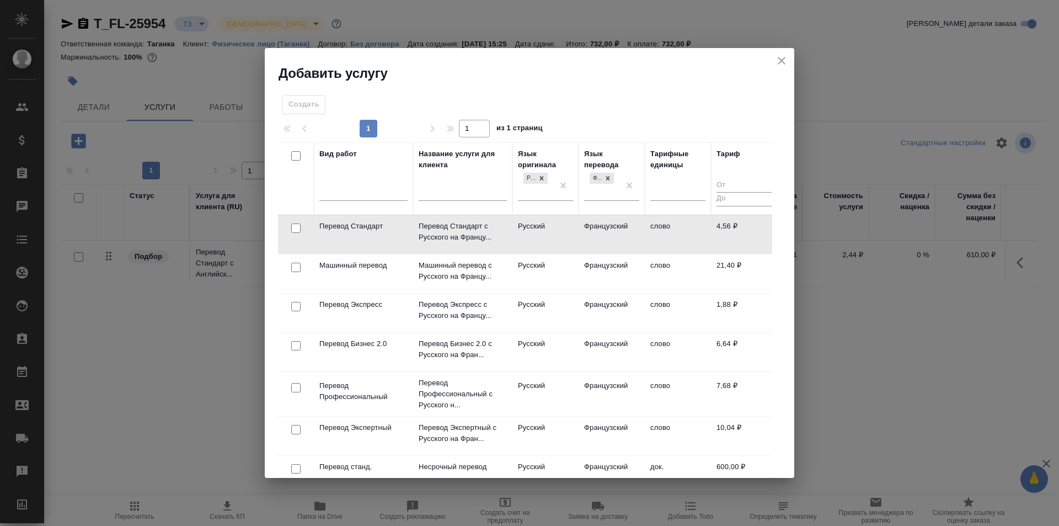
click at [402, 239] on td "Перевод Стандарт" at bounding box center [363, 234] width 99 height 39
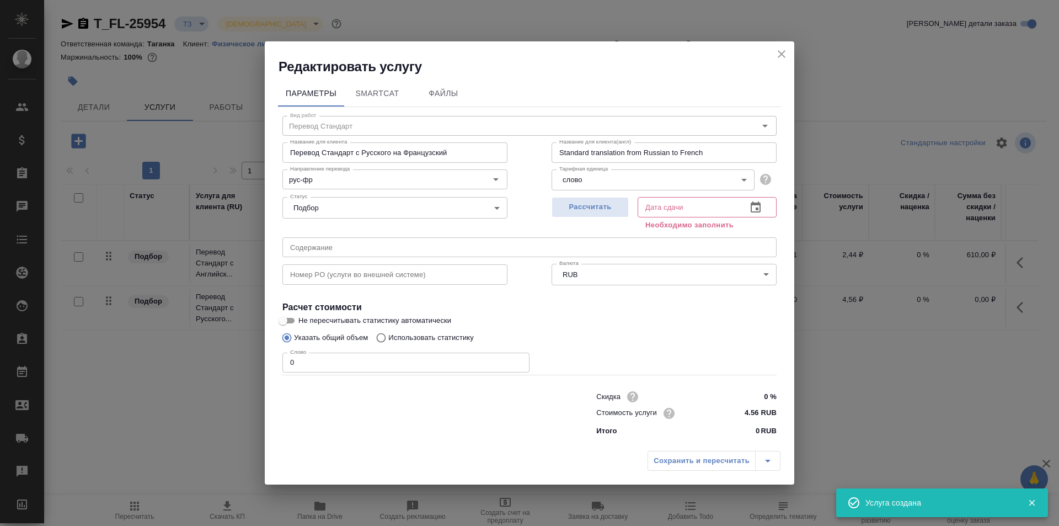
click at [339, 365] on input "0" at bounding box center [405, 363] width 247 height 20
type input "250"
click at [575, 205] on span "Рассчитать" at bounding box center [590, 207] width 65 height 13
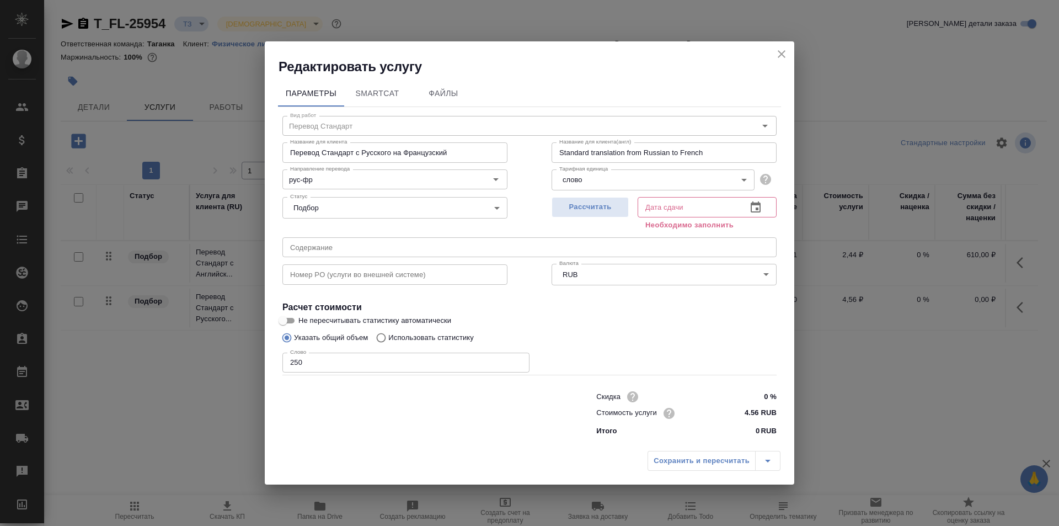
type input "18.09.2025 16:31"
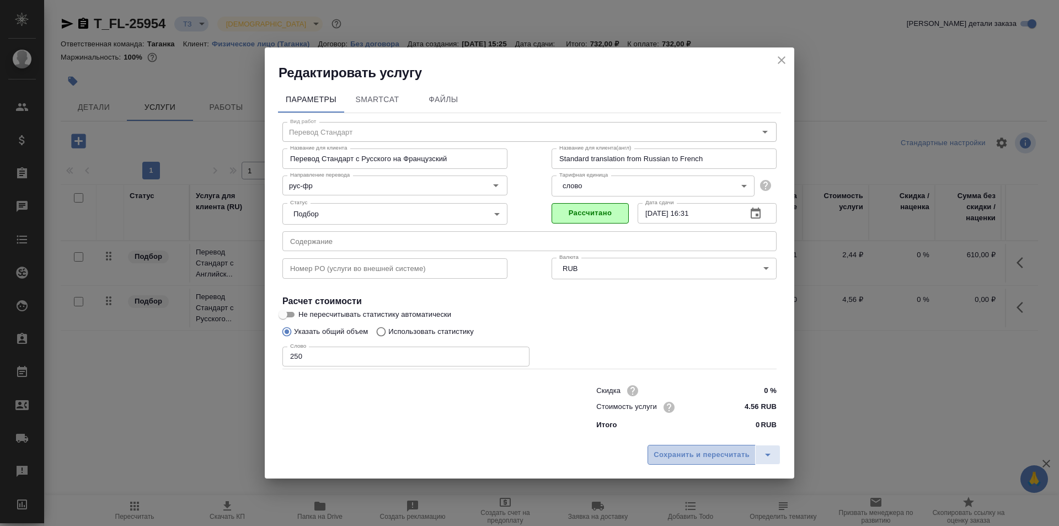
click at [692, 452] on span "Сохранить и пересчитать" at bounding box center [702, 454] width 96 height 13
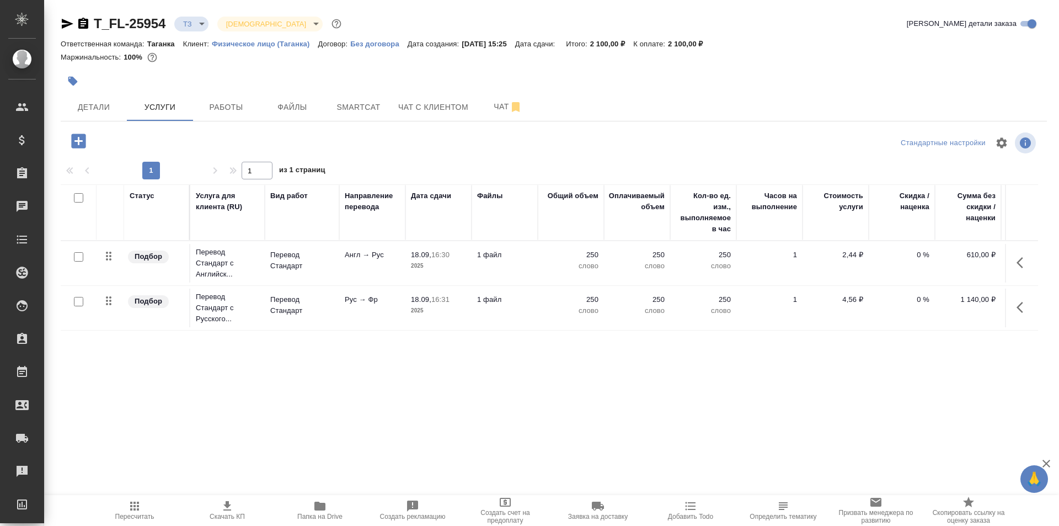
click at [535, 264] on td "1 файл" at bounding box center [505, 263] width 66 height 39
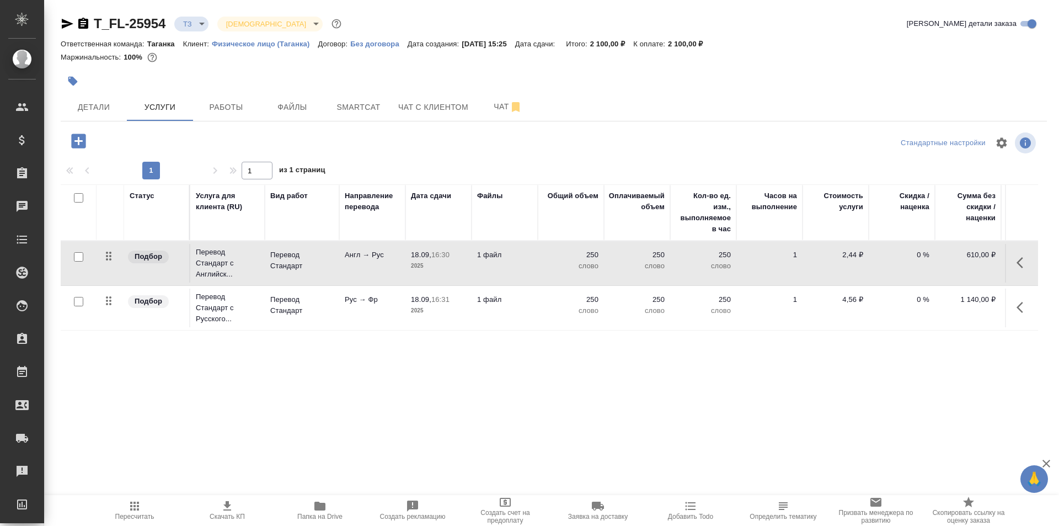
click at [535, 264] on td "1 файл" at bounding box center [505, 263] width 66 height 39
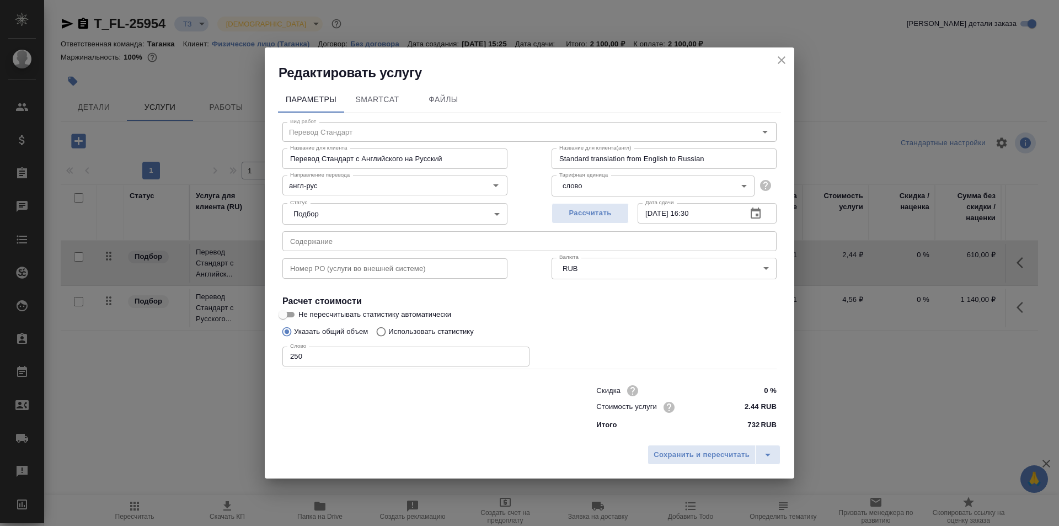
click at [360, 367] on div "Скидка 0 % Стоимость услуги 2.44 RUB Итого 732 RUB" at bounding box center [529, 406] width 538 height 92
click at [359, 365] on input "250" at bounding box center [405, 356] width 247 height 20
type input "2575"
click at [720, 453] on span "Сохранить и пересчитать" at bounding box center [702, 454] width 96 height 13
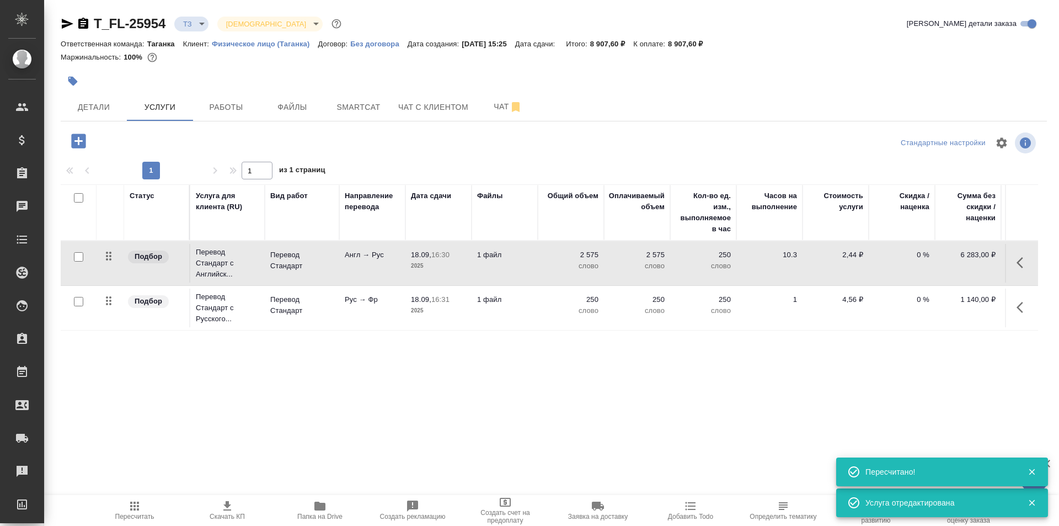
click at [558, 312] on p "слово" at bounding box center [570, 310] width 55 height 11
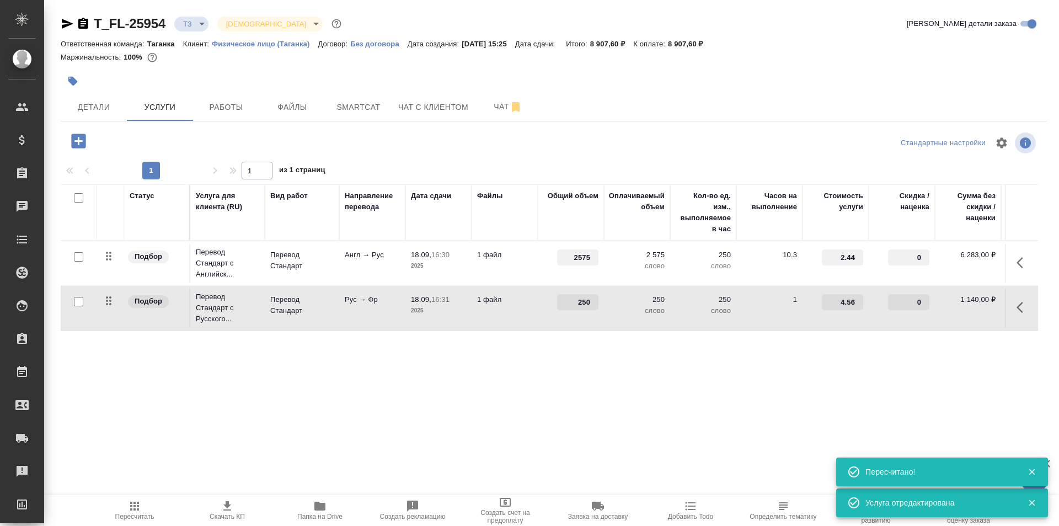
click at [558, 312] on td "250" at bounding box center [571, 308] width 66 height 39
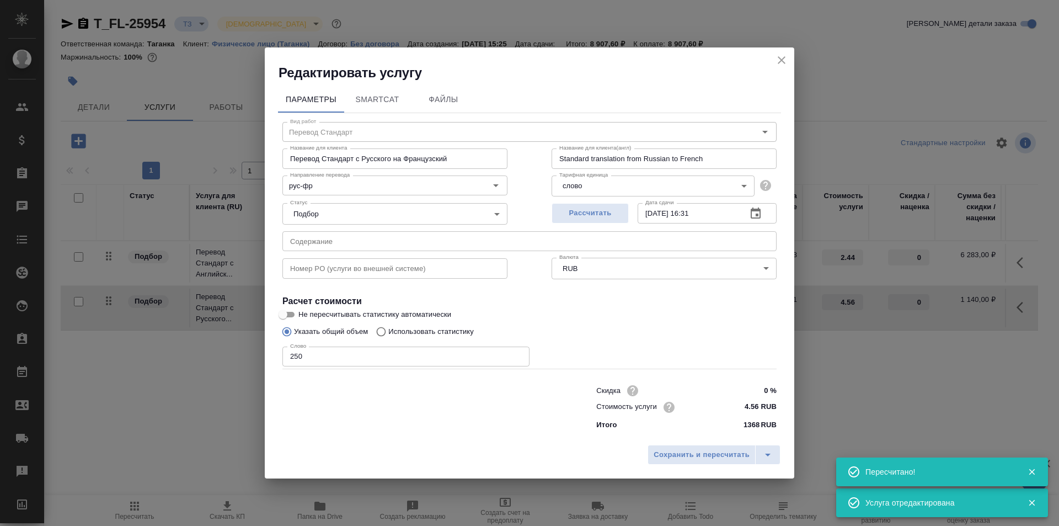
click at [333, 355] on input "250" at bounding box center [405, 356] width 247 height 20
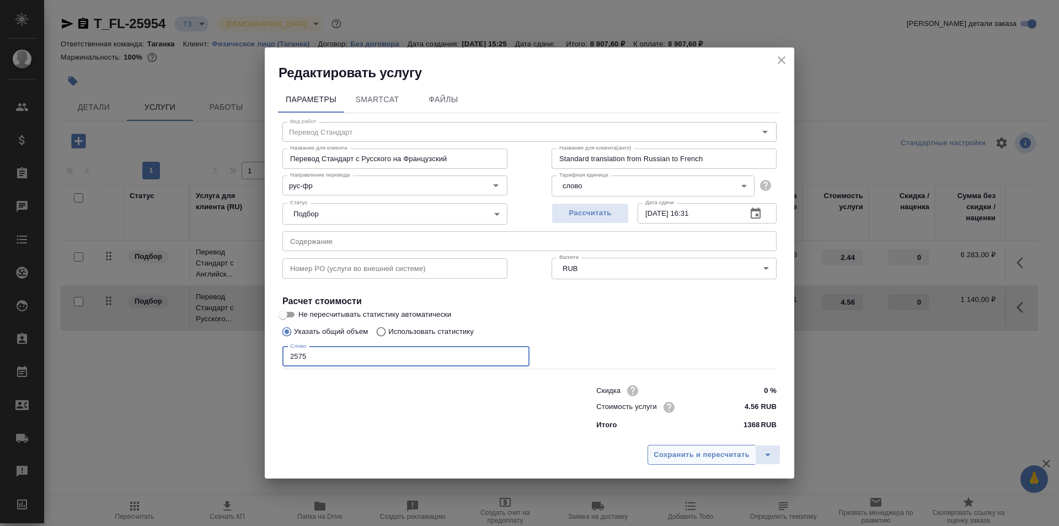
type input "2575"
click at [658, 449] on span "Сохранить и пересчитать" at bounding box center [702, 454] width 96 height 13
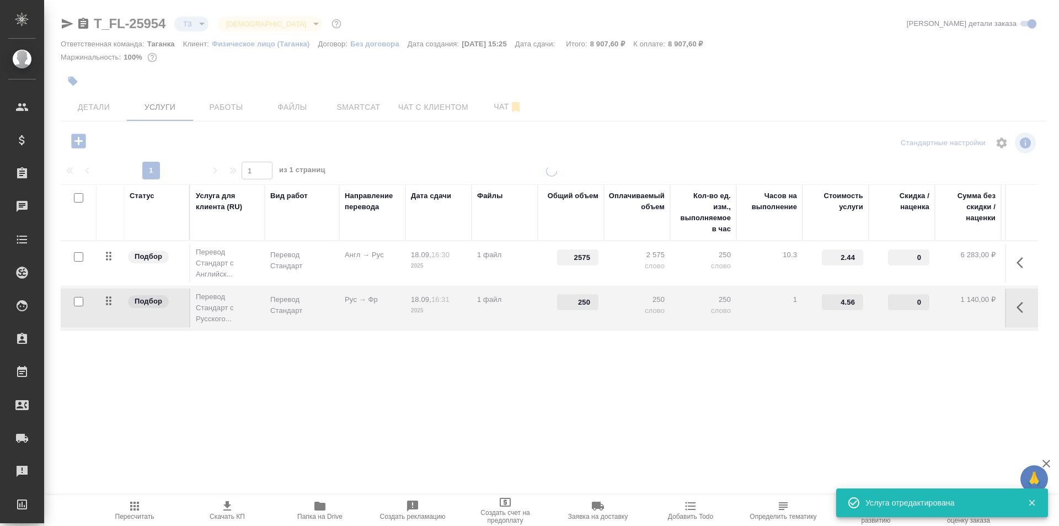
type input "2575"
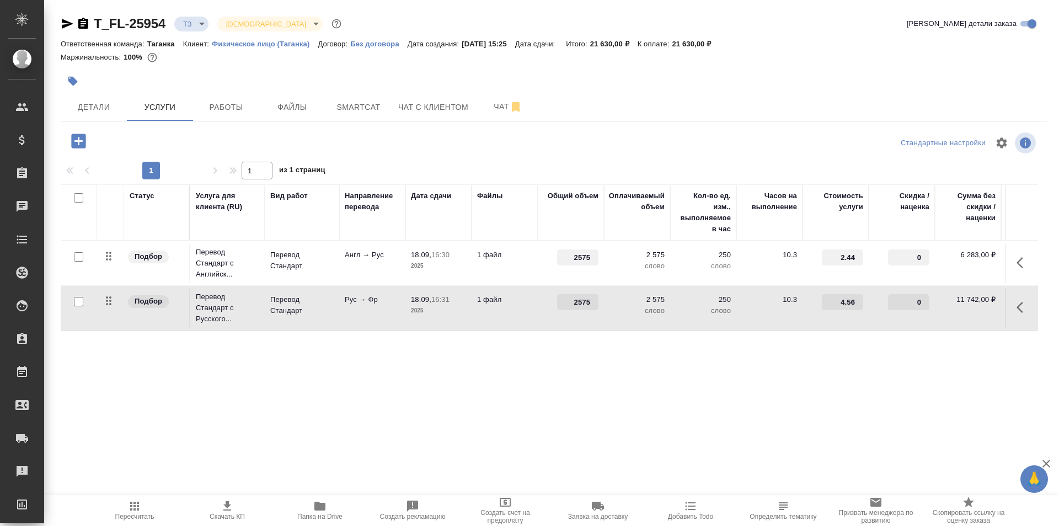
click at [79, 143] on icon "button" at bounding box center [78, 140] width 19 height 19
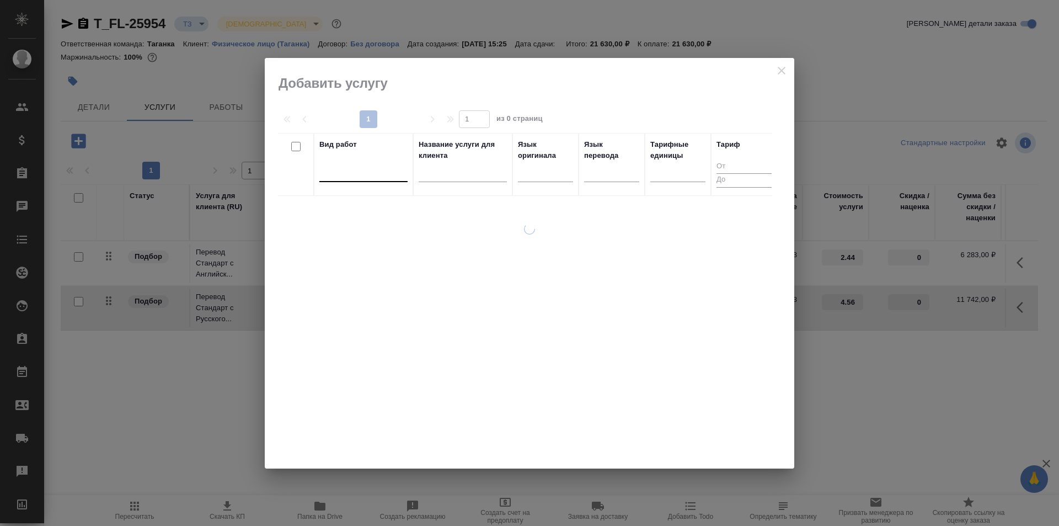
click at [373, 173] on div at bounding box center [363, 171] width 88 height 16
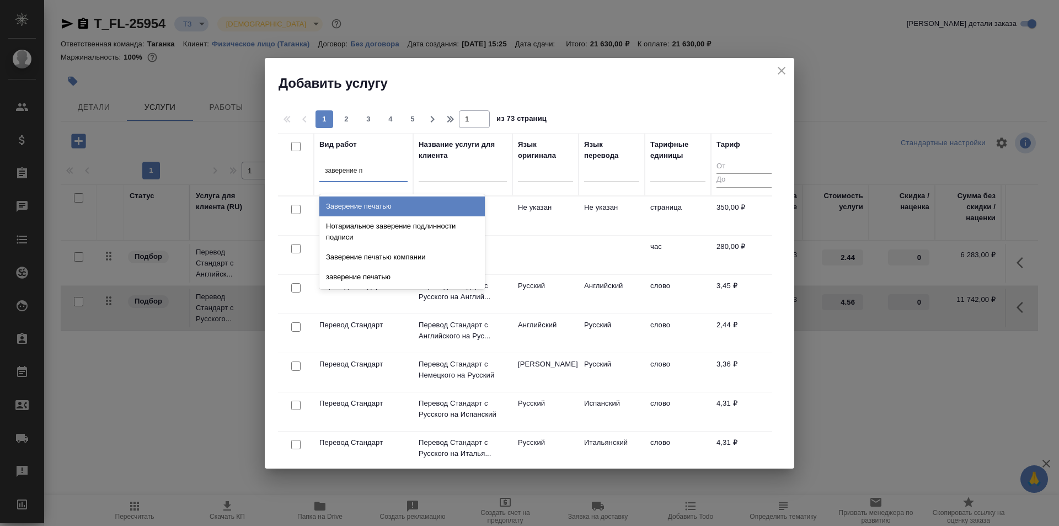
type input "заверение пе"
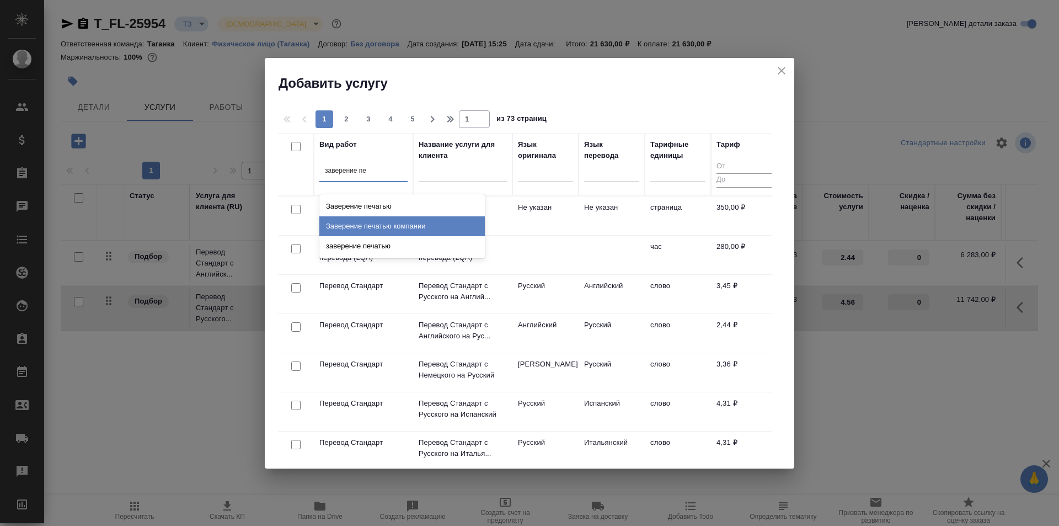
click at [450, 226] on div "Заверение печатью компании" at bounding box center [401, 226] width 165 height 20
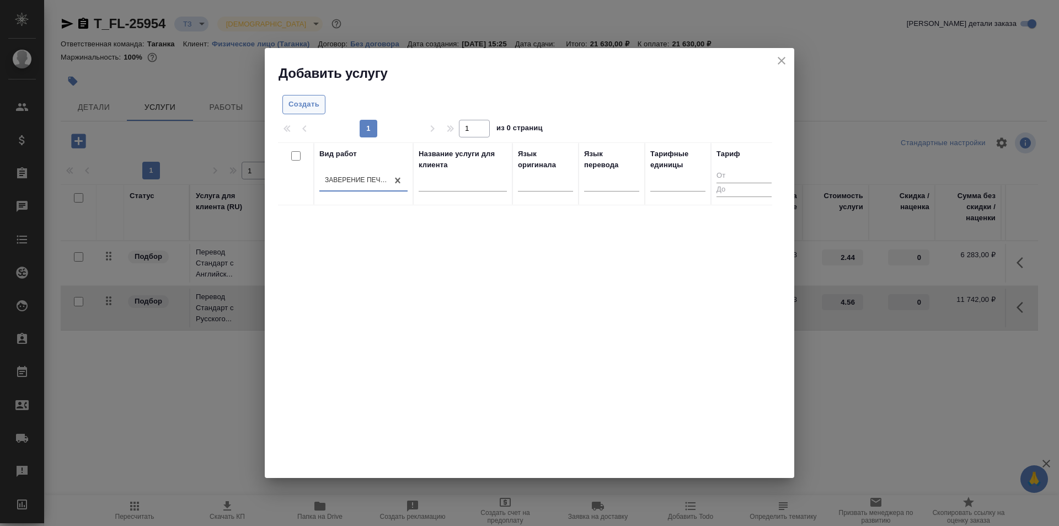
click at [318, 99] on span "Создать" at bounding box center [304, 104] width 31 height 13
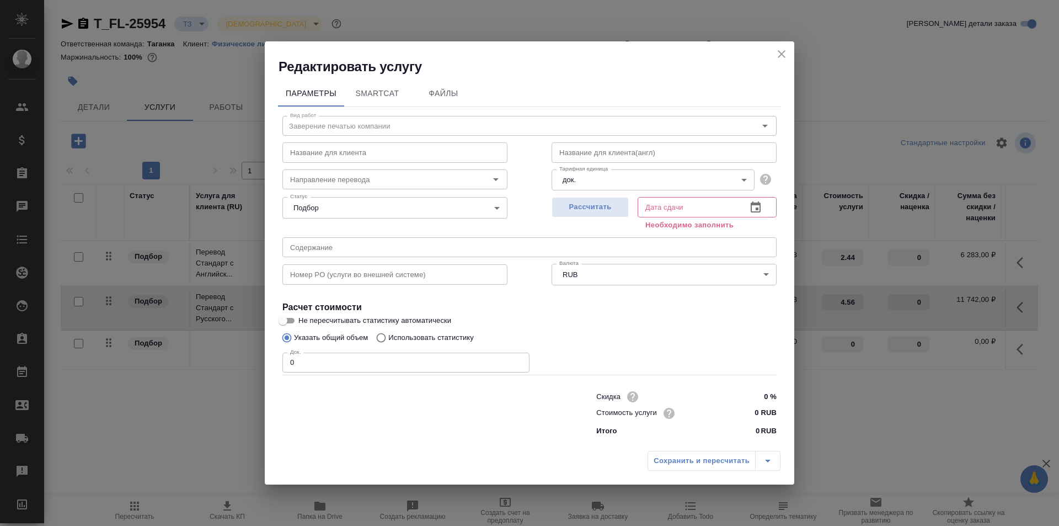
click at [356, 362] on input "0" at bounding box center [405, 363] width 247 height 20
type input "1"
click at [594, 200] on button "Рассчитать" at bounding box center [590, 207] width 77 height 20
type input "18.09.2025 15:38"
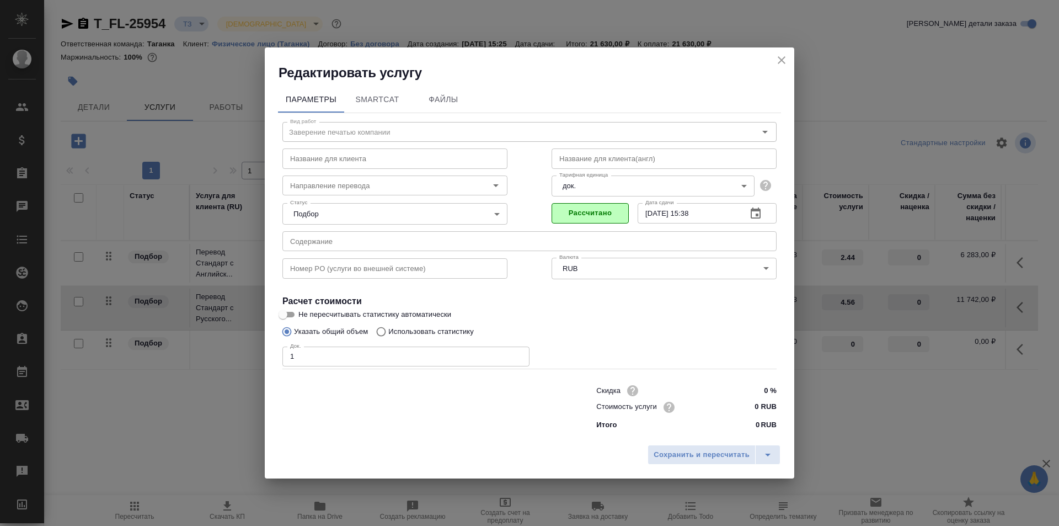
click at [751, 407] on input "0 RUB" at bounding box center [755, 407] width 41 height 16
type input "167 RUB"
click at [733, 454] on span "Сохранить и пересчитать" at bounding box center [702, 454] width 96 height 13
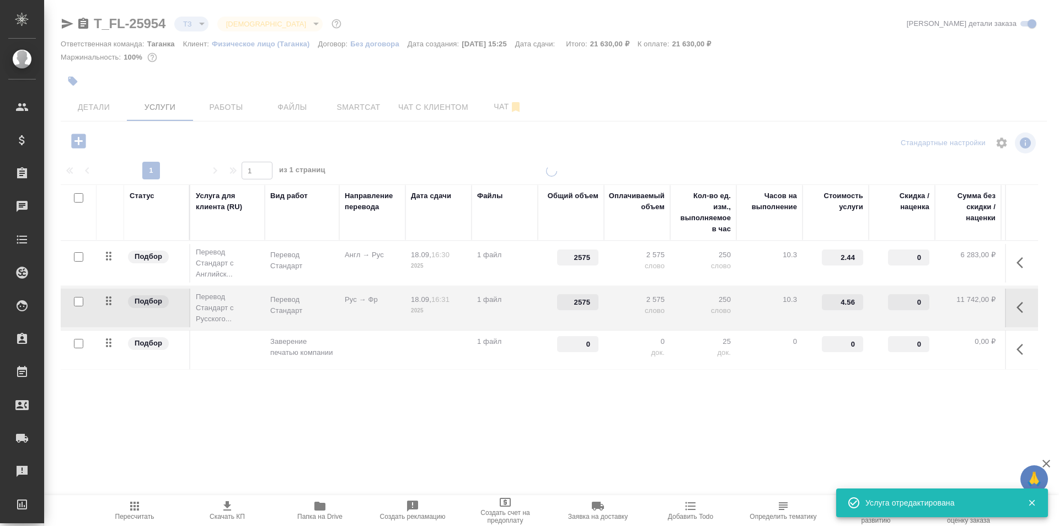
type input "1"
type input "167"
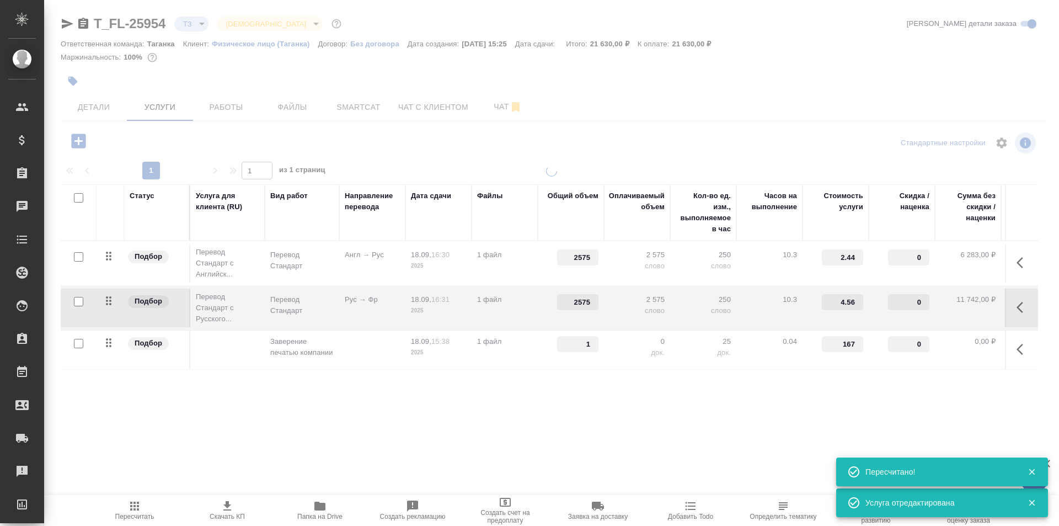
type input "new"
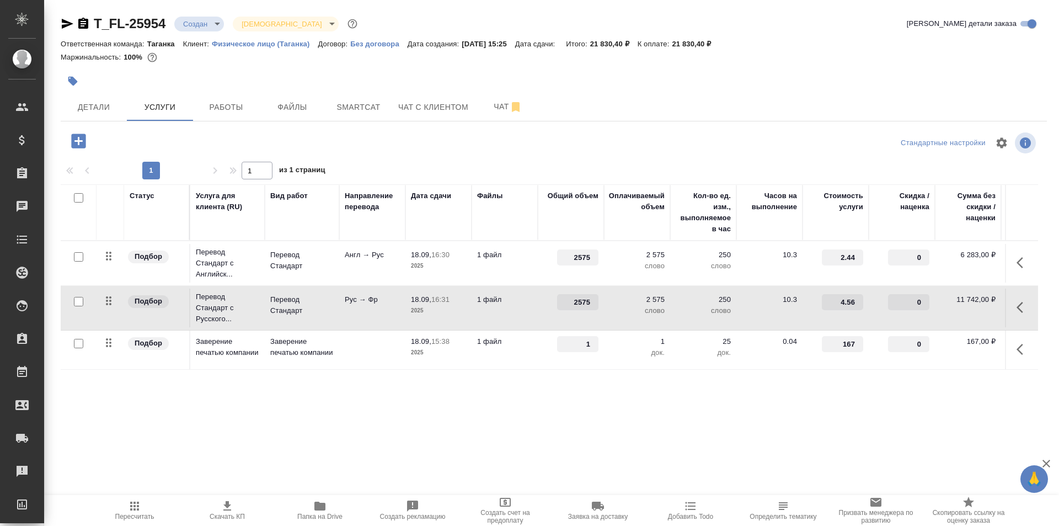
click at [81, 140] on icon "button" at bounding box center [78, 140] width 14 height 14
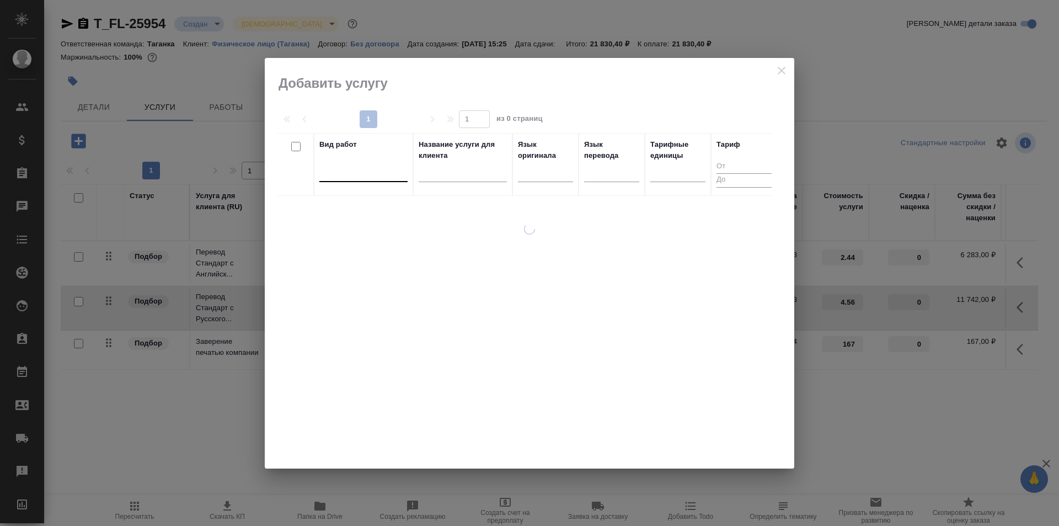
click at [363, 169] on div at bounding box center [363, 171] width 88 height 16
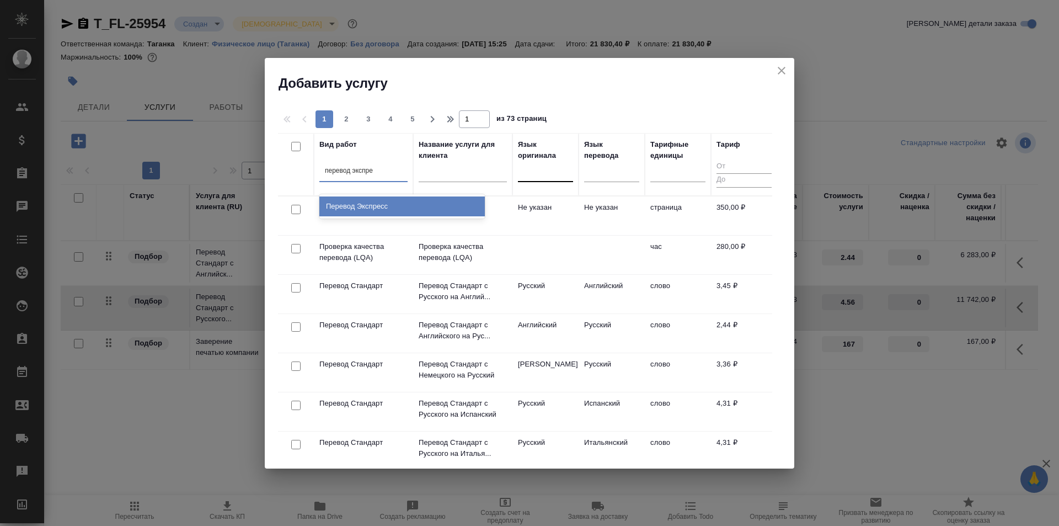
type input "перевод экспре"
click at [533, 173] on div at bounding box center [545, 171] width 55 height 16
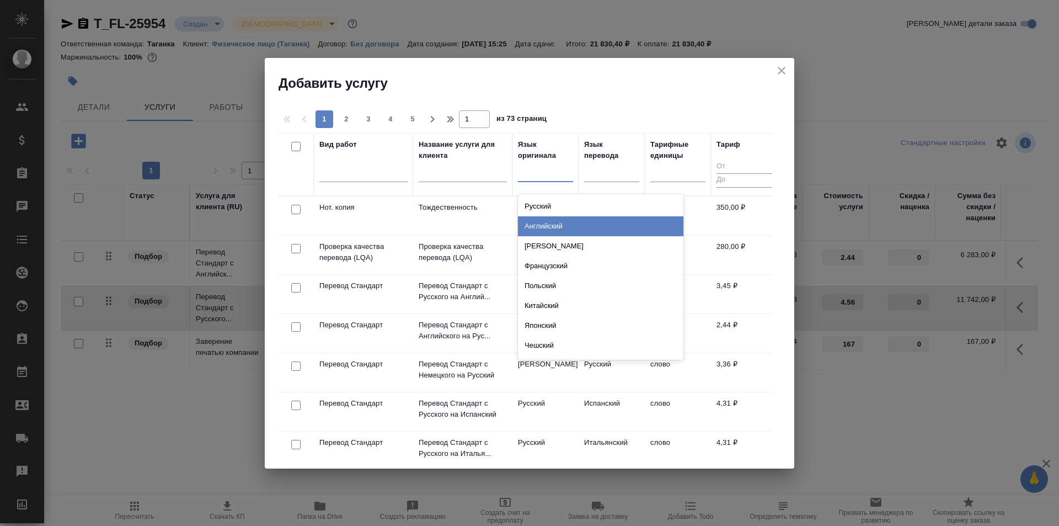
click at [583, 228] on div "Английский" at bounding box center [600, 226] width 165 height 20
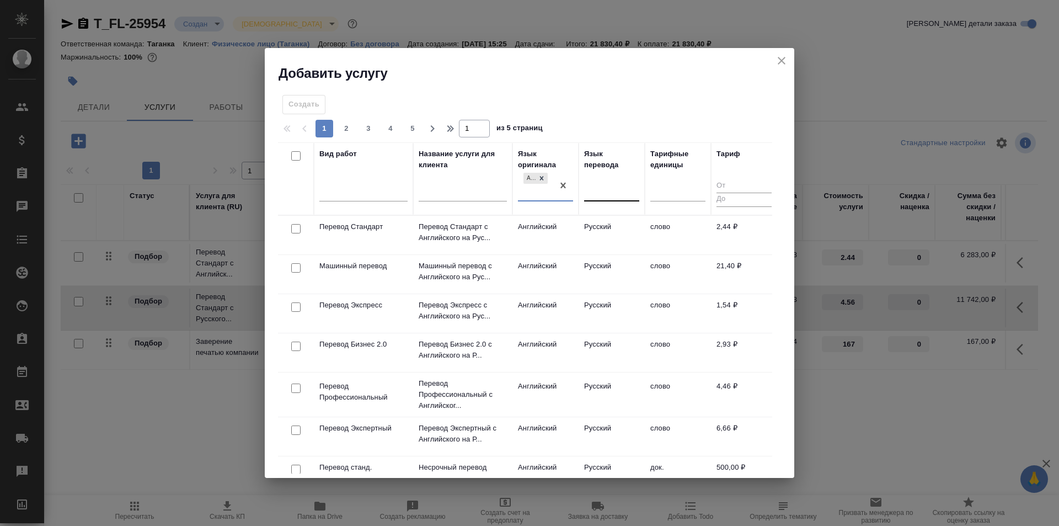
click at [607, 189] on div at bounding box center [611, 190] width 55 height 16
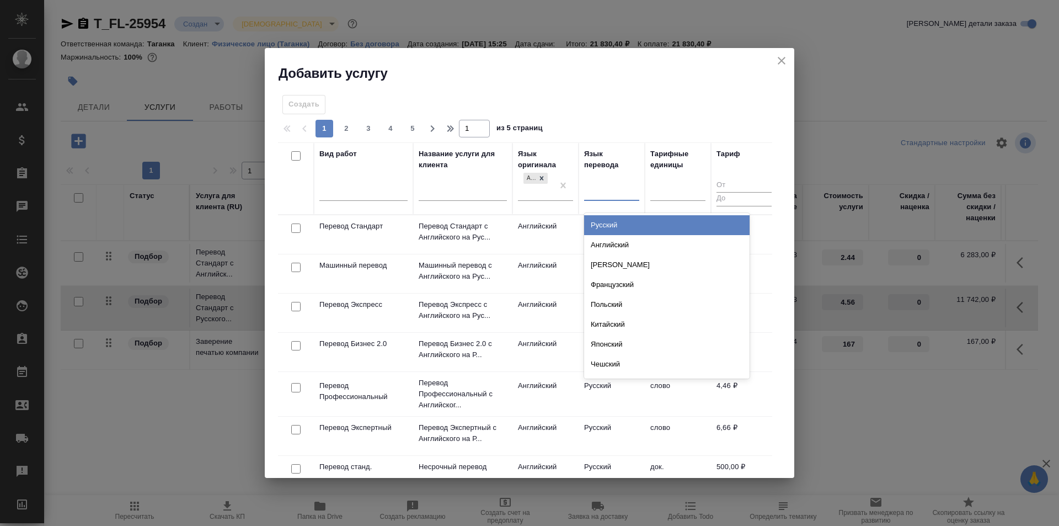
click at [615, 218] on div "Русский" at bounding box center [666, 225] width 165 height 20
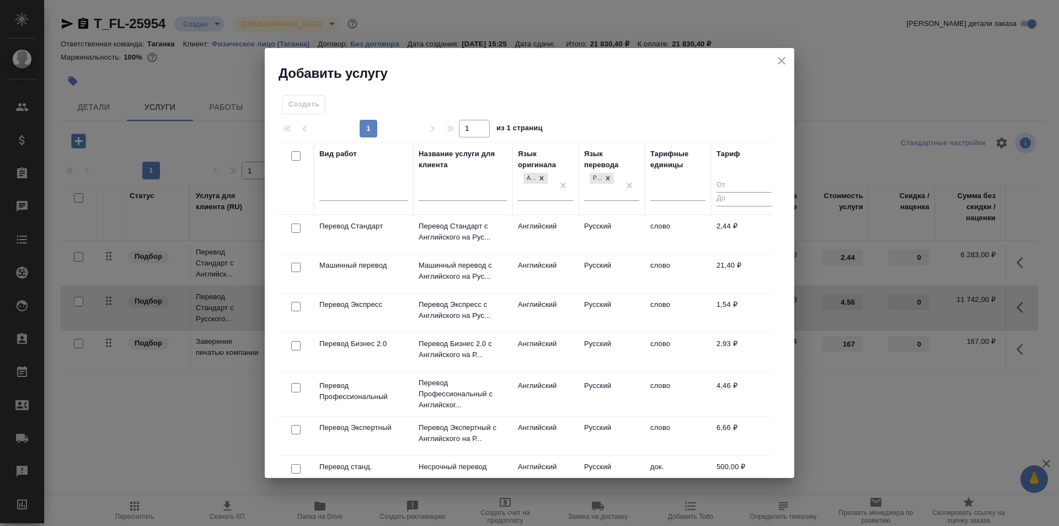
click at [381, 314] on td "Перевод Экспресс" at bounding box center [363, 312] width 99 height 39
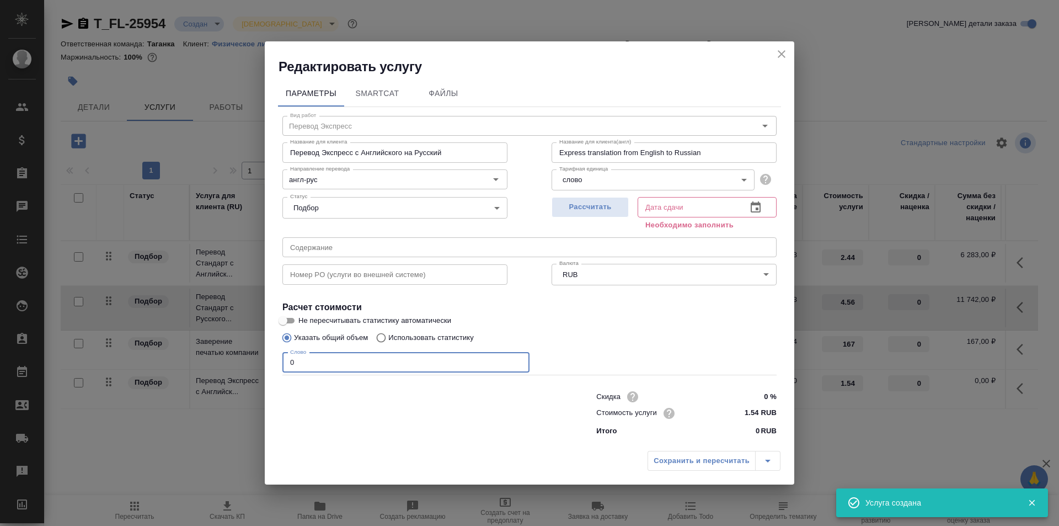
click at [397, 356] on input "0" at bounding box center [405, 363] width 247 height 20
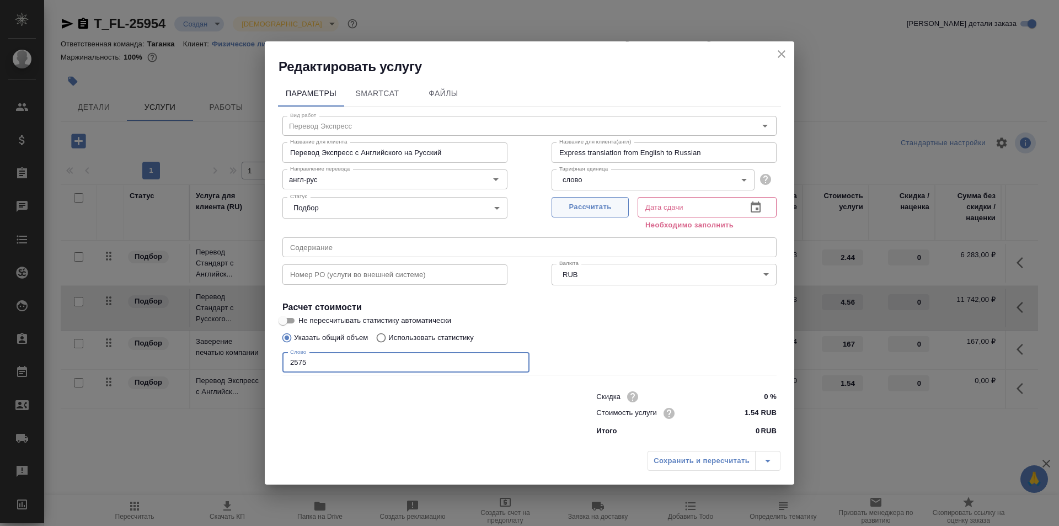
type input "2575"
click at [570, 207] on span "Рассчитать" at bounding box center [590, 207] width 65 height 13
type input "19.09.2025 17:54"
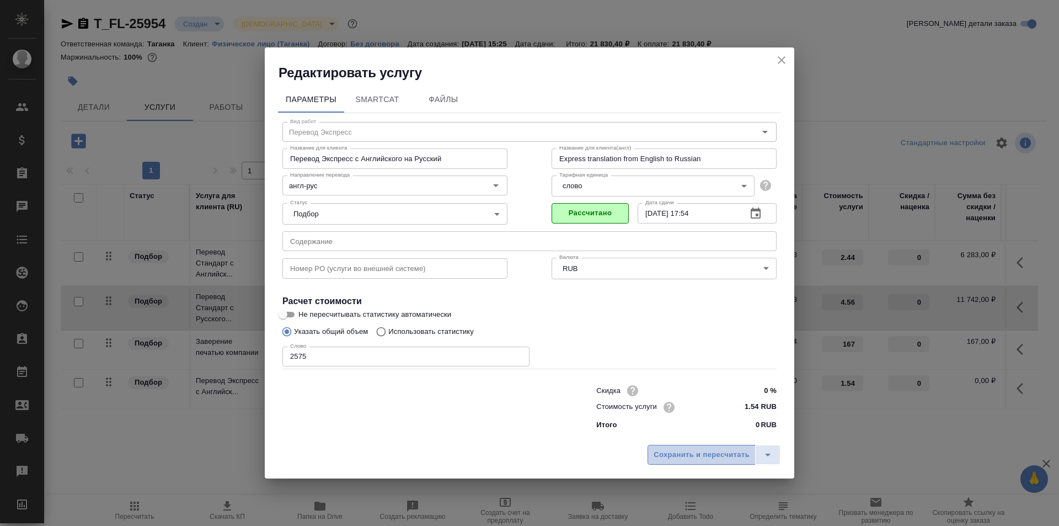
click at [664, 461] on span "Сохранить и пересчитать" at bounding box center [702, 454] width 96 height 13
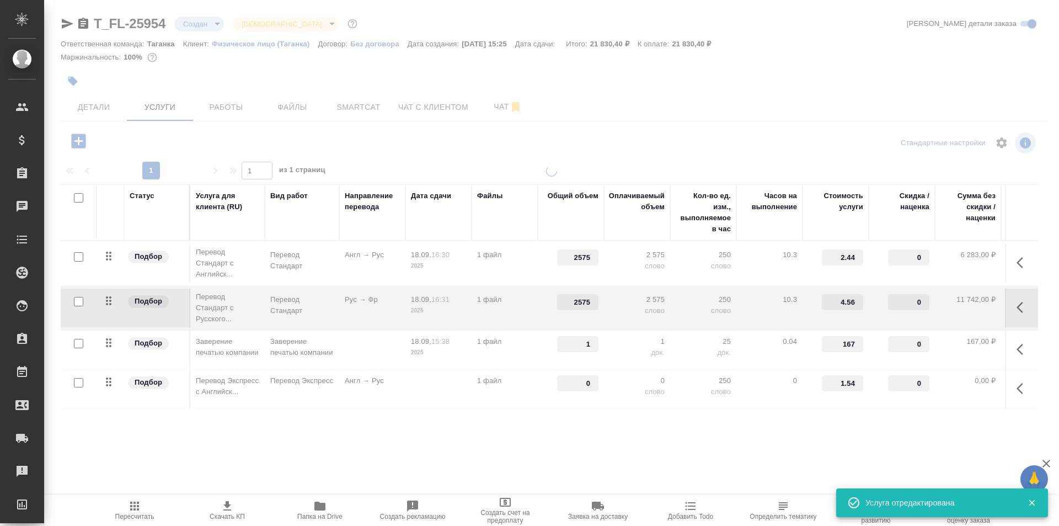
type input "2575"
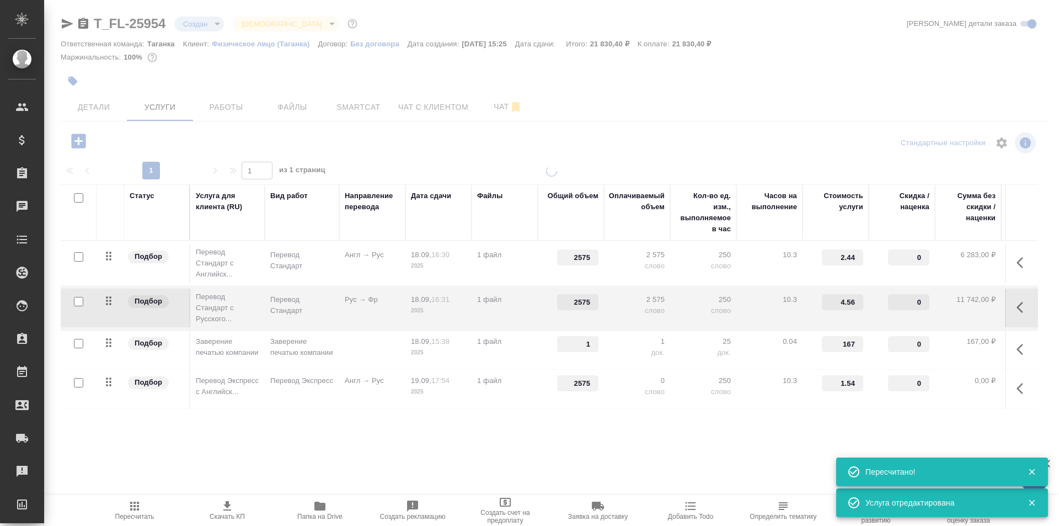
type input "urgent"
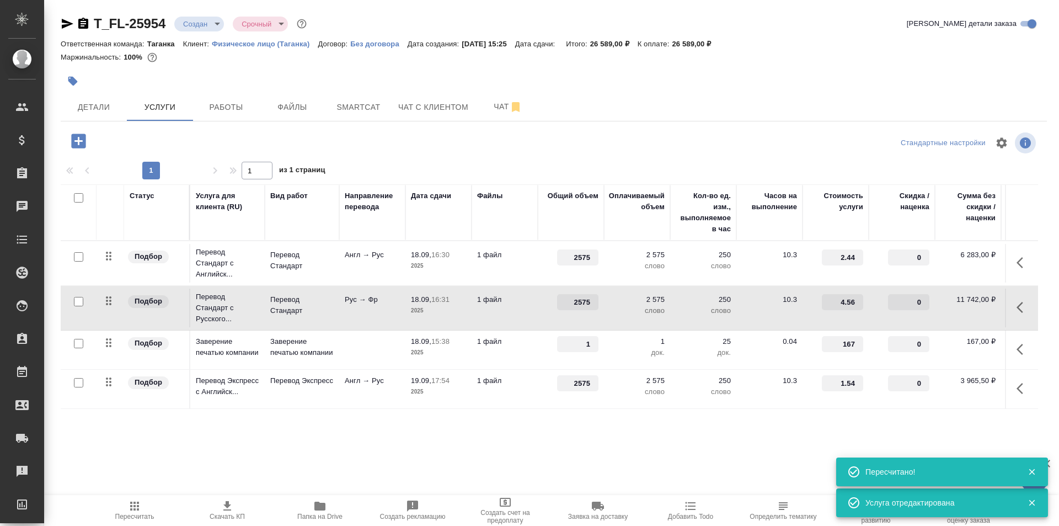
click at [81, 138] on icon "button" at bounding box center [78, 140] width 14 height 14
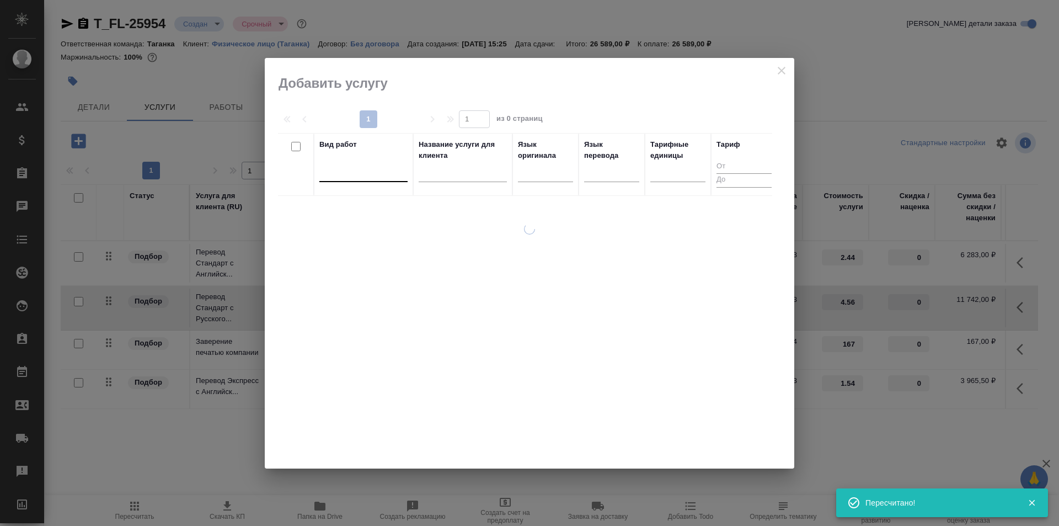
click at [382, 177] on div at bounding box center [363, 171] width 88 height 16
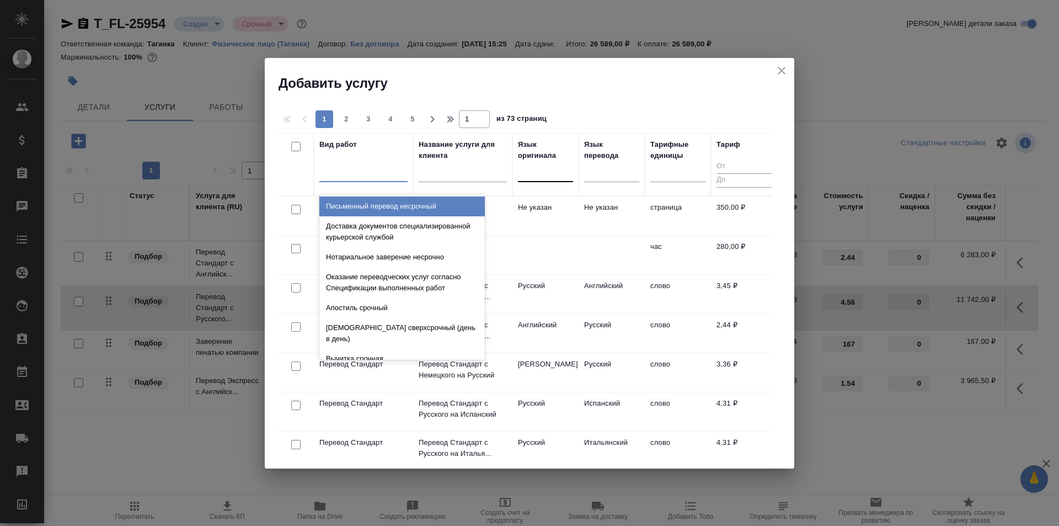
click at [557, 167] on div at bounding box center [545, 171] width 55 height 16
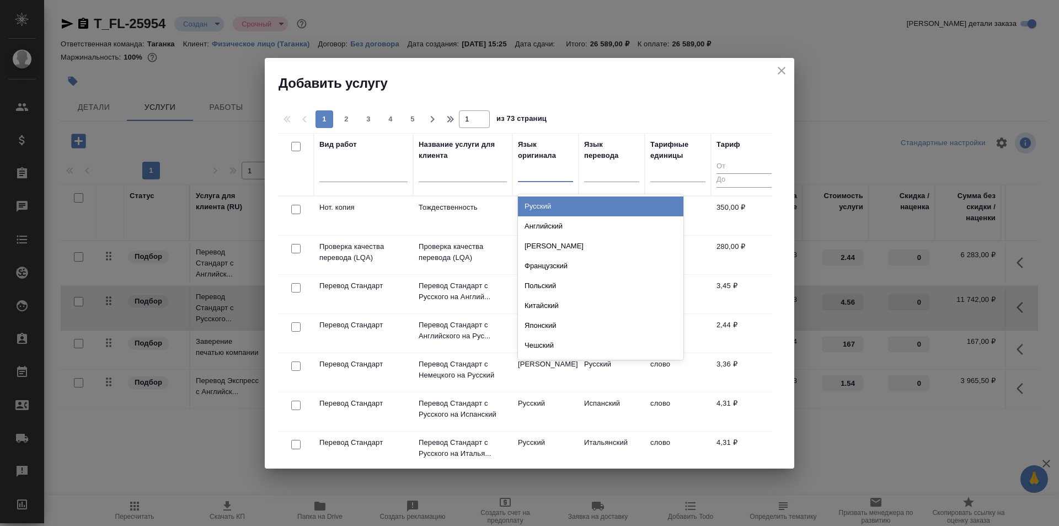
click at [562, 207] on div "Русский" at bounding box center [600, 206] width 165 height 20
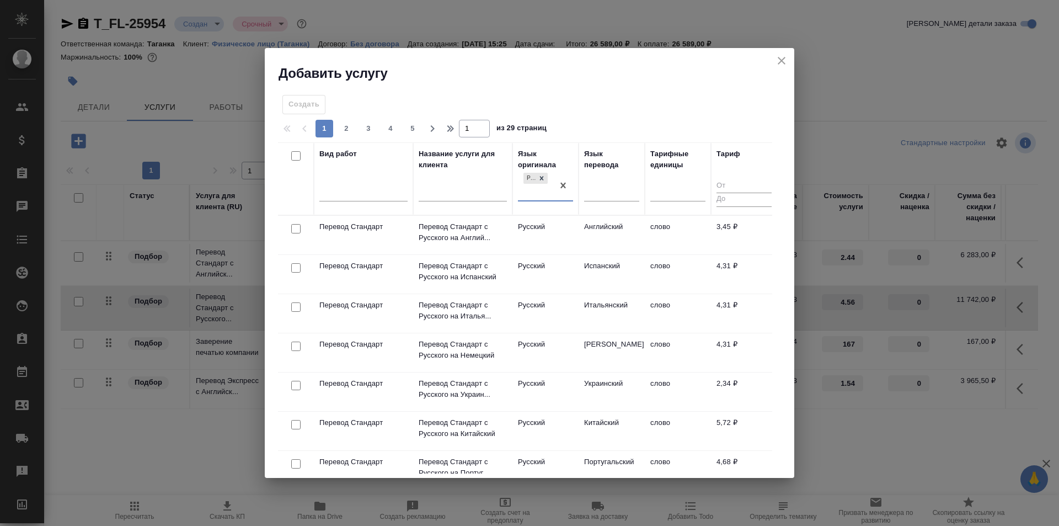
click at [602, 201] on div at bounding box center [611, 194] width 55 height 29
click at [604, 199] on div at bounding box center [611, 190] width 55 height 21
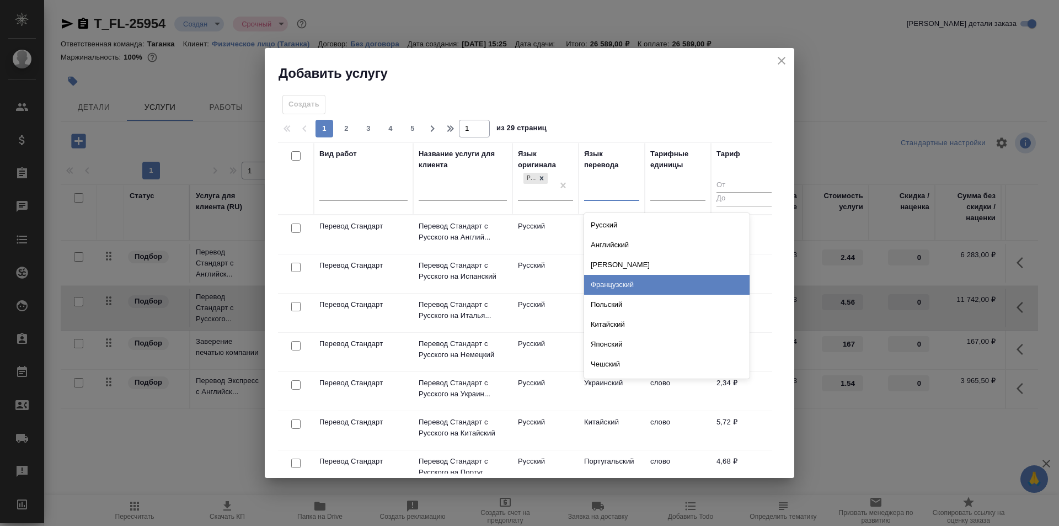
click at [659, 275] on div "Французский" at bounding box center [666, 285] width 165 height 20
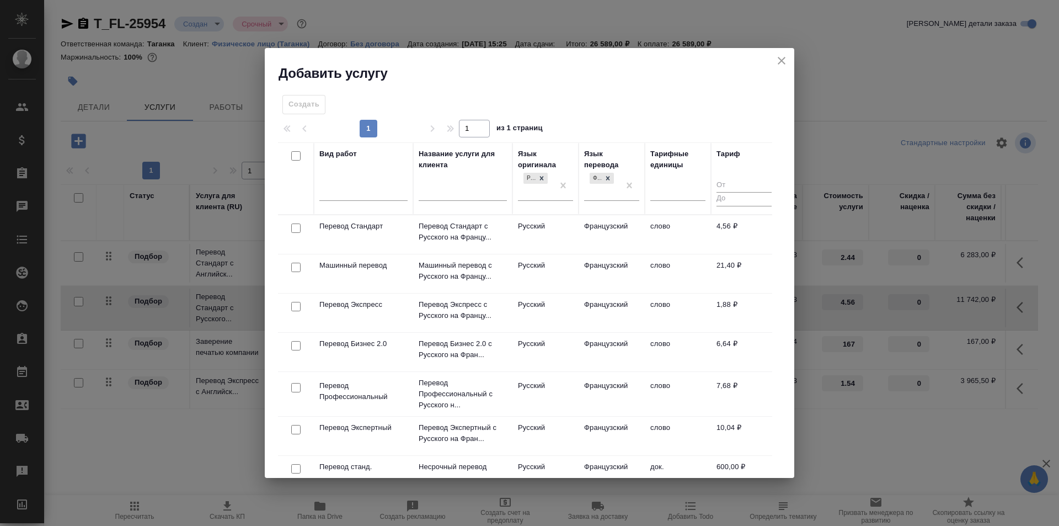
click at [393, 313] on td "Перевод Экспресс" at bounding box center [363, 312] width 99 height 39
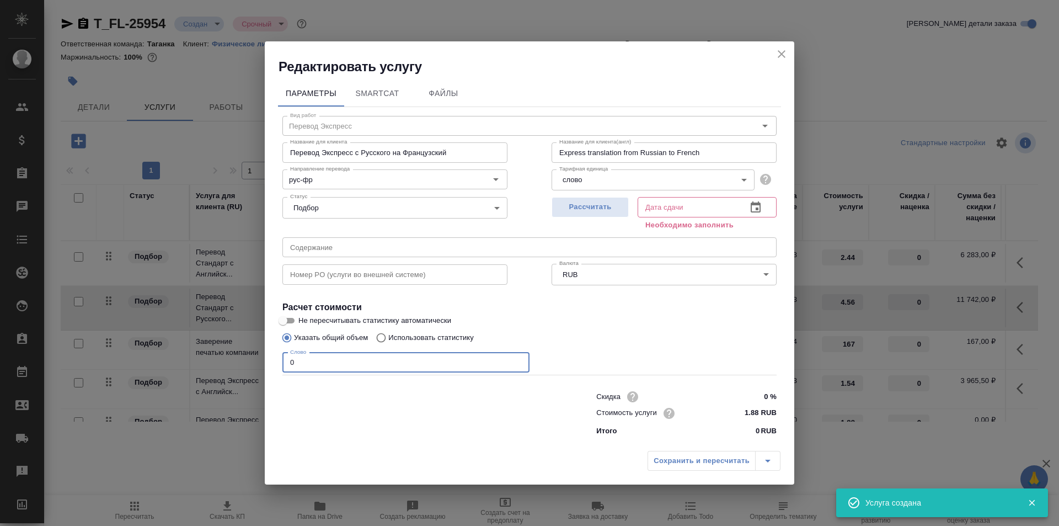
click at [387, 367] on input "0" at bounding box center [405, 363] width 247 height 20
type input "2575"
click at [592, 211] on span "Рассчитать" at bounding box center [590, 207] width 65 height 13
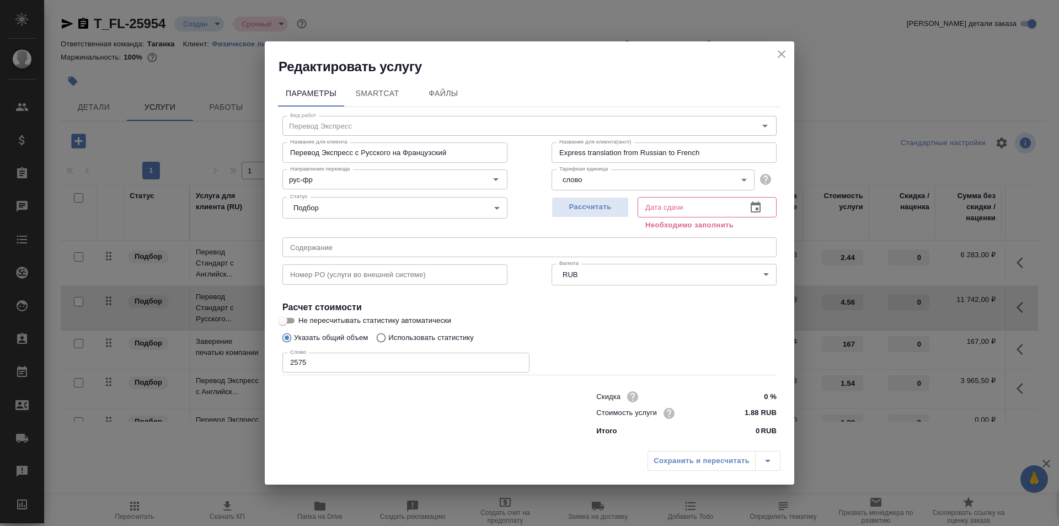
type input "19.09.2025 17:55"
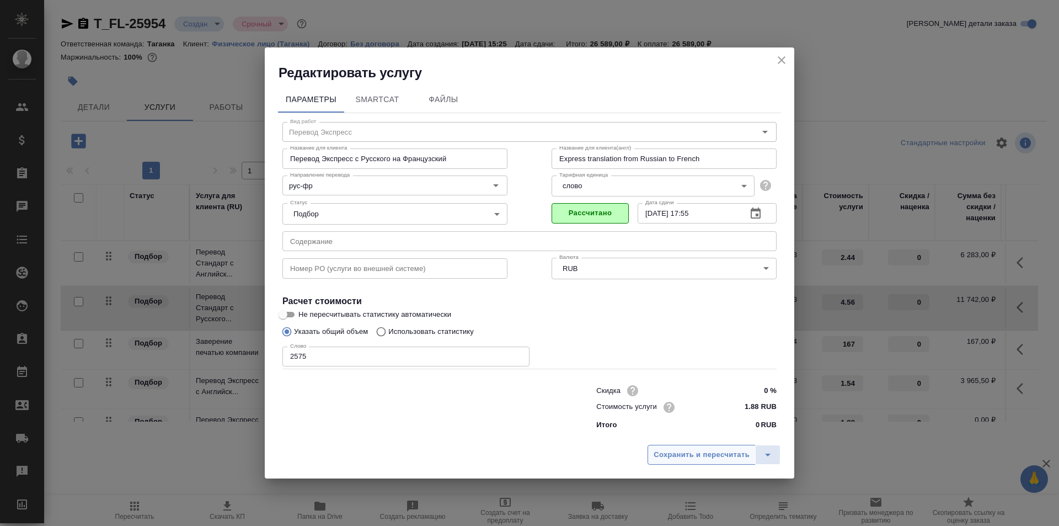
click at [674, 449] on span "Сохранить и пересчитать" at bounding box center [702, 454] width 96 height 13
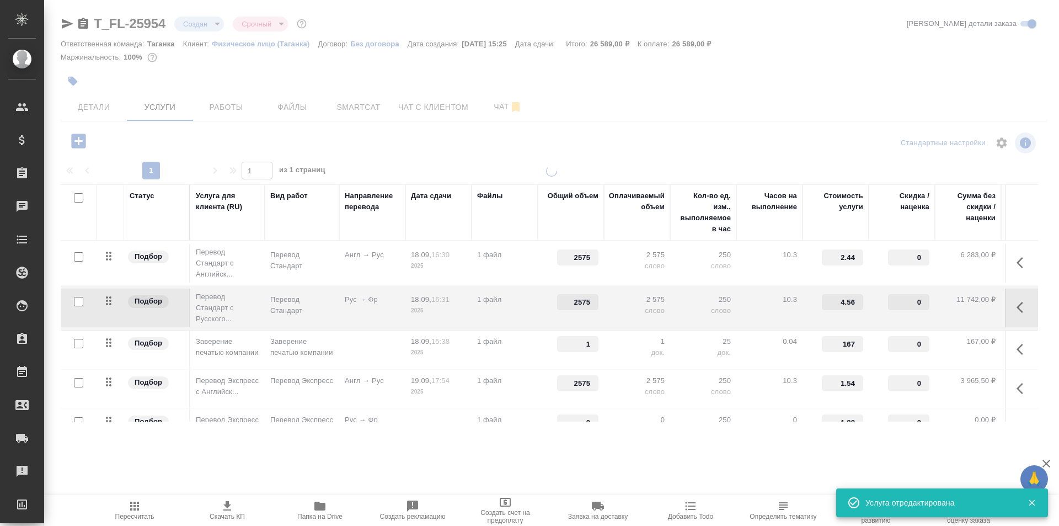
type input "2575"
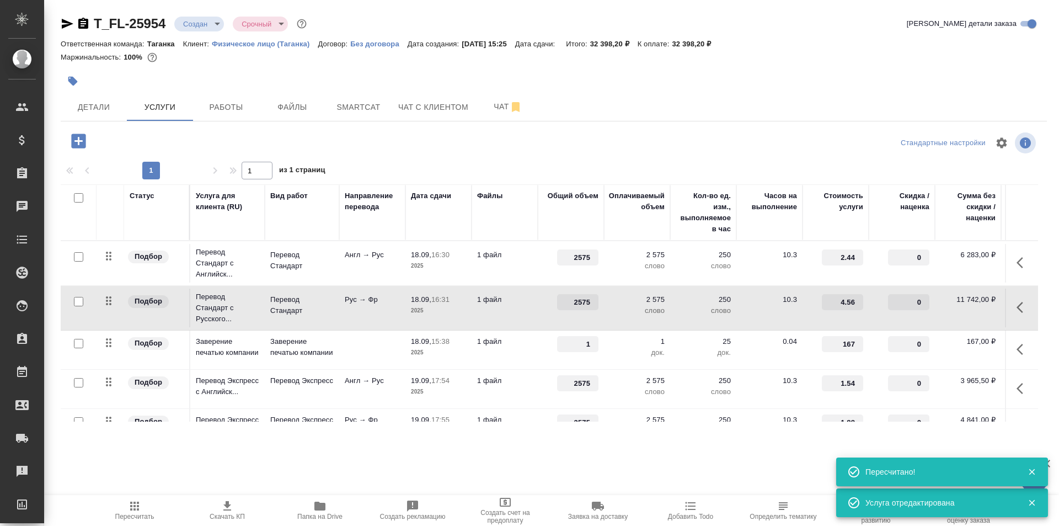
click at [74, 301] on input "checkbox" at bounding box center [78, 301] width 9 height 9
checkbox input "true"
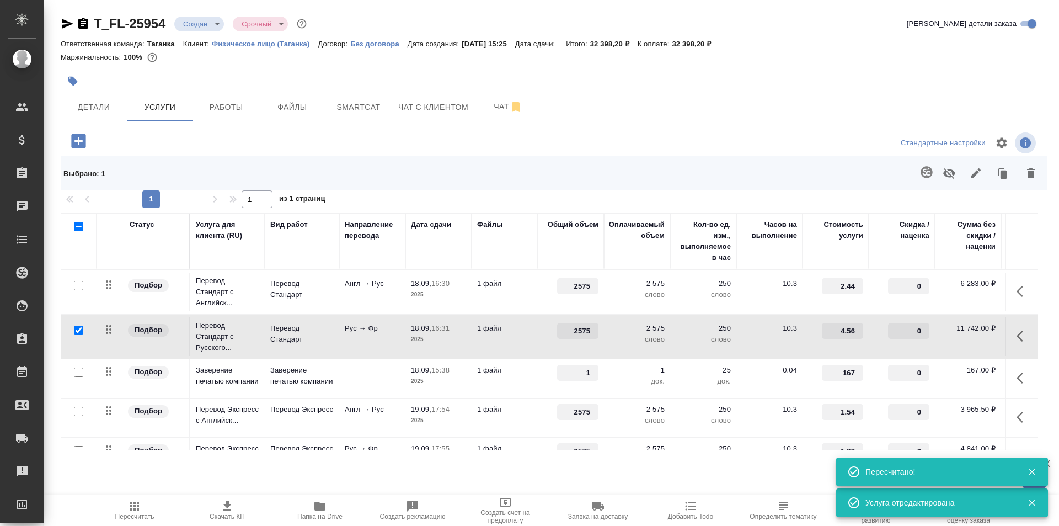
click at [79, 285] on input "checkbox" at bounding box center [78, 285] width 9 height 9
checkbox input "true"
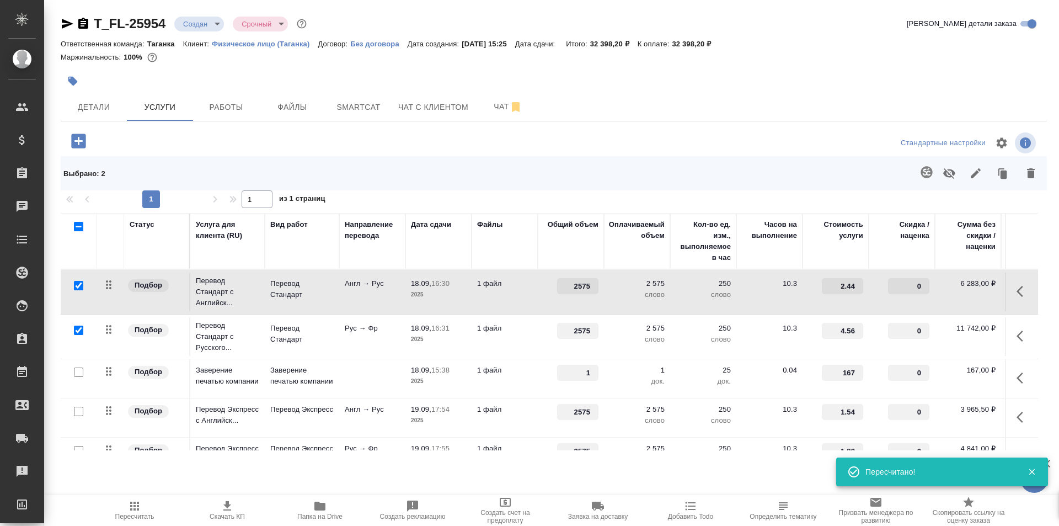
click at [945, 172] on icon "button" at bounding box center [949, 173] width 12 height 10
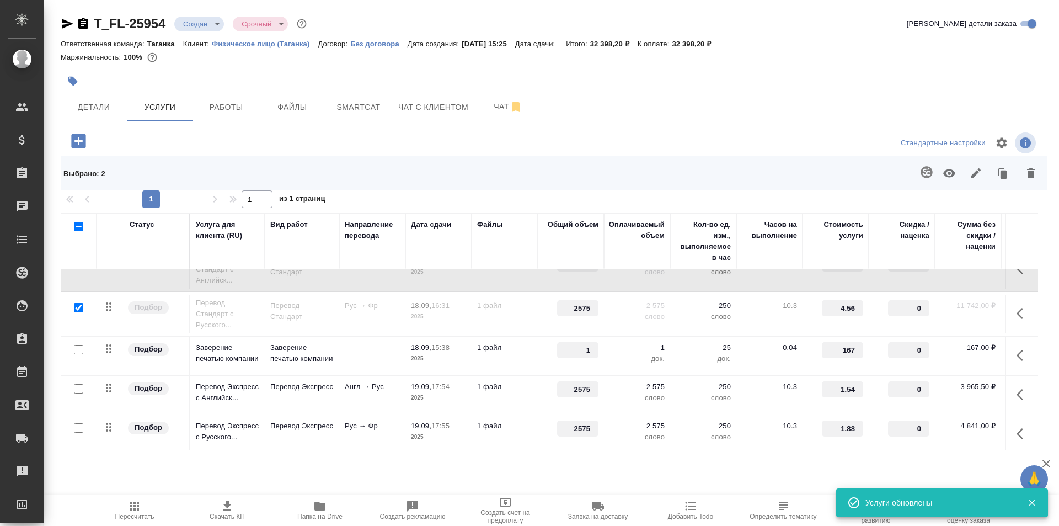
scroll to position [35, 0]
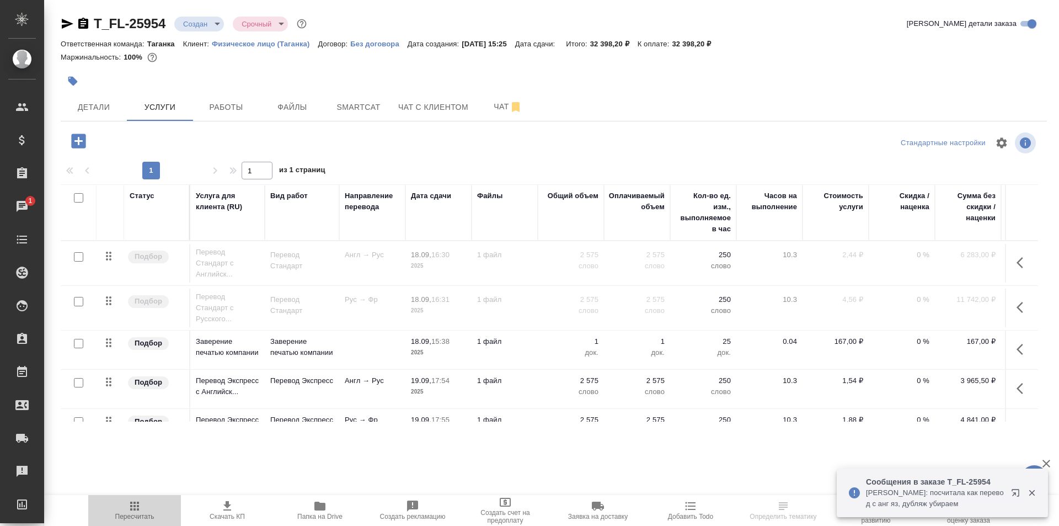
click at [148, 505] on span "Пересчитать" at bounding box center [134, 509] width 79 height 21
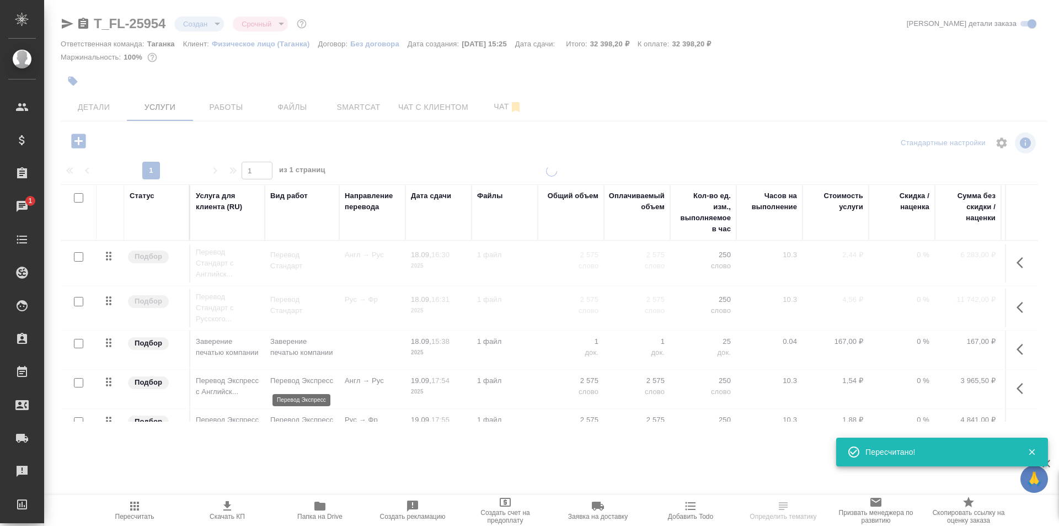
type input "normal"
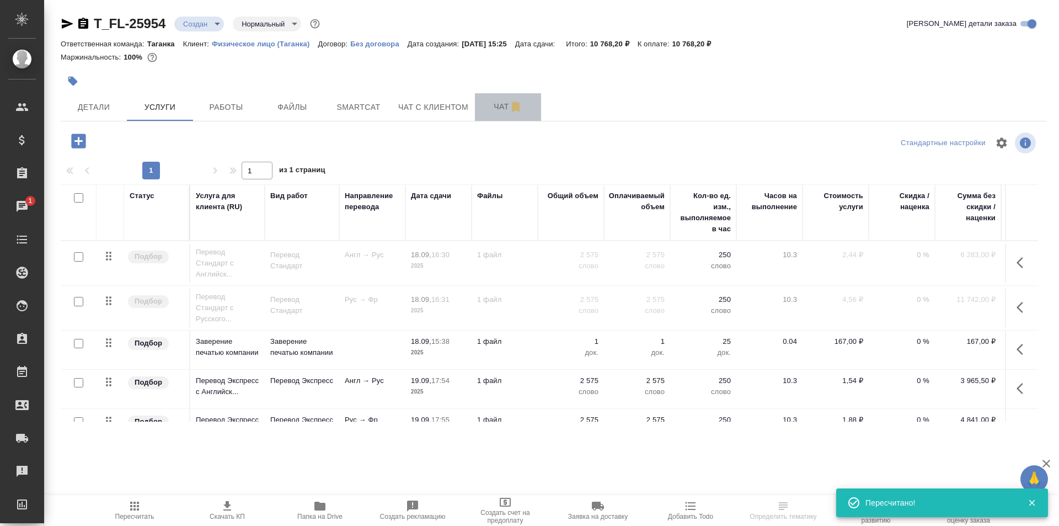
click at [507, 111] on span "Чат" at bounding box center [508, 107] width 53 height 14
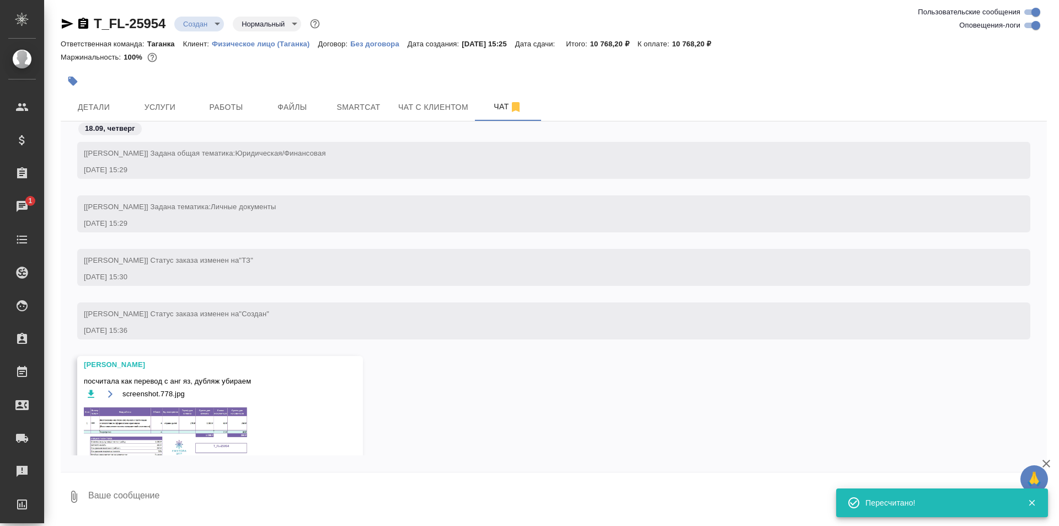
scroll to position [1, 0]
click at [116, 423] on img at bounding box center [166, 432] width 165 height 55
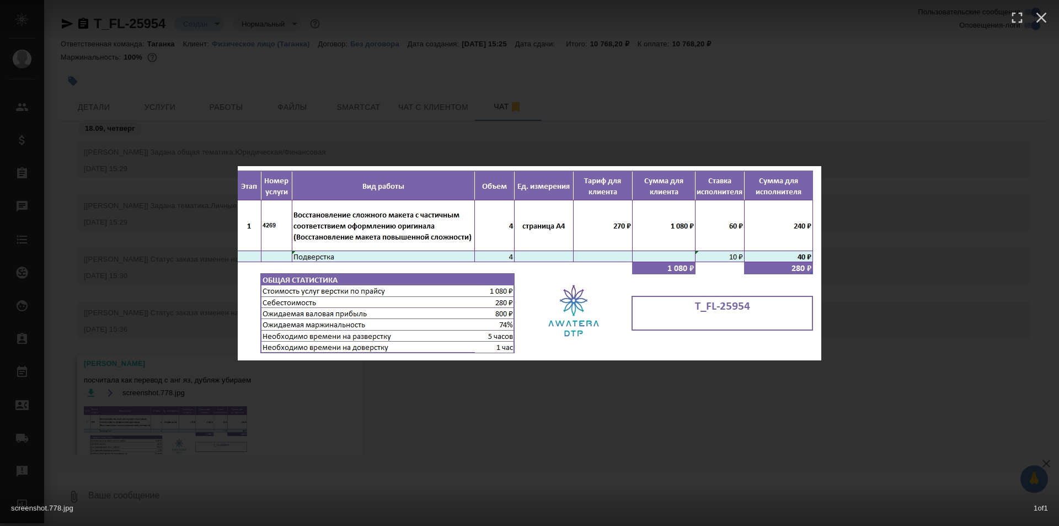
click at [530, 128] on div "screenshot.778.jpg 1 of 1" at bounding box center [529, 263] width 1059 height 526
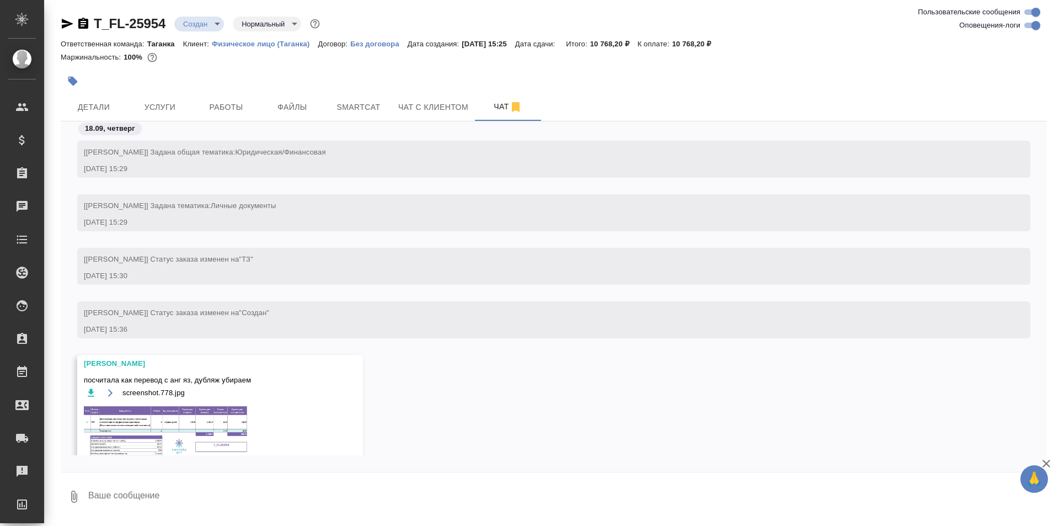
click at [180, 442] on img at bounding box center [166, 432] width 165 height 55
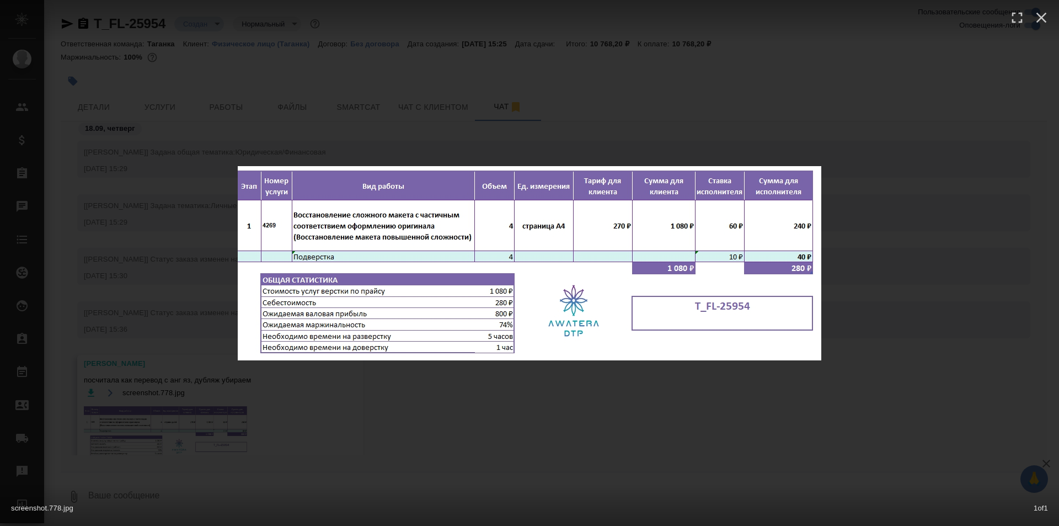
click at [425, 108] on div "screenshot.778.jpg 1 of 1" at bounding box center [529, 263] width 1059 height 526
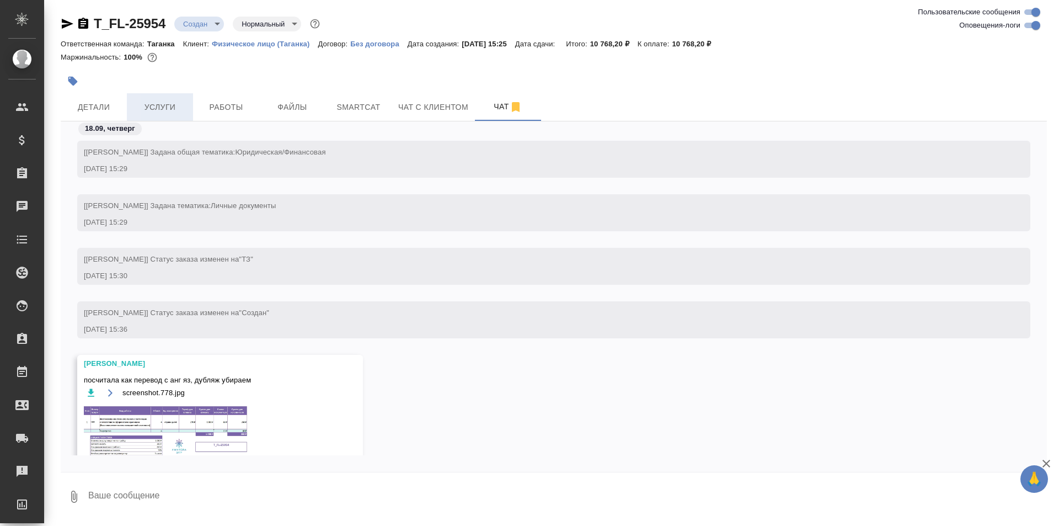
click at [151, 103] on span "Услуги" at bounding box center [159, 107] width 53 height 14
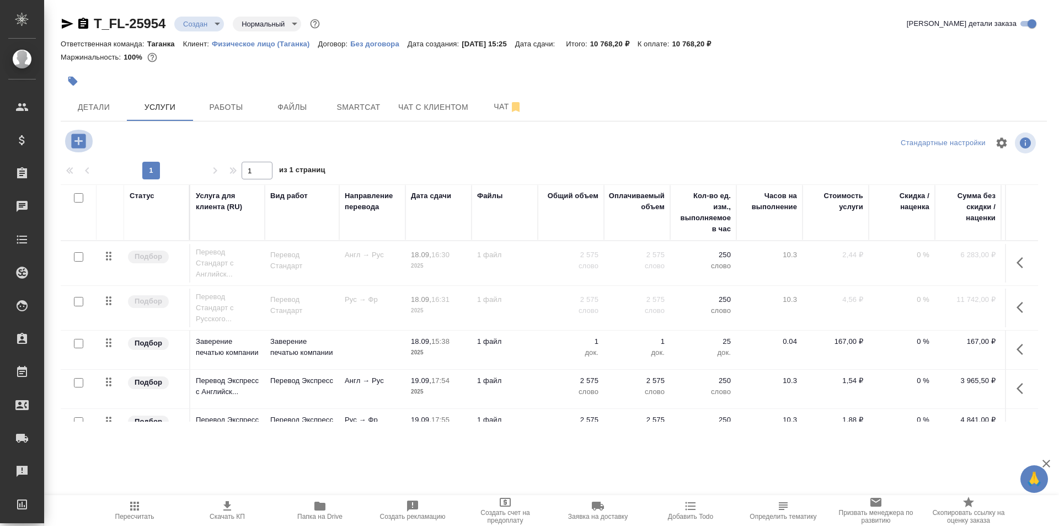
click at [79, 143] on icon "button" at bounding box center [78, 140] width 14 height 14
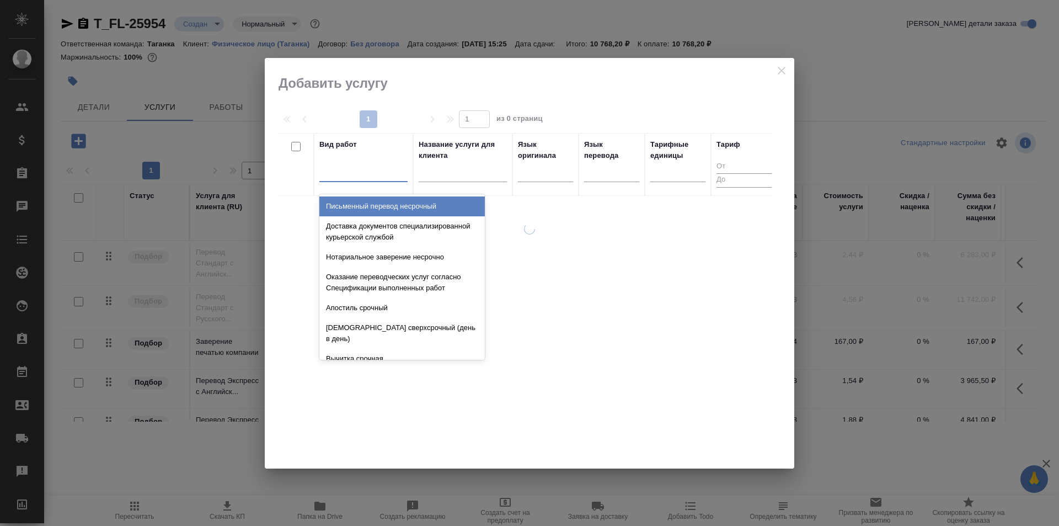
click at [363, 179] on div at bounding box center [363, 171] width 88 height 21
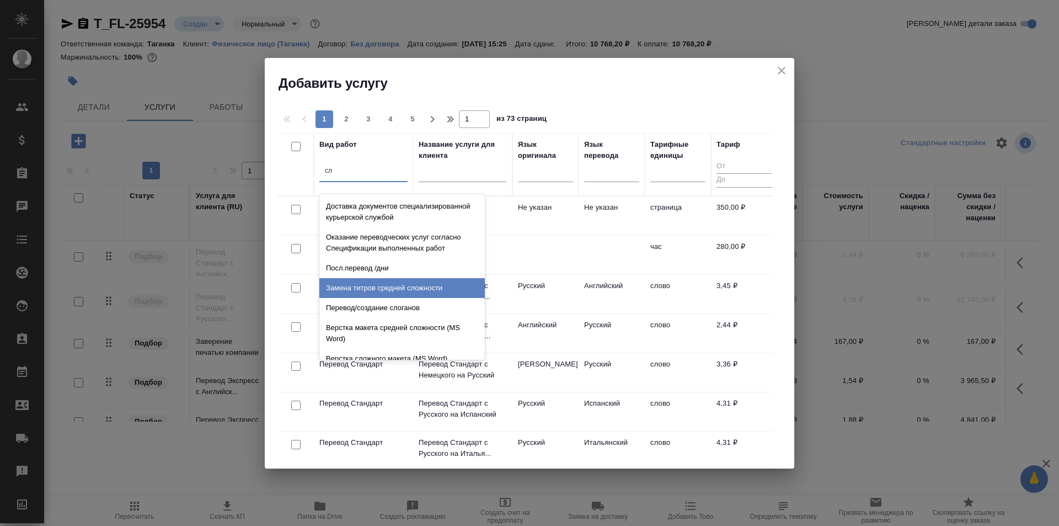
type input "с"
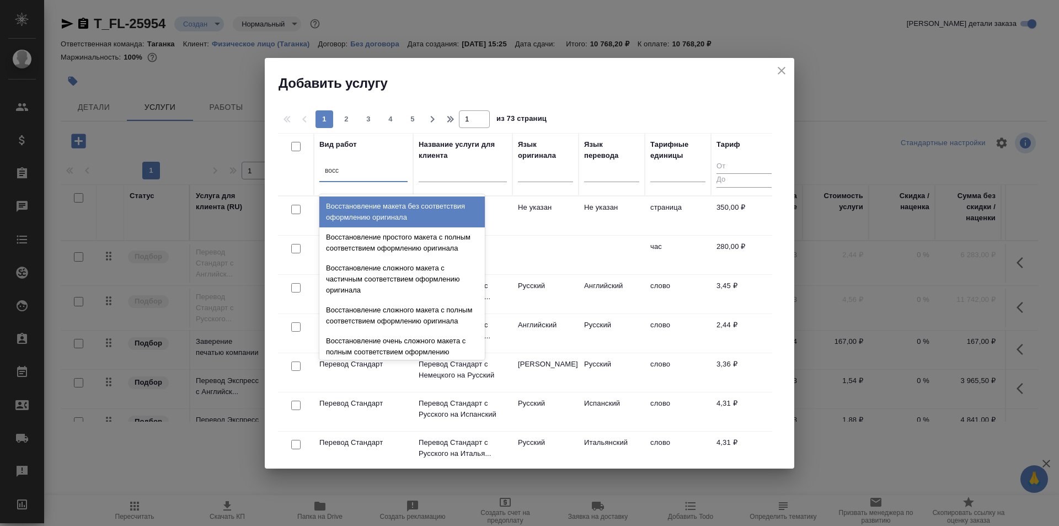
type input "восст"
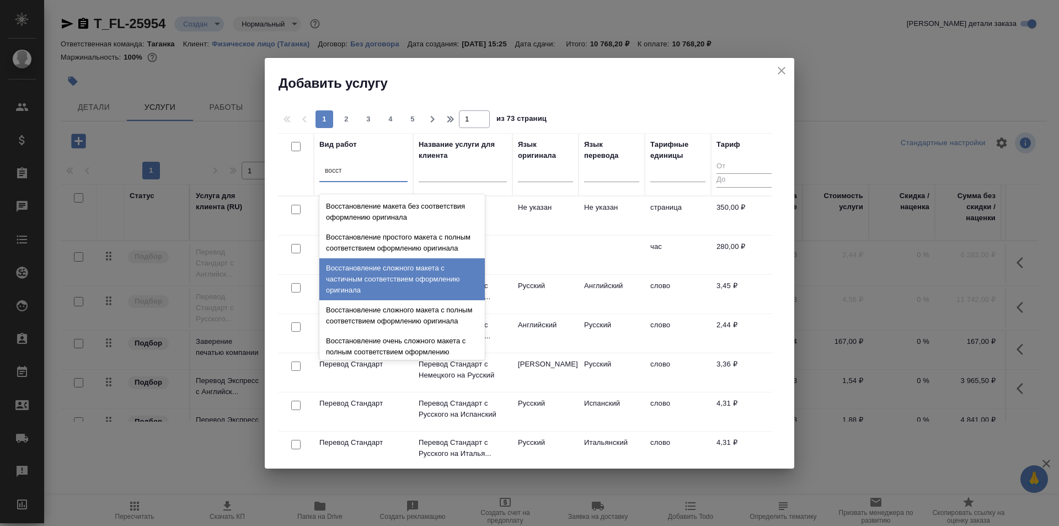
click at [438, 292] on div "Восстановление сложного макета с частичным соответствием оформлению оригинала" at bounding box center [401, 279] width 165 height 42
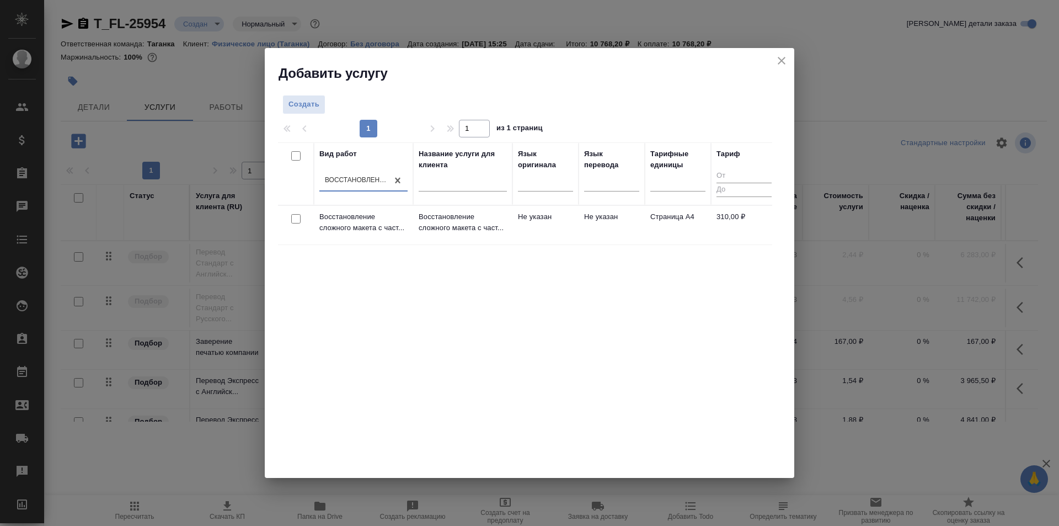
click at [544, 229] on td "Не указан" at bounding box center [545, 225] width 66 height 39
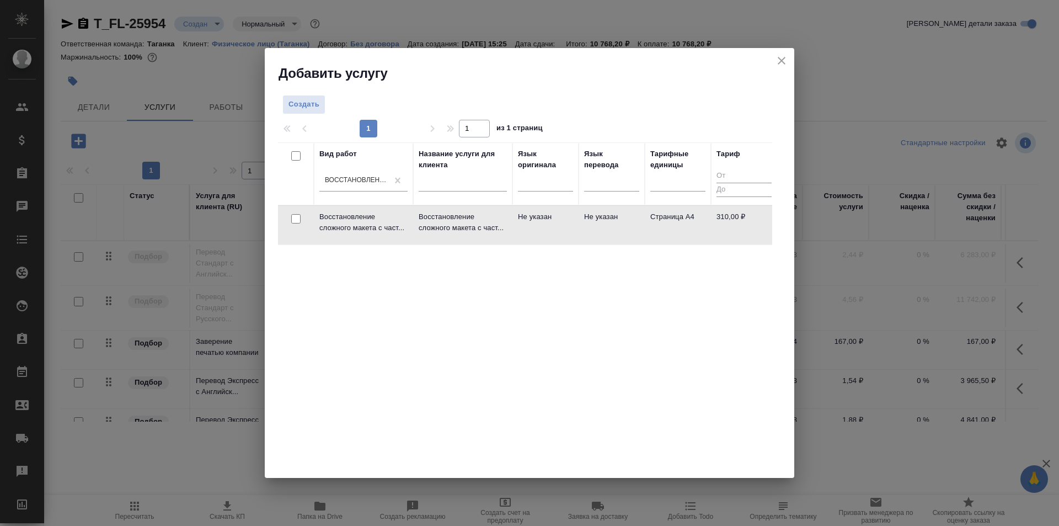
click at [544, 229] on td "Не указан" at bounding box center [545, 225] width 66 height 39
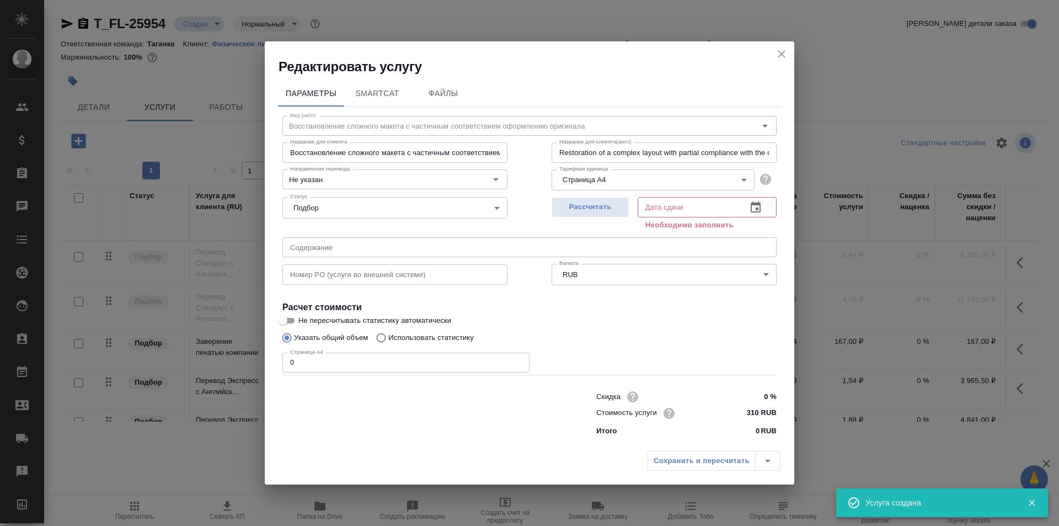
click at [379, 359] on input "0" at bounding box center [405, 363] width 247 height 20
type input "4"
click at [611, 207] on span "Рассчитать" at bounding box center [590, 207] width 65 height 13
type input "[DATE] 16:26"
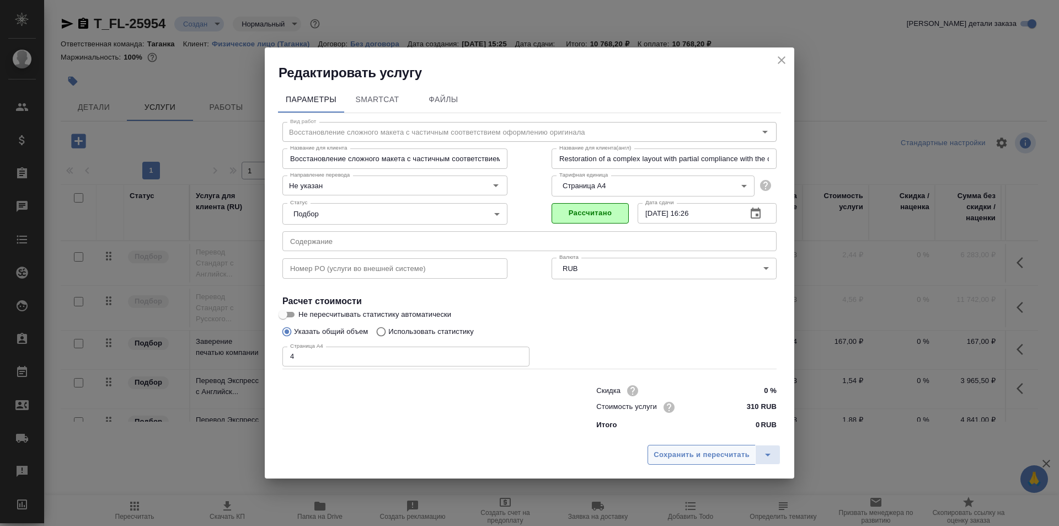
click at [696, 460] on span "Сохранить и пересчитать" at bounding box center [702, 454] width 96 height 13
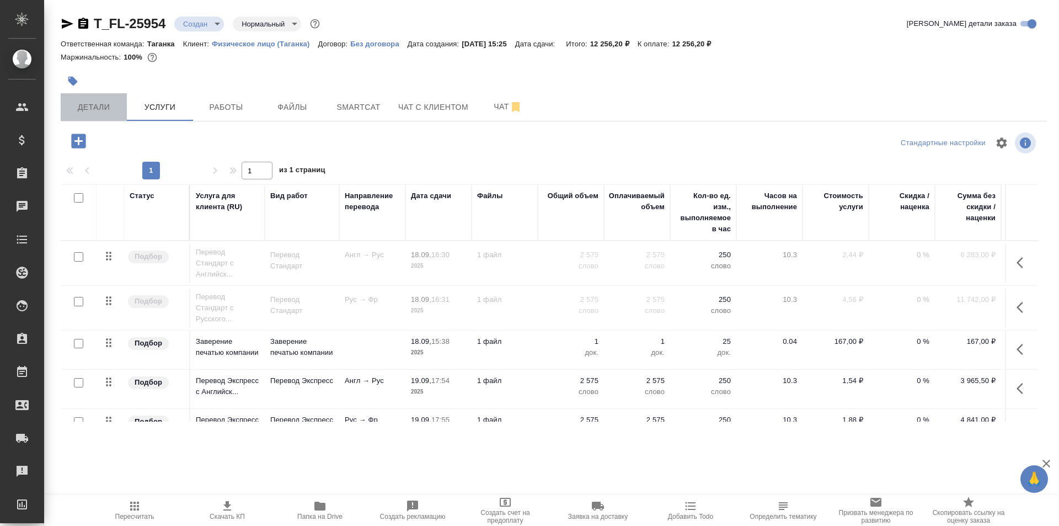
click at [96, 102] on span "Детали" at bounding box center [93, 107] width 53 height 14
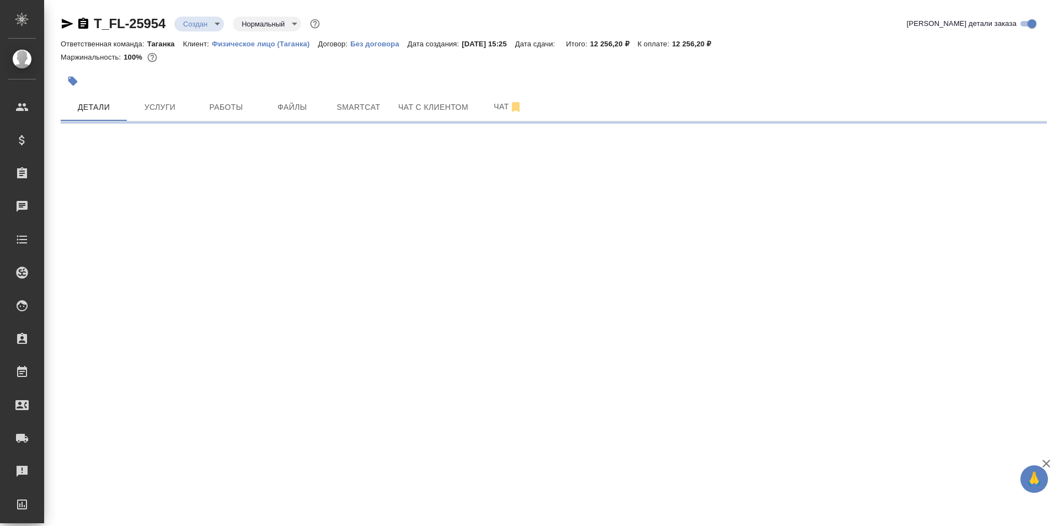
select select "RU"
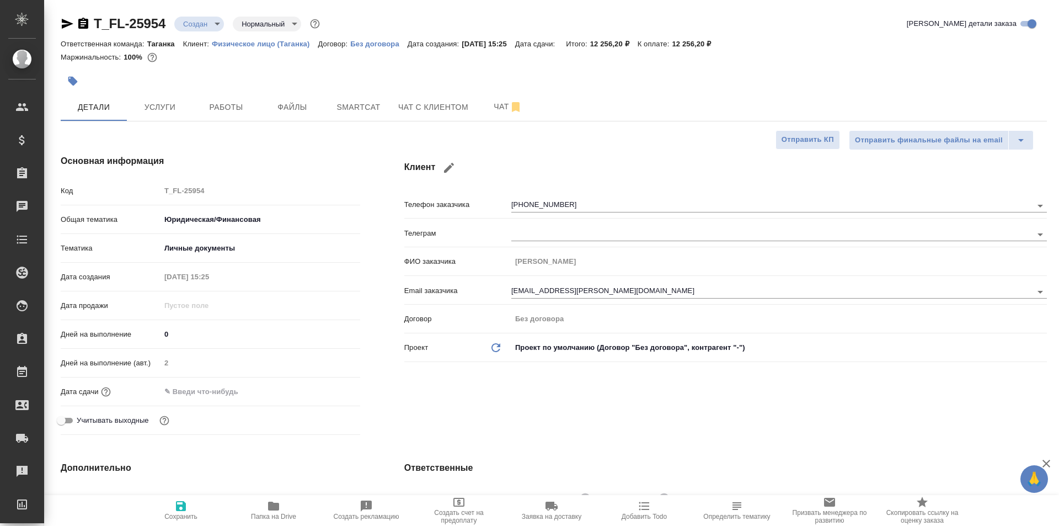
type textarea "x"
click at [221, 396] on input "text" at bounding box center [209, 391] width 97 height 16
click at [324, 389] on icon "button" at bounding box center [328, 391] width 13 height 13
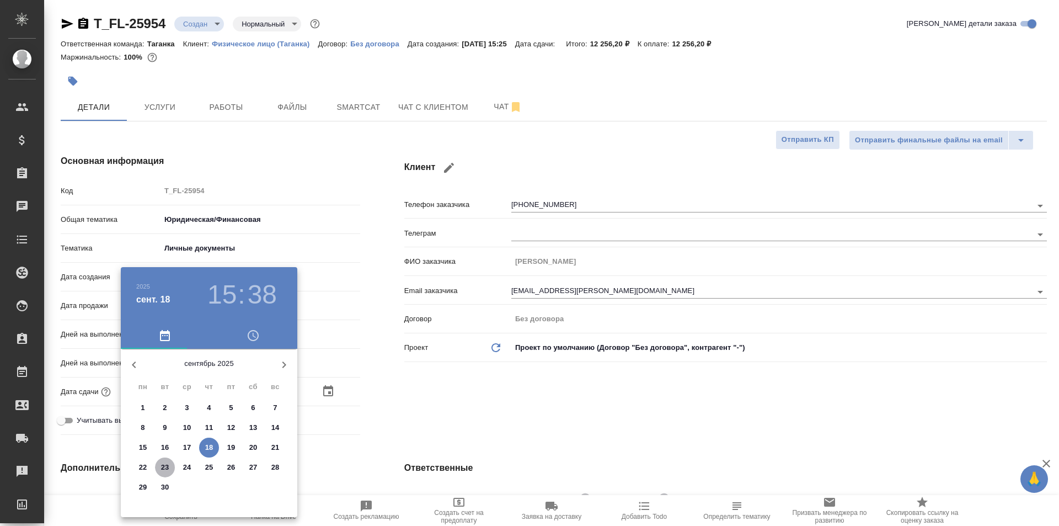
click at [161, 472] on p "23" at bounding box center [165, 467] width 8 height 11
type input "[DATE] 15:38"
type textarea "x"
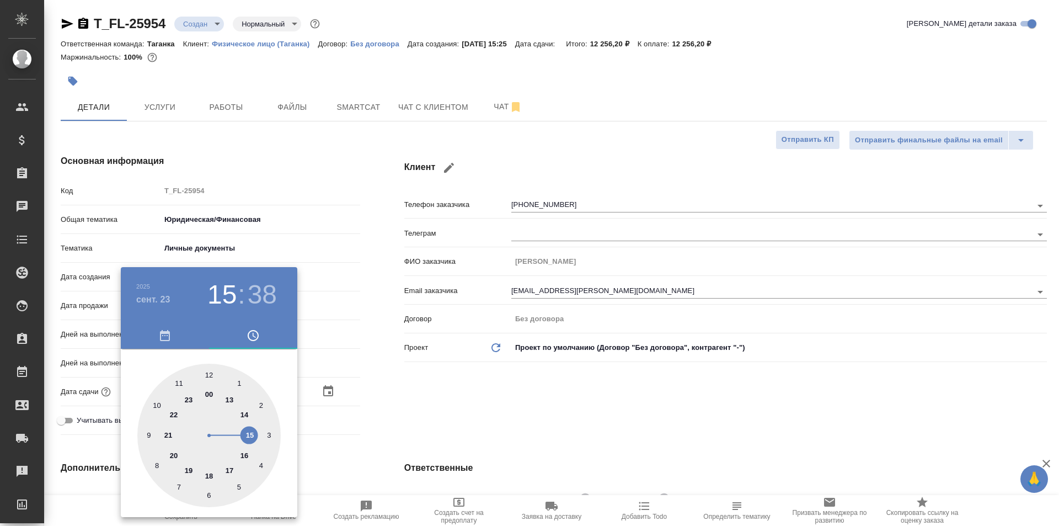
click at [155, 400] on div at bounding box center [208, 435] width 143 height 143
type input "[DATE] 10:38"
type textarea "x"
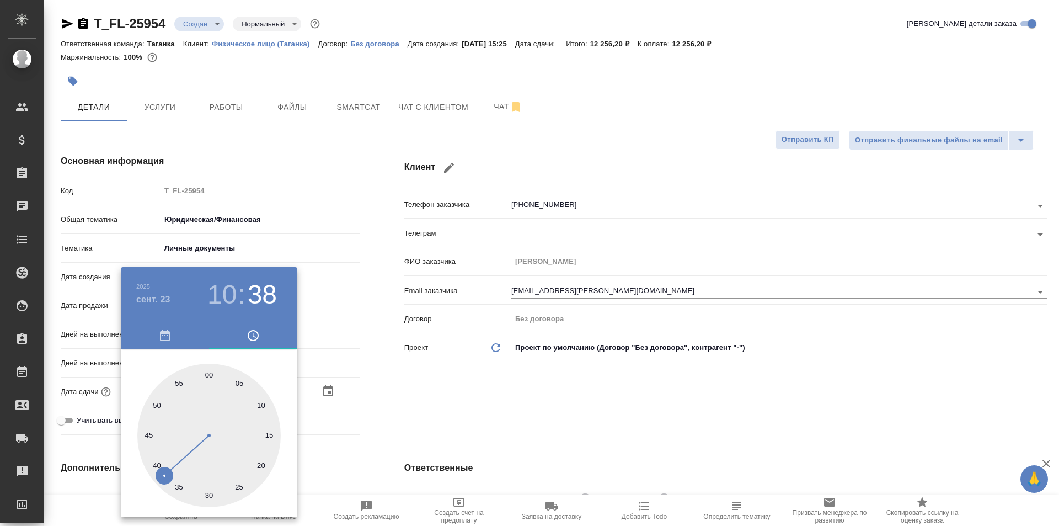
click at [209, 490] on div at bounding box center [208, 435] width 143 height 143
type input "[DATE] 10:30"
type textarea "x"
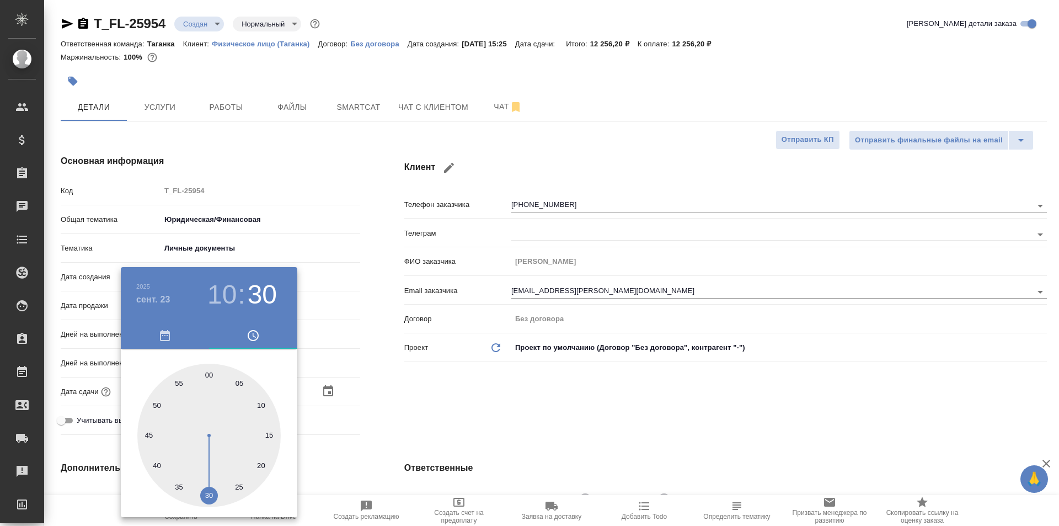
click at [480, 405] on div at bounding box center [529, 263] width 1059 height 526
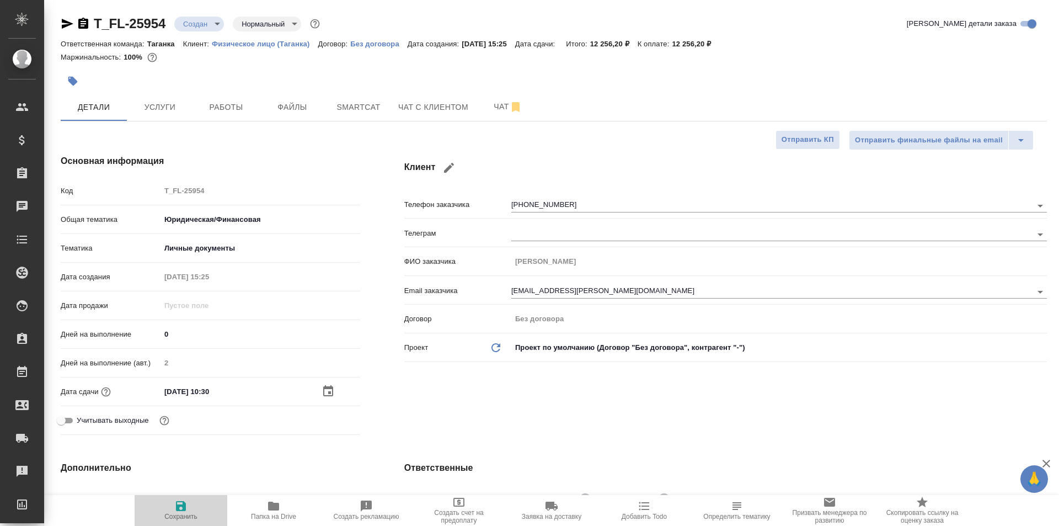
click at [186, 504] on icon "button" at bounding box center [180, 505] width 13 height 13
type textarea "x"
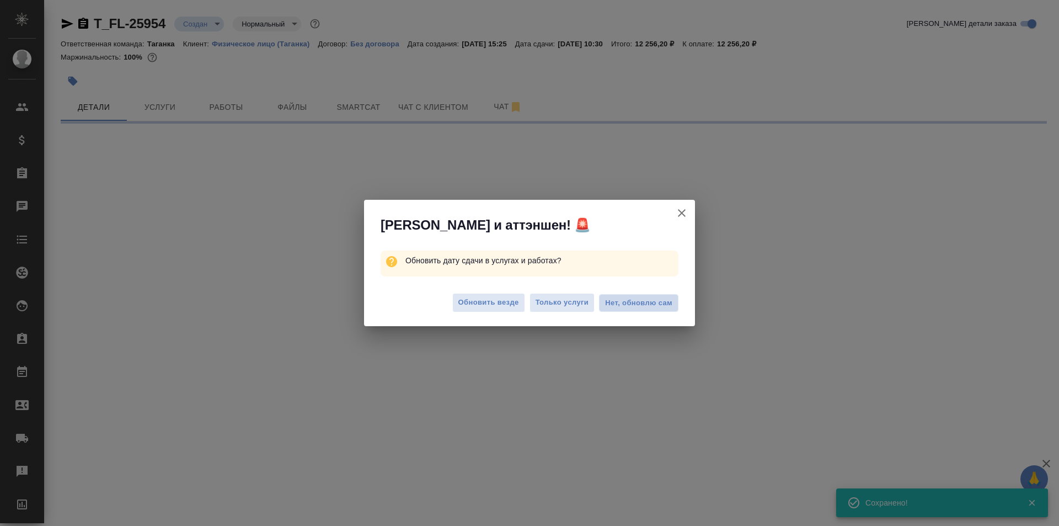
click at [617, 302] on span "Нет, обновлю сам" at bounding box center [638, 302] width 67 height 11
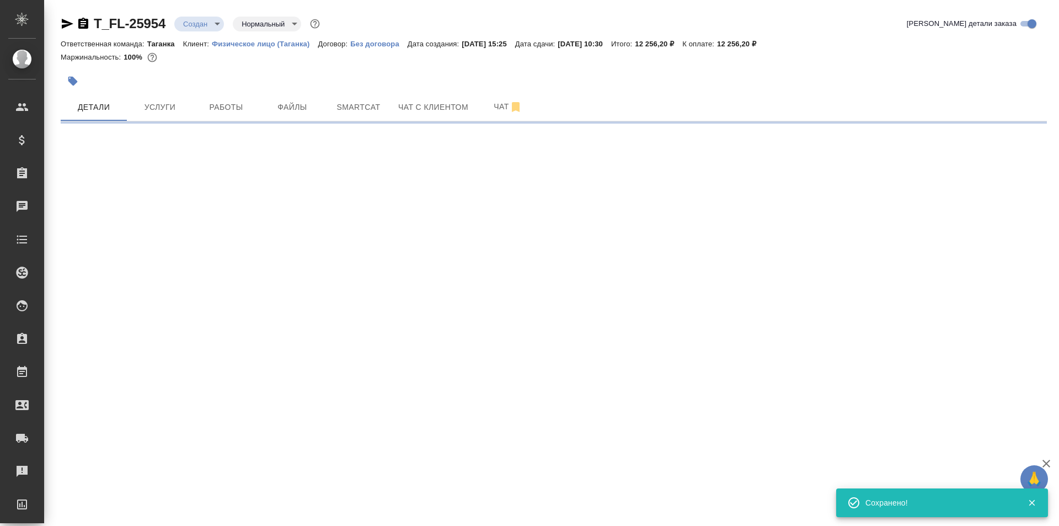
select select "RU"
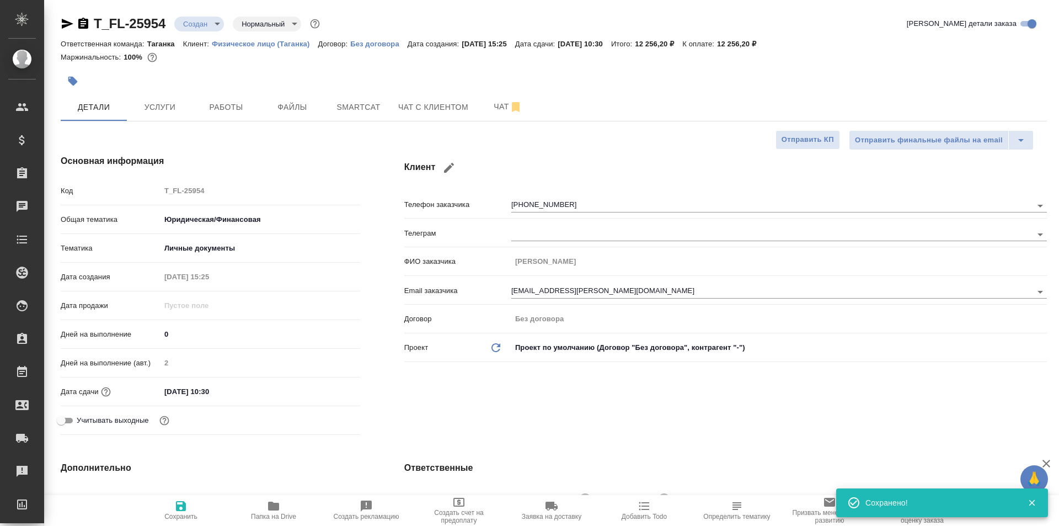
type textarea "x"
click at [173, 108] on span "Услуги" at bounding box center [159, 107] width 53 height 14
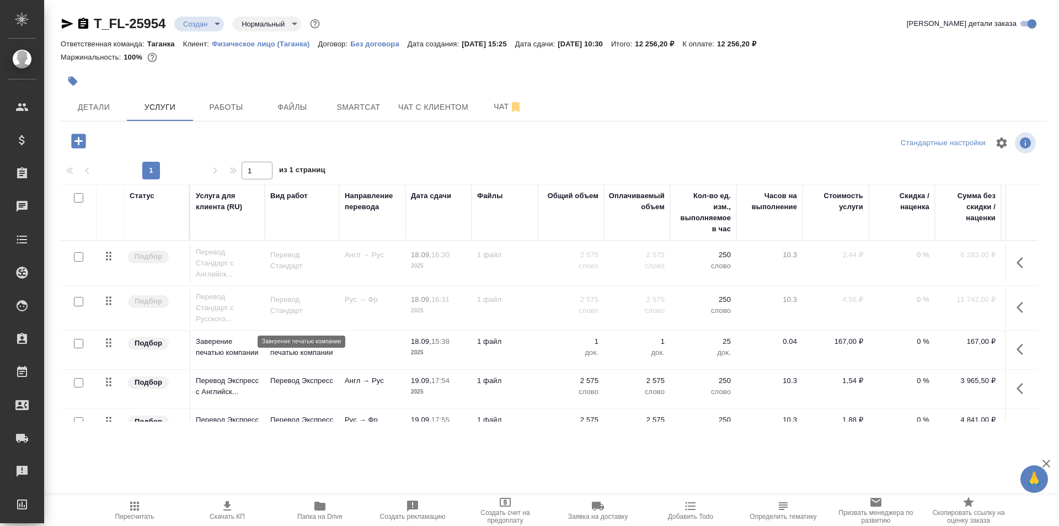
scroll to position [79, 0]
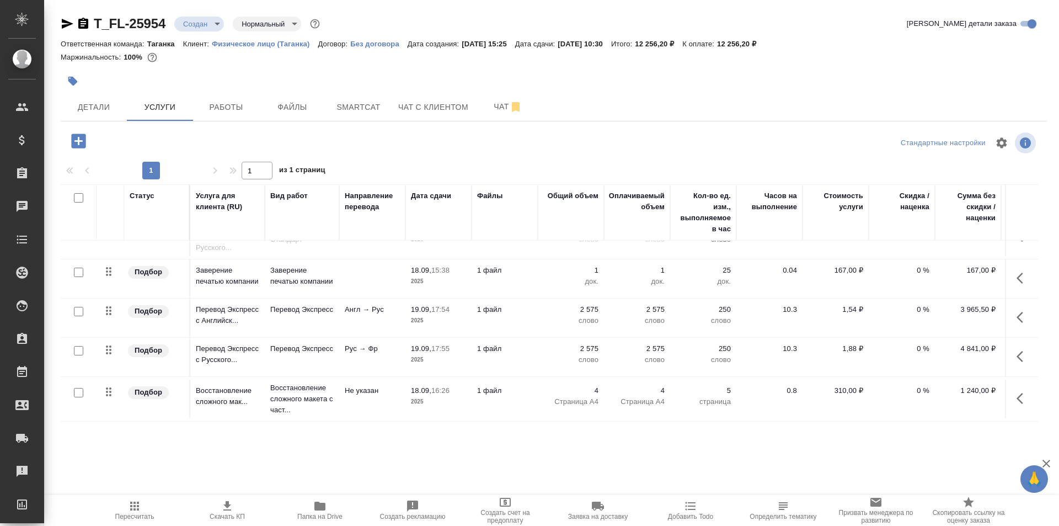
click at [216, 505] on span "Скачать КП" at bounding box center [227, 509] width 79 height 21
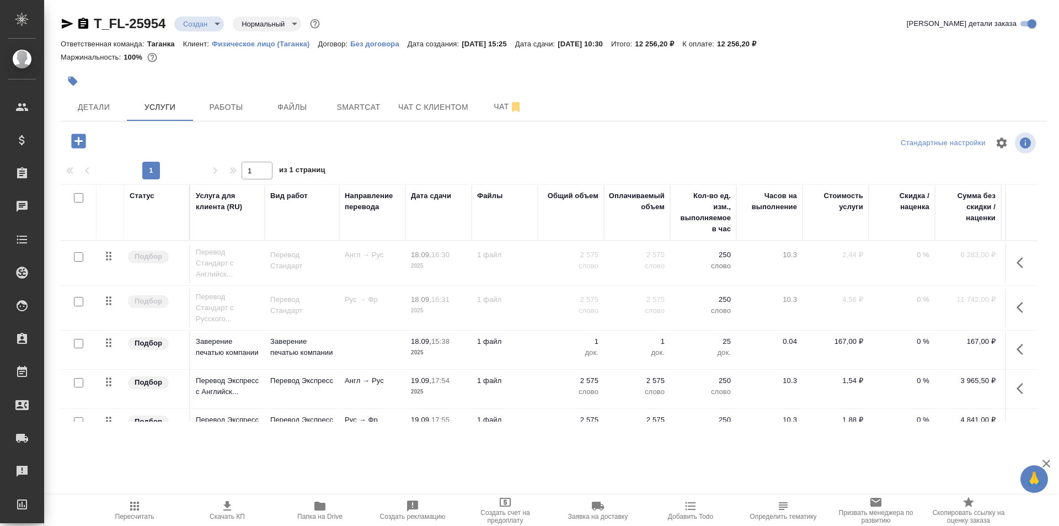
click at [72, 253] on div at bounding box center [78, 256] width 25 height 15
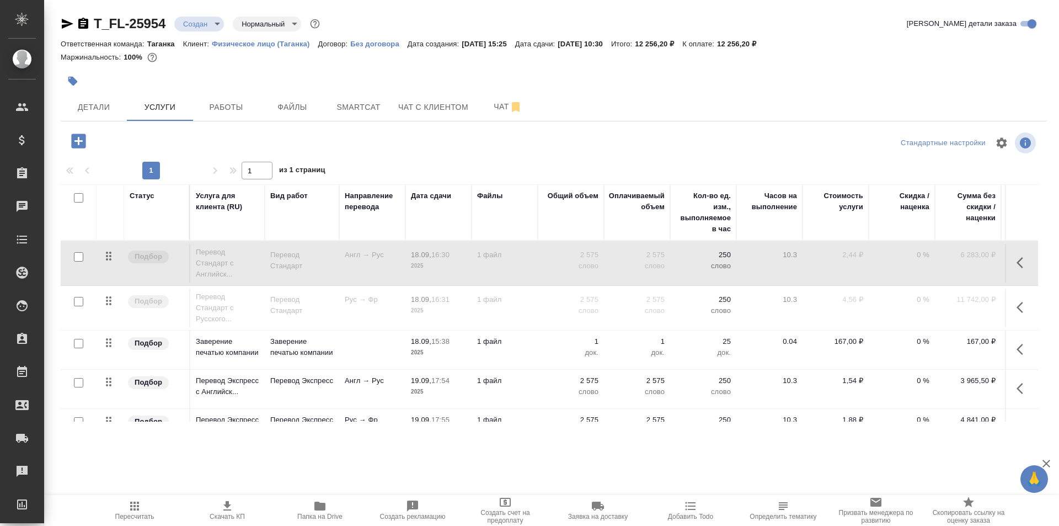
click at [79, 259] on input "checkbox" at bounding box center [78, 256] width 9 height 9
checkbox input "true"
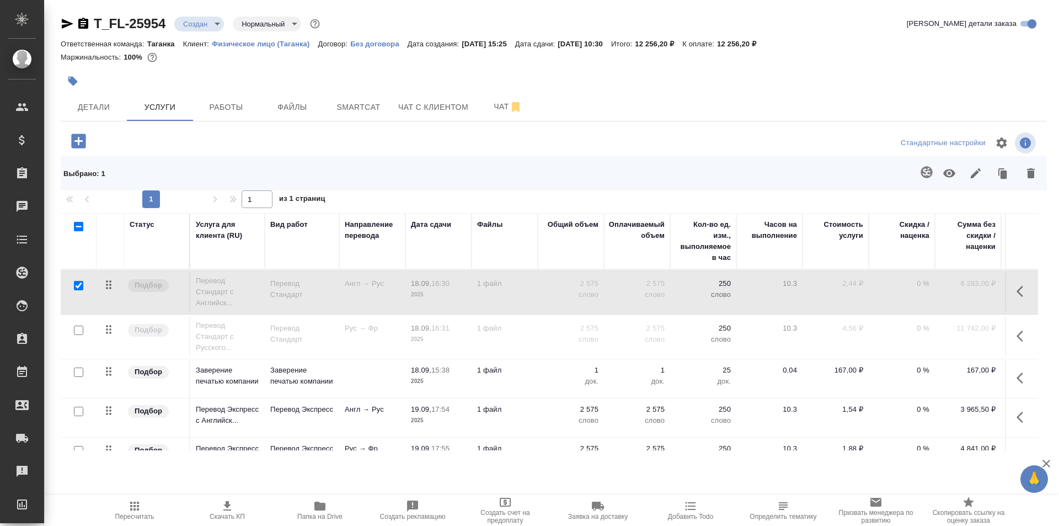
click at [81, 330] on input "checkbox" at bounding box center [78, 329] width 9 height 9
checkbox input "true"
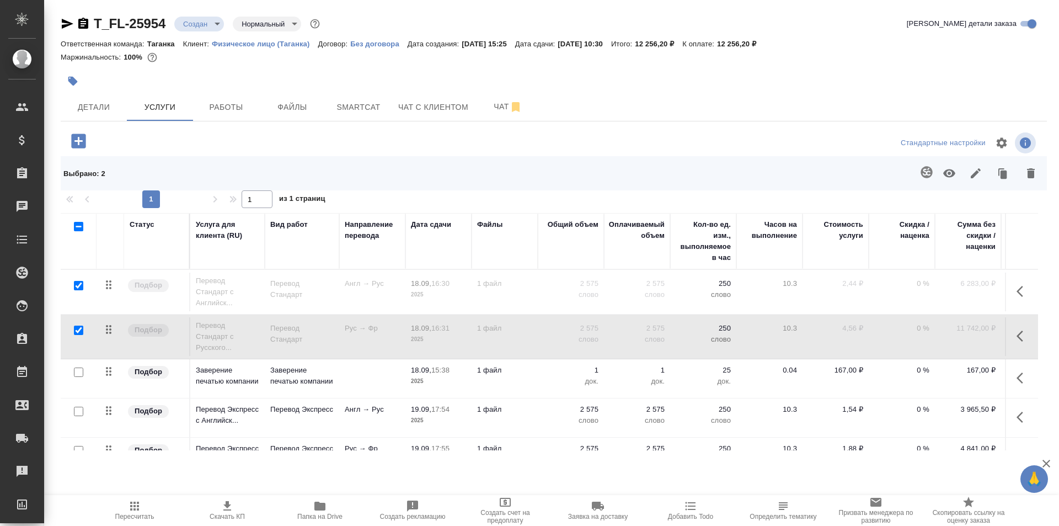
click at [954, 170] on icon "button" at bounding box center [949, 173] width 13 height 13
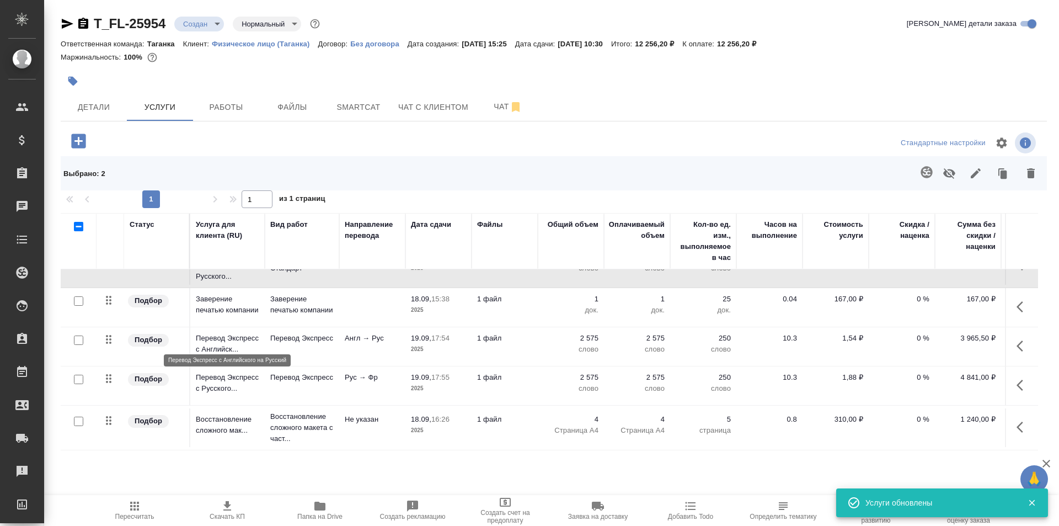
scroll to position [79, 0]
click at [79, 335] on input "checkbox" at bounding box center [78, 339] width 9 height 9
checkbox input "true"
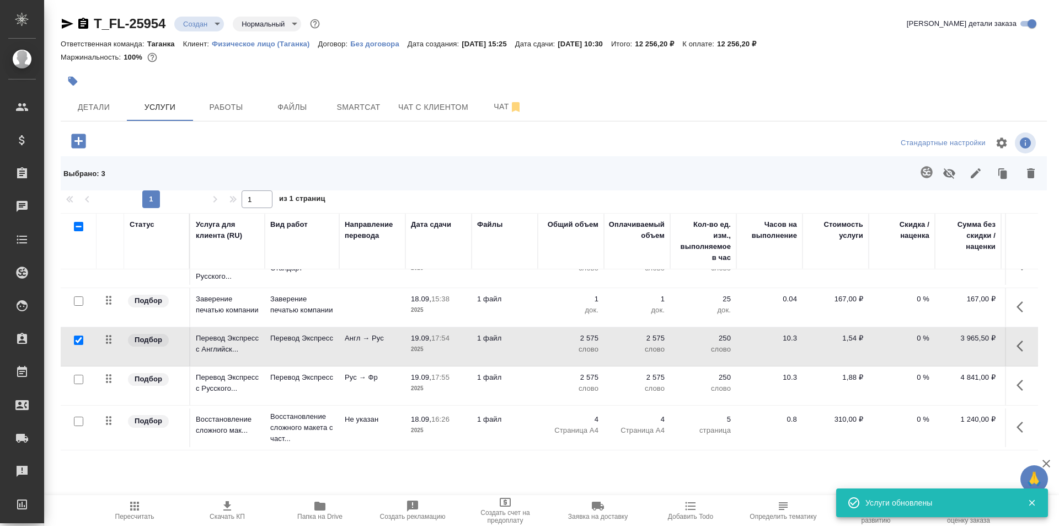
click at [79, 375] on input "checkbox" at bounding box center [78, 379] width 9 height 9
checkbox input "true"
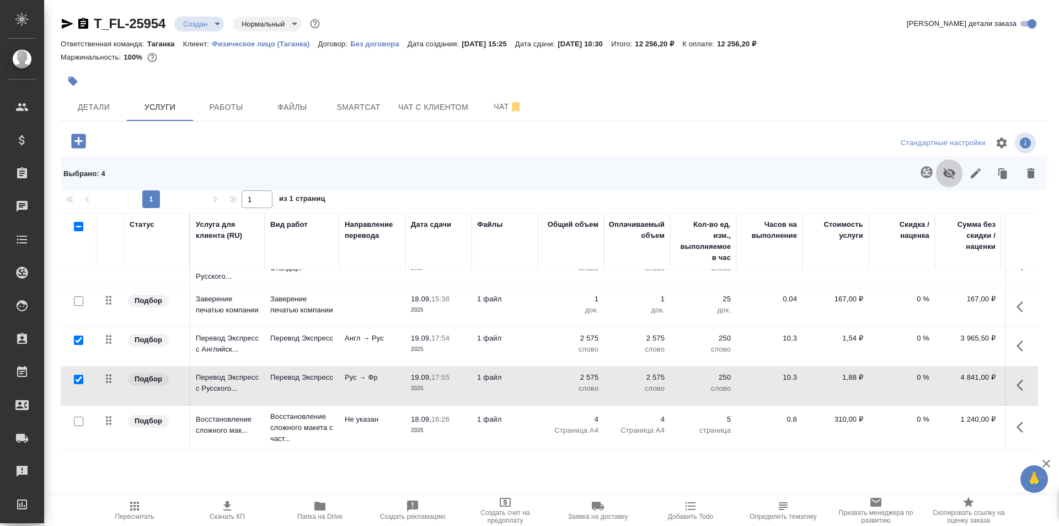
click at [946, 172] on icon "button" at bounding box center [949, 173] width 12 height 10
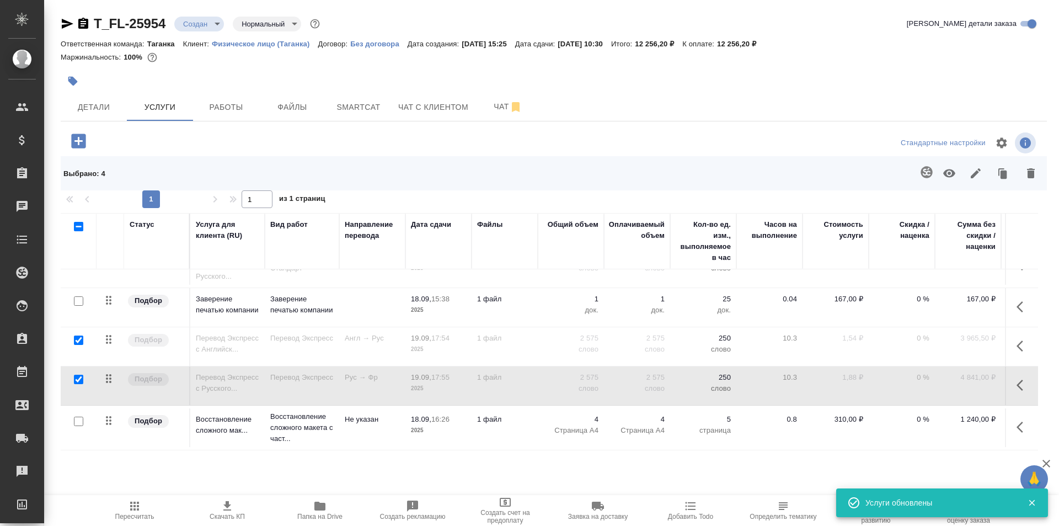
click at [141, 505] on icon "button" at bounding box center [134, 505] width 13 height 13
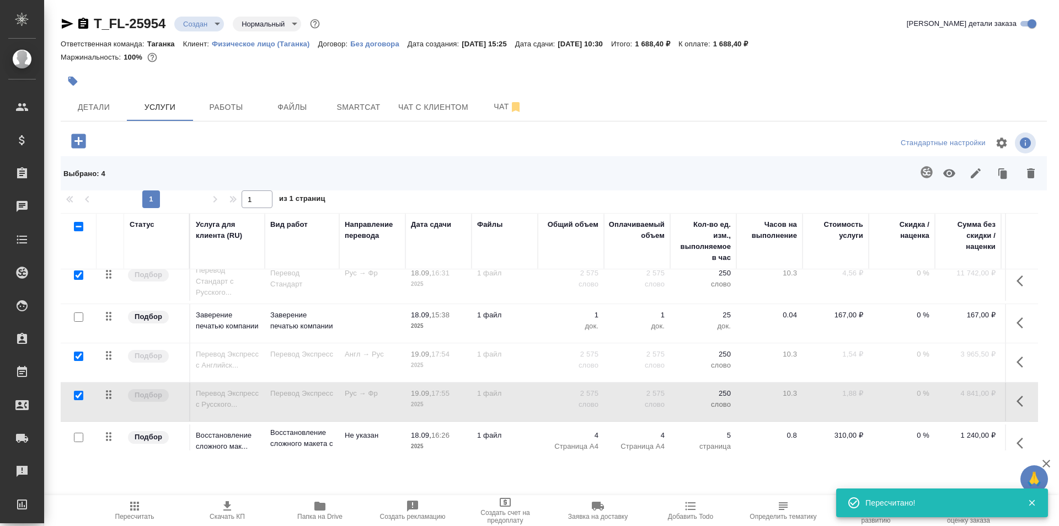
scroll to position [0, 0]
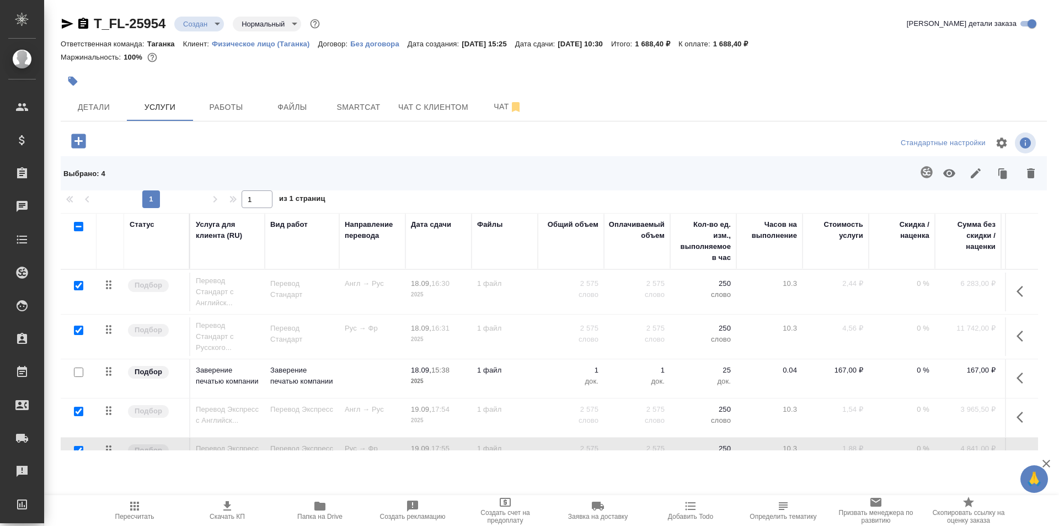
click at [76, 328] on input "checkbox" at bounding box center [78, 329] width 9 height 9
checkbox input "false"
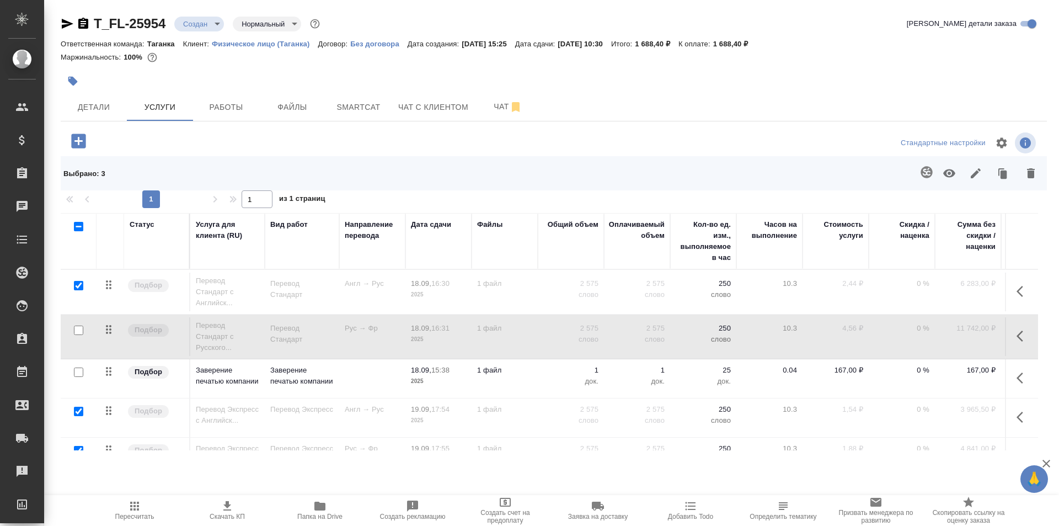
click at [81, 287] on input "checkbox" at bounding box center [78, 285] width 9 height 9
checkbox input "false"
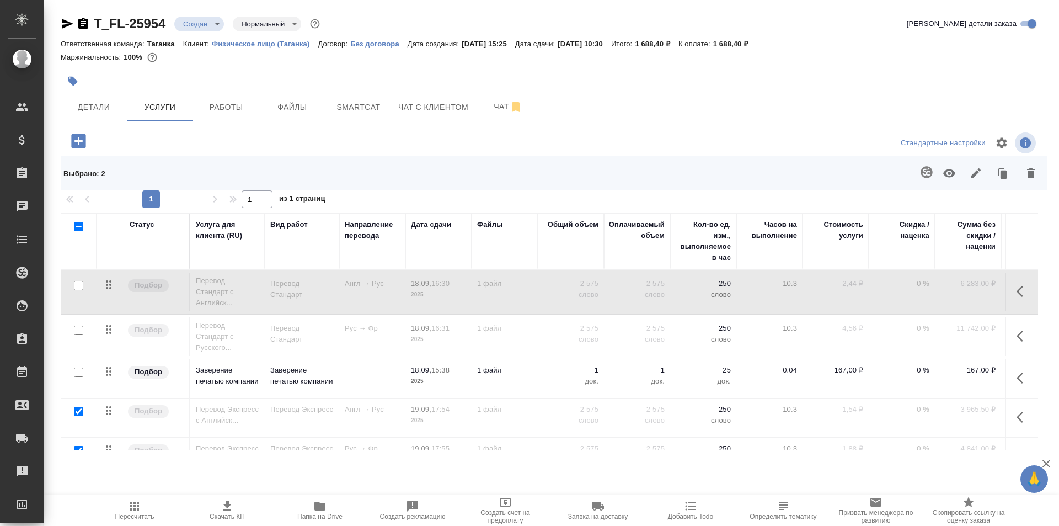
click at [946, 174] on icon "button" at bounding box center [949, 173] width 12 height 8
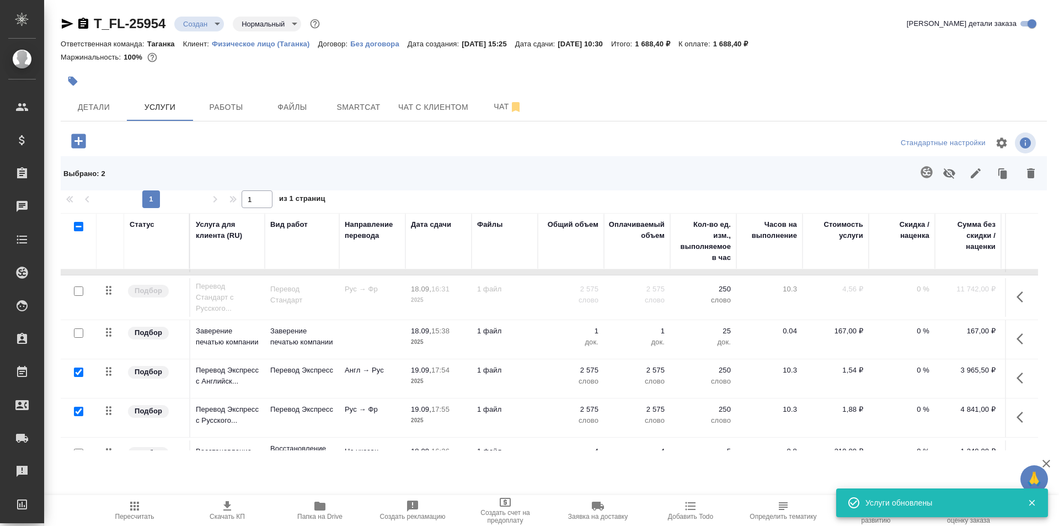
scroll to position [79, 0]
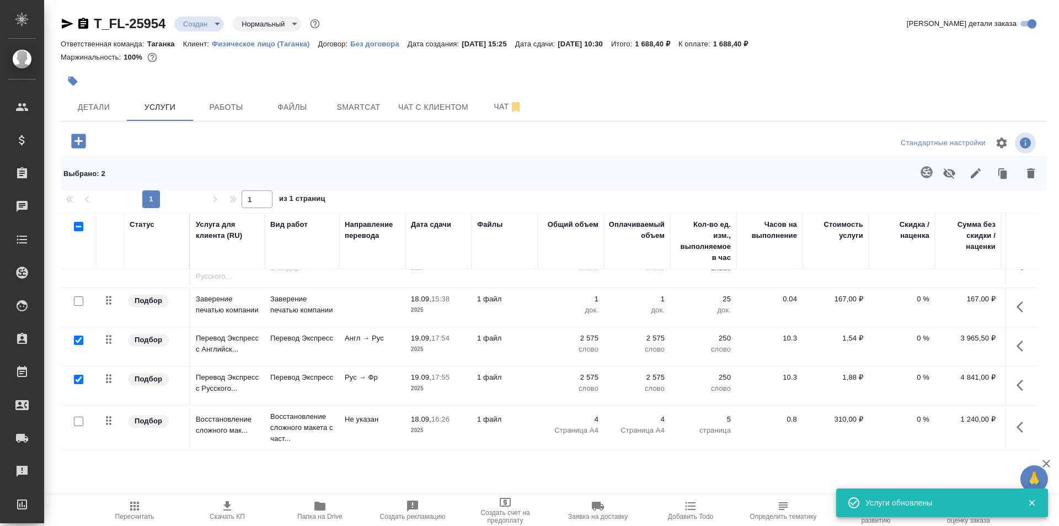
click at [144, 509] on span "Пересчитать" at bounding box center [134, 509] width 79 height 21
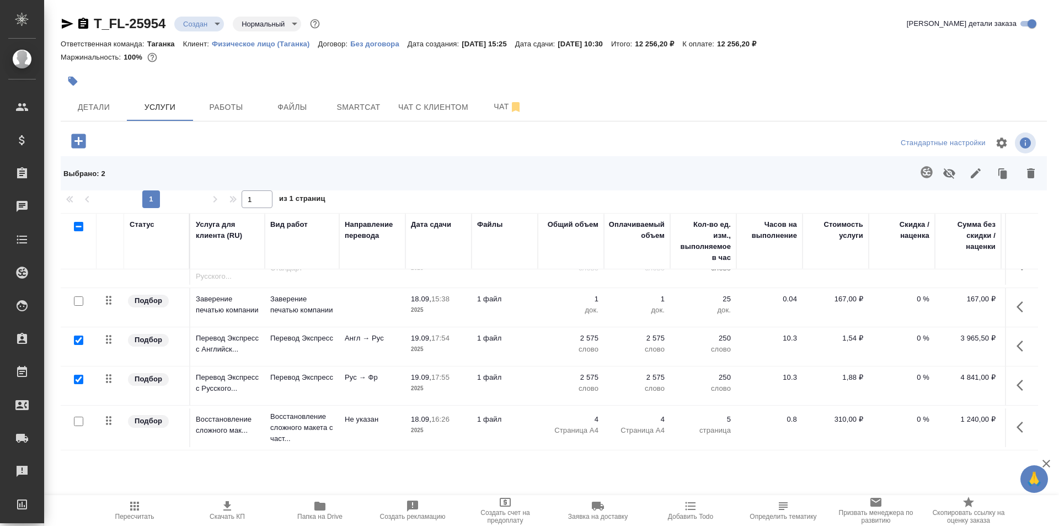
click at [946, 171] on icon "button" at bounding box center [949, 173] width 12 height 10
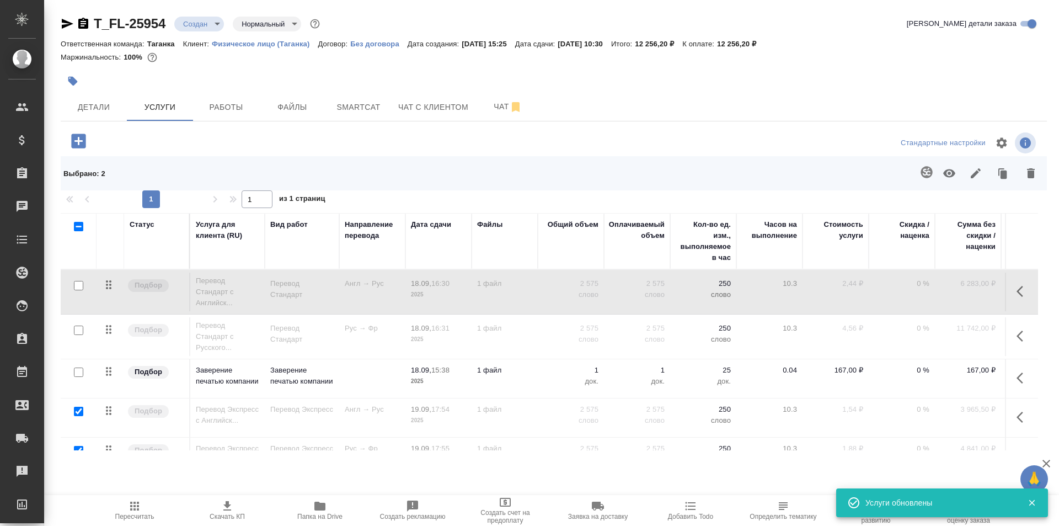
scroll to position [55, 0]
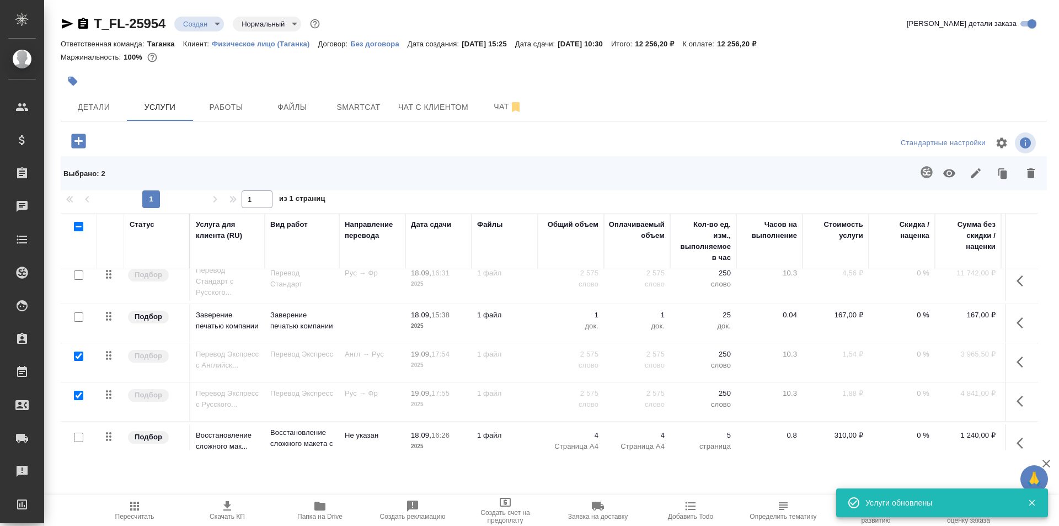
click at [81, 353] on input "checkbox" at bounding box center [78, 355] width 9 height 9
checkbox input "false"
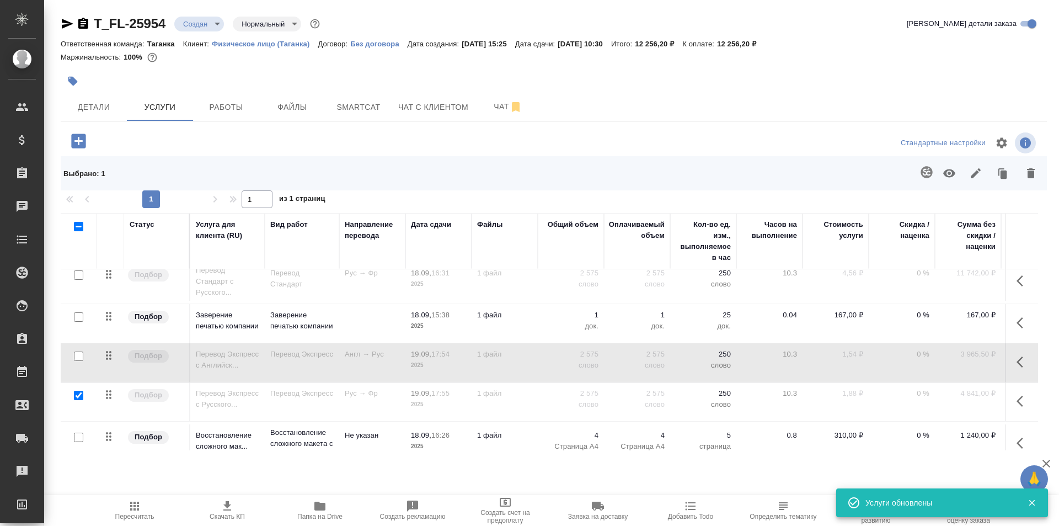
click at [79, 394] on input "checkbox" at bounding box center [78, 395] width 9 height 9
checkbox input "false"
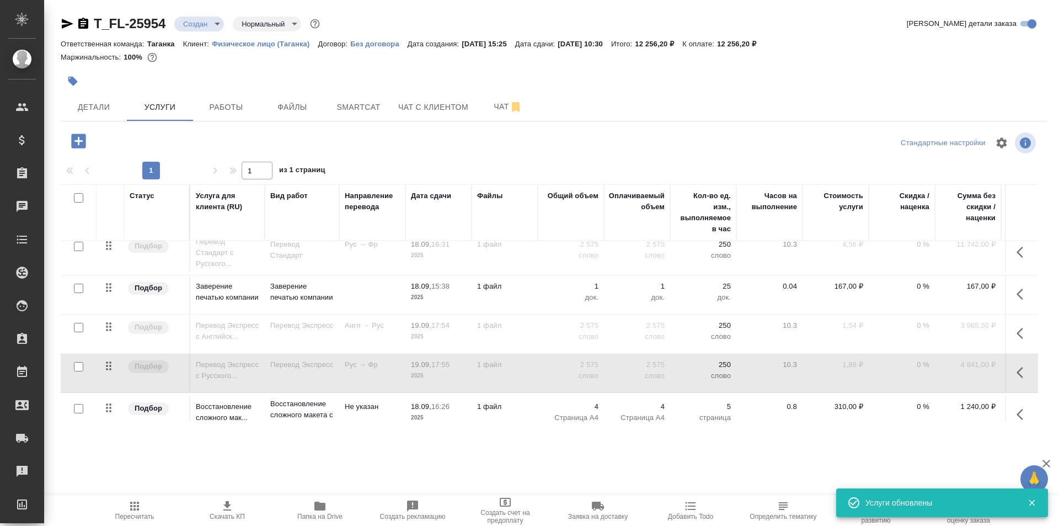
scroll to position [0, 0]
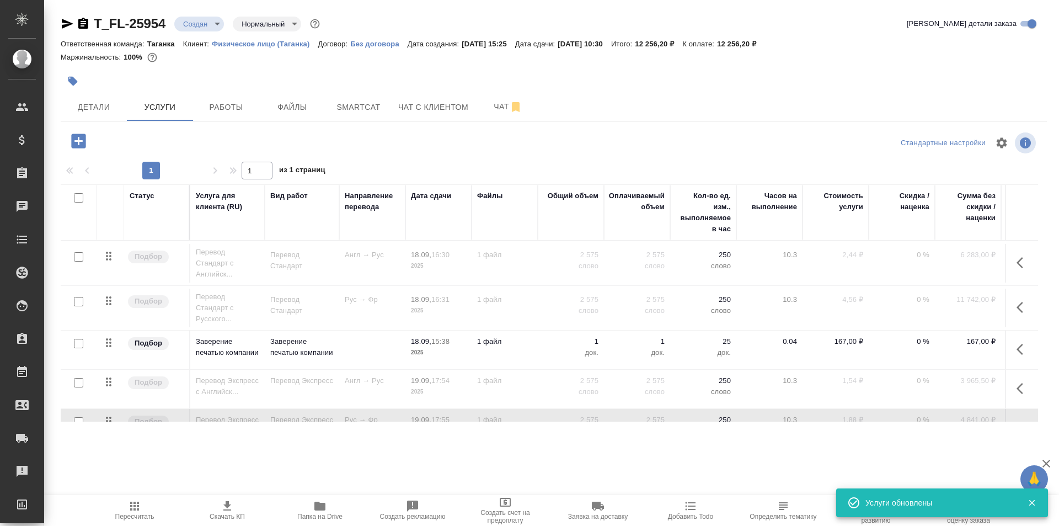
click at [76, 259] on input "checkbox" at bounding box center [78, 256] width 9 height 9
checkbox input "true"
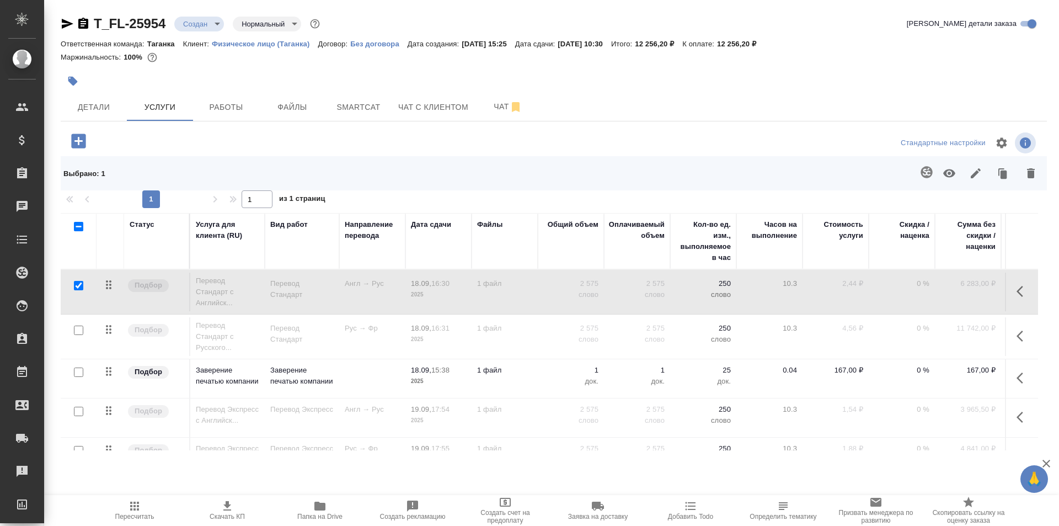
click at [79, 330] on input "checkbox" at bounding box center [78, 329] width 9 height 9
checkbox input "true"
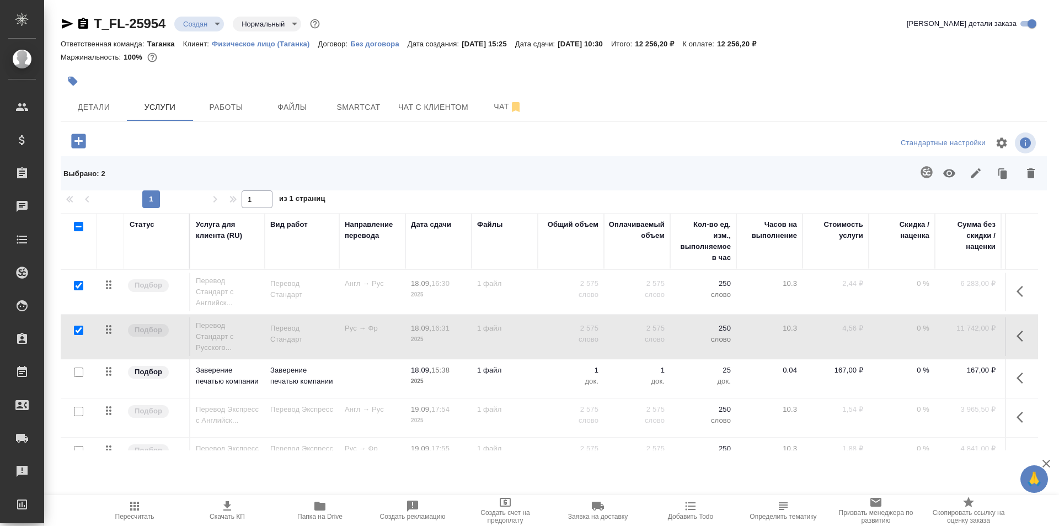
scroll to position [79, 0]
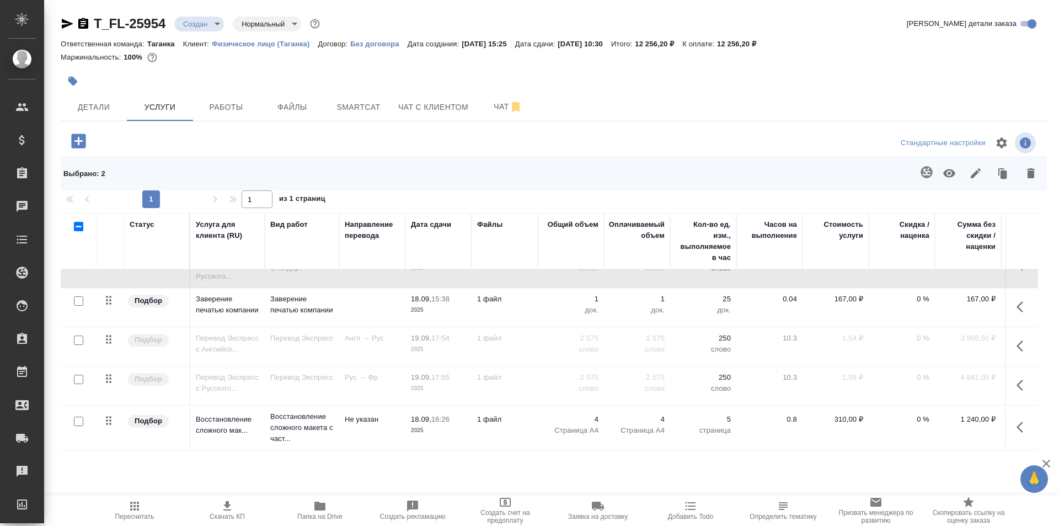
click at [943, 178] on icon "button" at bounding box center [949, 173] width 13 height 13
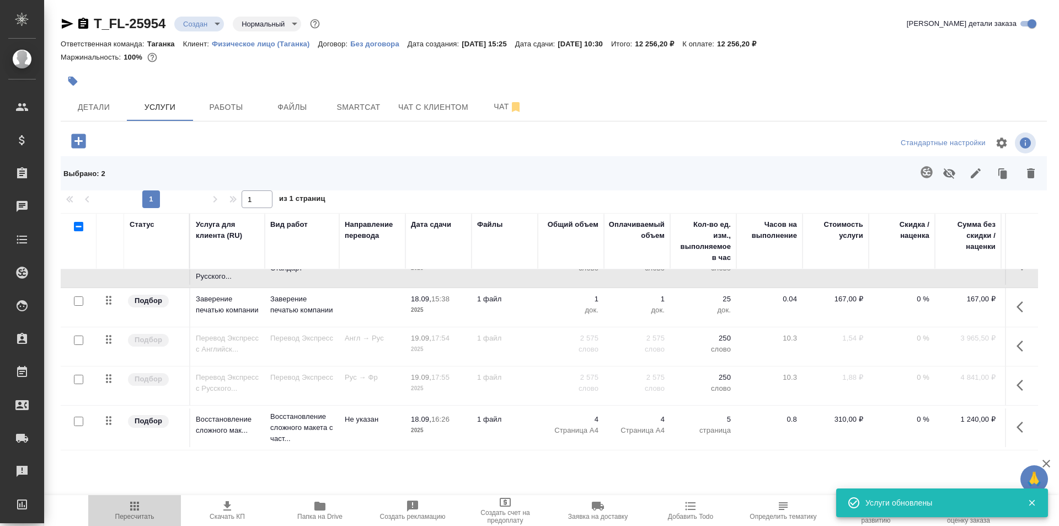
click at [137, 517] on span "Пересчитать" at bounding box center [134, 516] width 39 height 8
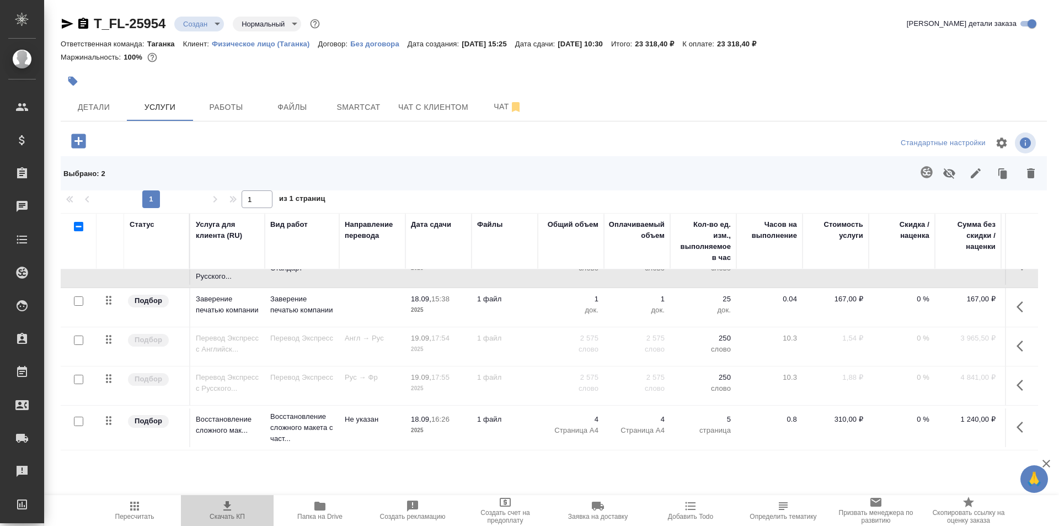
click at [231, 505] on icon "button" at bounding box center [227, 505] width 13 height 13
click at [78, 335] on input "checkbox" at bounding box center [78, 339] width 9 height 9
checkbox input "true"
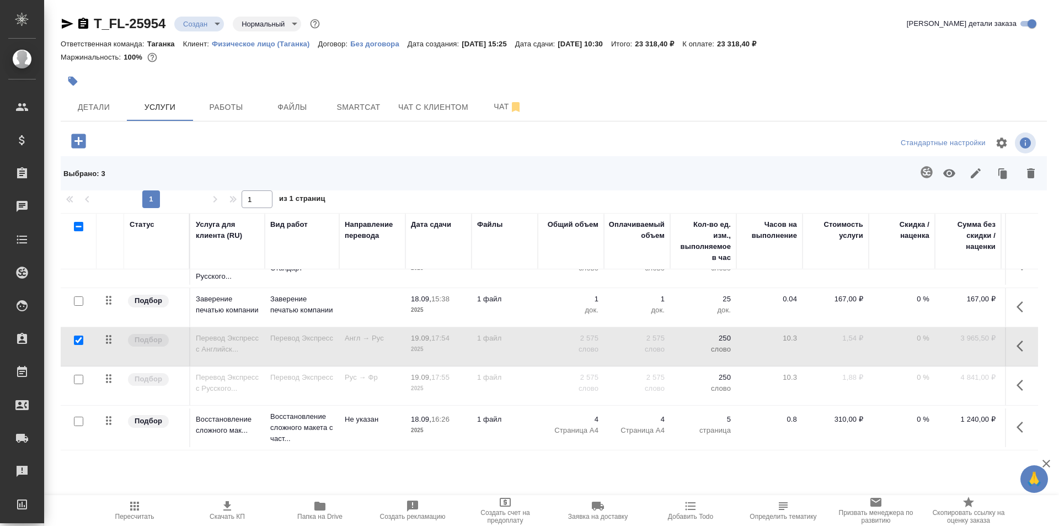
click at [79, 375] on input "checkbox" at bounding box center [78, 379] width 9 height 9
checkbox input "true"
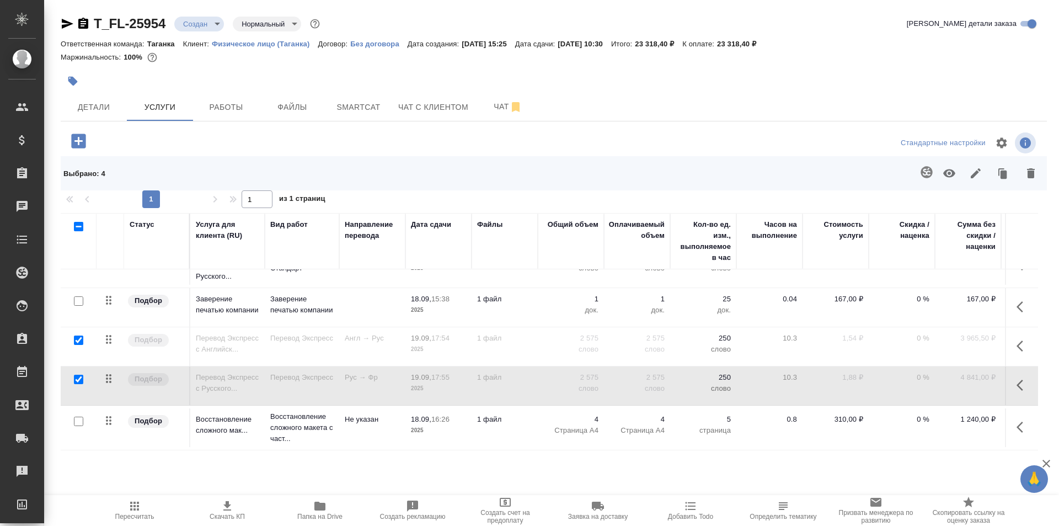
click at [1033, 172] on icon "button" at bounding box center [1031, 173] width 8 height 10
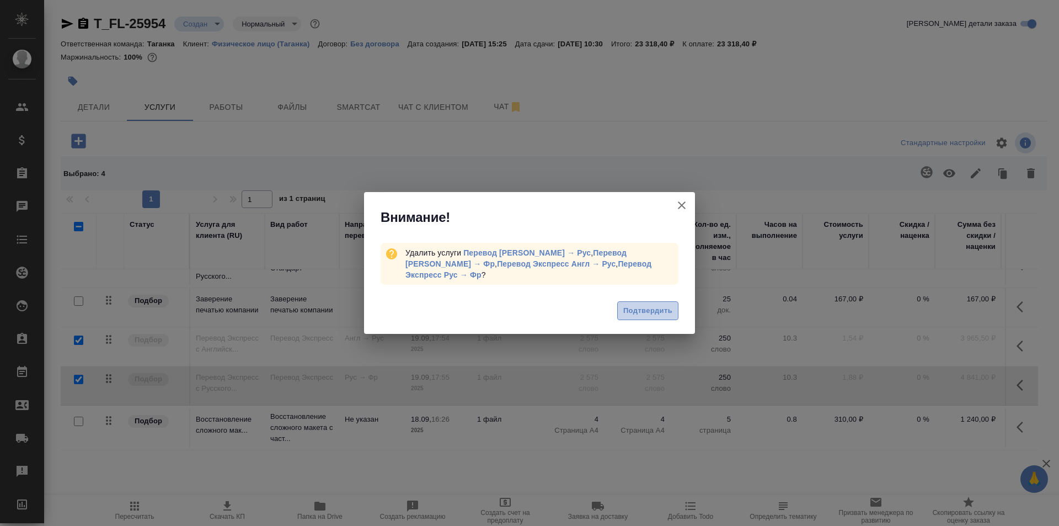
click at [647, 305] on span "Подтвердить" at bounding box center [647, 311] width 49 height 13
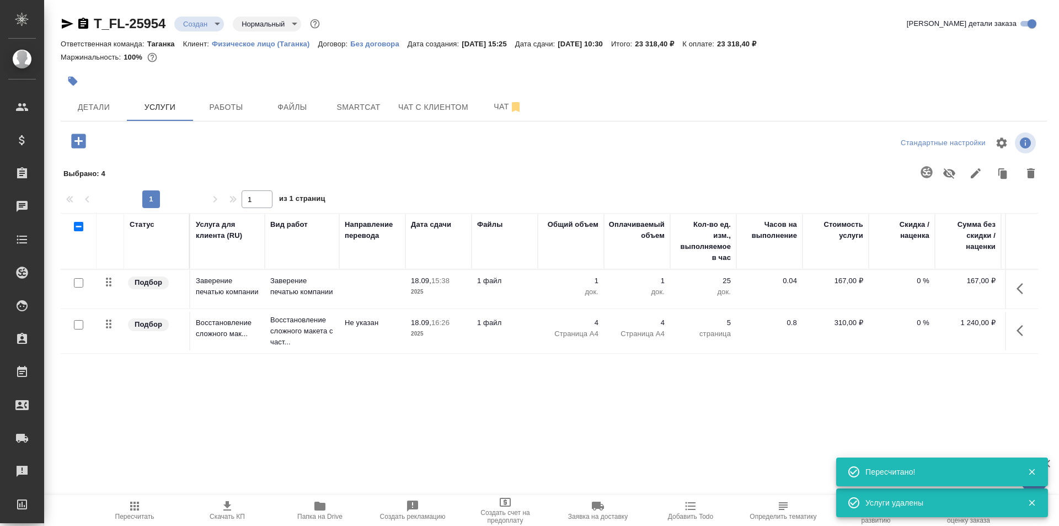
scroll to position [0, 0]
click at [135, 511] on icon "button" at bounding box center [134, 505] width 13 height 13
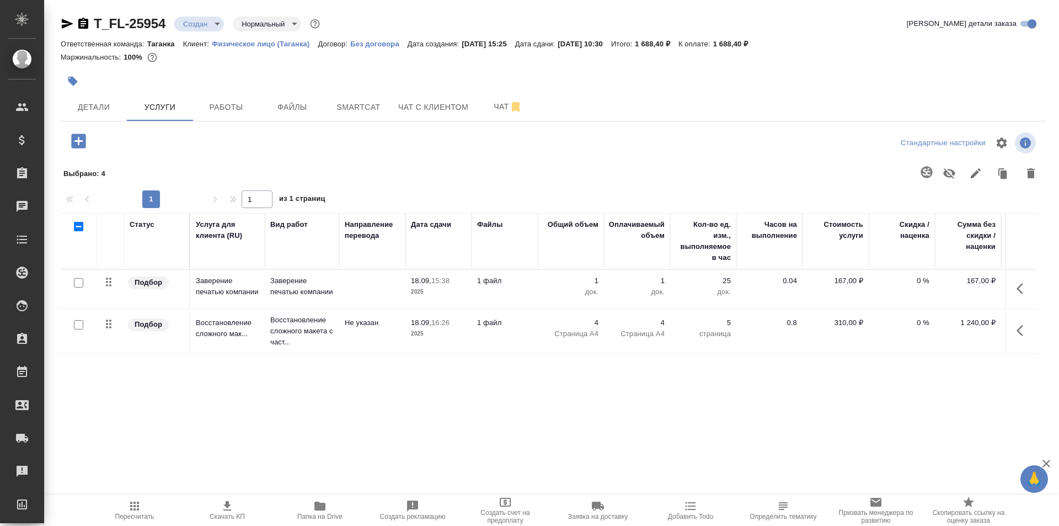
click at [83, 143] on icon "button" at bounding box center [78, 140] width 14 height 14
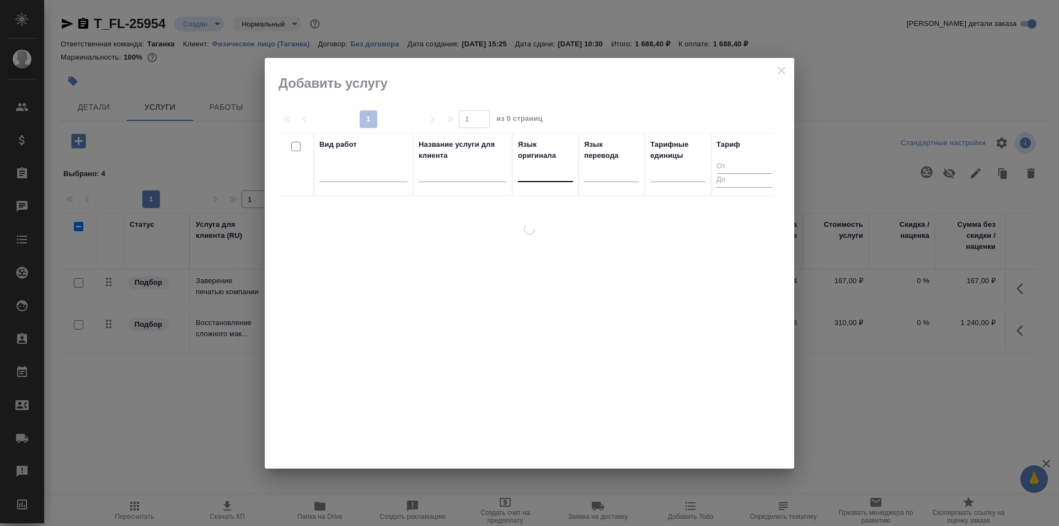
click at [558, 171] on div at bounding box center [545, 171] width 55 height 16
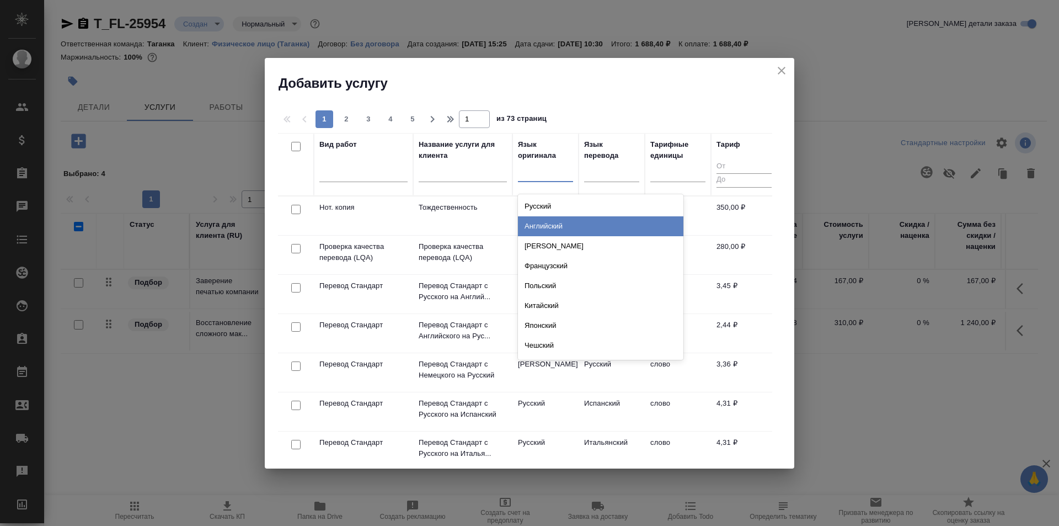
click at [578, 220] on div "Английский" at bounding box center [600, 226] width 165 height 20
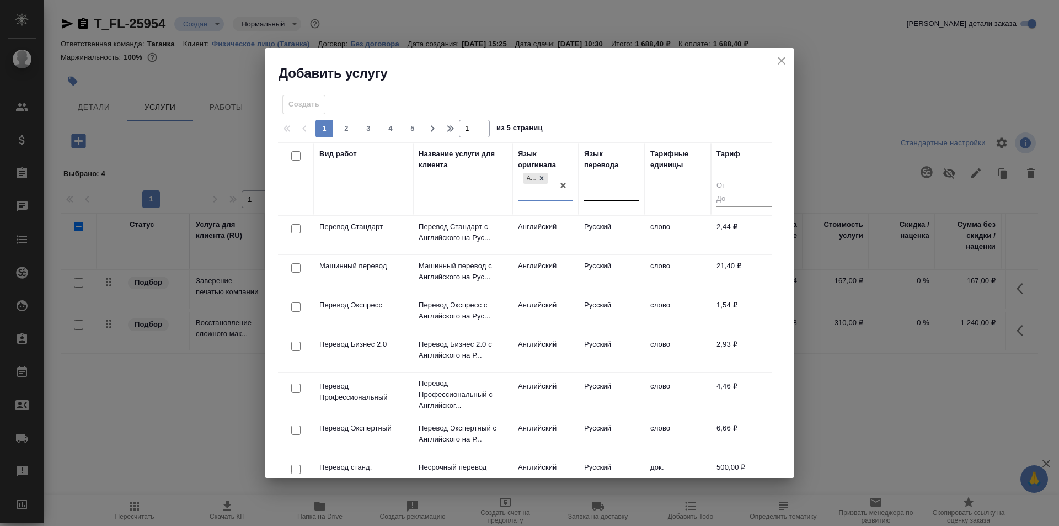
click at [596, 187] on div at bounding box center [611, 190] width 55 height 16
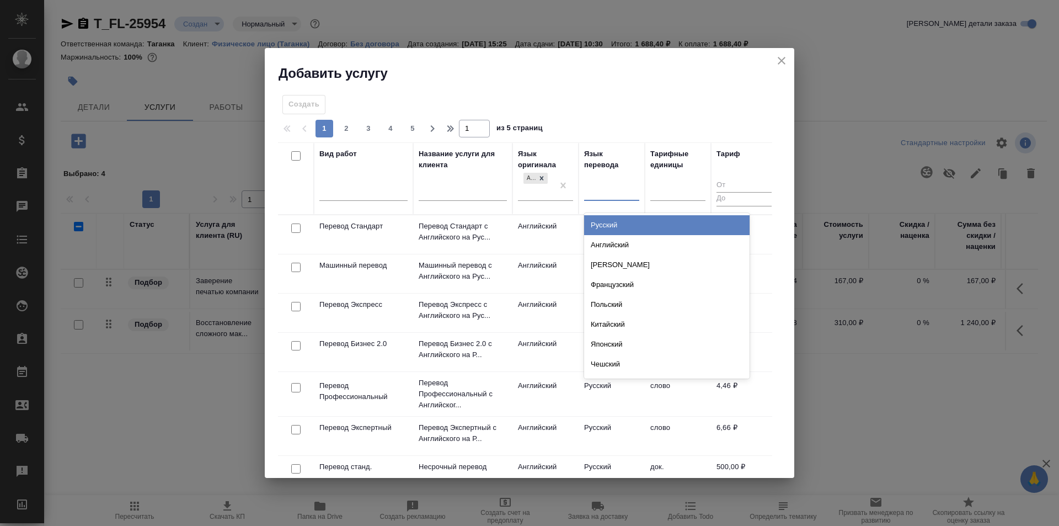
click at [607, 229] on div "Русский" at bounding box center [666, 225] width 165 height 20
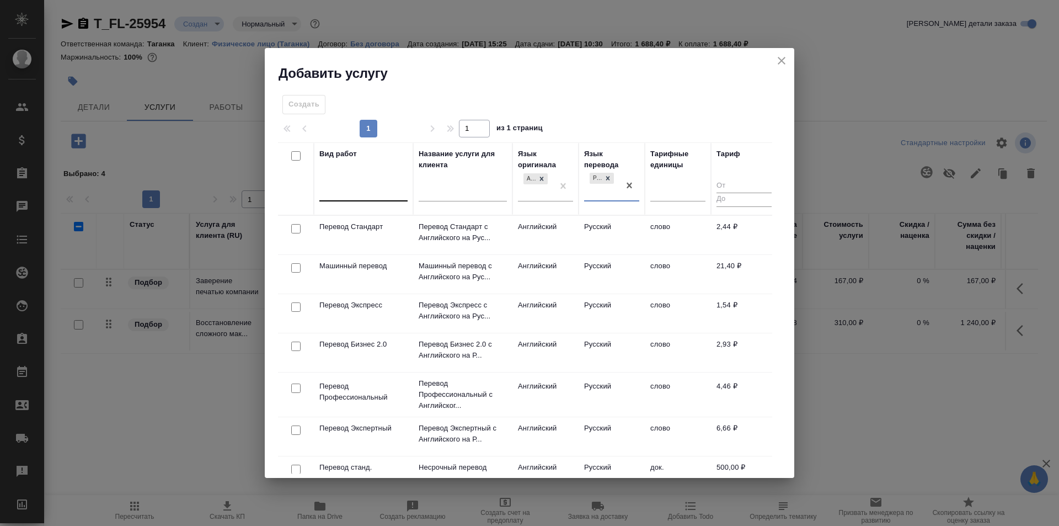
click at [377, 191] on div at bounding box center [363, 190] width 88 height 16
click at [611, 241] on td "Русский" at bounding box center [612, 234] width 66 height 39
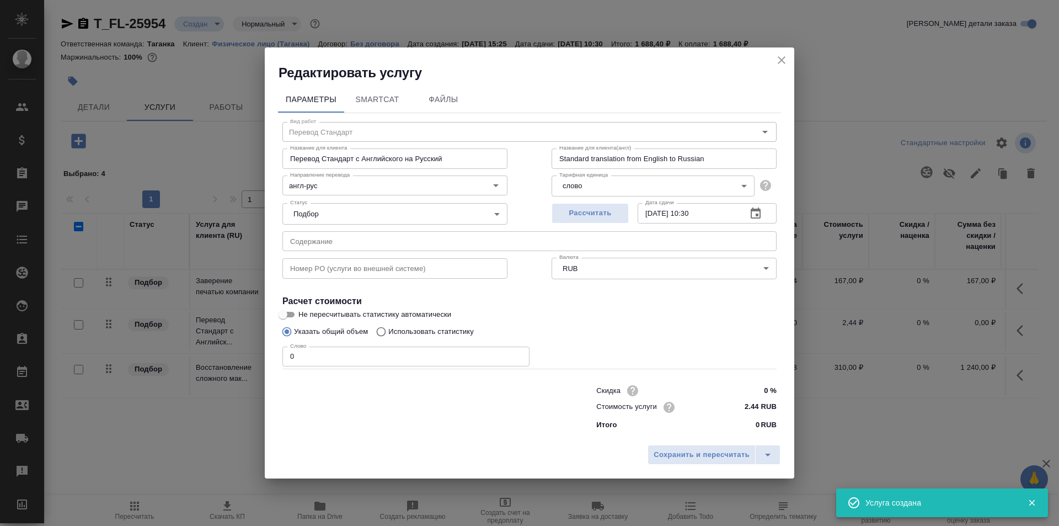
click at [348, 354] on input "0" at bounding box center [405, 356] width 247 height 20
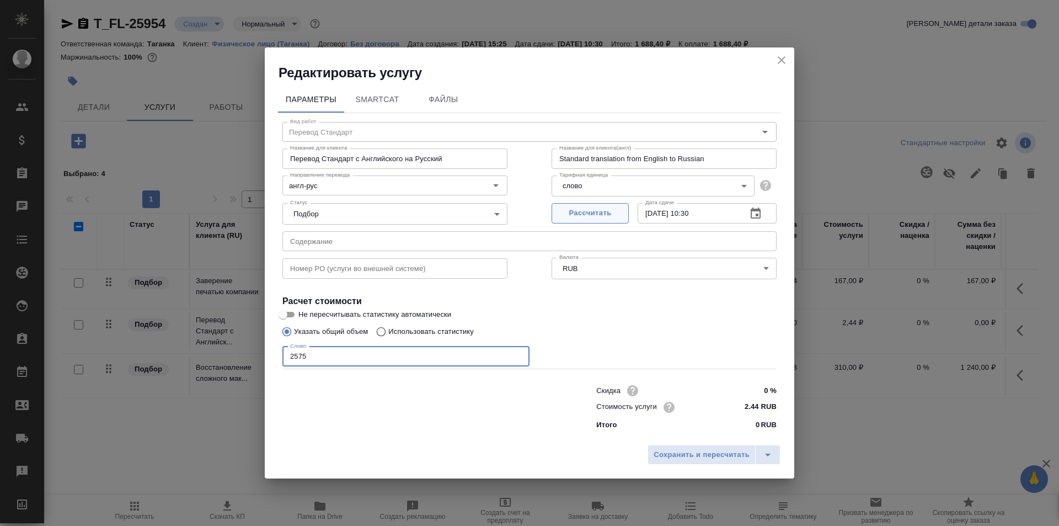
type input "2575"
click at [609, 211] on span "Рассчитать" at bounding box center [590, 213] width 65 height 13
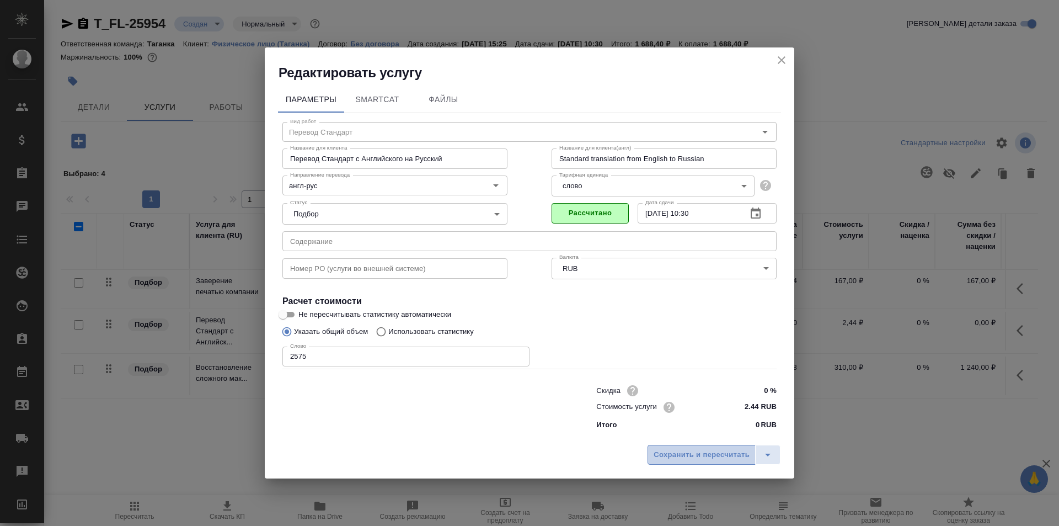
click at [688, 452] on span "Сохранить и пересчитать" at bounding box center [702, 454] width 96 height 13
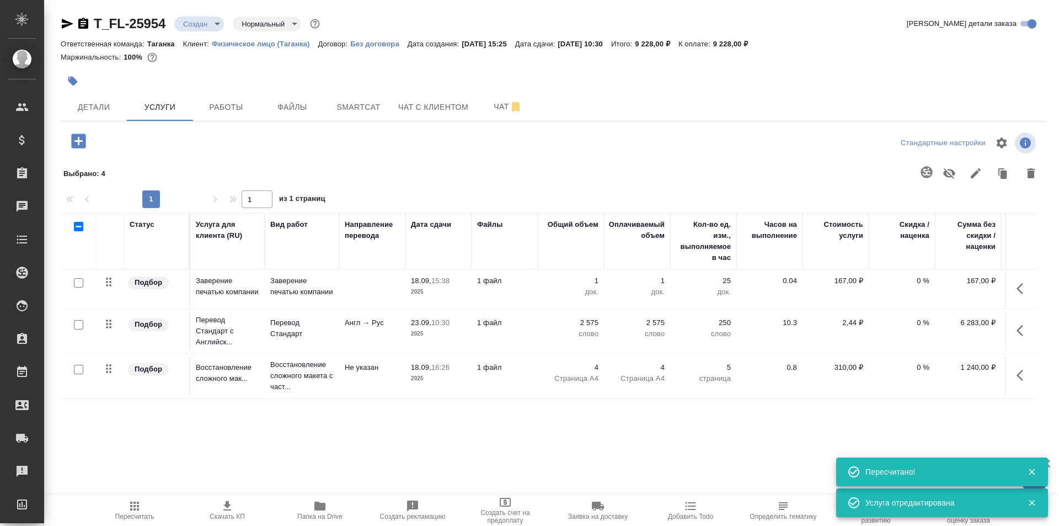
click at [73, 141] on icon "button" at bounding box center [78, 140] width 14 height 14
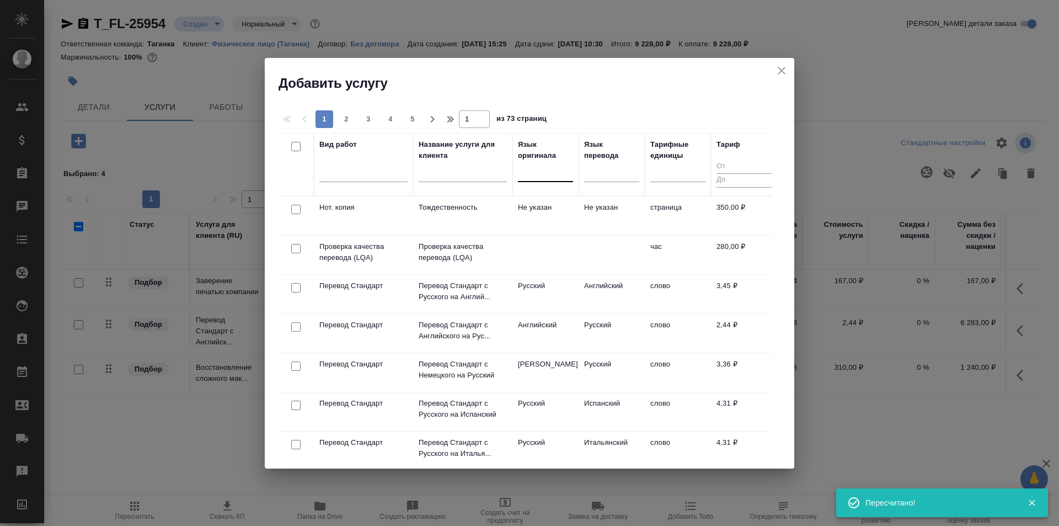
click at [544, 173] on div at bounding box center [545, 171] width 55 height 16
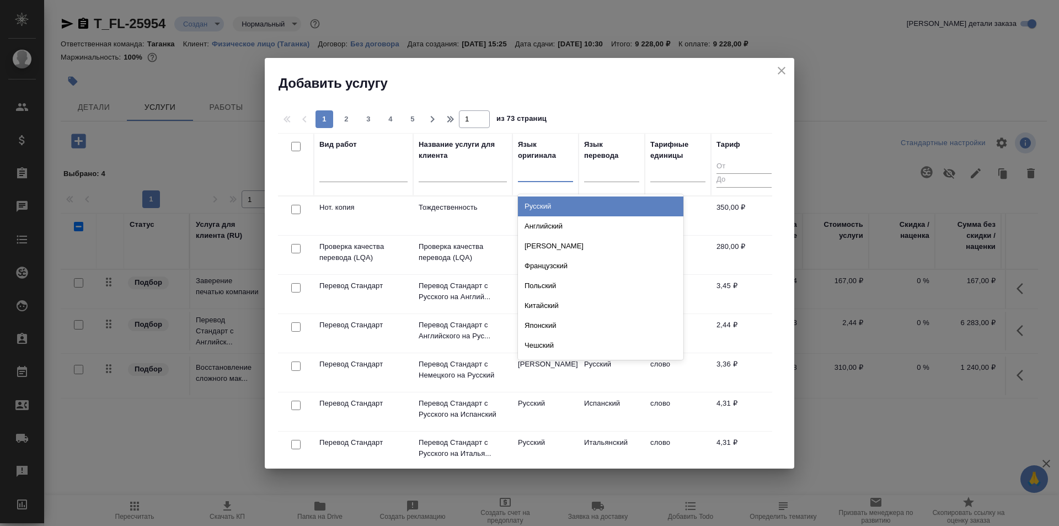
click at [564, 204] on div "Русский" at bounding box center [600, 206] width 165 height 20
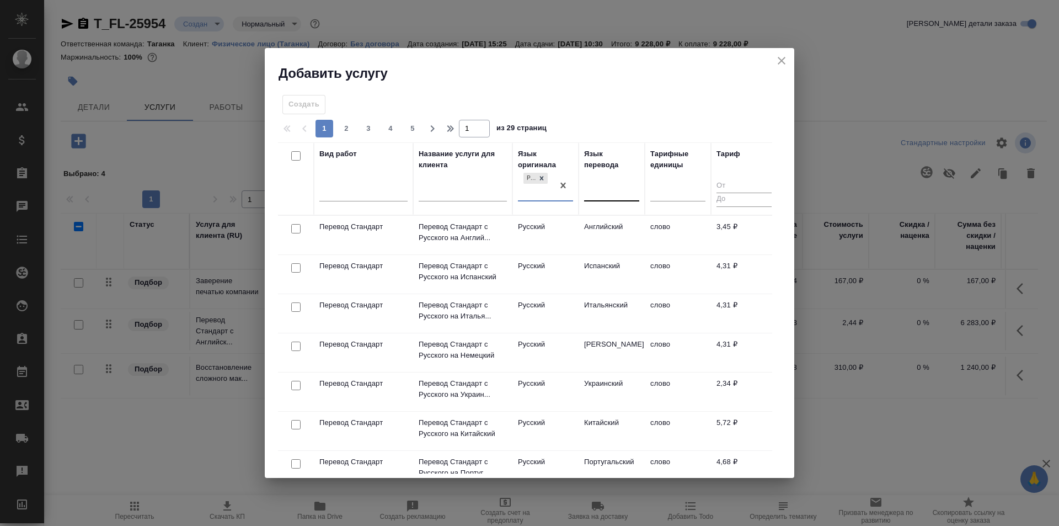
click at [588, 183] on div at bounding box center [611, 190] width 55 height 16
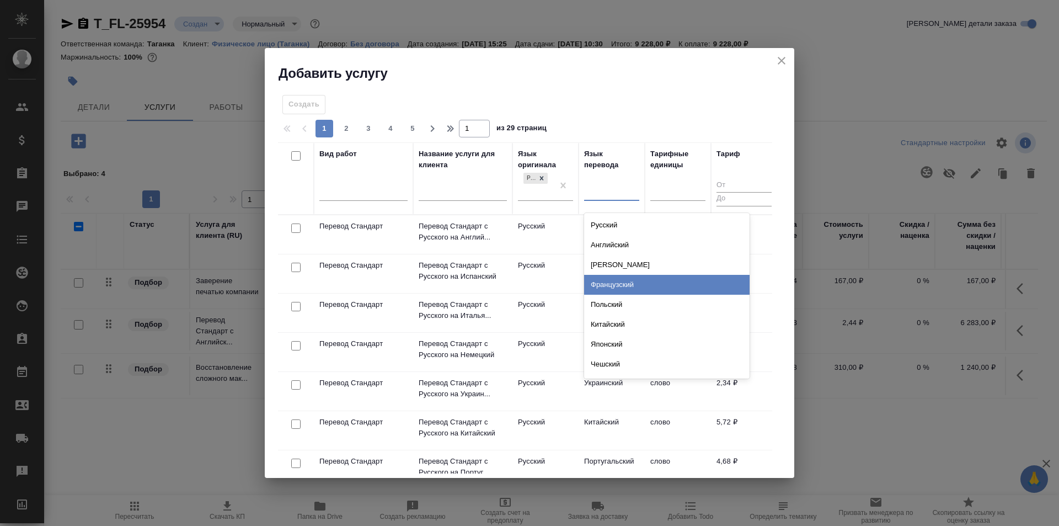
click at [648, 284] on div "Французский" at bounding box center [666, 285] width 165 height 20
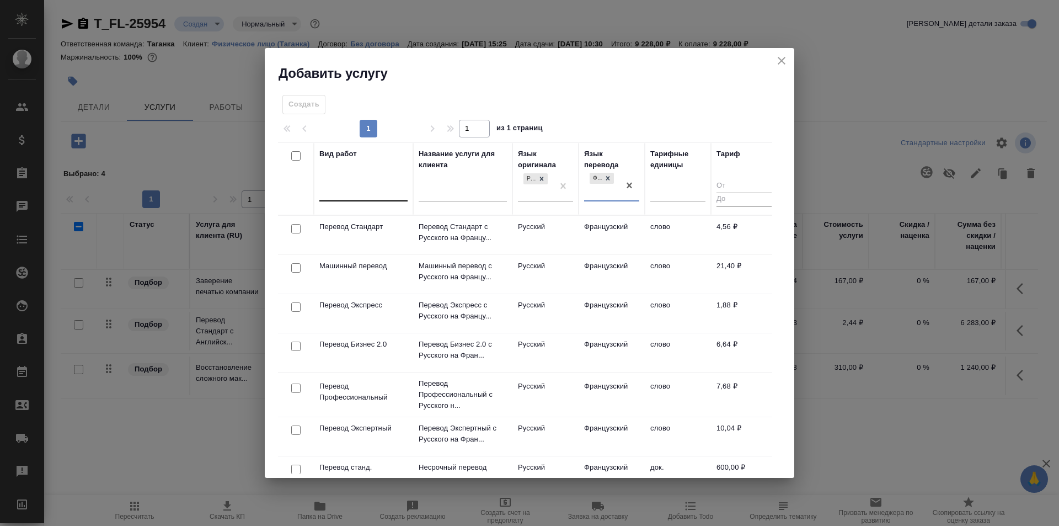
click at [371, 180] on div at bounding box center [363, 190] width 88 height 21
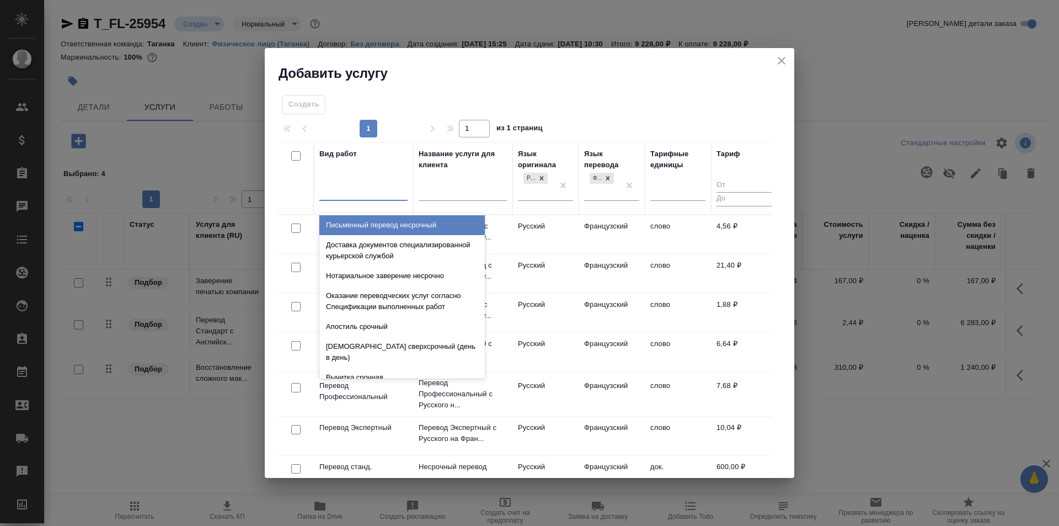
click at [604, 233] on td "Французский" at bounding box center [612, 234] width 66 height 39
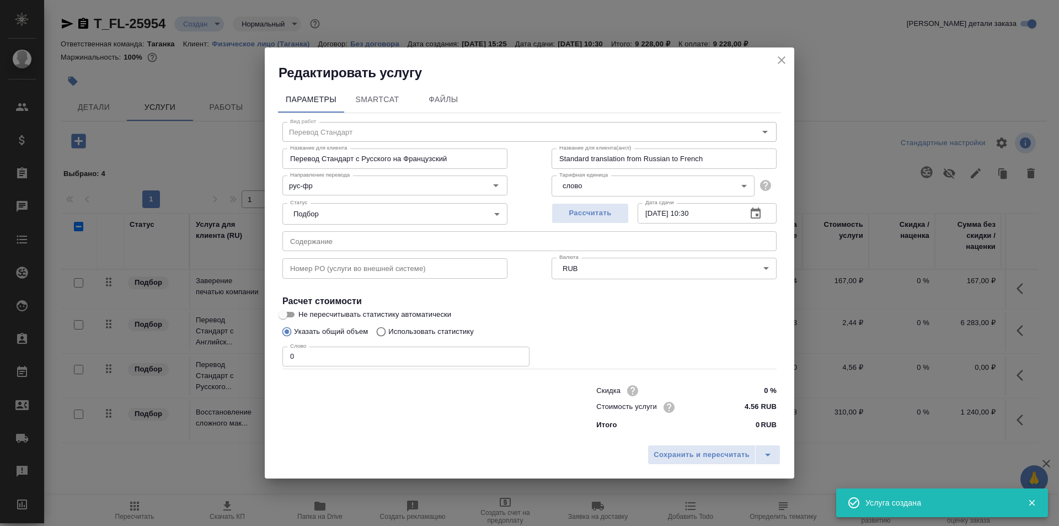
click at [376, 358] on input "0" at bounding box center [405, 356] width 247 height 20
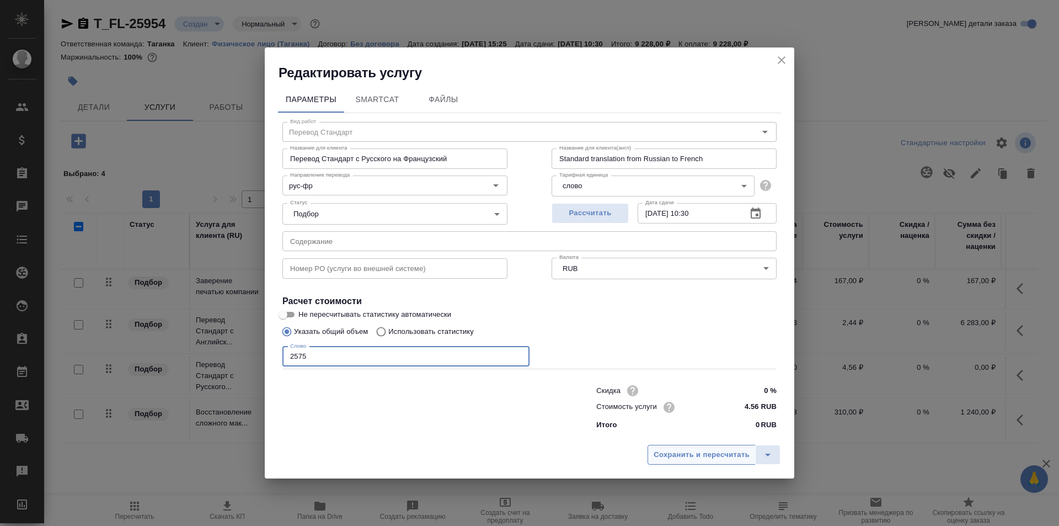
type input "2575"
click at [666, 458] on span "Сохранить и пересчитать" at bounding box center [702, 454] width 96 height 13
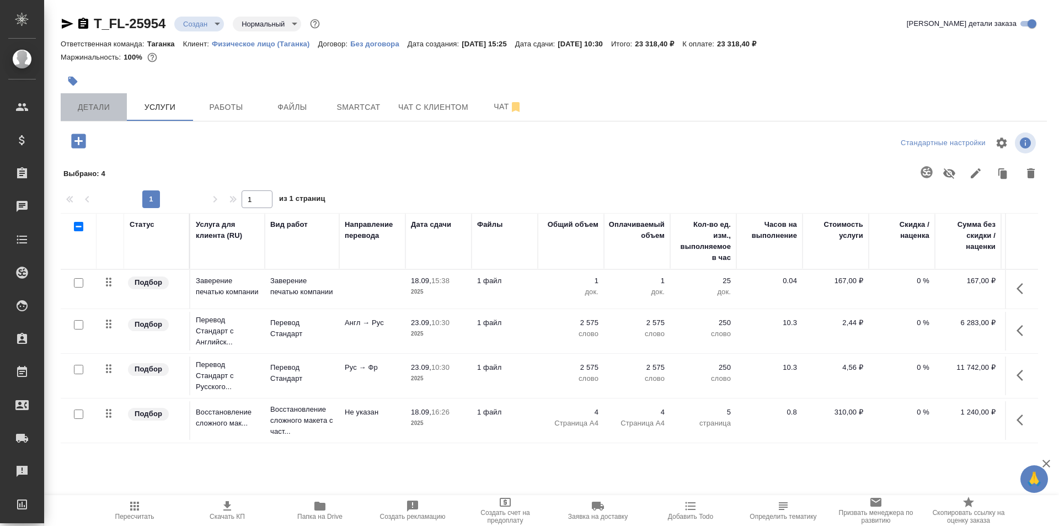
click at [112, 113] on span "Детали" at bounding box center [93, 107] width 53 height 14
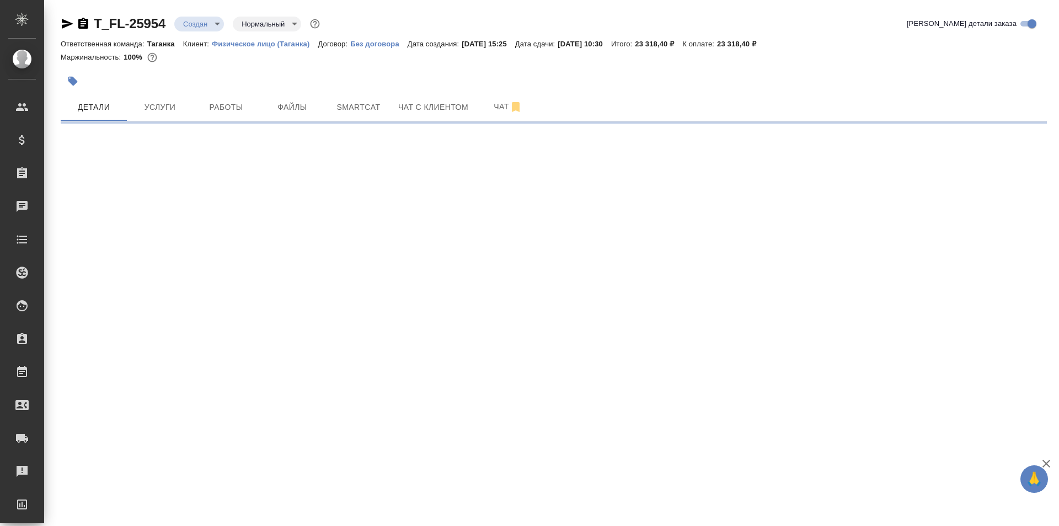
select select "RU"
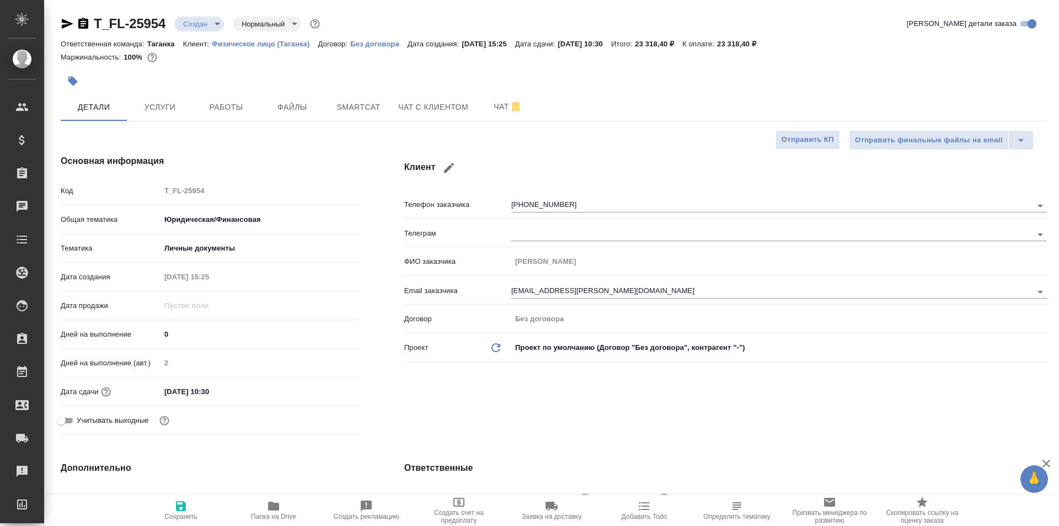
type textarea "x"
click at [163, 110] on span "Услуги" at bounding box center [159, 107] width 53 height 14
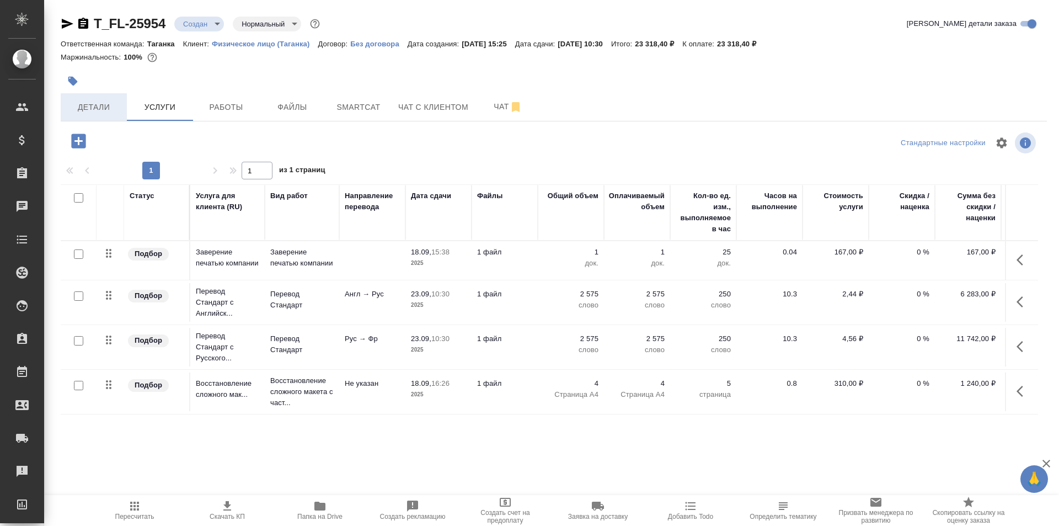
click at [93, 107] on span "Детали" at bounding box center [93, 107] width 53 height 14
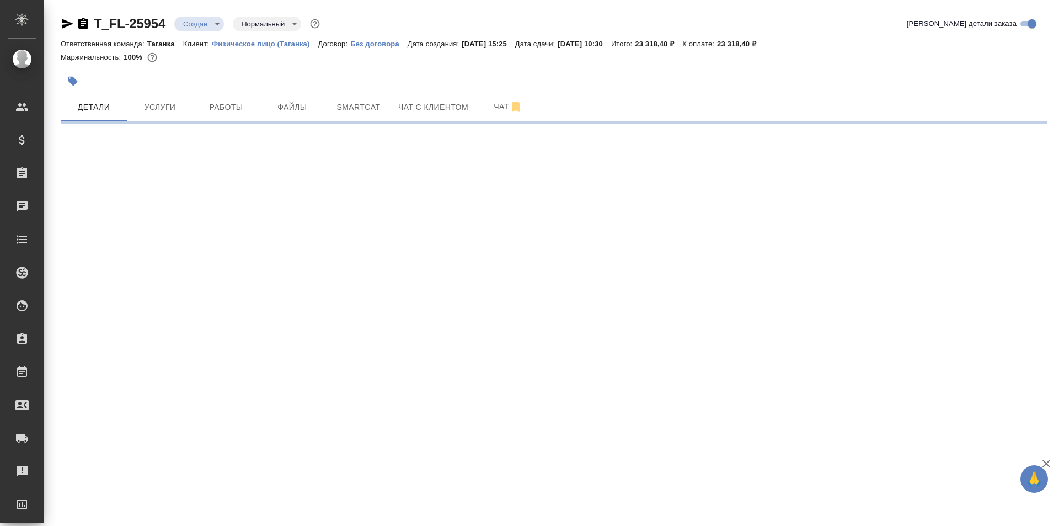
select select "RU"
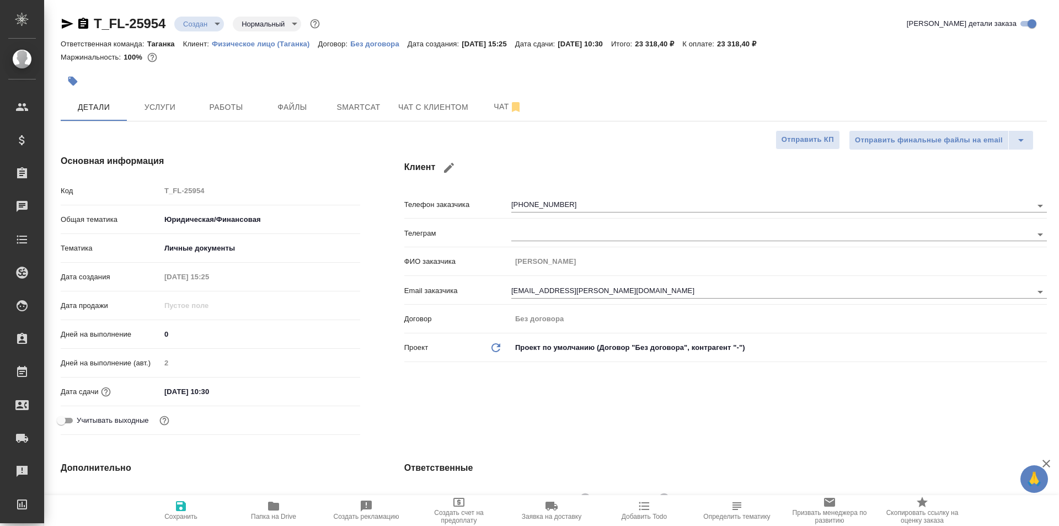
type textarea "x"
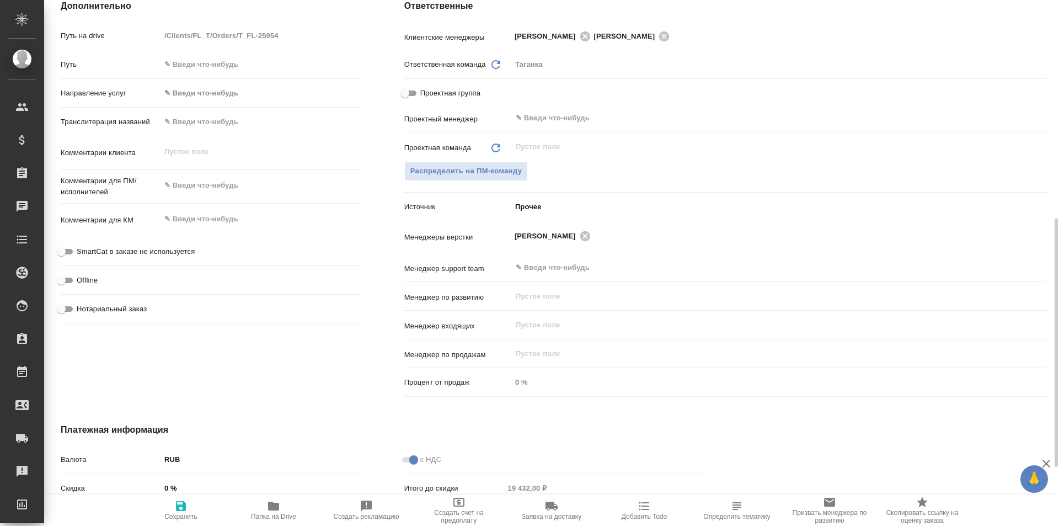
scroll to position [602, 0]
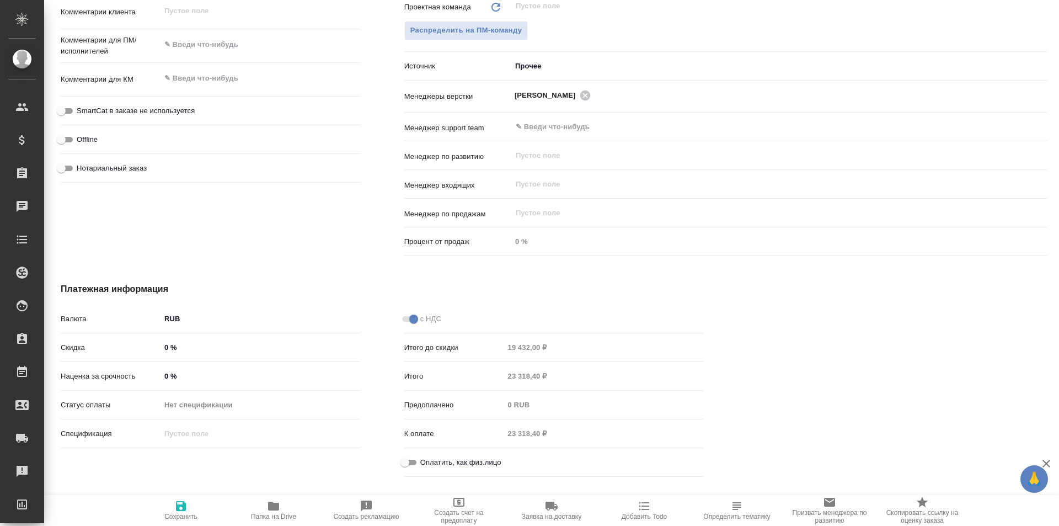
click at [409, 460] on input "Оплатить, как физ.лицо" at bounding box center [405, 462] width 40 height 13
checkbox input "true"
type textarea "x"
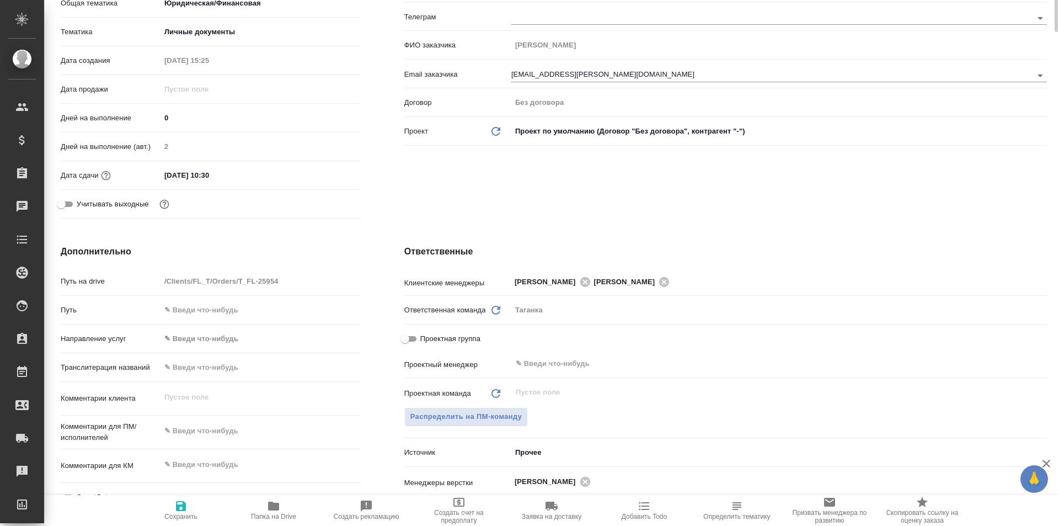
scroll to position [0, 0]
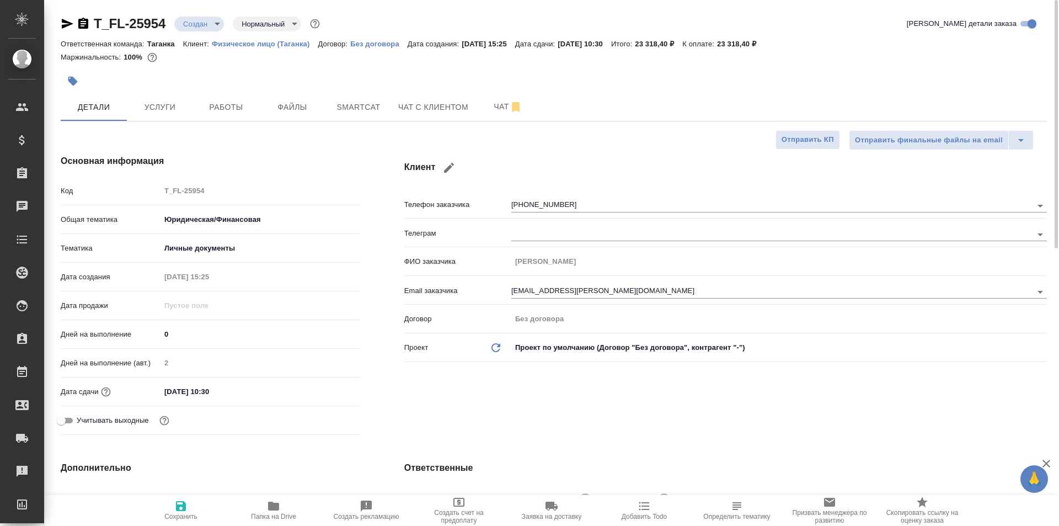
click at [190, 508] on span "Сохранить" at bounding box center [180, 509] width 79 height 21
type textarea "x"
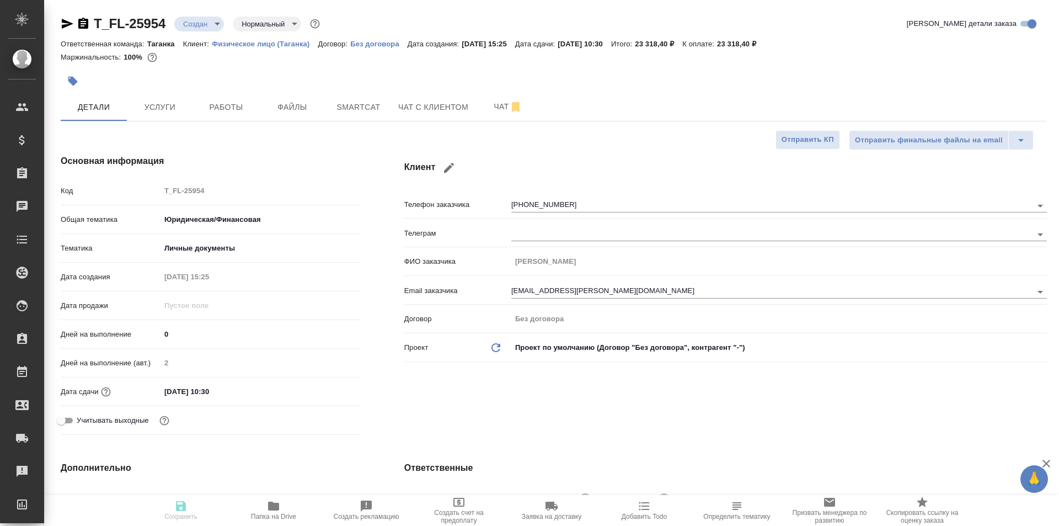
type textarea "x"
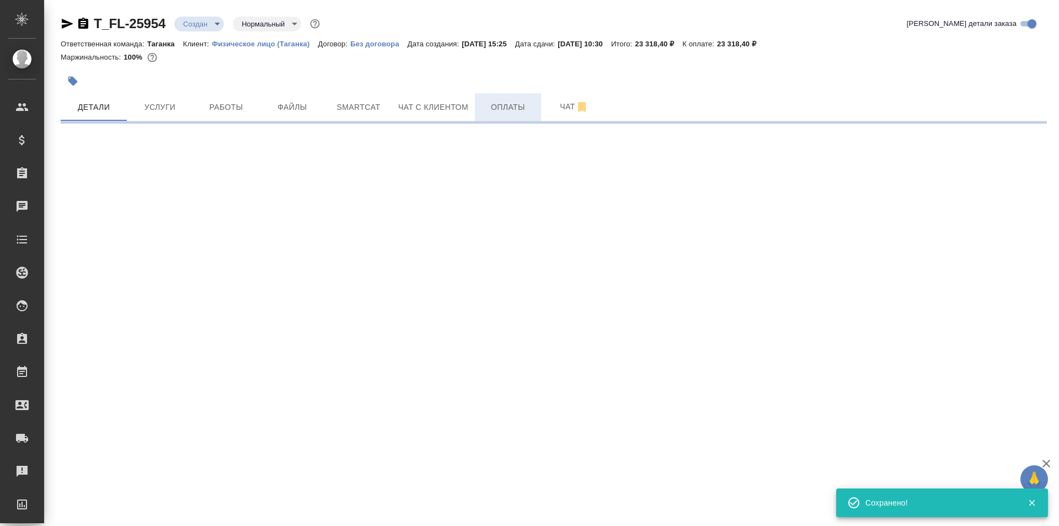
select select "RU"
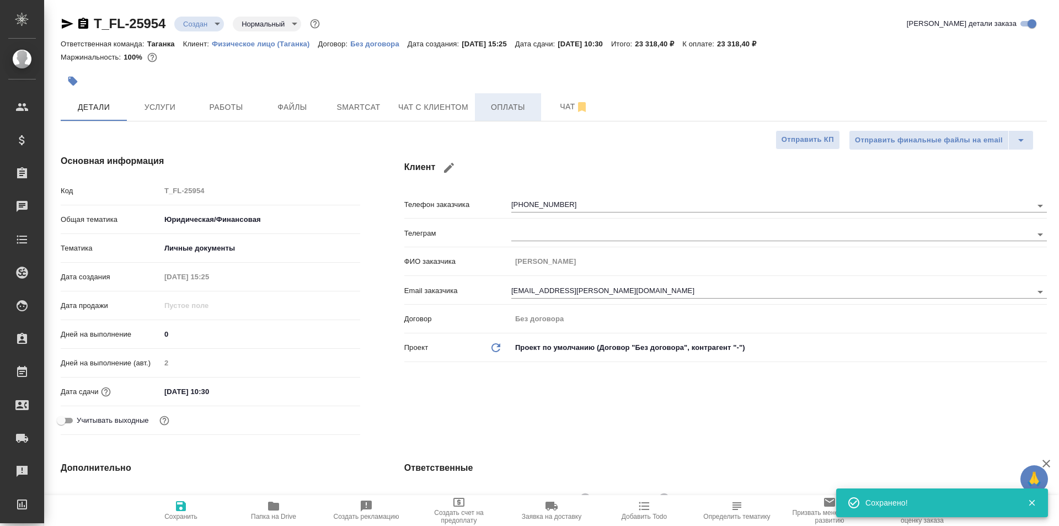
type textarea "x"
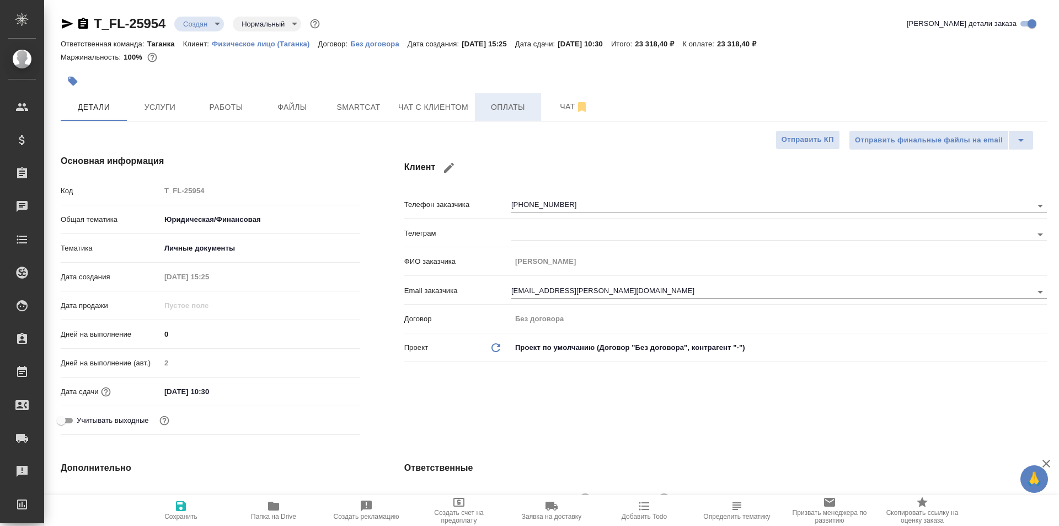
click at [514, 110] on span "Оплаты" at bounding box center [508, 107] width 53 height 14
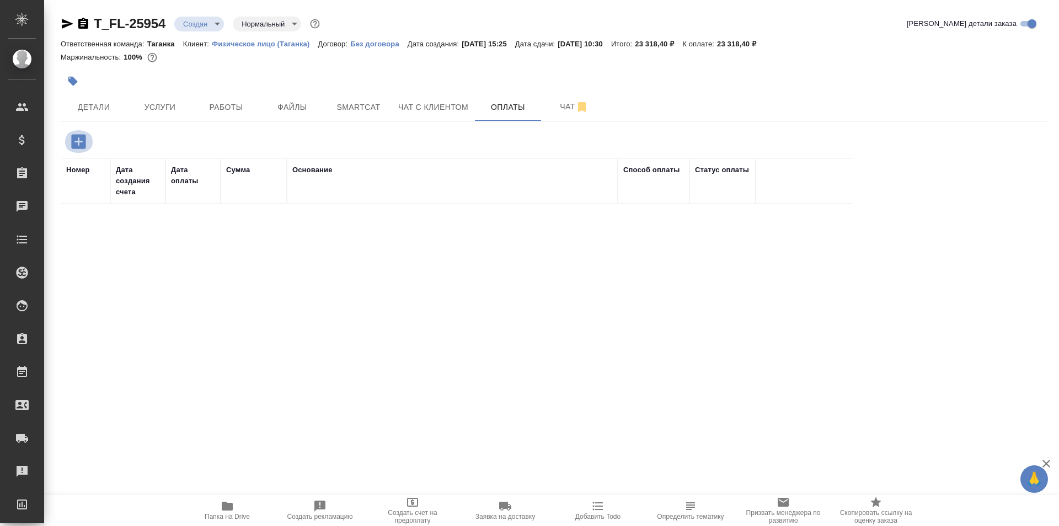
click at [82, 138] on icon "button" at bounding box center [78, 141] width 14 height 14
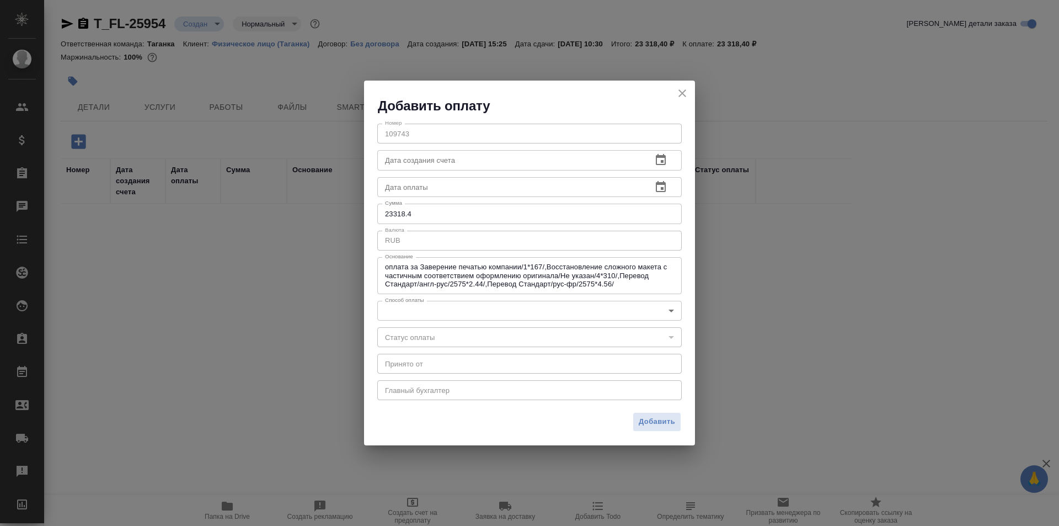
click at [667, 309] on body "🙏 .cls-1 fill:#fff; AWATERA Galisheva [PERSON_NAME] Спецификации Заказы 0 Чаты …" at bounding box center [529, 307] width 1059 height 615
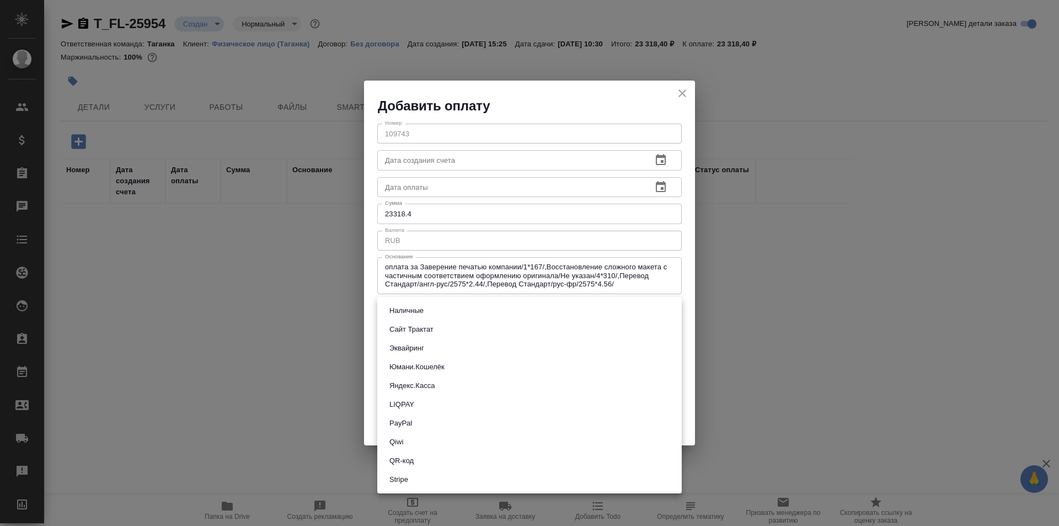
click at [583, 392] on li "Яндекс.Касса" at bounding box center [529, 385] width 305 height 19
type input "yandex-kassa"
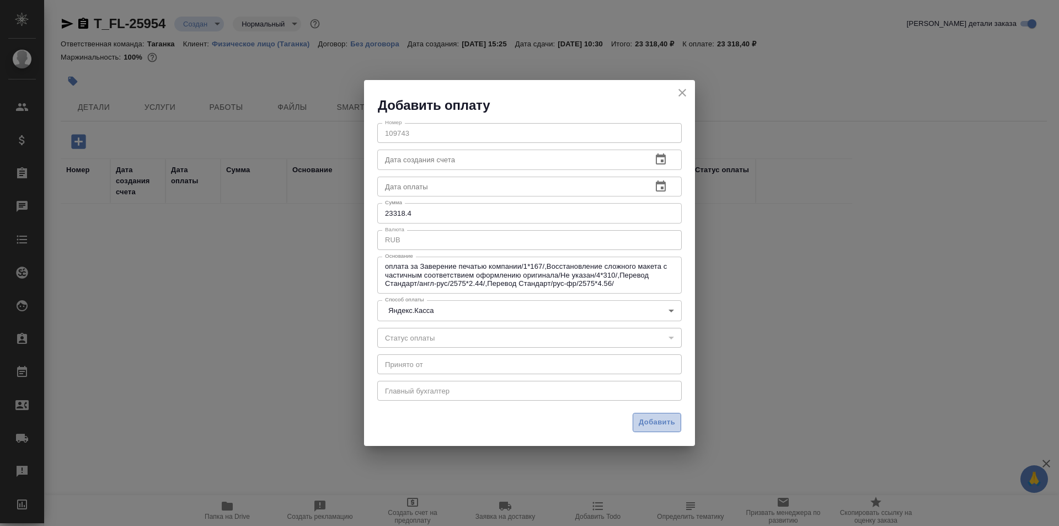
click at [655, 421] on span "Добавить" at bounding box center [657, 422] width 36 height 13
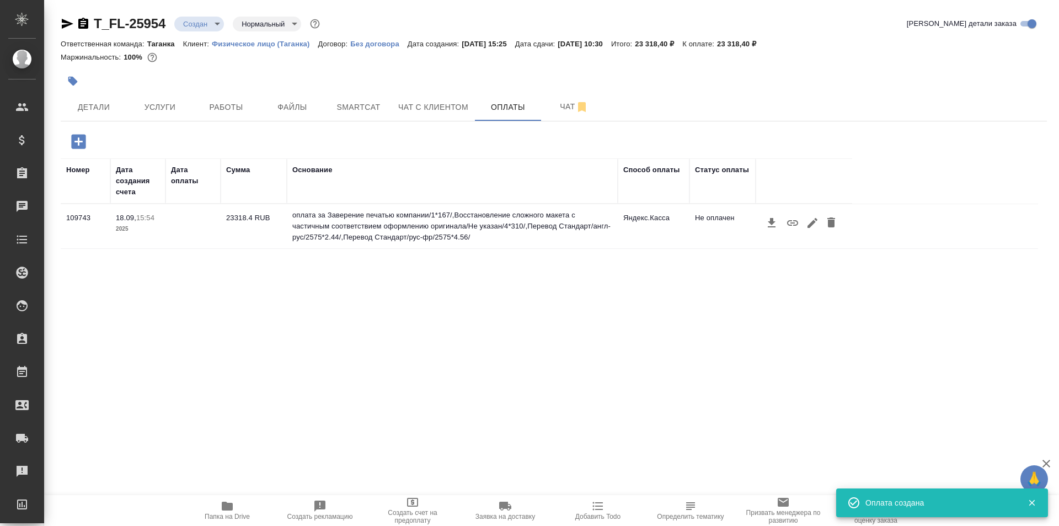
click at [792, 222] on icon "button" at bounding box center [792, 222] width 13 height 13
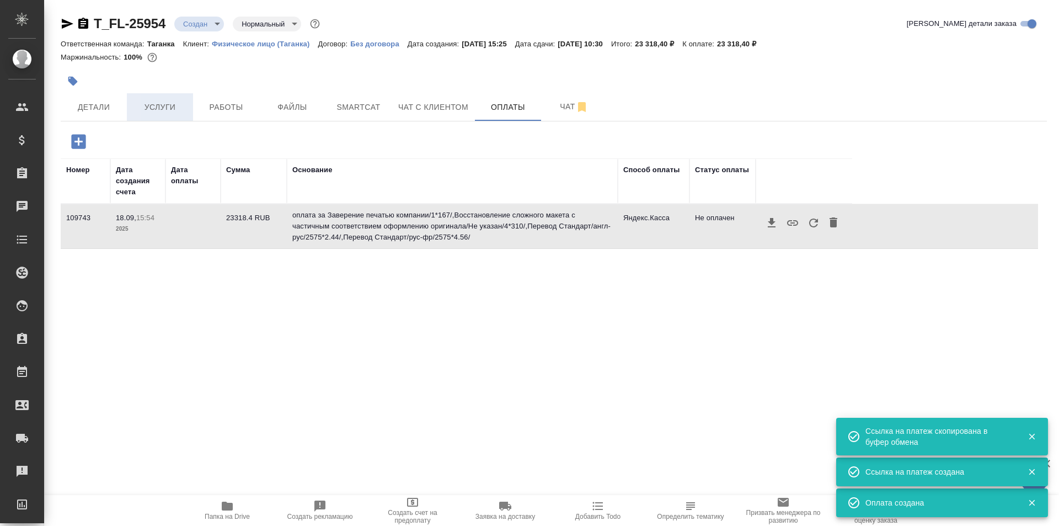
click at [141, 104] on span "Услуги" at bounding box center [159, 107] width 53 height 14
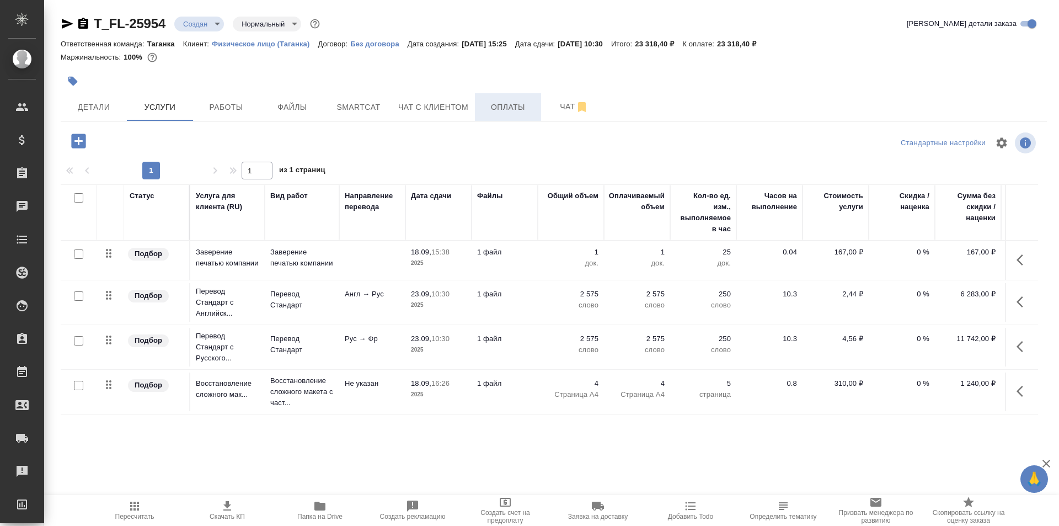
click at [498, 102] on span "Оплаты" at bounding box center [508, 107] width 53 height 14
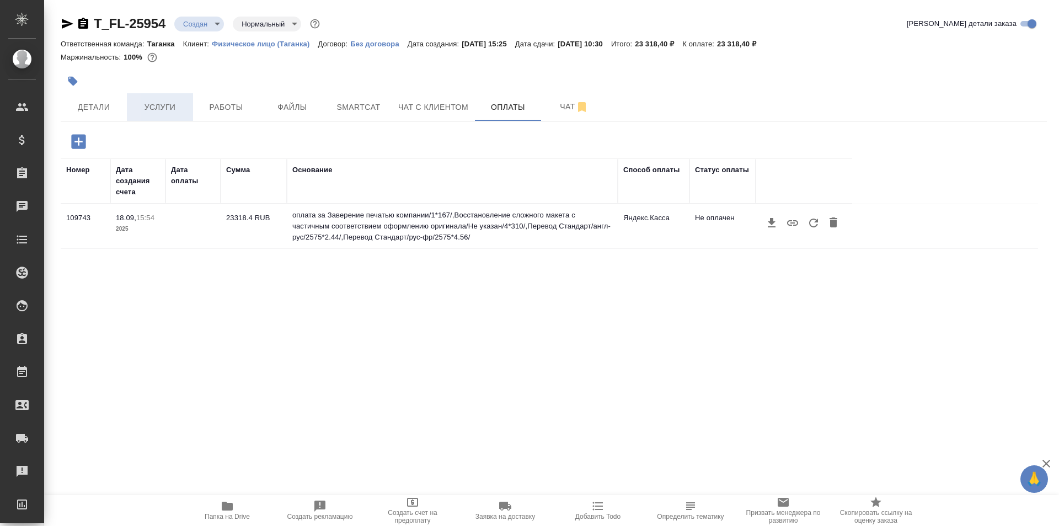
click at [180, 108] on span "Услуги" at bounding box center [159, 107] width 53 height 14
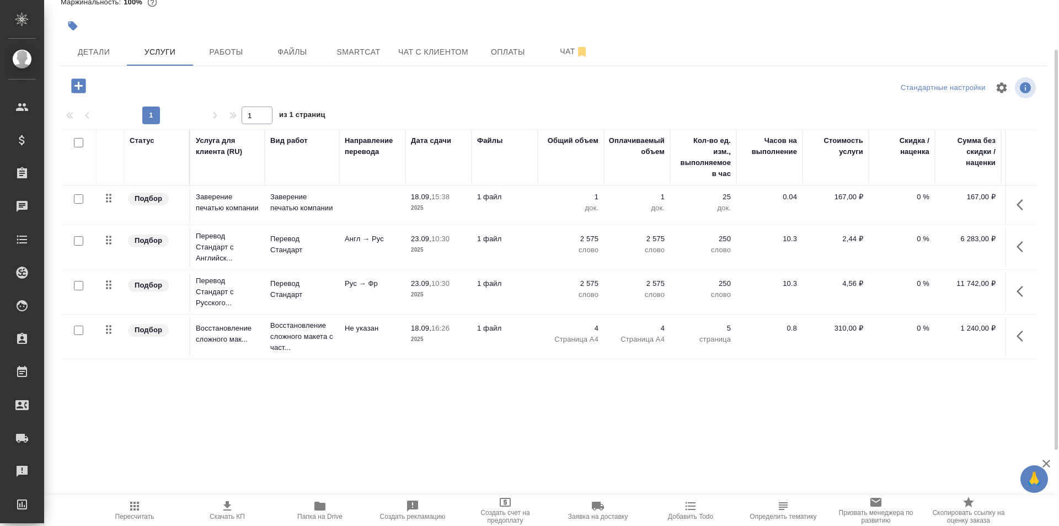
scroll to position [1, 0]
click at [77, 239] on input "checkbox" at bounding box center [78, 240] width 9 height 9
checkbox input "true"
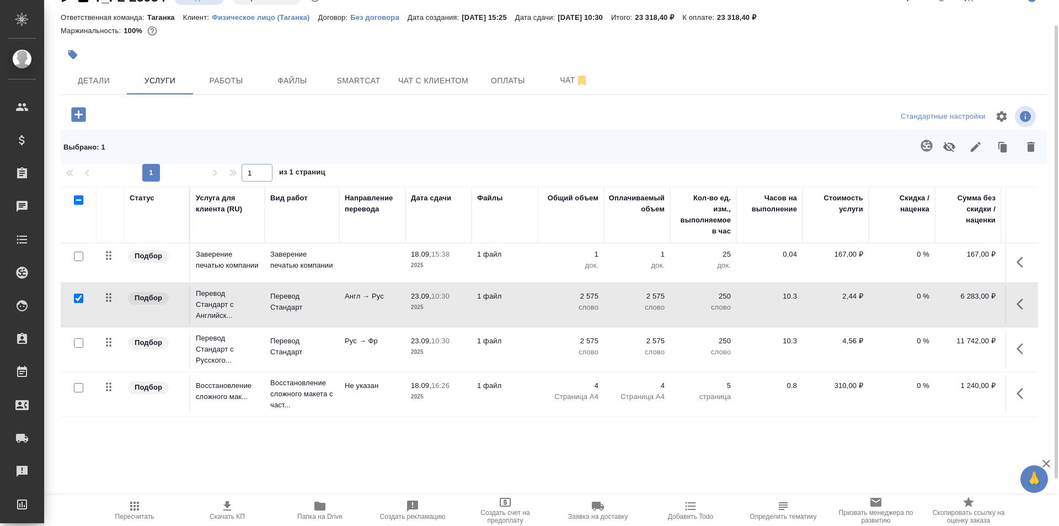
scroll to position [26, 0]
click at [77, 344] on input "checkbox" at bounding box center [78, 342] width 9 height 9
checkbox input "true"
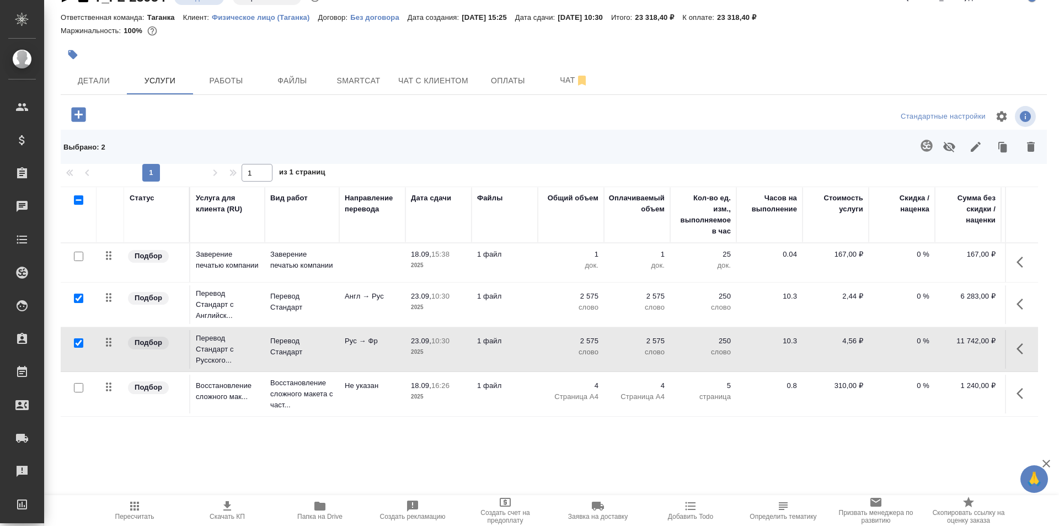
click at [1032, 147] on button "button" at bounding box center [1031, 146] width 26 height 29
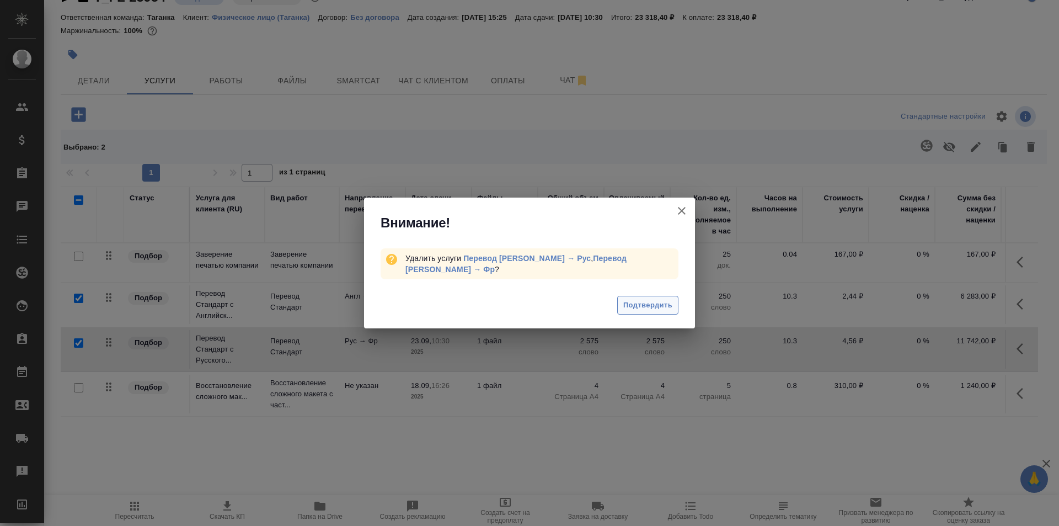
click at [629, 307] on span "Подтвердить" at bounding box center [647, 305] width 49 height 13
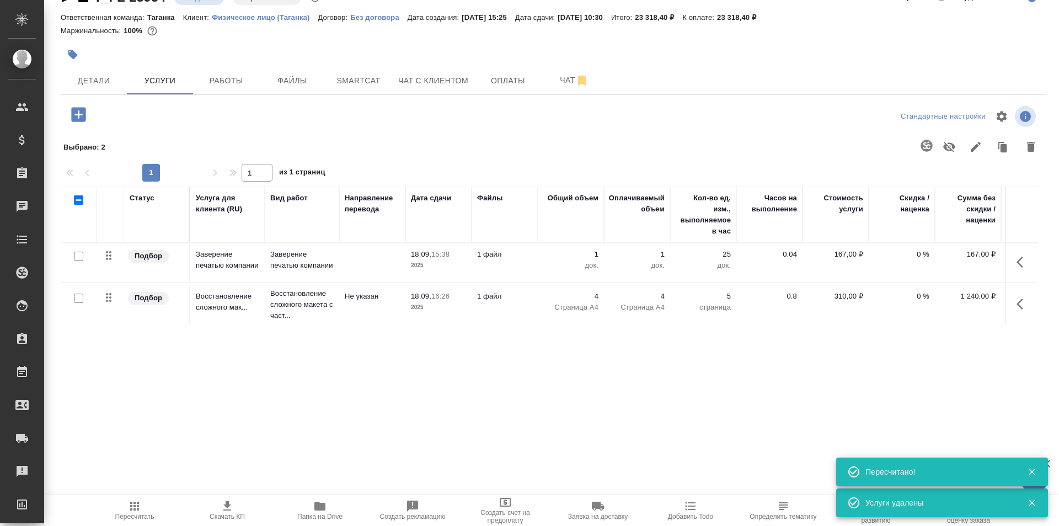
scroll to position [0, 0]
click at [72, 117] on icon "button" at bounding box center [78, 114] width 14 height 14
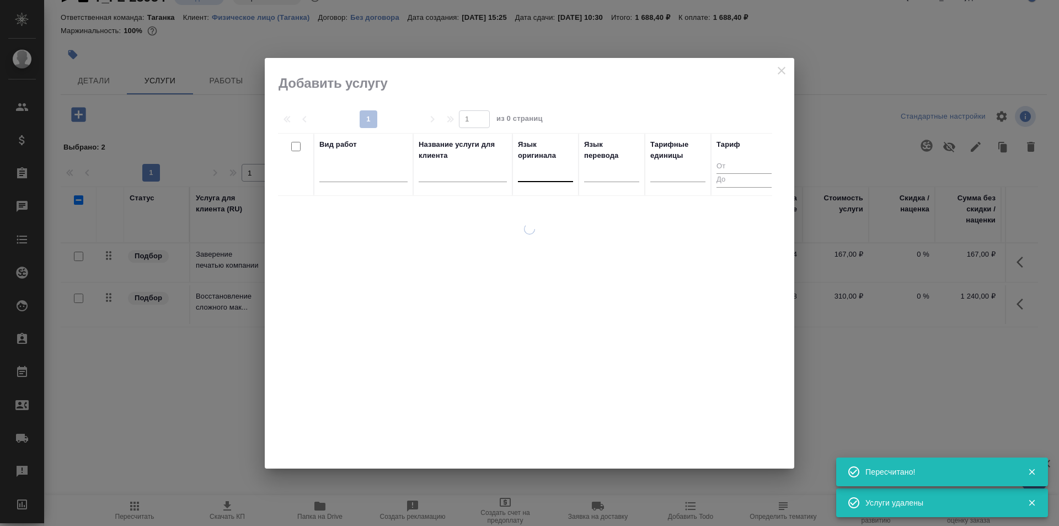
click at [551, 179] on div at bounding box center [545, 171] width 55 height 16
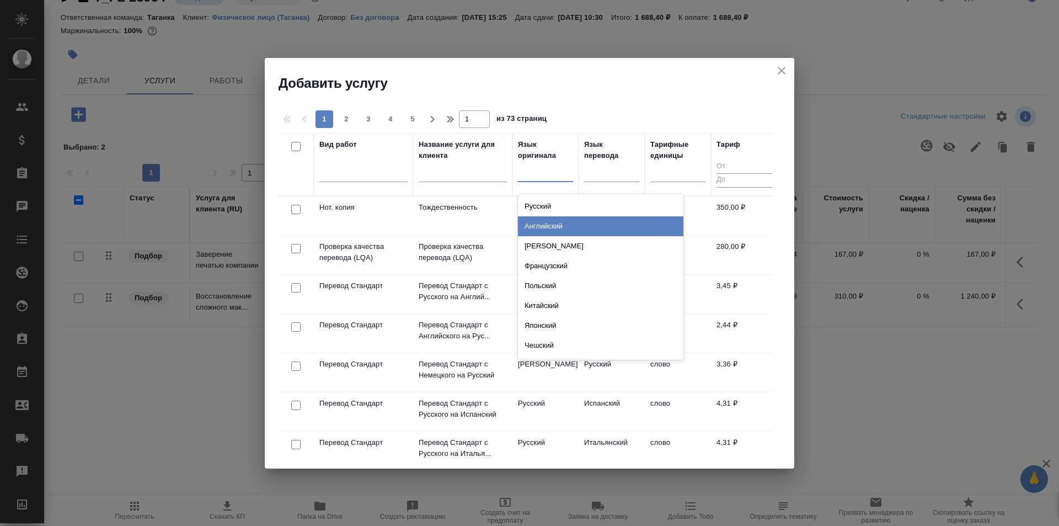
click at [570, 221] on div "Английский" at bounding box center [600, 226] width 165 height 20
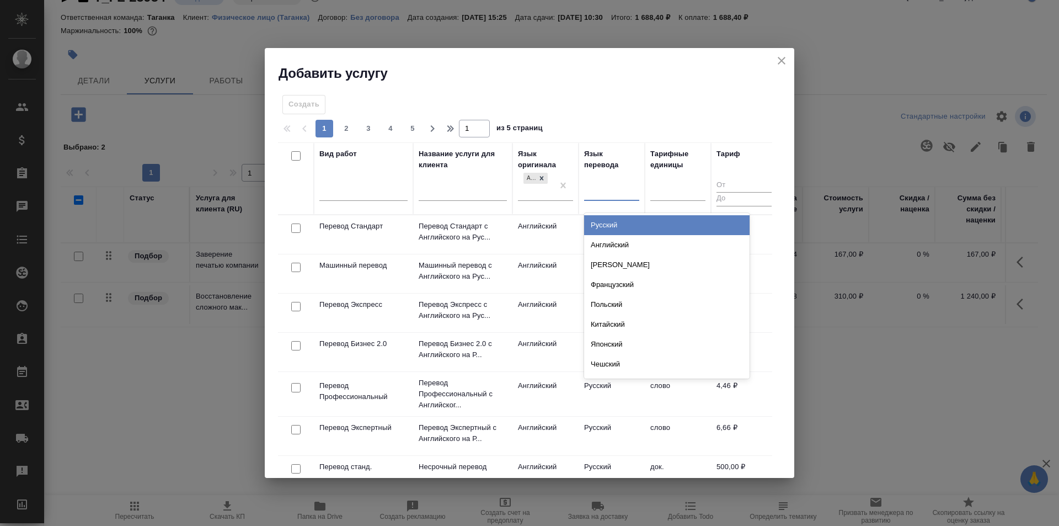
click at [596, 190] on div at bounding box center [611, 189] width 55 height 16
click at [607, 216] on div "Русский" at bounding box center [666, 225] width 165 height 20
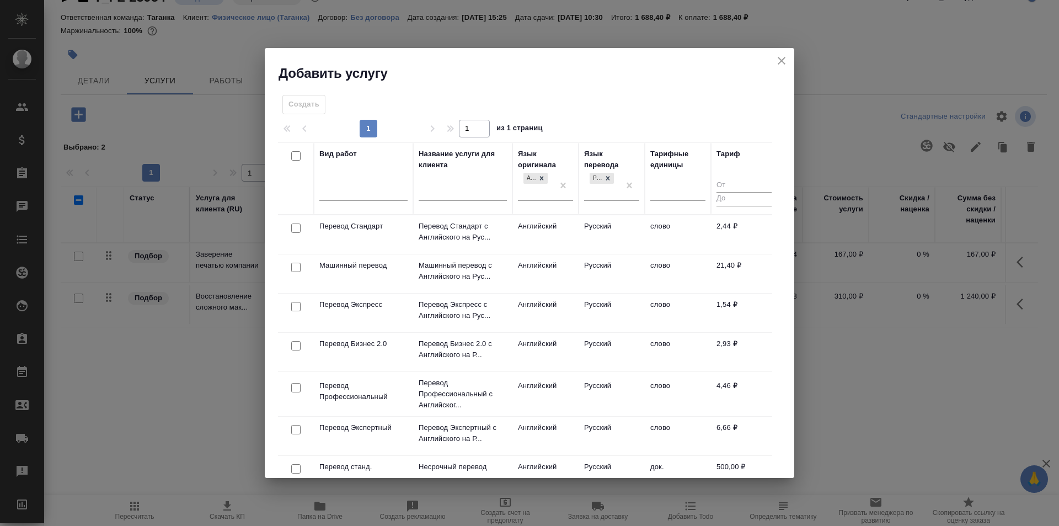
click at [388, 317] on td "Перевод Экспресс" at bounding box center [363, 312] width 99 height 39
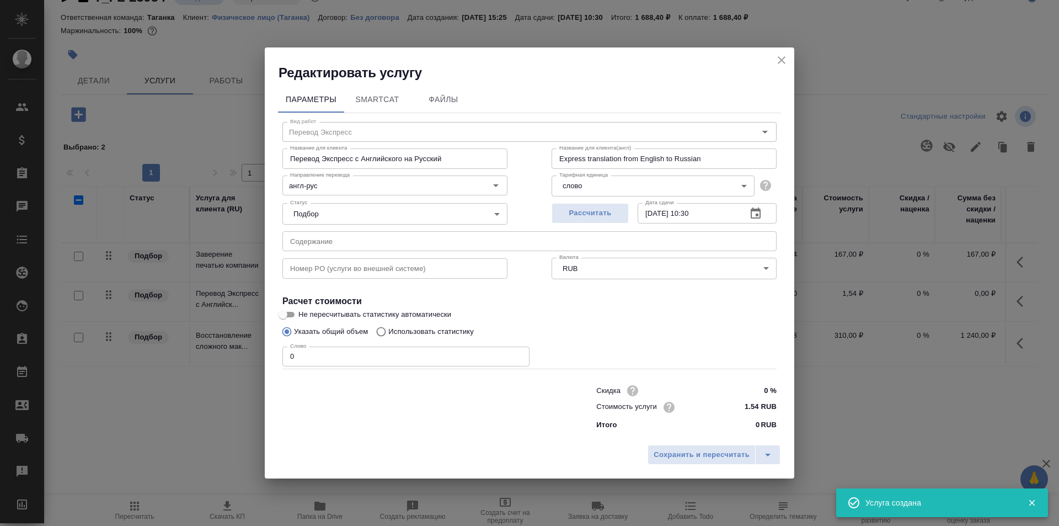
click at [366, 353] on input "0" at bounding box center [405, 356] width 247 height 20
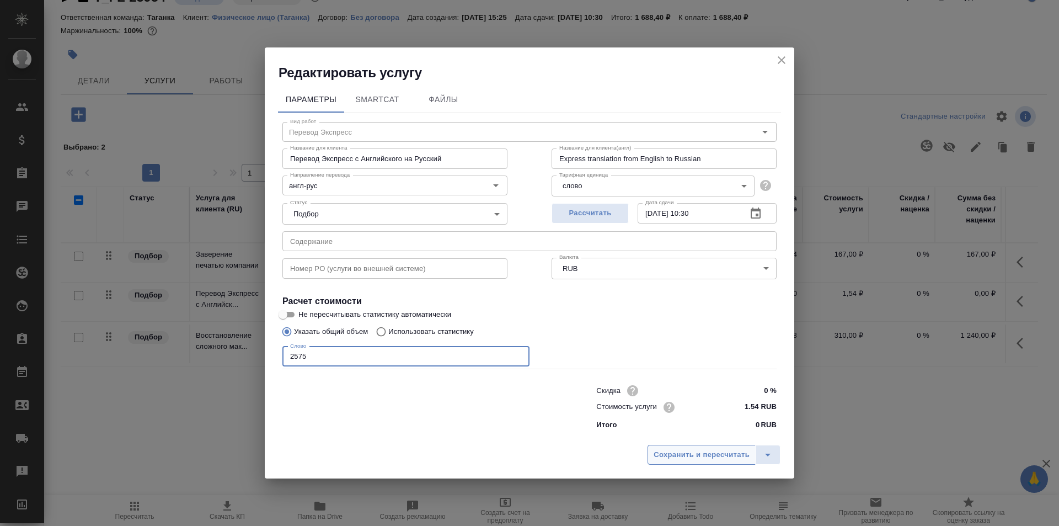
type input "2575"
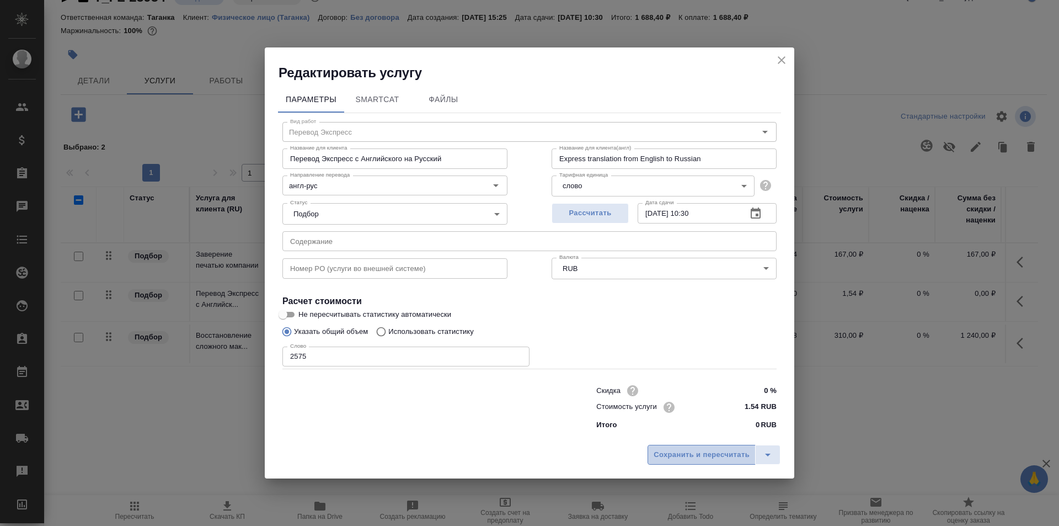
click at [692, 457] on span "Сохранить и пересчитать" at bounding box center [702, 454] width 96 height 13
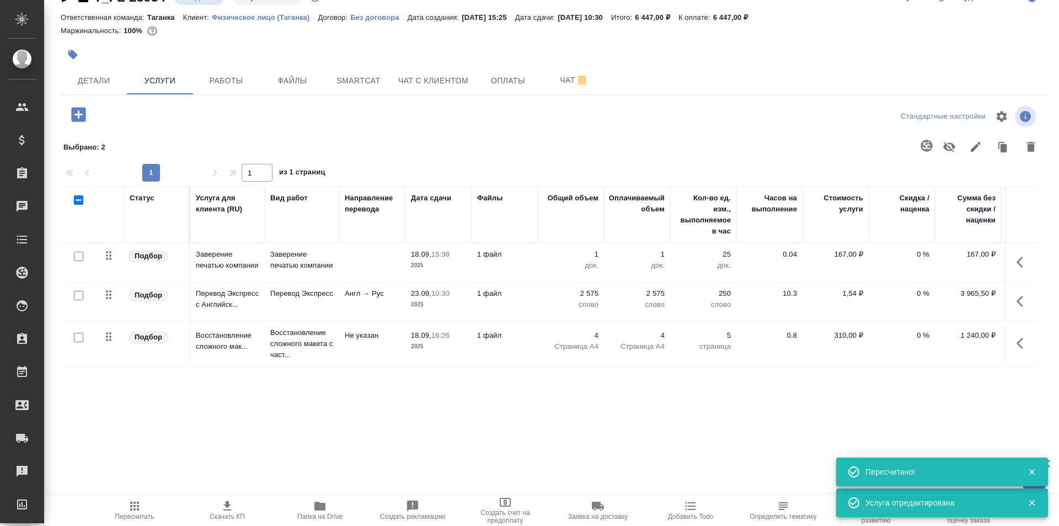
click at [87, 111] on icon "button" at bounding box center [78, 114] width 19 height 19
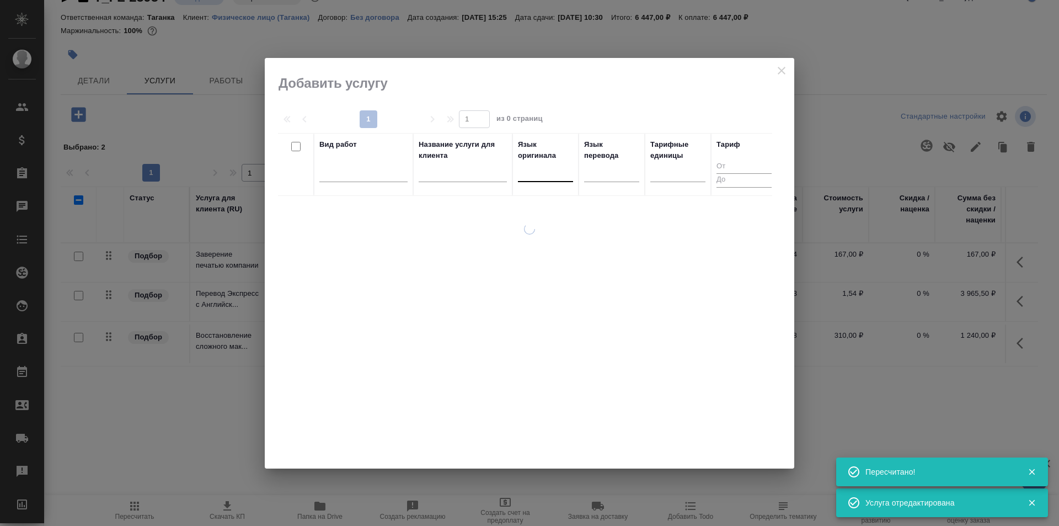
click at [538, 177] on div at bounding box center [545, 171] width 55 height 16
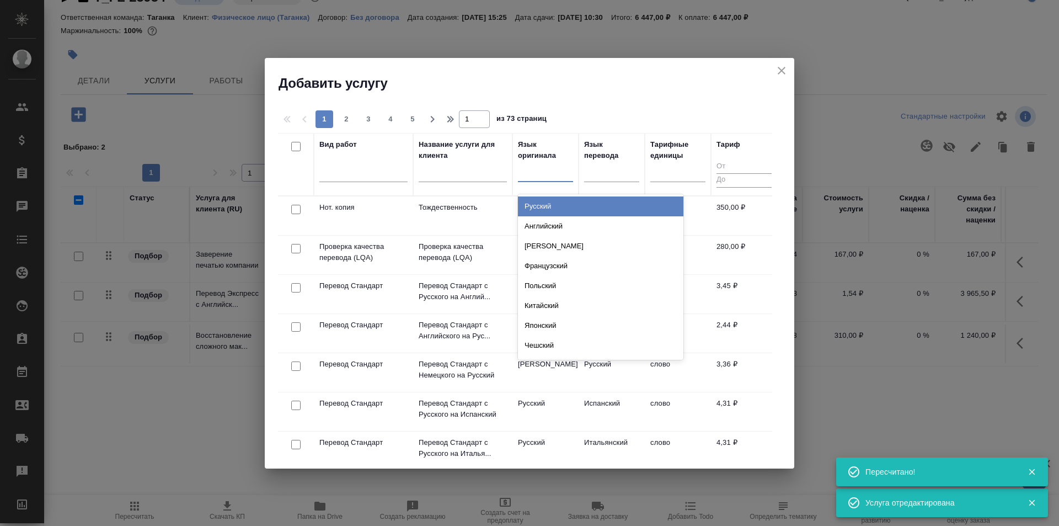
click at [565, 208] on div "Русский" at bounding box center [600, 206] width 165 height 20
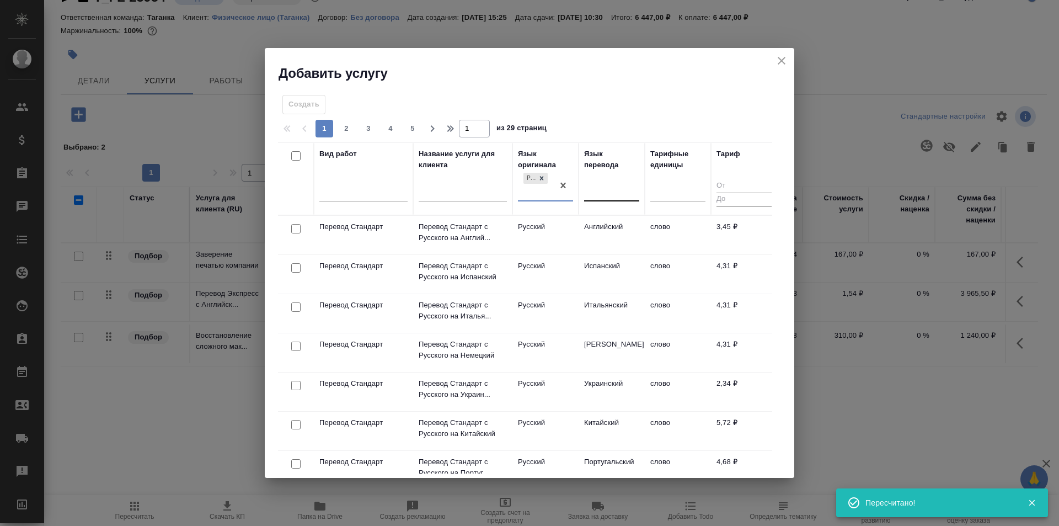
click at [606, 184] on div at bounding box center [611, 190] width 55 height 16
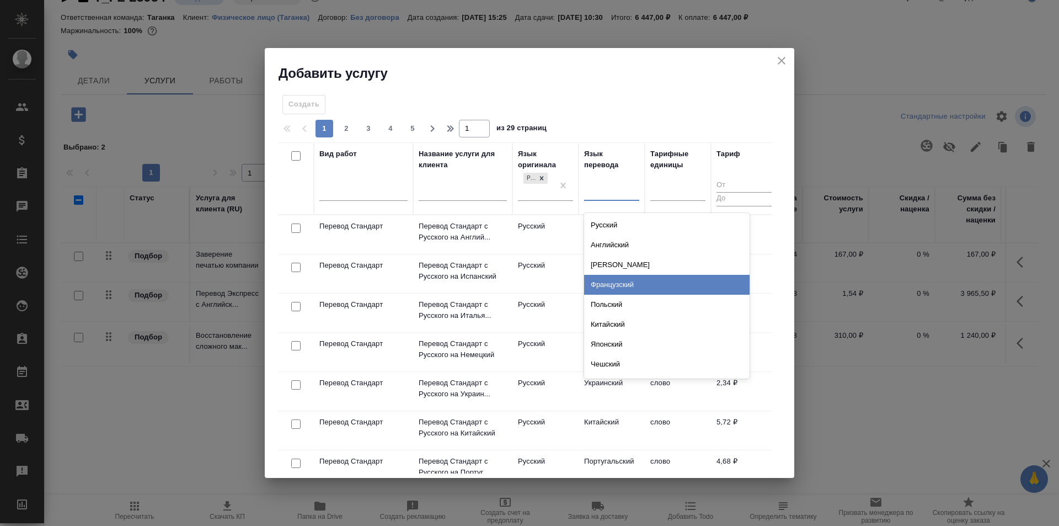
click at [650, 285] on div "Французский" at bounding box center [666, 285] width 165 height 20
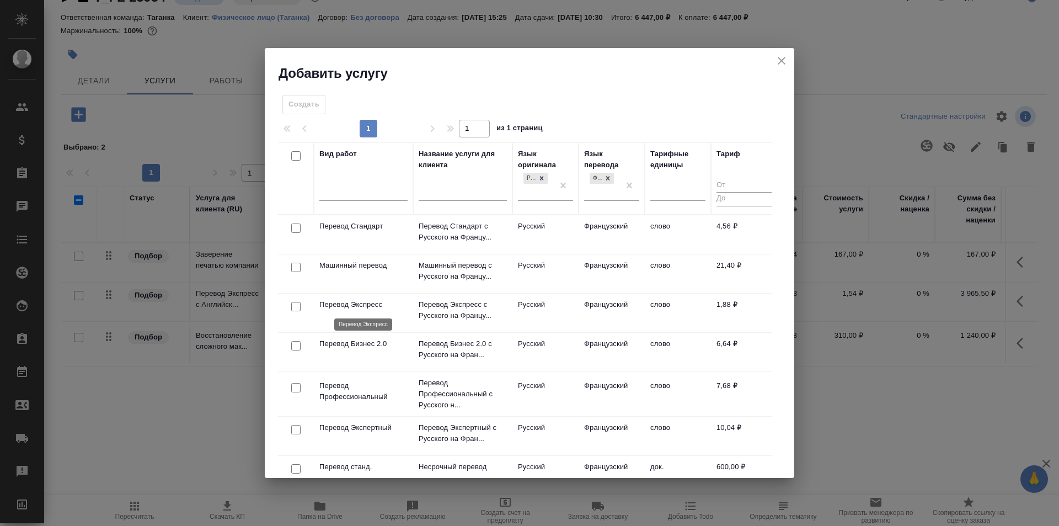
click at [389, 308] on p "Перевод Экспресс" at bounding box center [363, 304] width 88 height 11
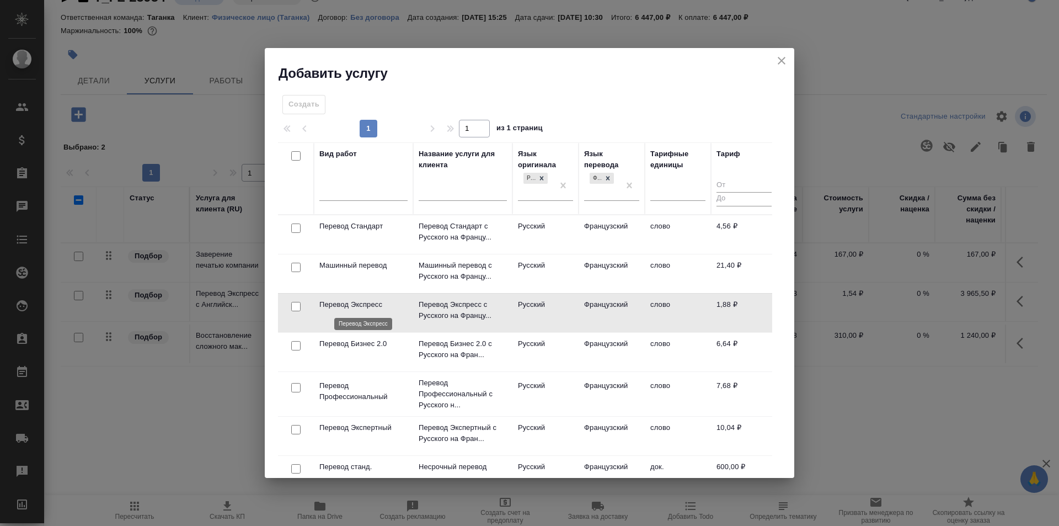
click at [389, 308] on p "Перевод Экспресс" at bounding box center [363, 304] width 88 height 11
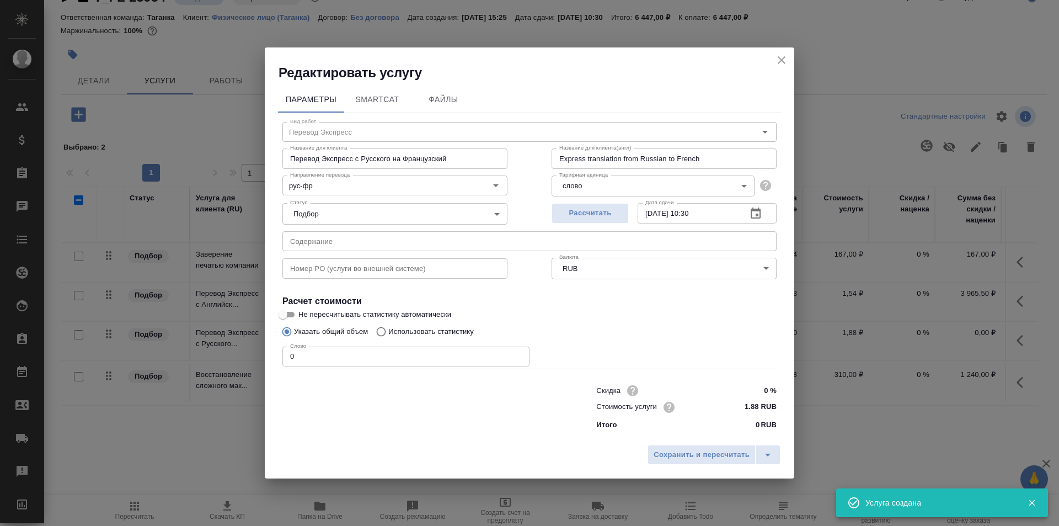
click at [364, 357] on input "0" at bounding box center [405, 356] width 247 height 20
type input "2575"
click at [665, 452] on span "Сохранить и пересчитать" at bounding box center [702, 454] width 96 height 13
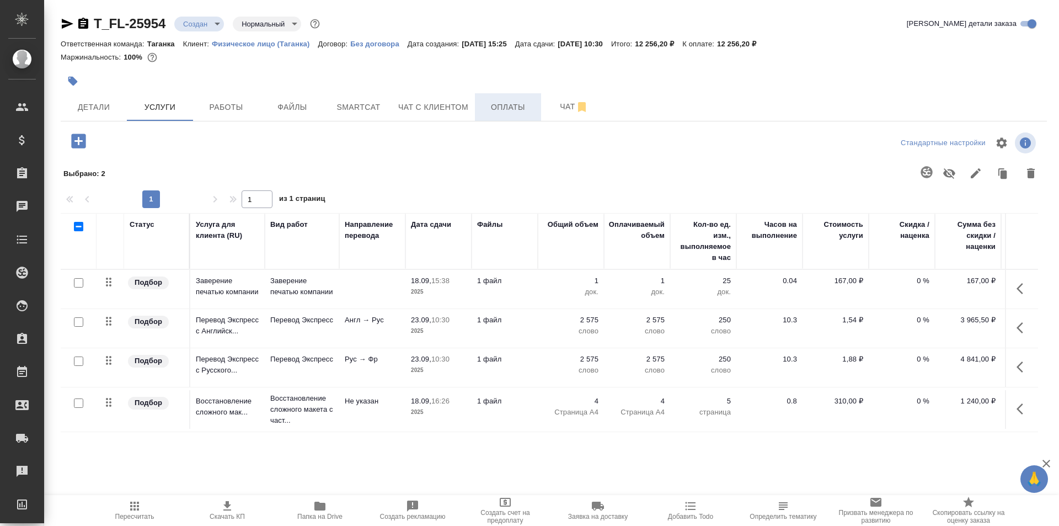
click at [500, 111] on span "Оплаты" at bounding box center [508, 107] width 53 height 14
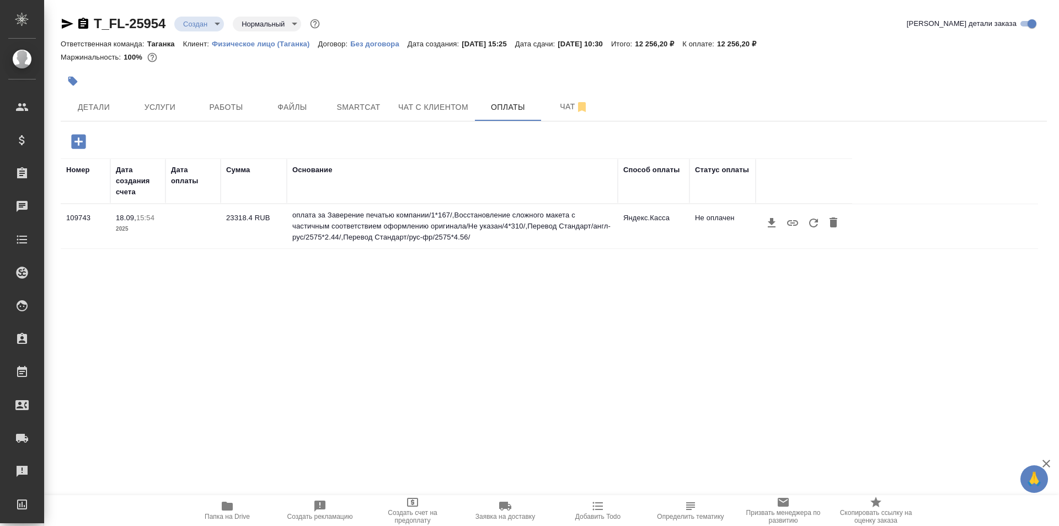
click at [814, 227] on icon "button" at bounding box center [813, 222] width 13 height 13
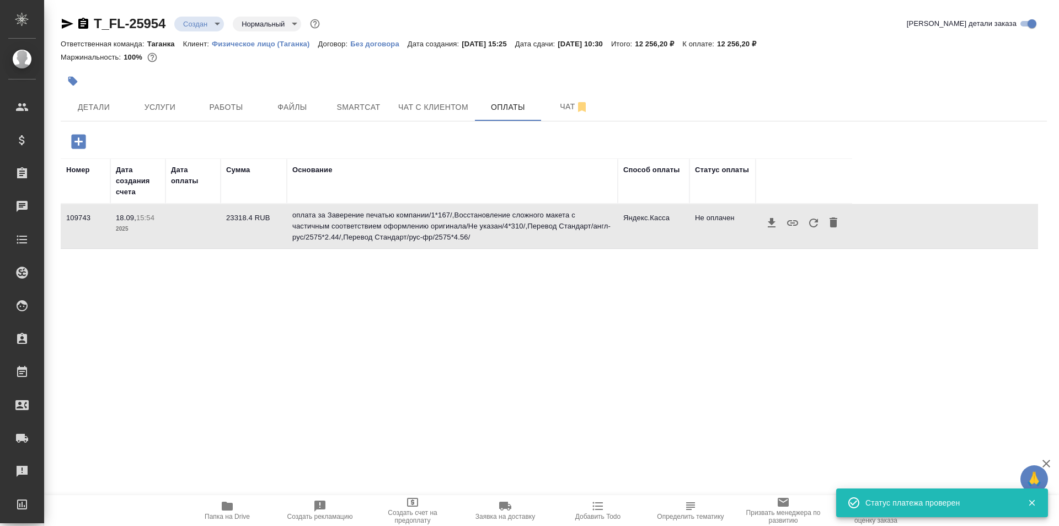
click at [814, 227] on icon "button" at bounding box center [813, 222] width 13 height 13
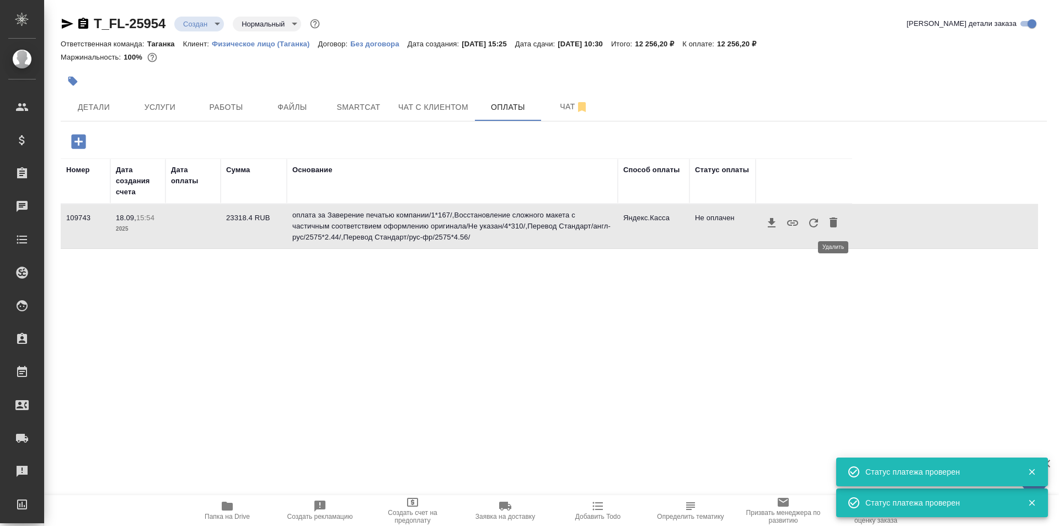
click at [835, 225] on icon "button" at bounding box center [834, 222] width 8 height 10
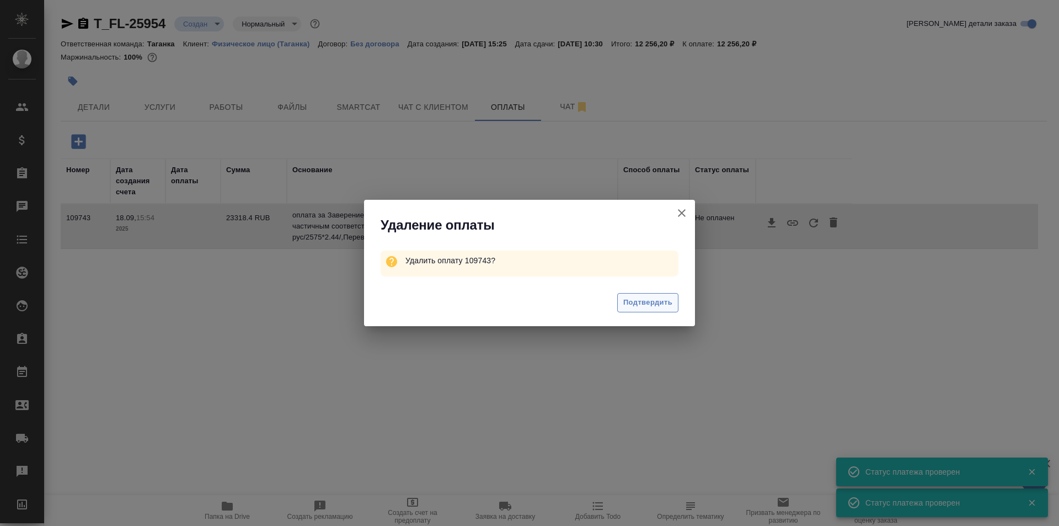
click at [634, 306] on span "Подтвердить" at bounding box center [647, 302] width 49 height 13
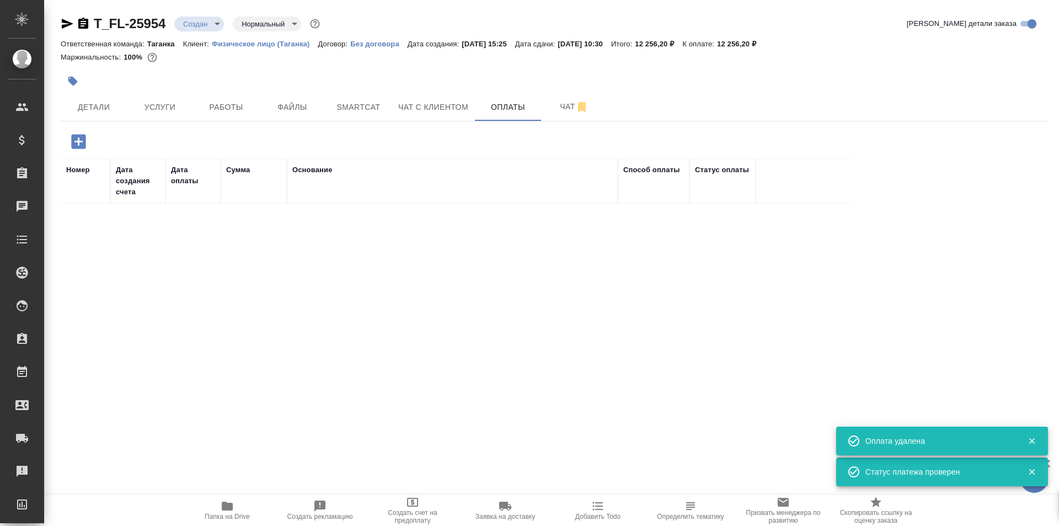
click at [78, 143] on icon "button" at bounding box center [78, 141] width 19 height 19
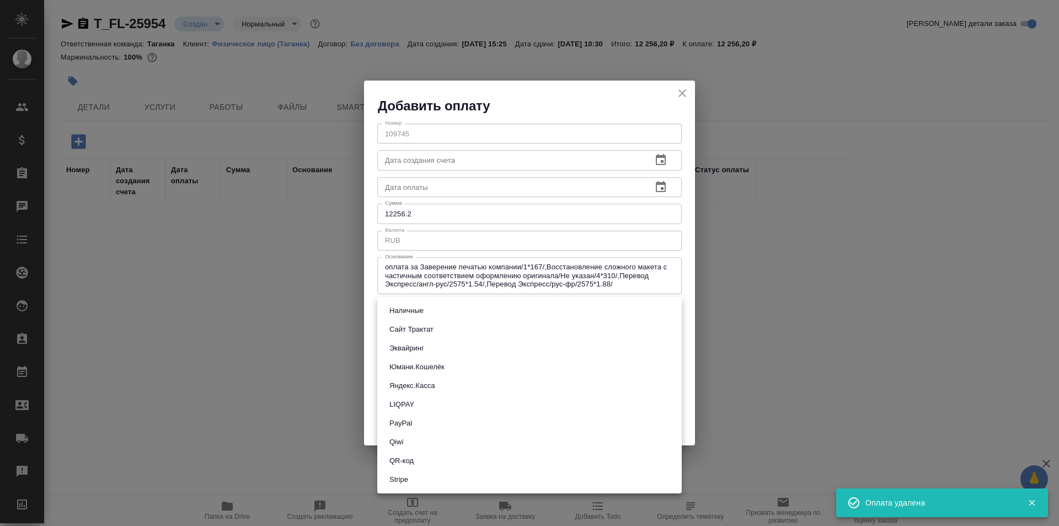
click at [659, 313] on body "🙏 .cls-1 fill:#fff; AWATERA Galisheva [PERSON_NAME] Спецификации Заказы 0 Чаты …" at bounding box center [529, 307] width 1059 height 615
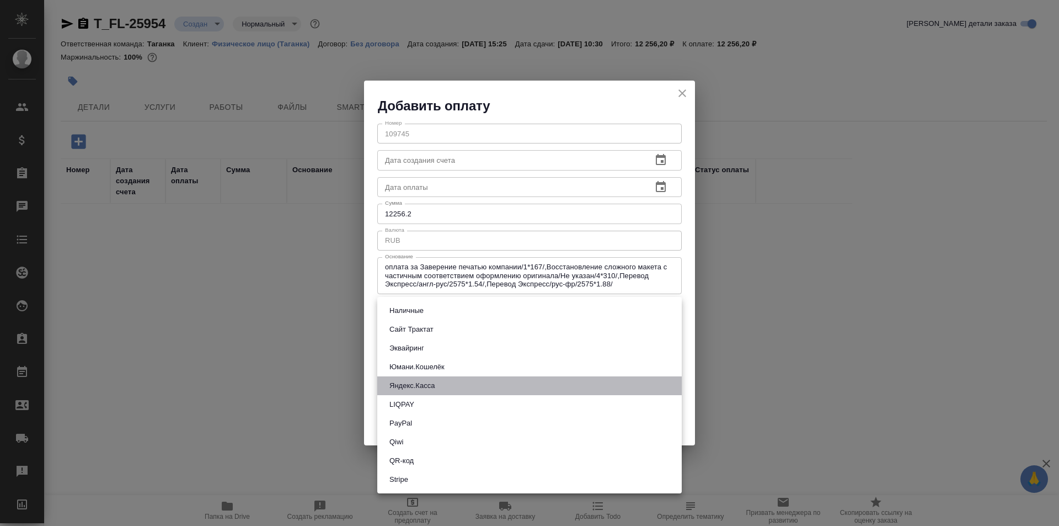
click at [614, 394] on li "Яндекс.Касса" at bounding box center [529, 385] width 305 height 19
type input "yandex-kassa"
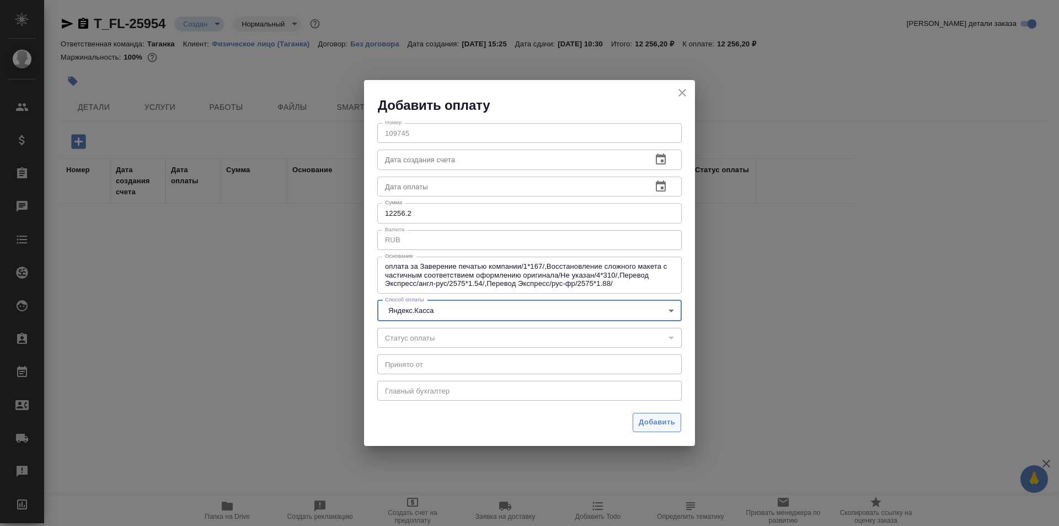
click at [655, 422] on span "Добавить" at bounding box center [657, 422] width 36 height 13
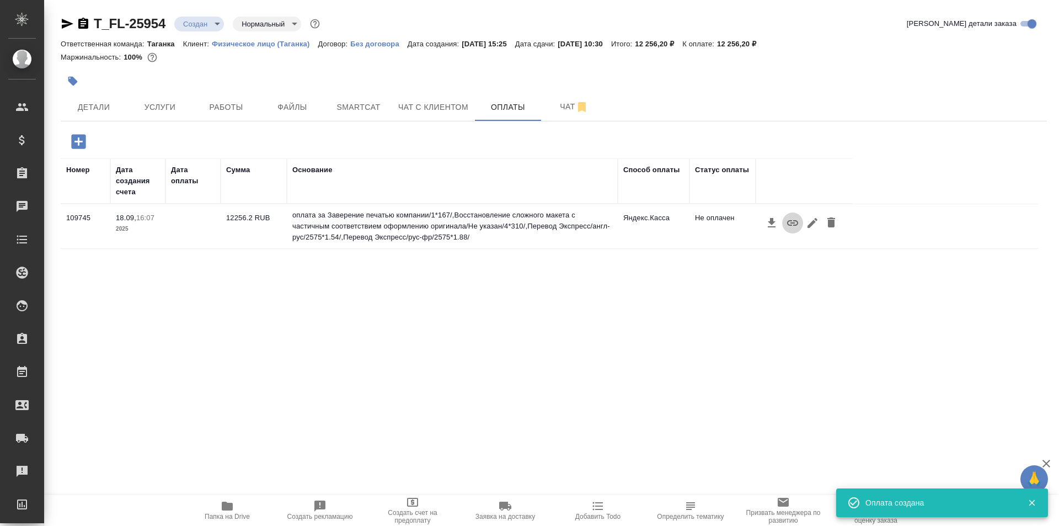
click at [791, 227] on icon "button" at bounding box center [792, 222] width 13 height 13
